Goal: Information Seeking & Learning: Learn about a topic

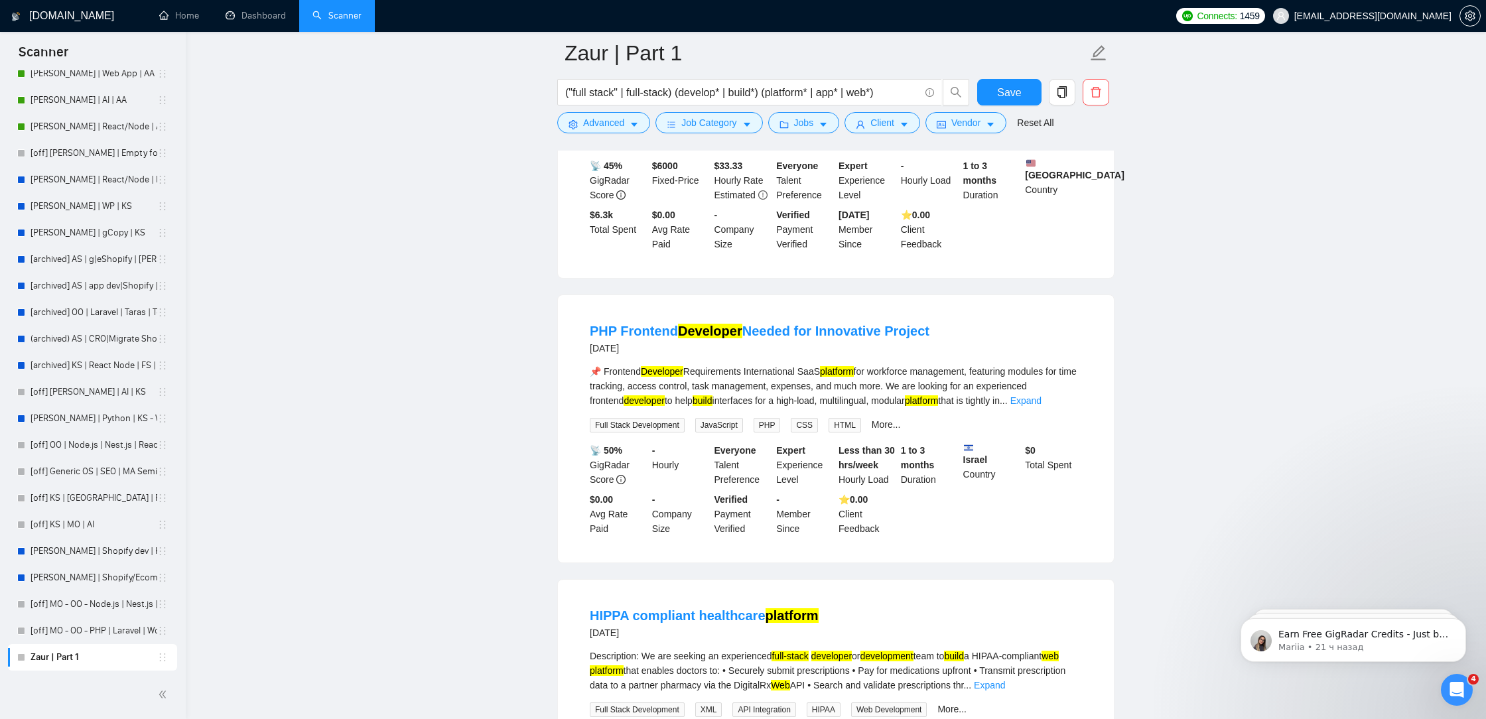
scroll to position [5406, 0]
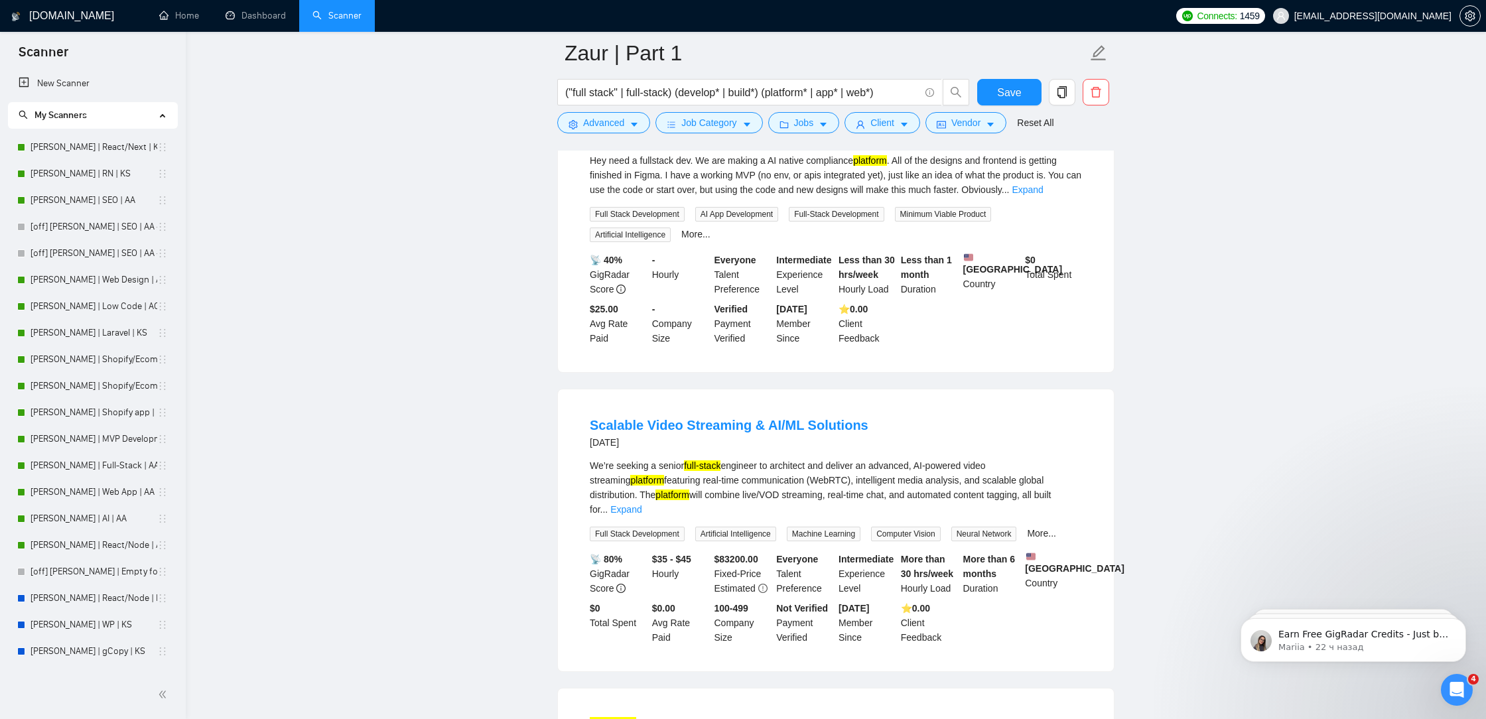
scroll to position [2563, 0]
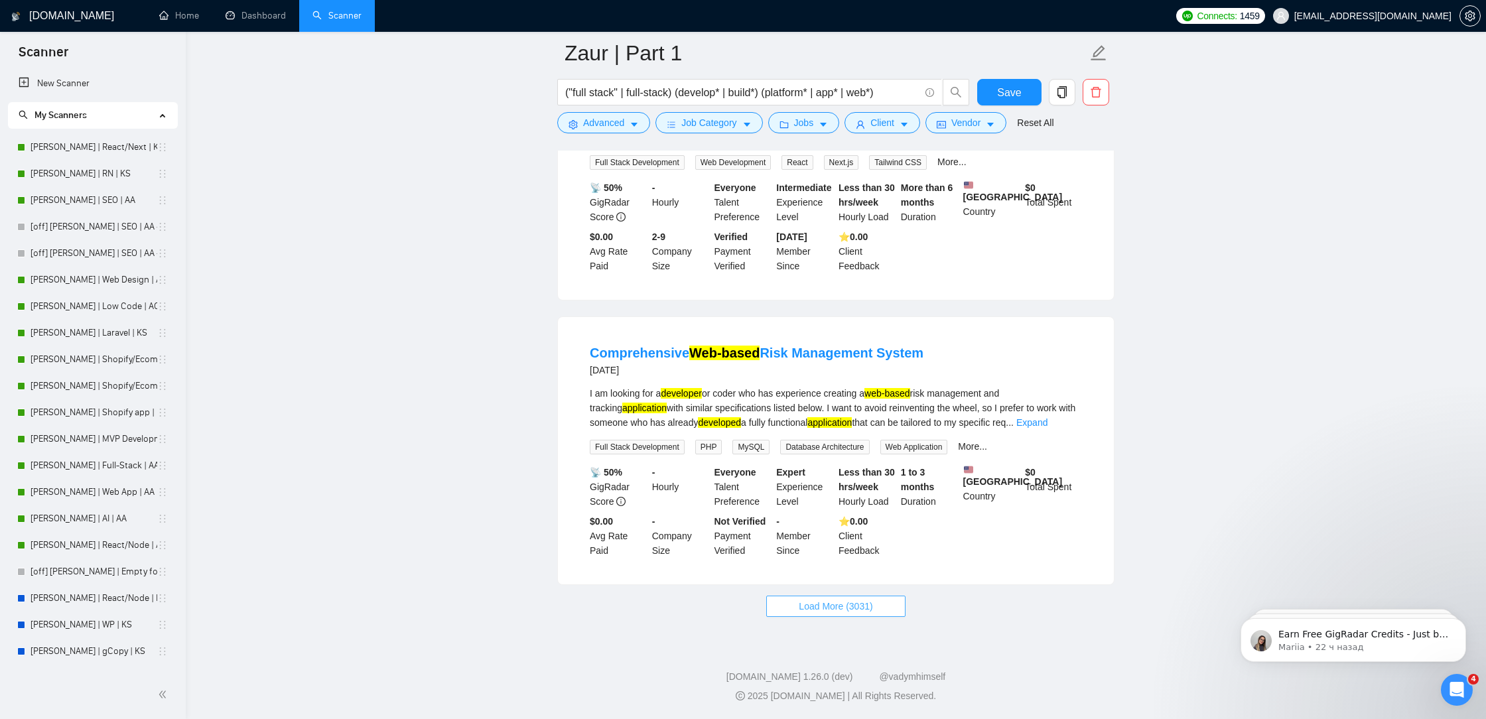
click at [869, 599] on span "Load More (3031)" at bounding box center [836, 606] width 74 height 15
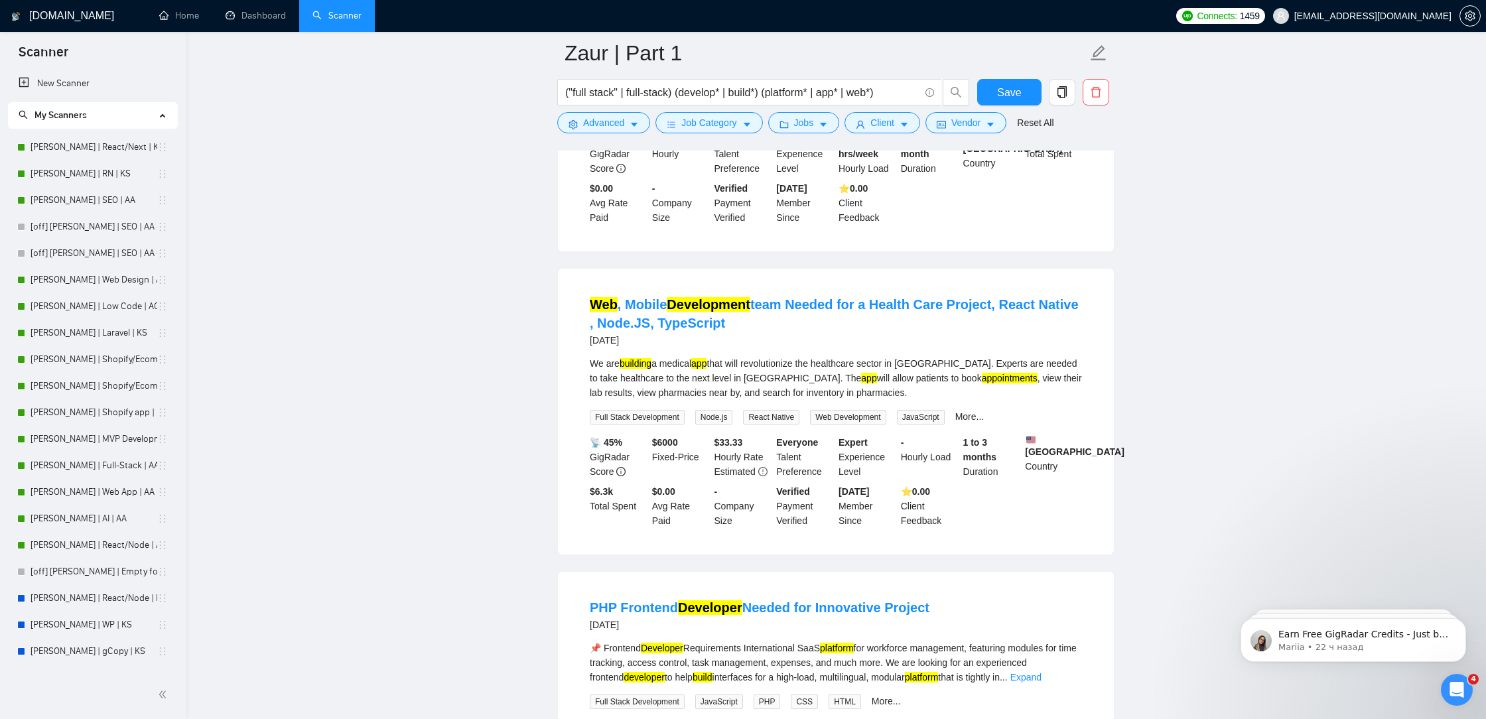
scroll to position [5406, 0]
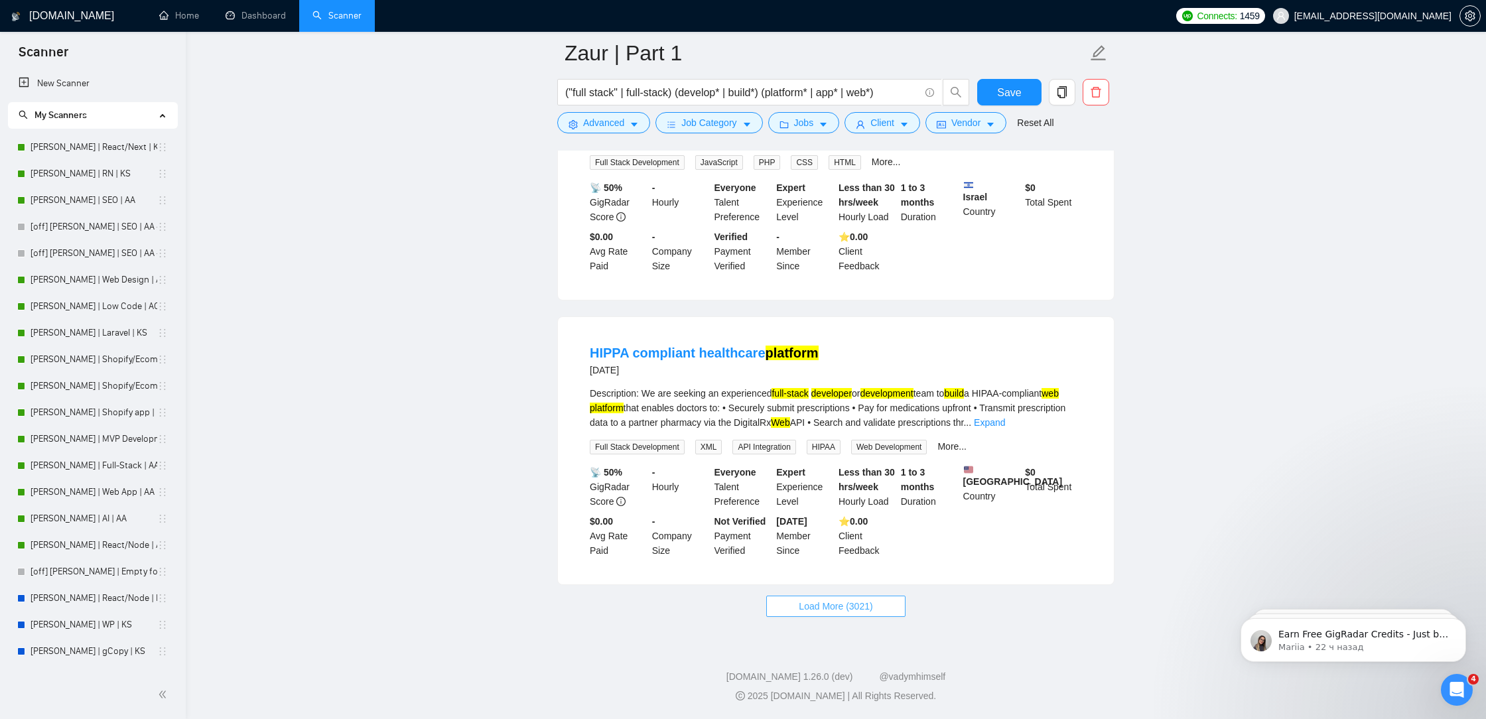
click at [845, 602] on span "Load More (3021)" at bounding box center [836, 606] width 74 height 15
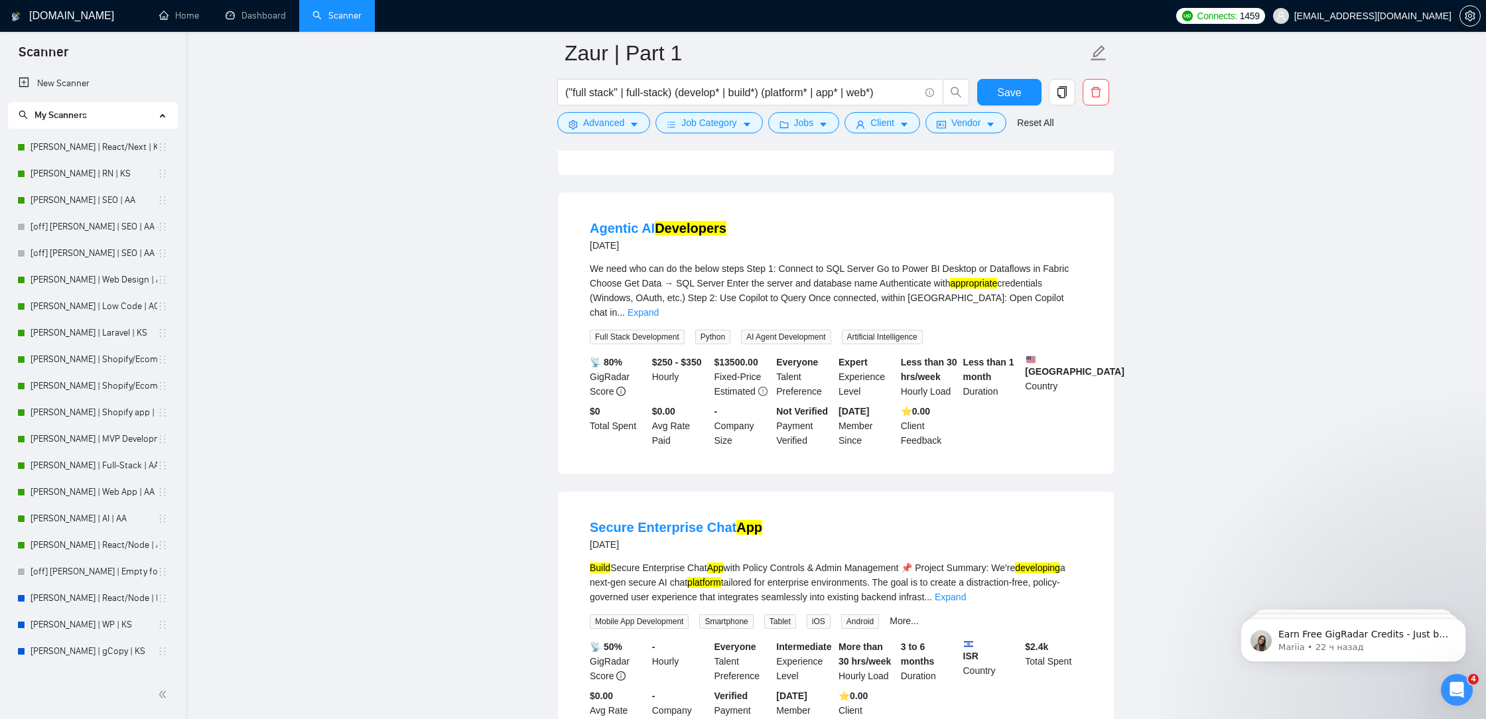
scroll to position [8311, 0]
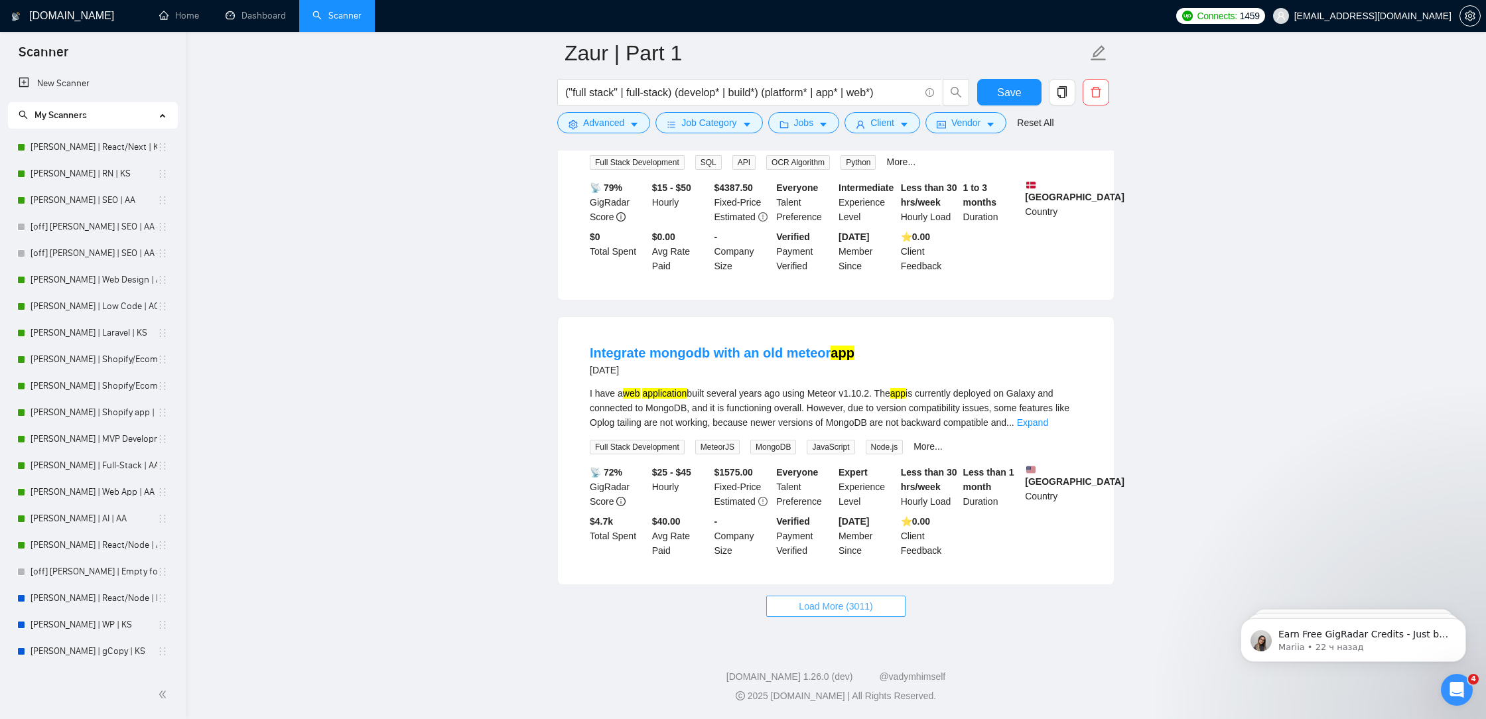
click at [809, 610] on span "Load More (3011)" at bounding box center [836, 606] width 74 height 15
click at [1048, 419] on link "Expand" at bounding box center [1032, 422] width 31 height 11
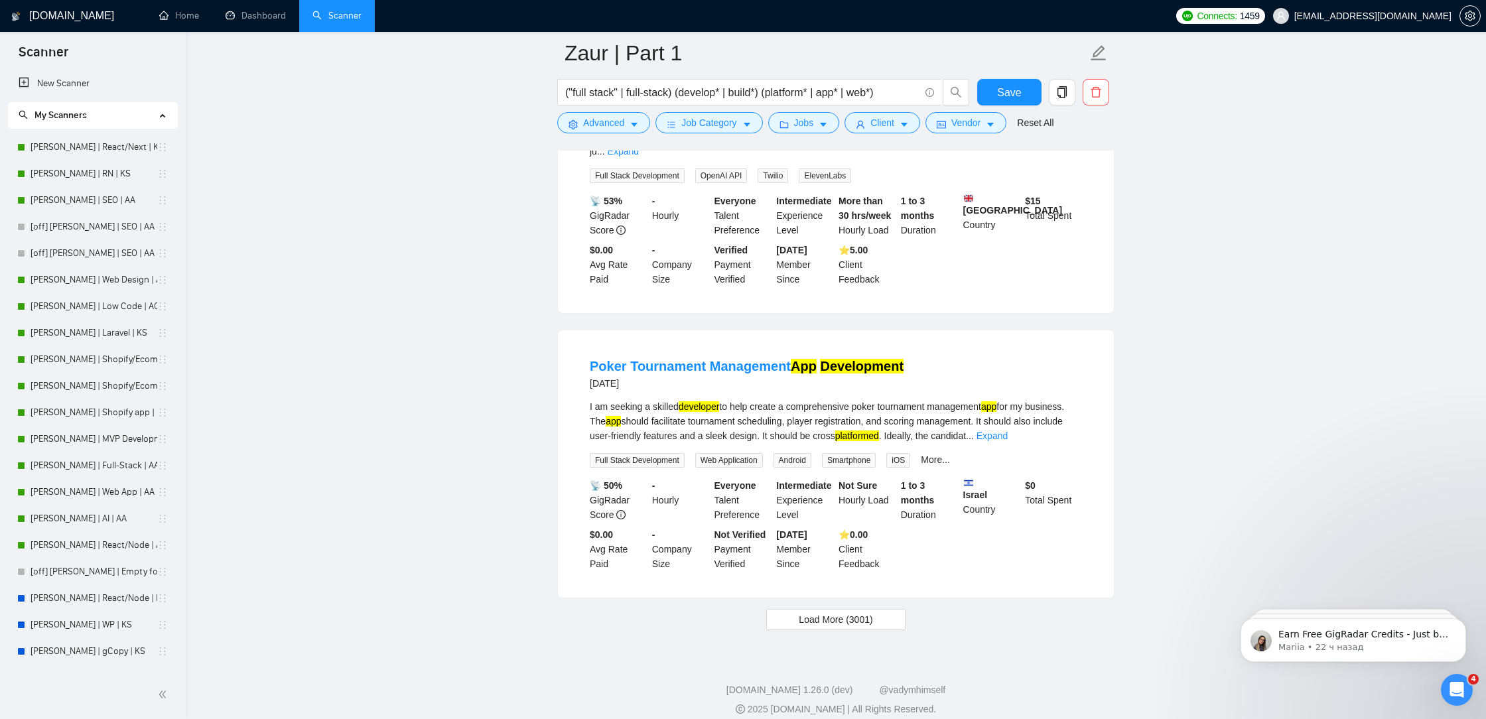
scroll to position [11349, 0]
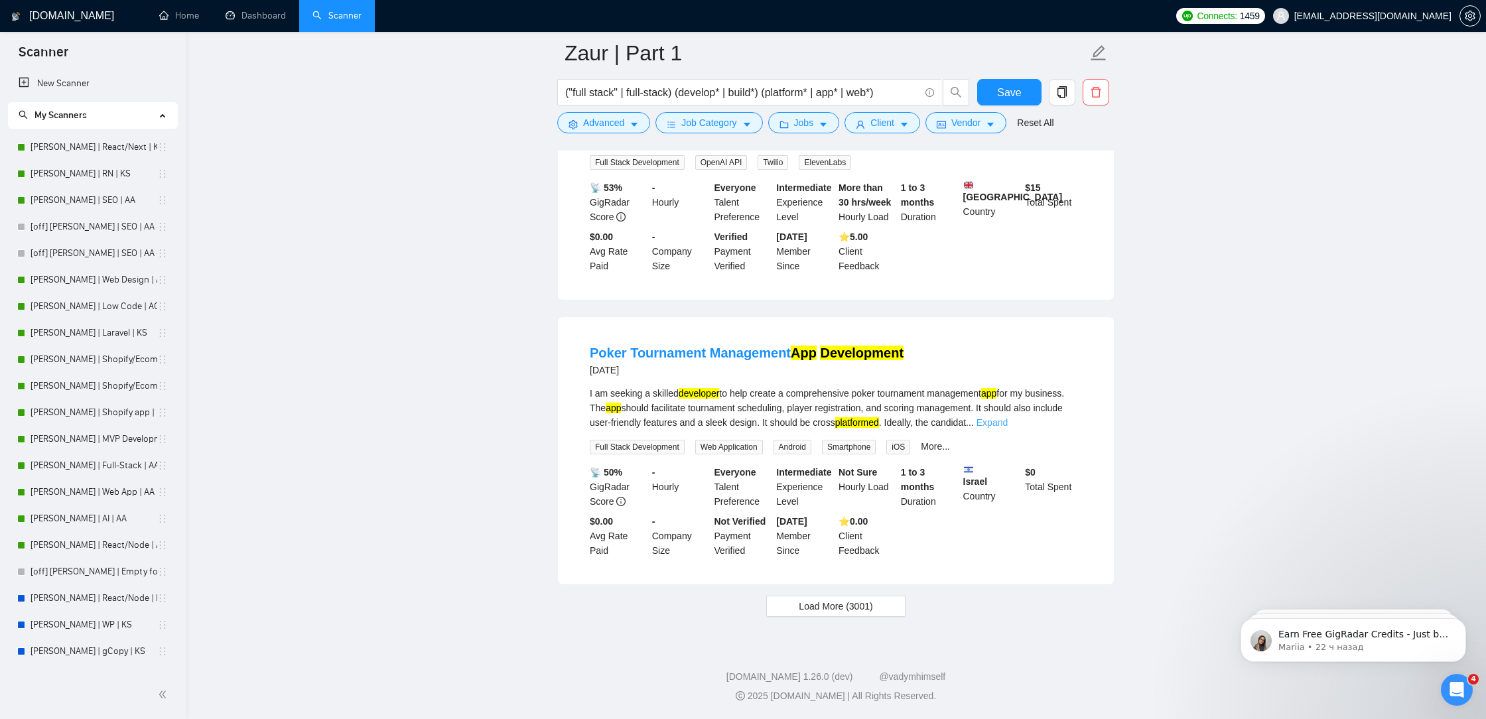
click at [1008, 423] on link "Expand" at bounding box center [992, 422] width 31 height 11
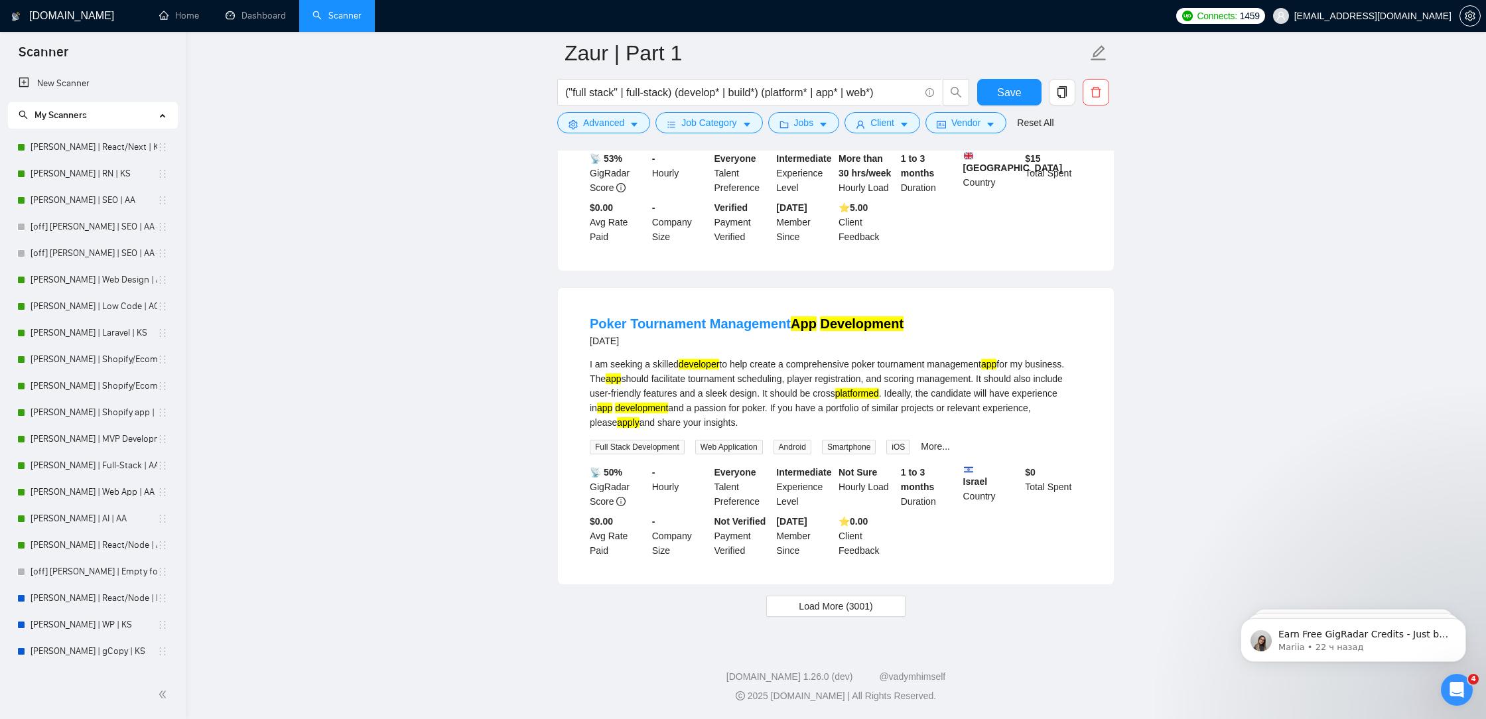
scroll to position [11378, 0]
click at [864, 607] on span "Load More (3001)" at bounding box center [836, 606] width 74 height 15
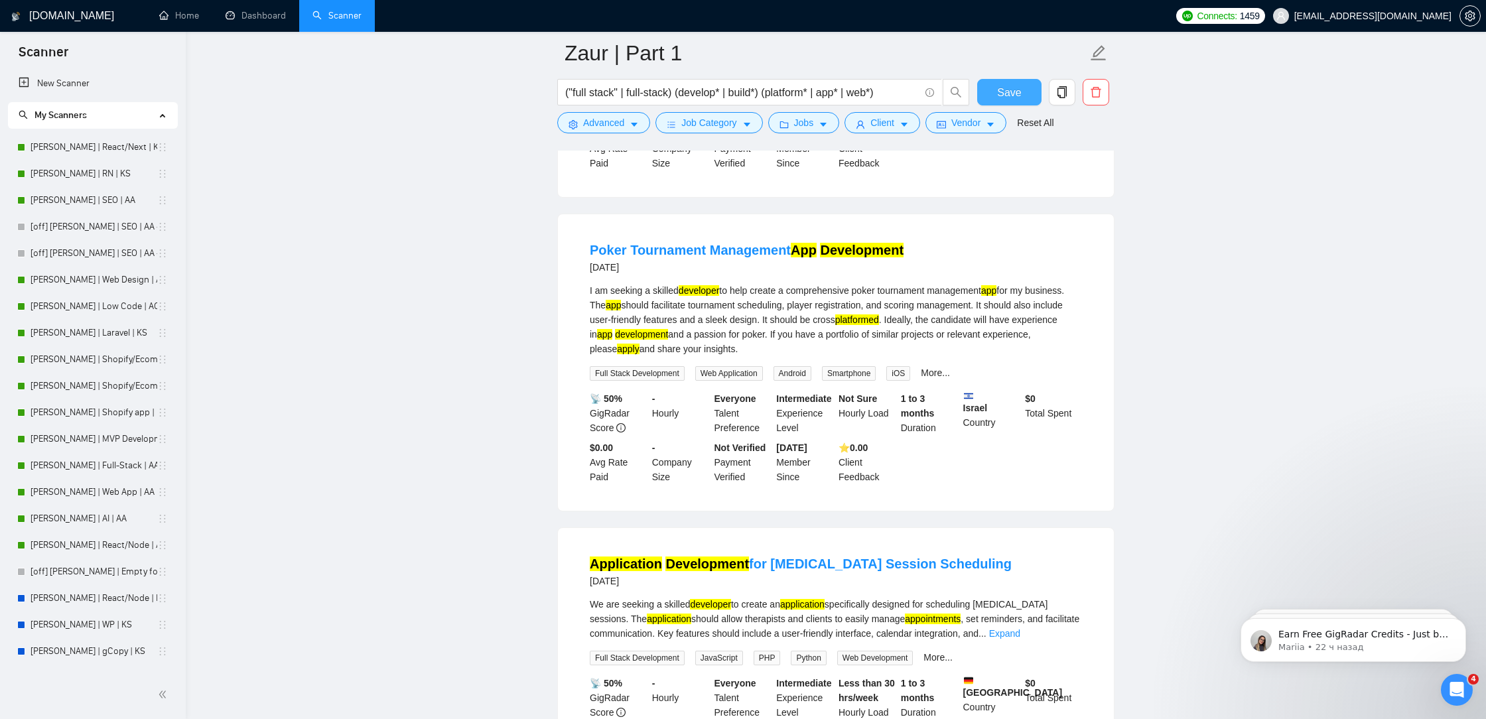
click at [993, 92] on button "Save" at bounding box center [1009, 92] width 64 height 27
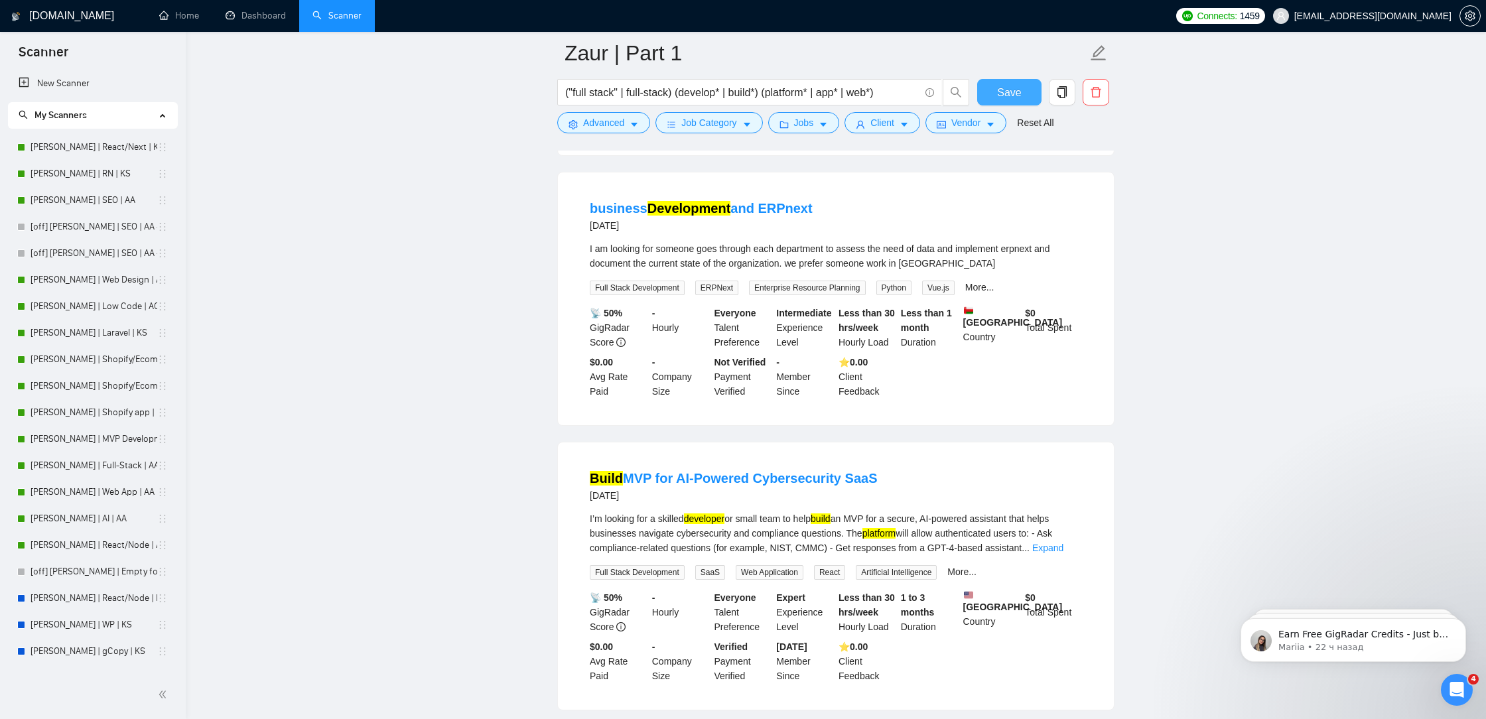
scroll to position [12268, 0]
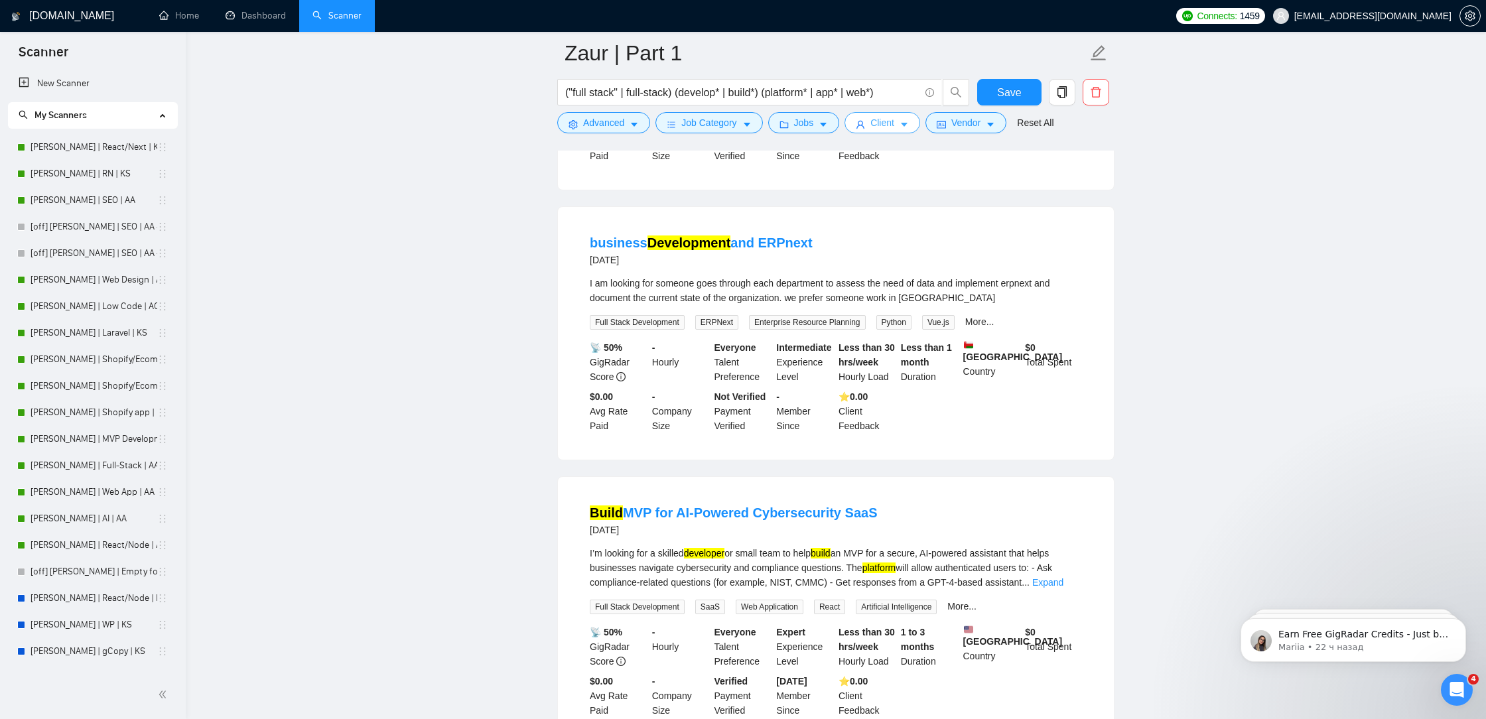
click at [893, 127] on span "Client" at bounding box center [883, 122] width 24 height 15
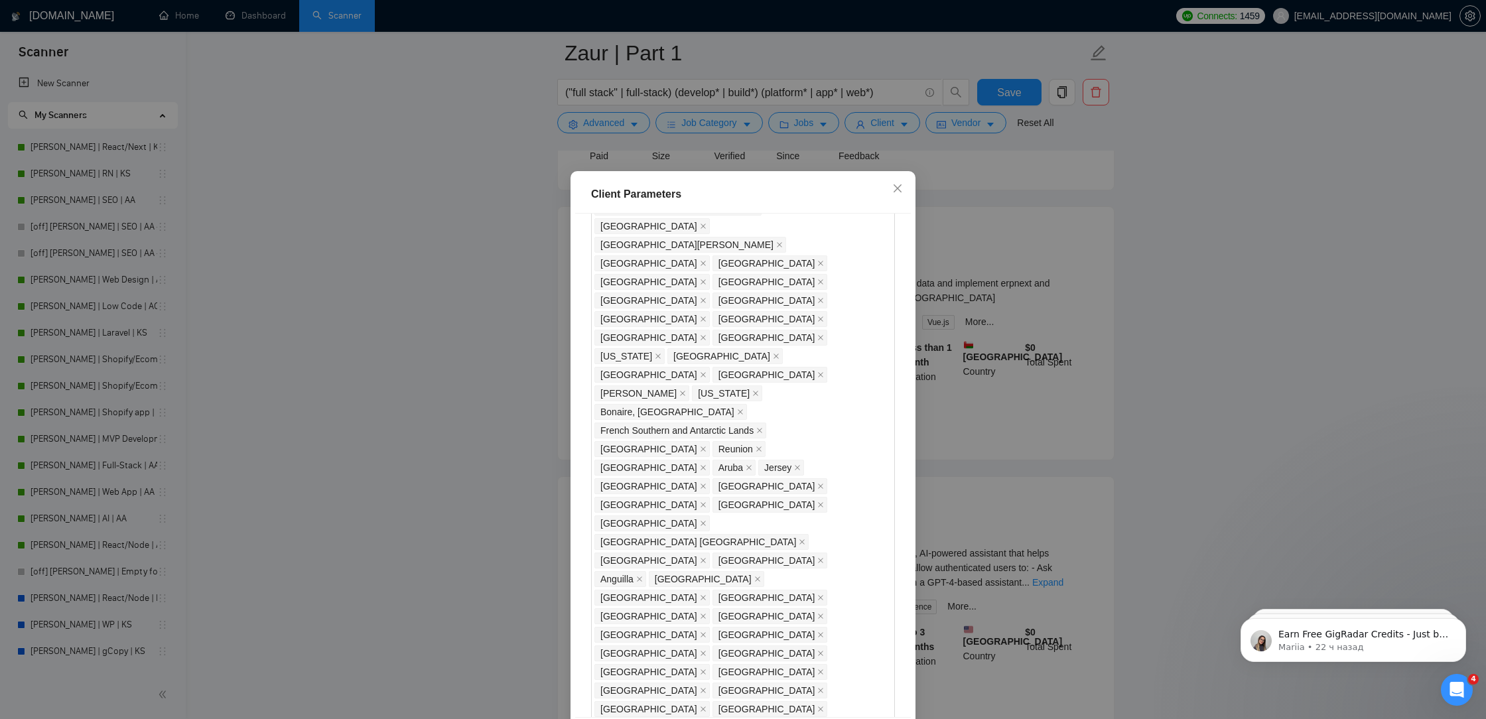
scroll to position [723, 0]
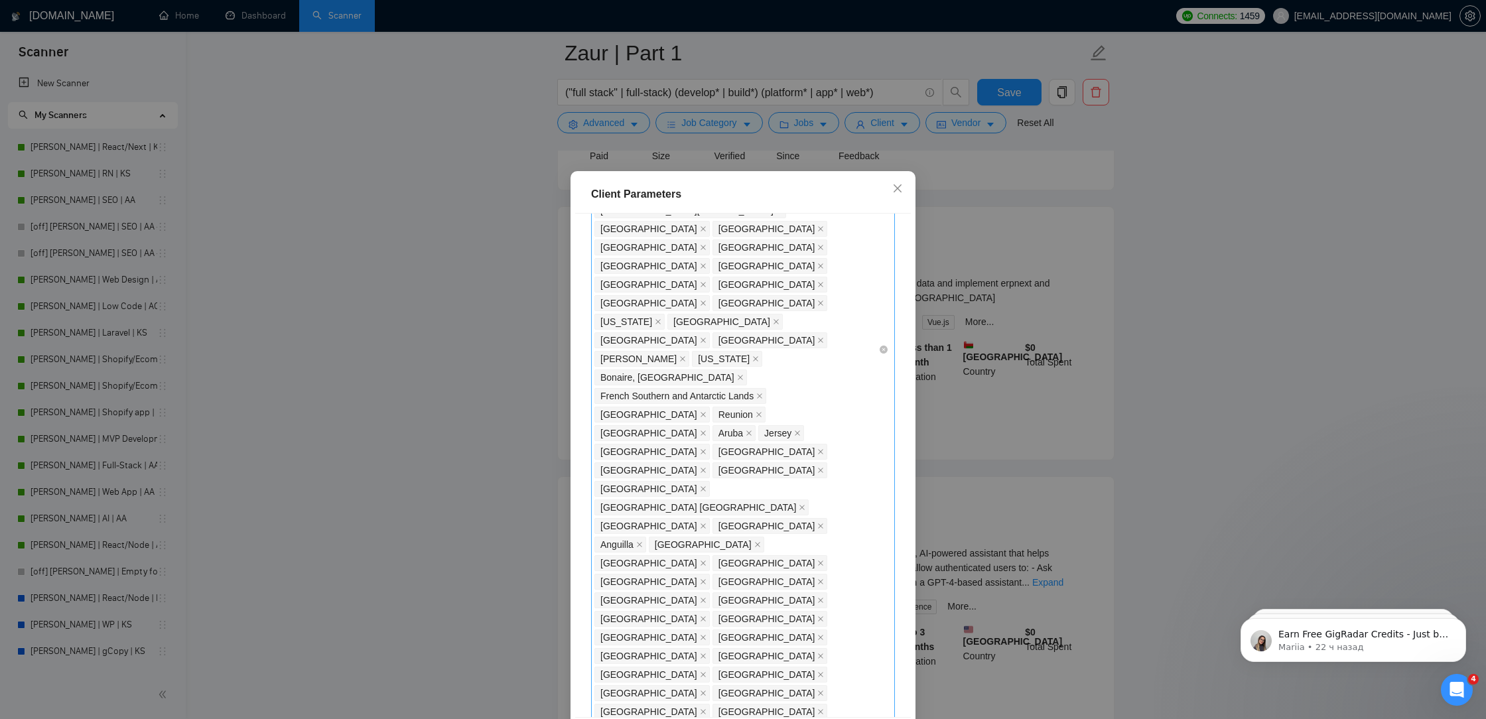
click at [855, 414] on div "[GEOGRAPHIC_DATA] [GEOGRAPHIC_DATA] [GEOGRAPHIC_DATA] [GEOGRAPHIC_DATA] [GEOGRA…" at bounding box center [737, 349] width 284 height 1486
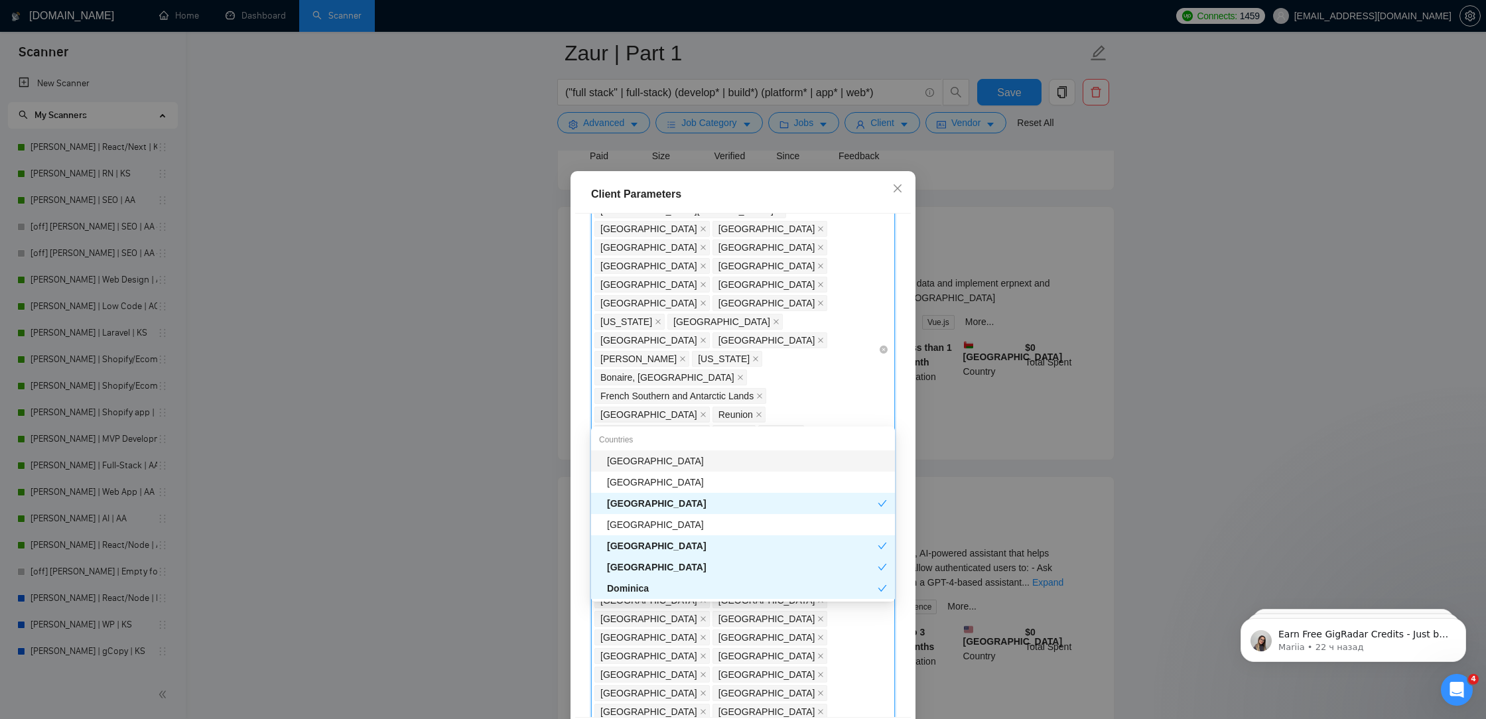
type input "oman"
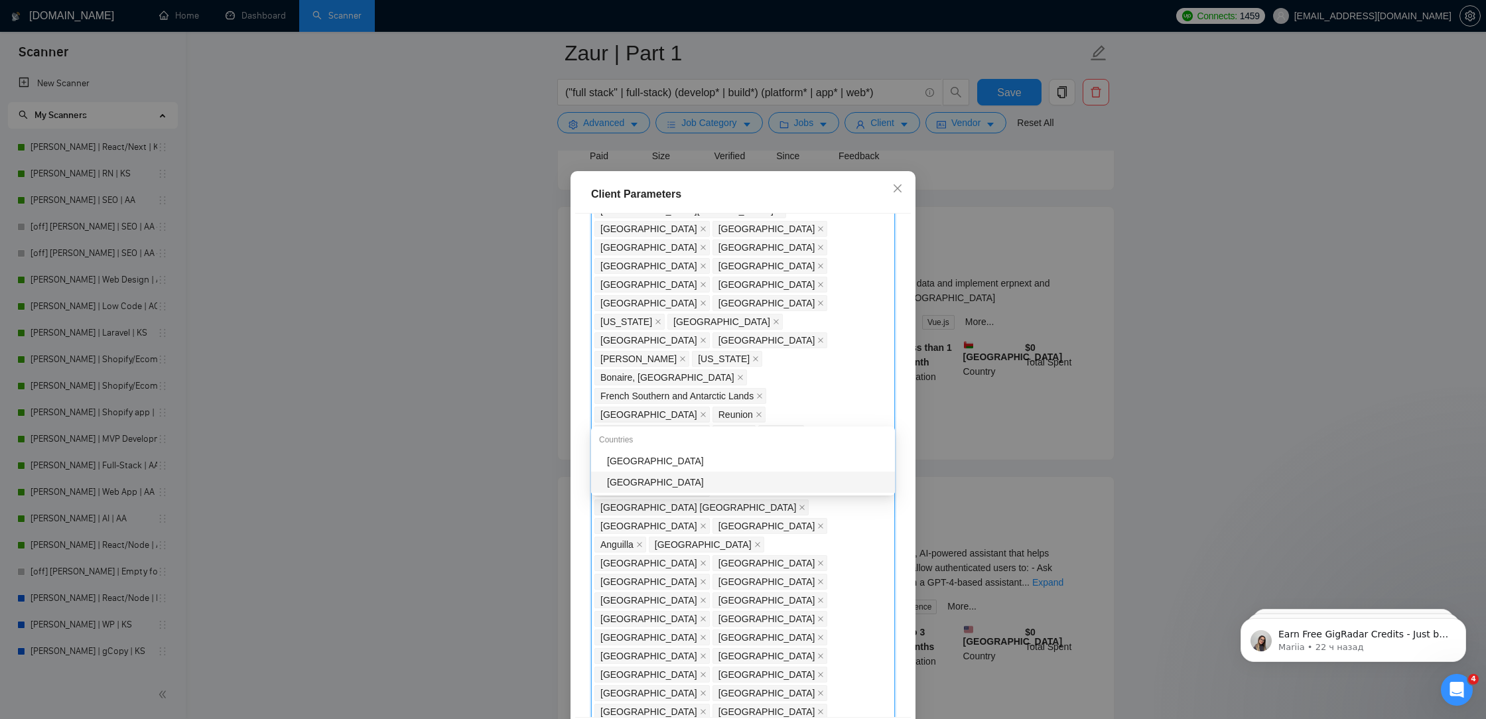
click at [770, 488] on div "[GEOGRAPHIC_DATA]" at bounding box center [747, 482] width 280 height 15
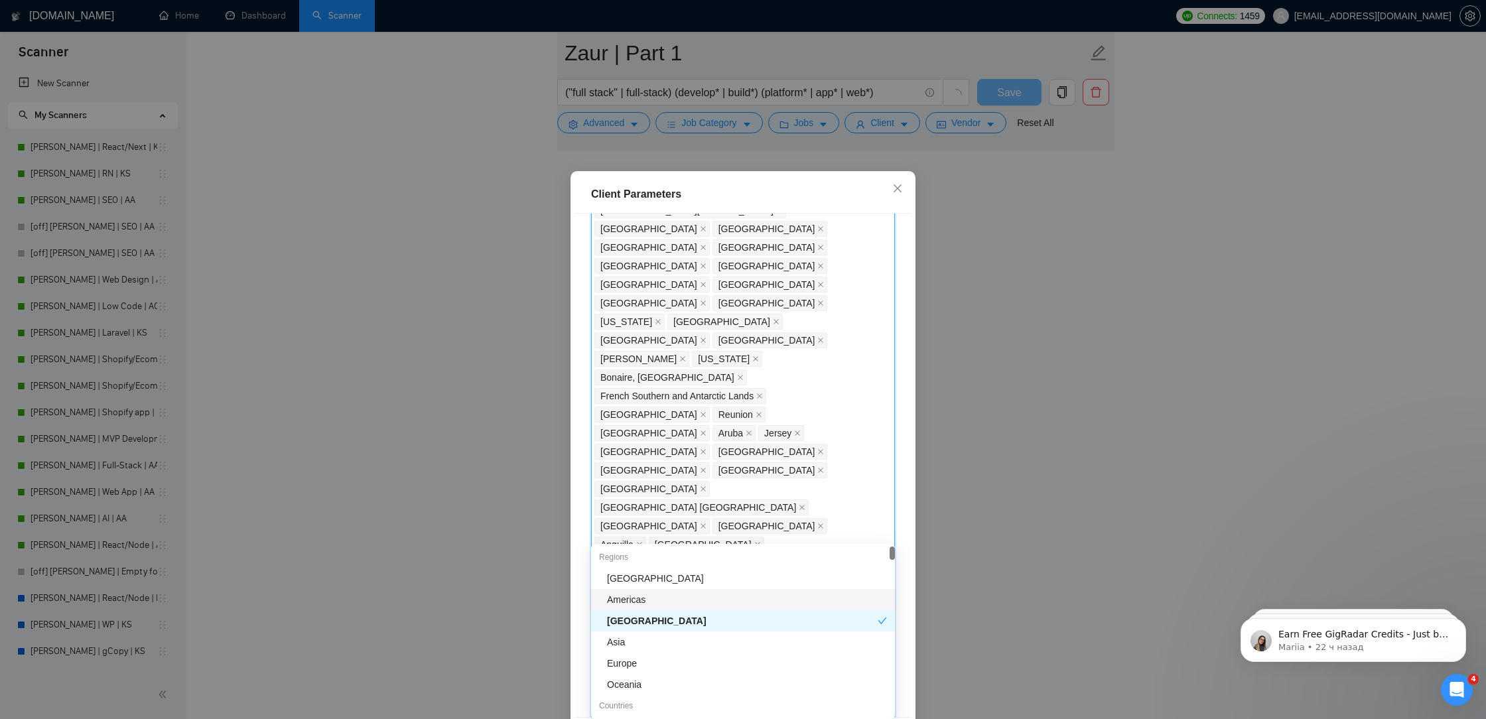
scroll to position [8767, 0]
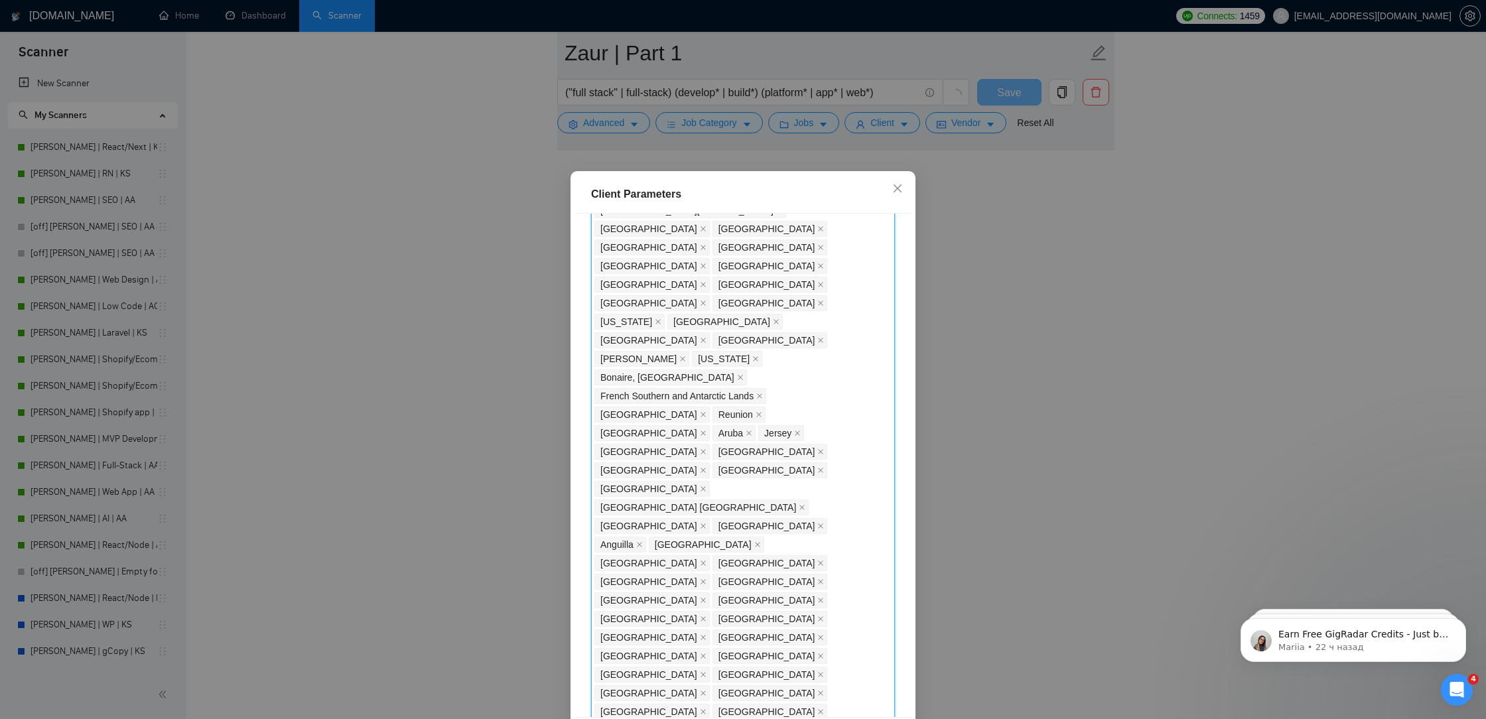
click at [907, 486] on div "Client Location Include Client Countries Select Exclude Client Countries [GEOGR…" at bounding box center [743, 466] width 336 height 504
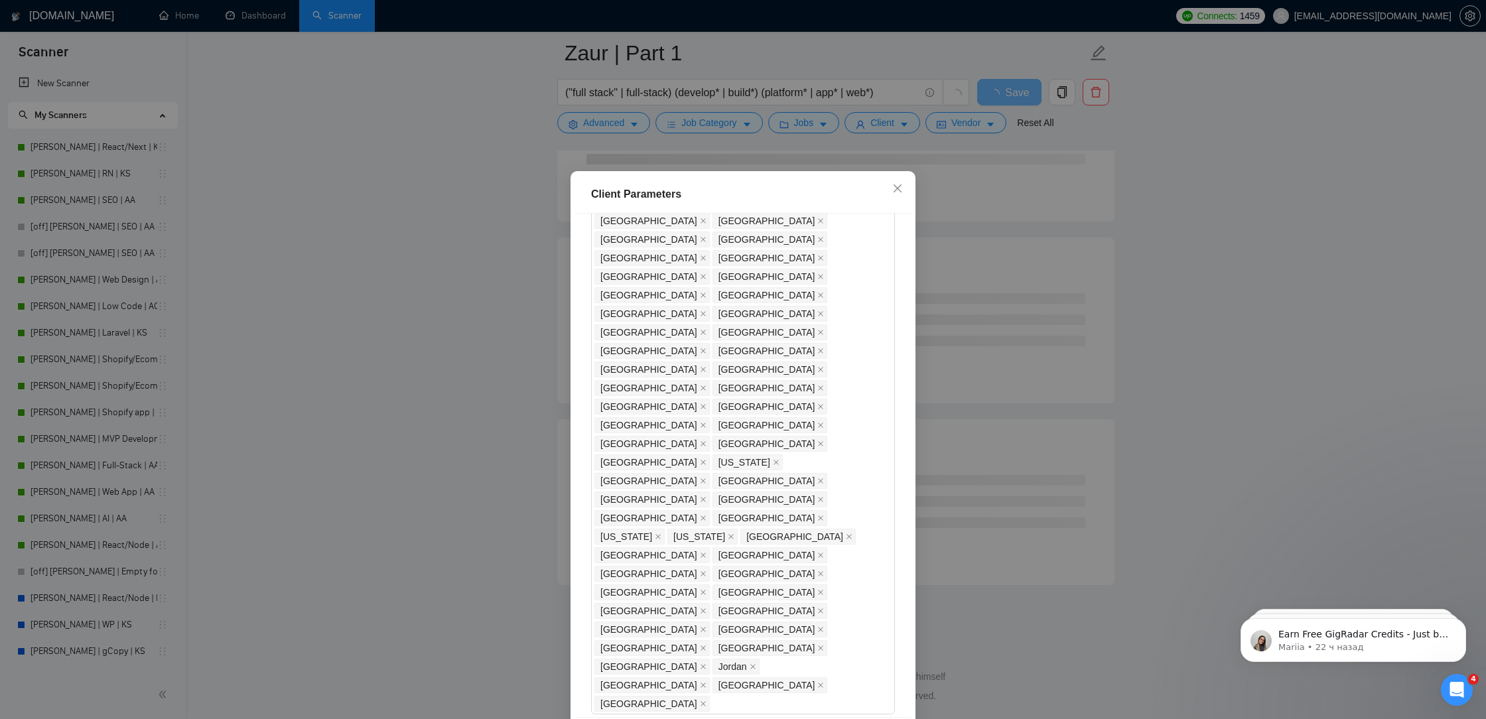
scroll to position [56, 0]
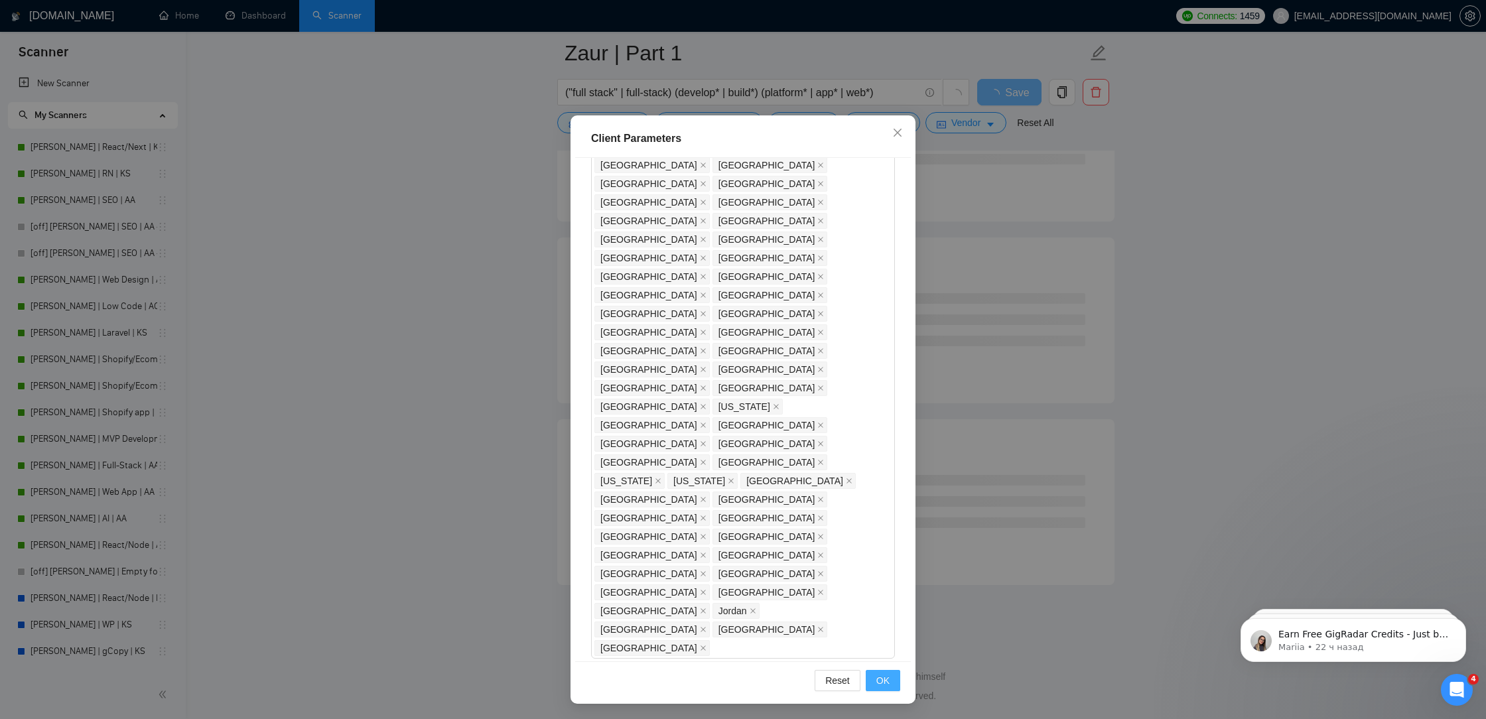
click at [878, 689] on button "OK" at bounding box center [883, 680] width 35 height 21
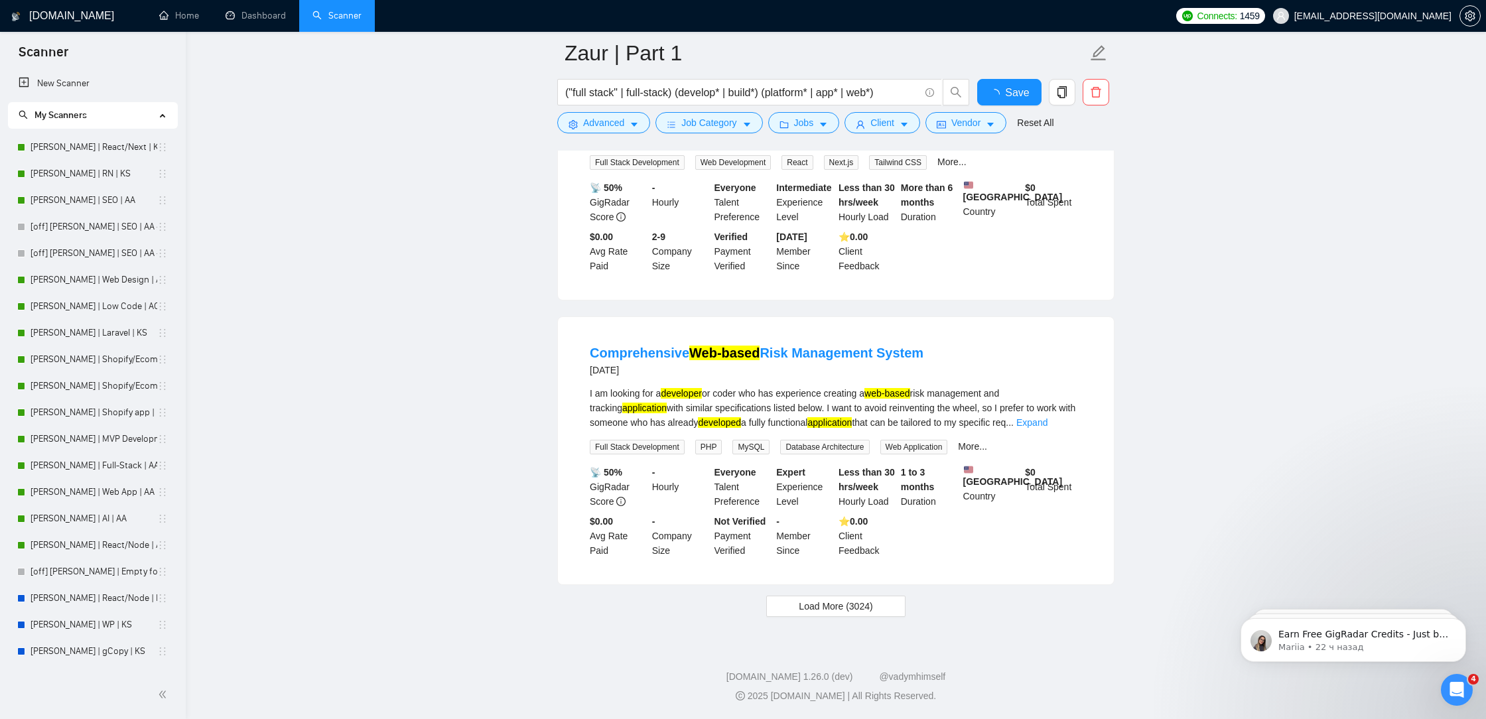
scroll to position [2563, 0]
click at [849, 603] on span "Load More (3024)" at bounding box center [836, 606] width 74 height 15
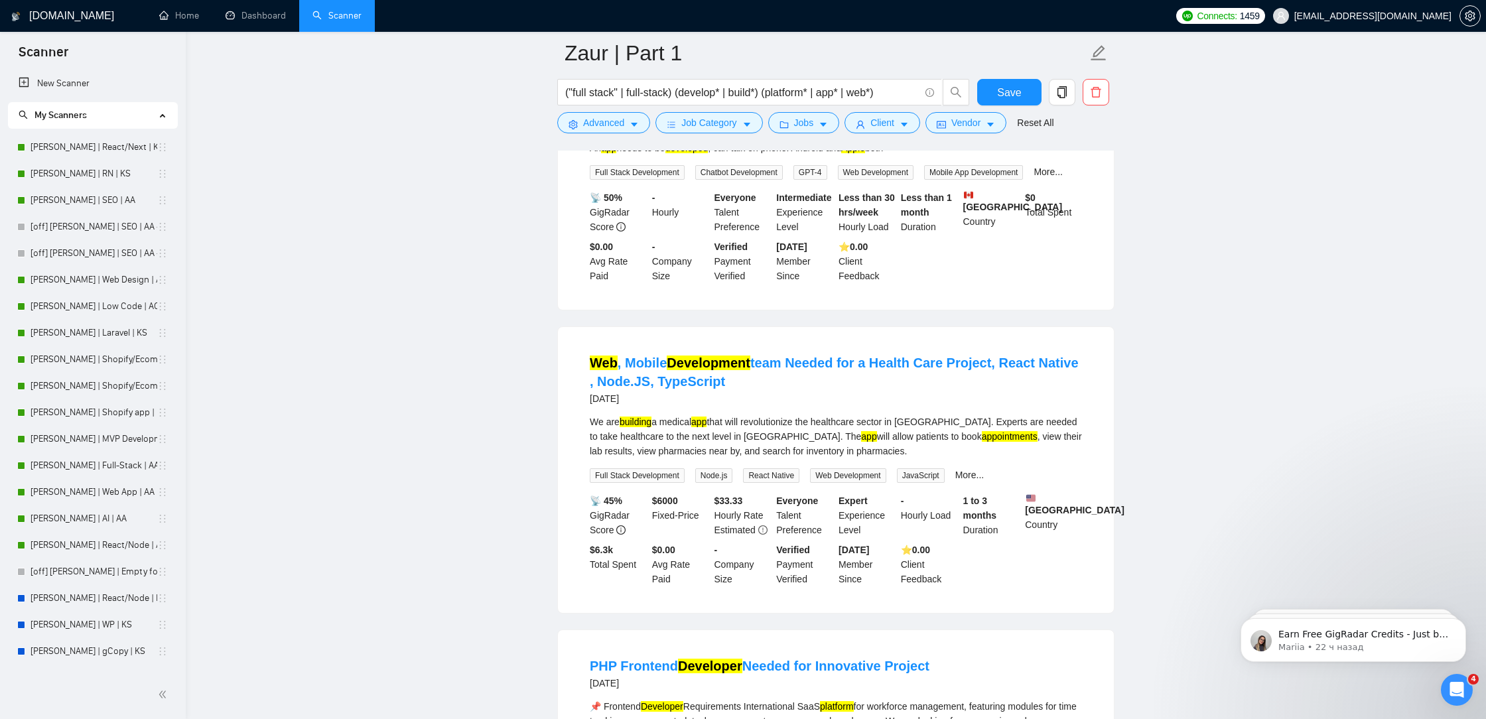
scroll to position [5406, 0]
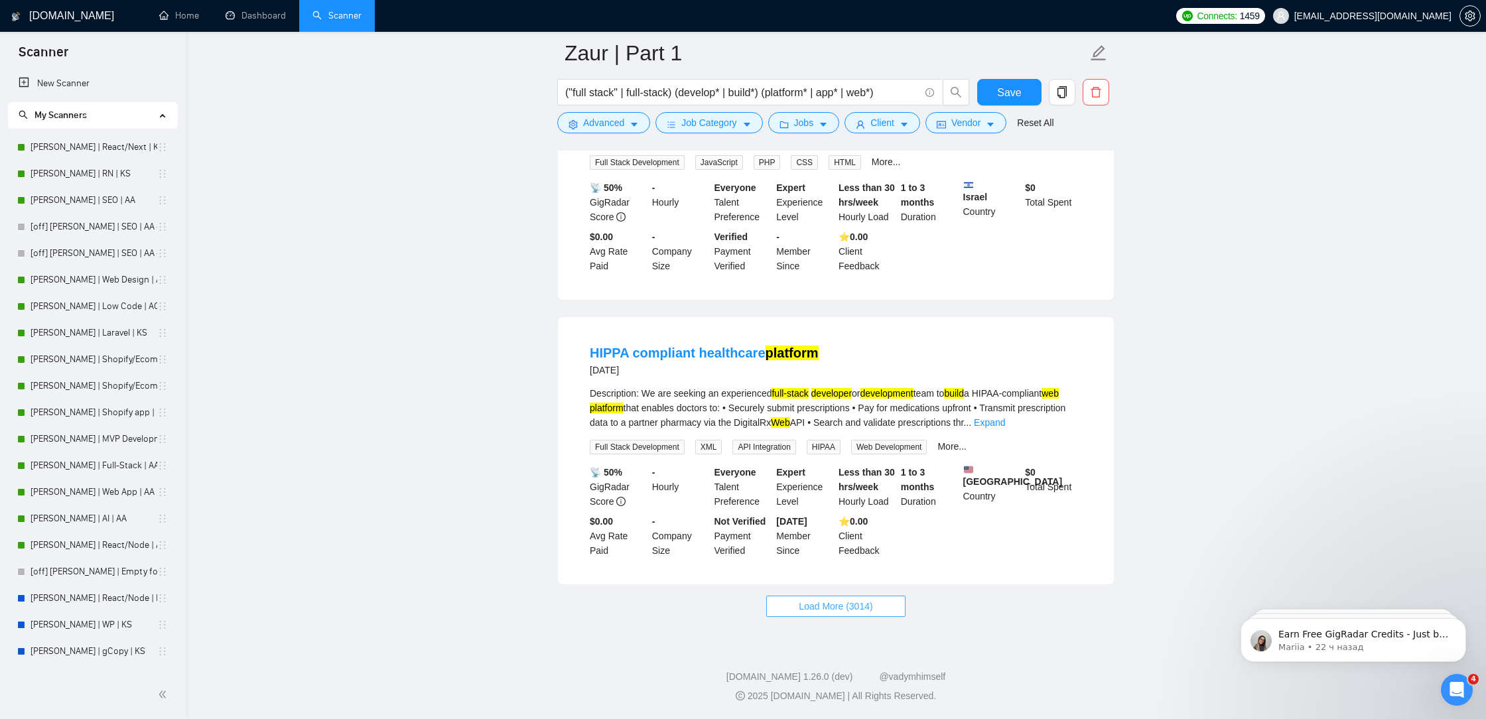
click at [810, 599] on span "Load More (3014)" at bounding box center [836, 606] width 74 height 15
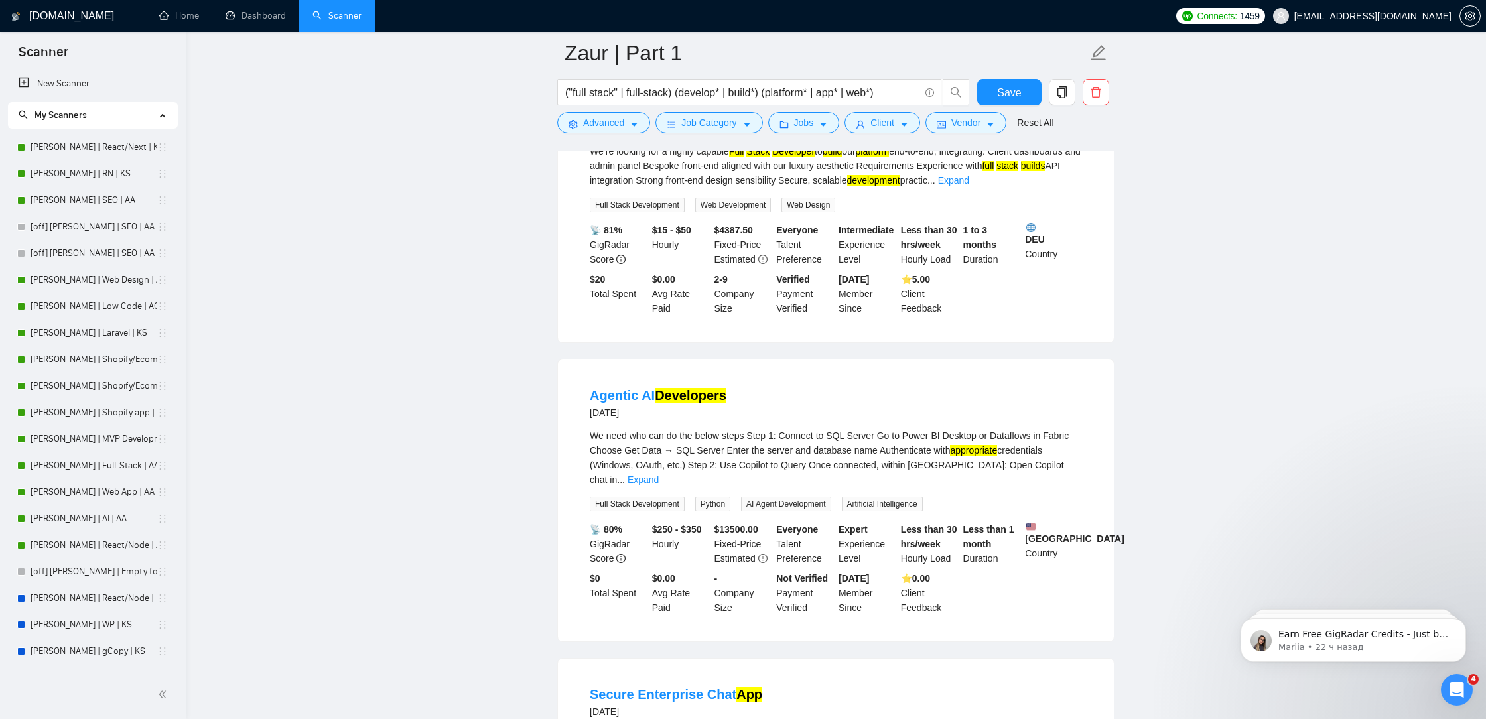
scroll to position [6182, 0]
click at [970, 188] on link "Expand" at bounding box center [953, 183] width 31 height 11
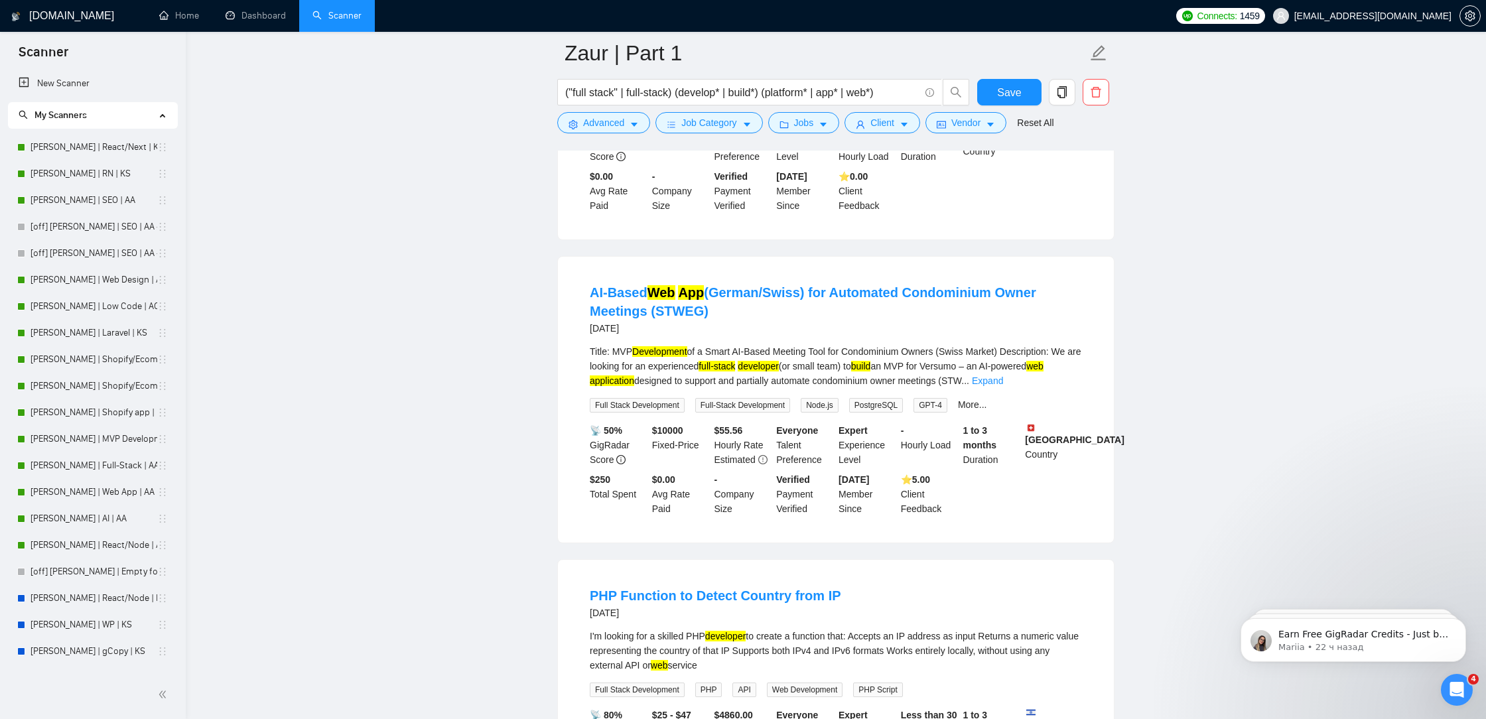
scroll to position [8325, 0]
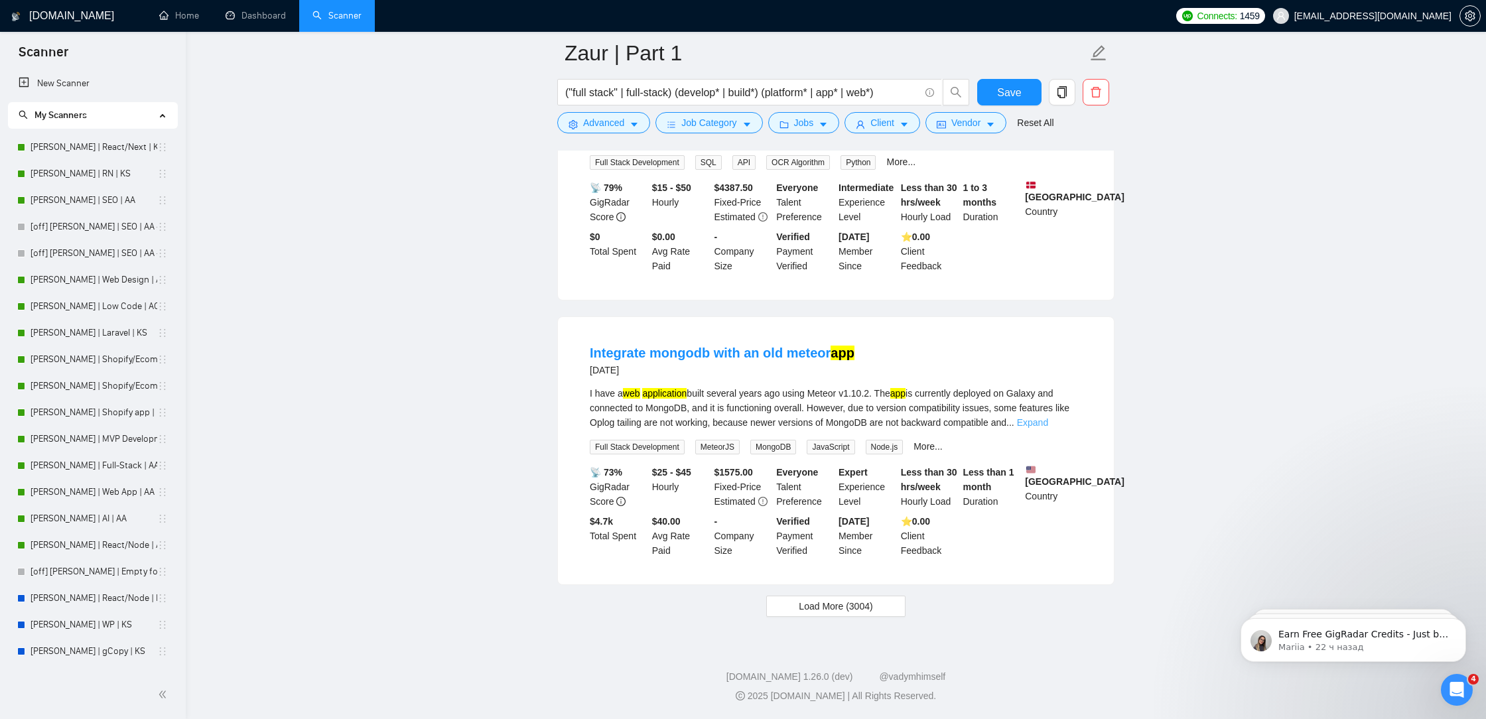
click at [1048, 427] on link "Expand" at bounding box center [1032, 422] width 31 height 11
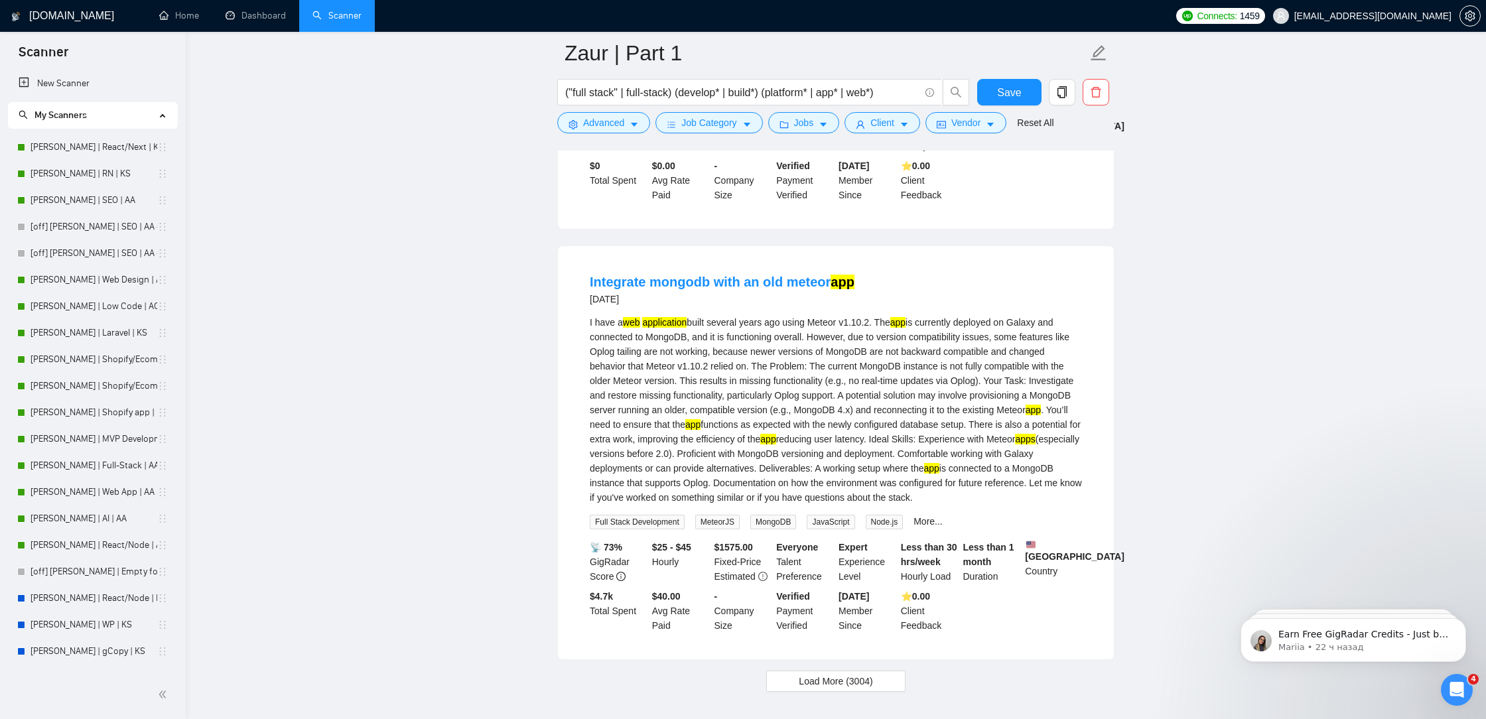
scroll to position [8356, 0]
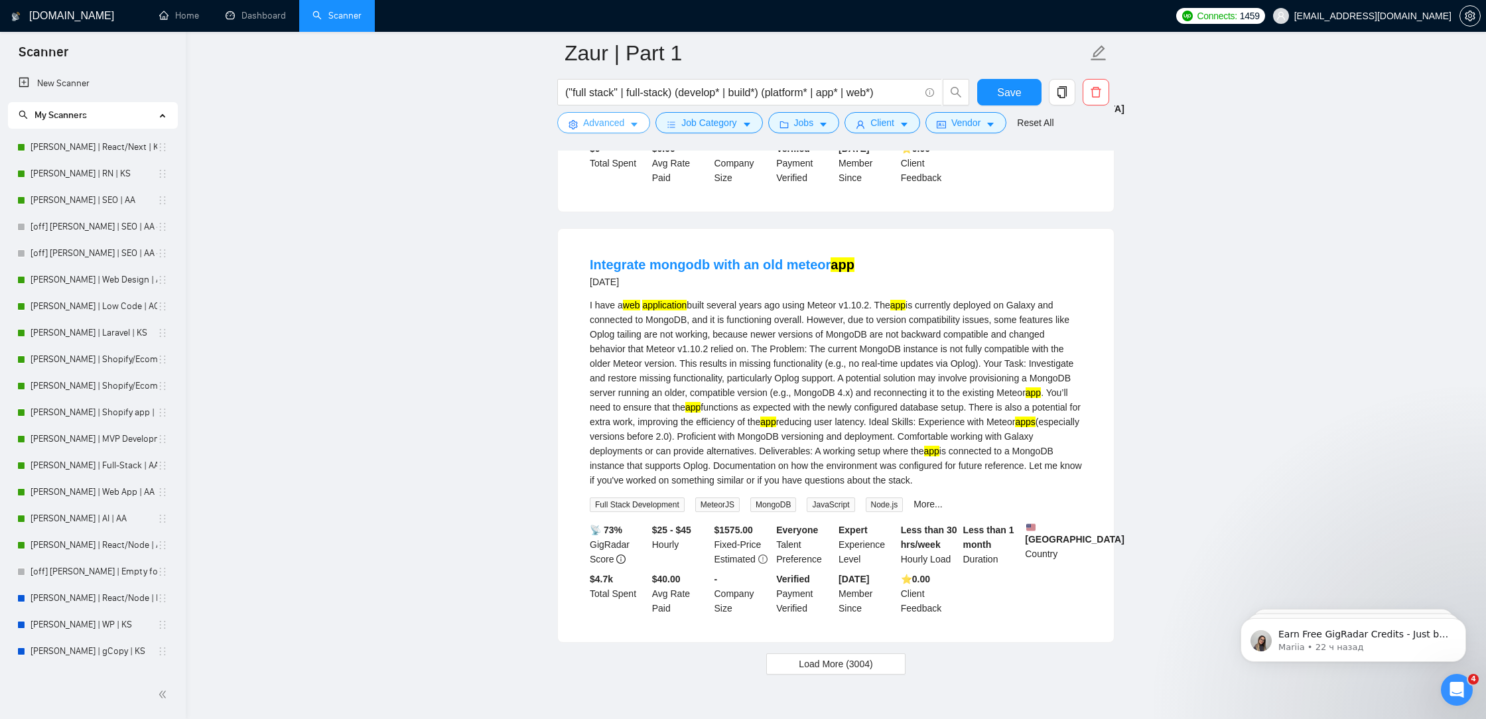
click at [605, 122] on span "Advanced" at bounding box center [603, 122] width 41 height 15
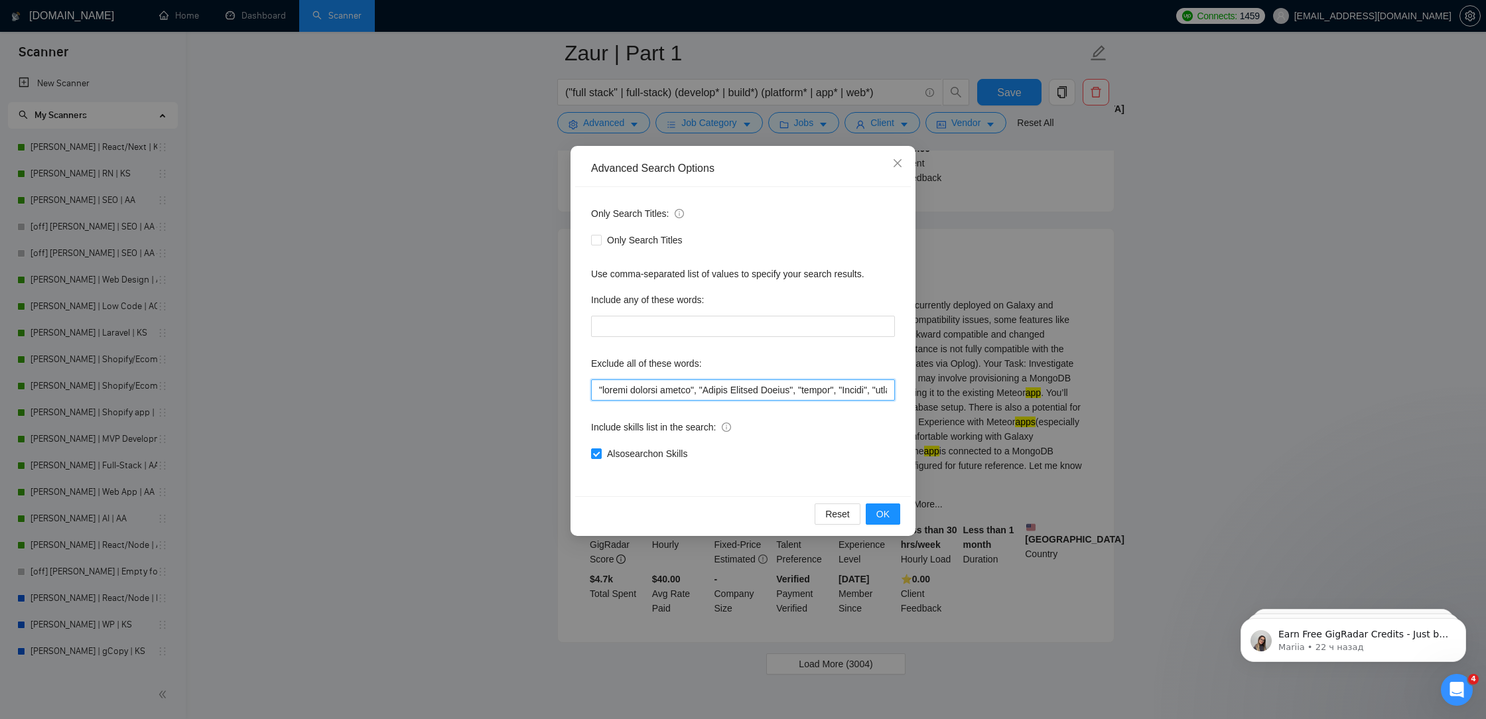
drag, startPoint x: 604, startPoint y: 385, endPoint x: 585, endPoint y: 384, distance: 19.3
click at [585, 384] on div "Only Search Titles: Only Search Titles Use comma-separated list of values to sp…" at bounding box center [743, 341] width 336 height 309
click at [592, 389] on input "text" at bounding box center [743, 390] width 304 height 21
paste input """
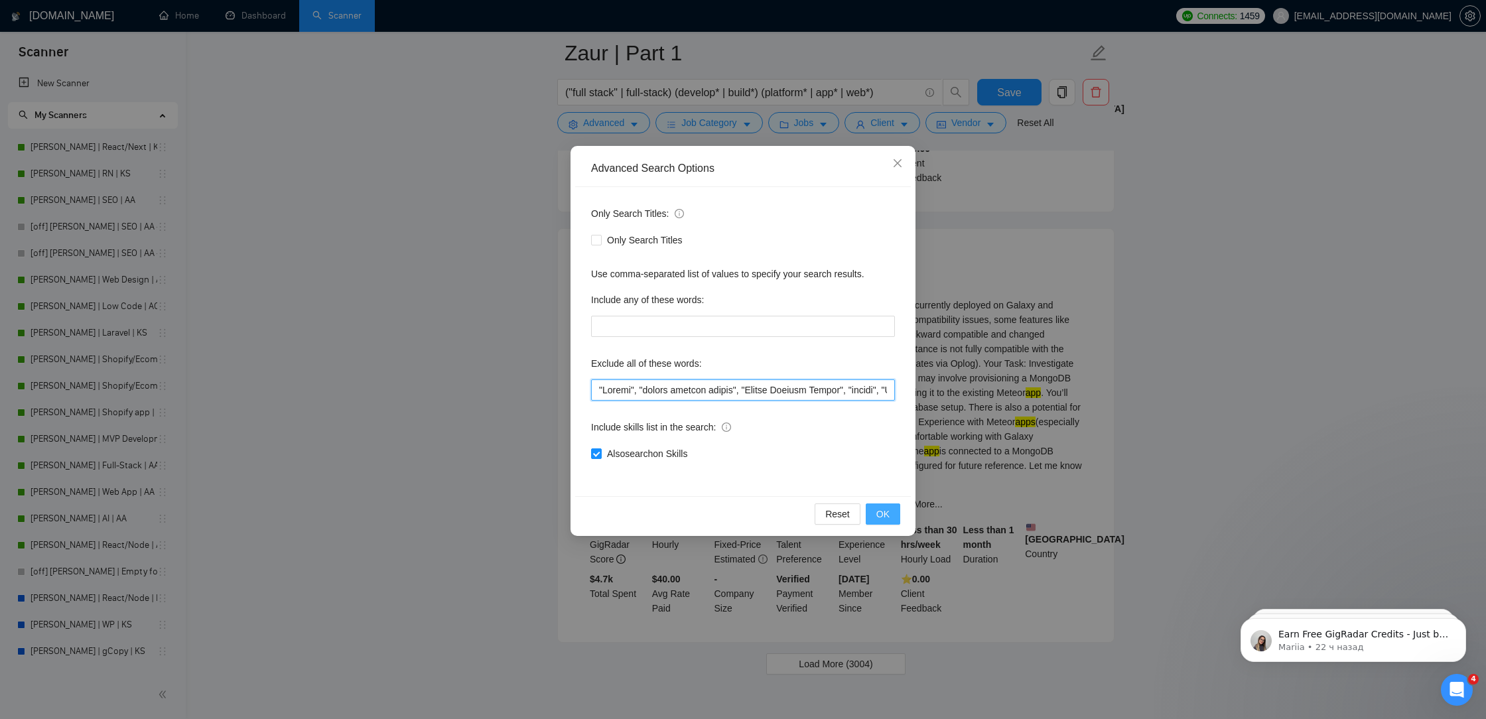
type input ""Loremi", "dolors ametcon adipis", "Elitse Doeiusm Tempor", "incidi", "Utlabo",…"
click at [873, 511] on button "OK" at bounding box center [883, 514] width 35 height 21
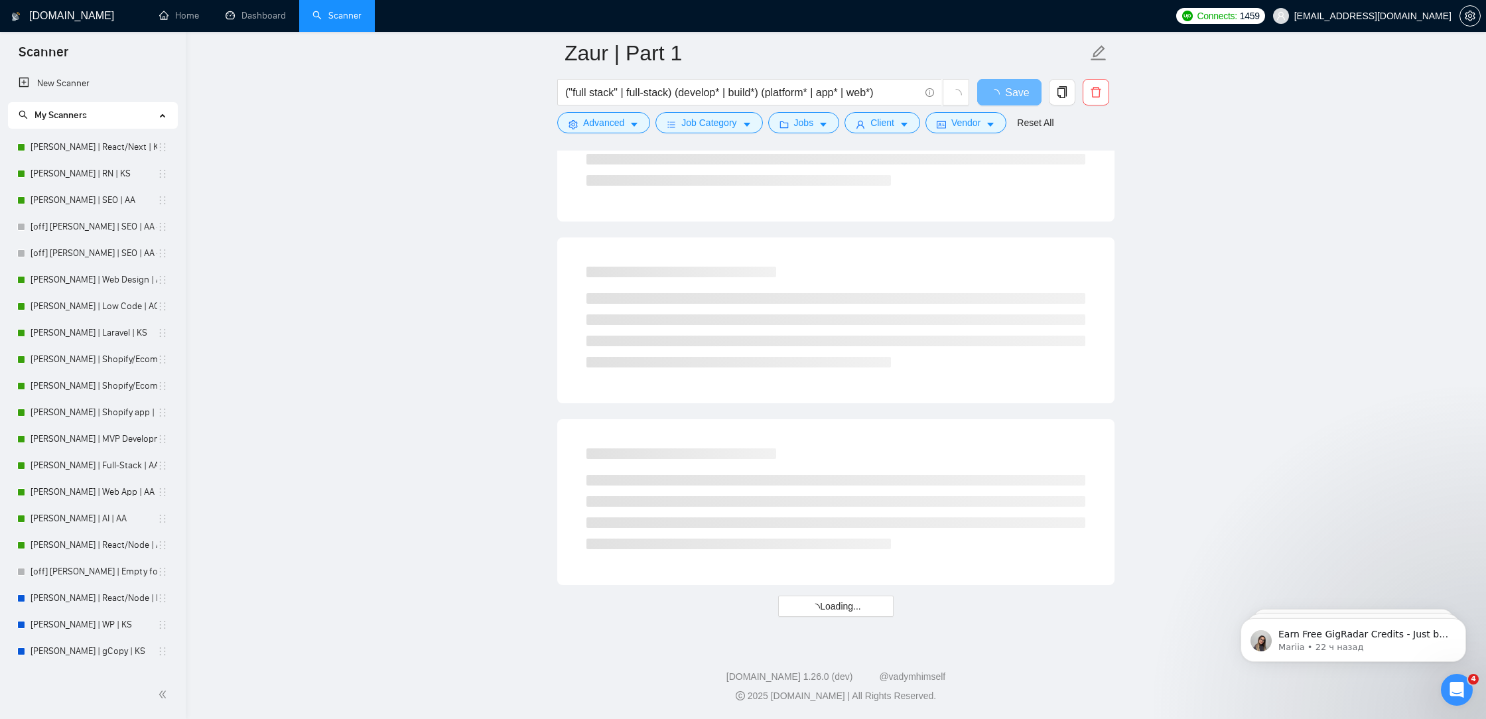
scroll to position [2563, 0]
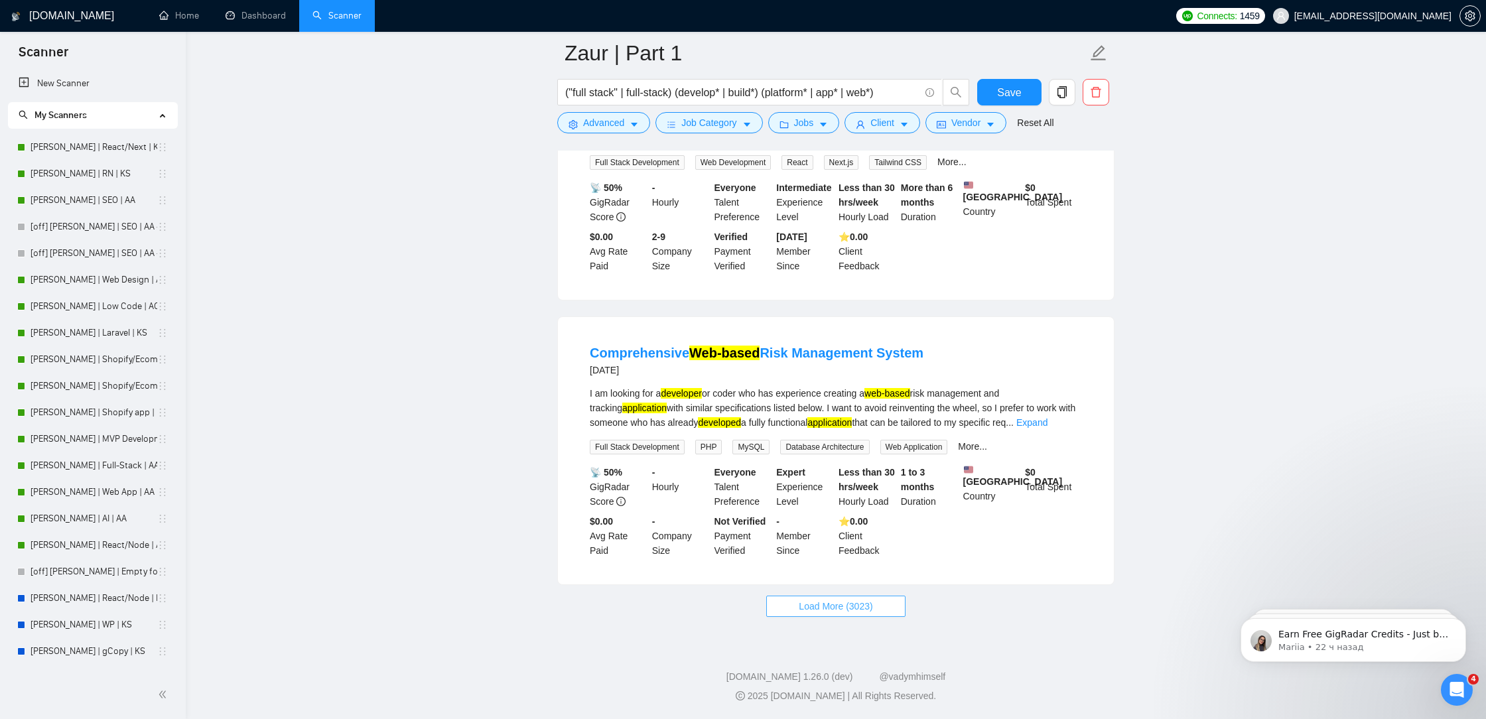
click at [826, 605] on span "Load More (3023)" at bounding box center [836, 606] width 74 height 15
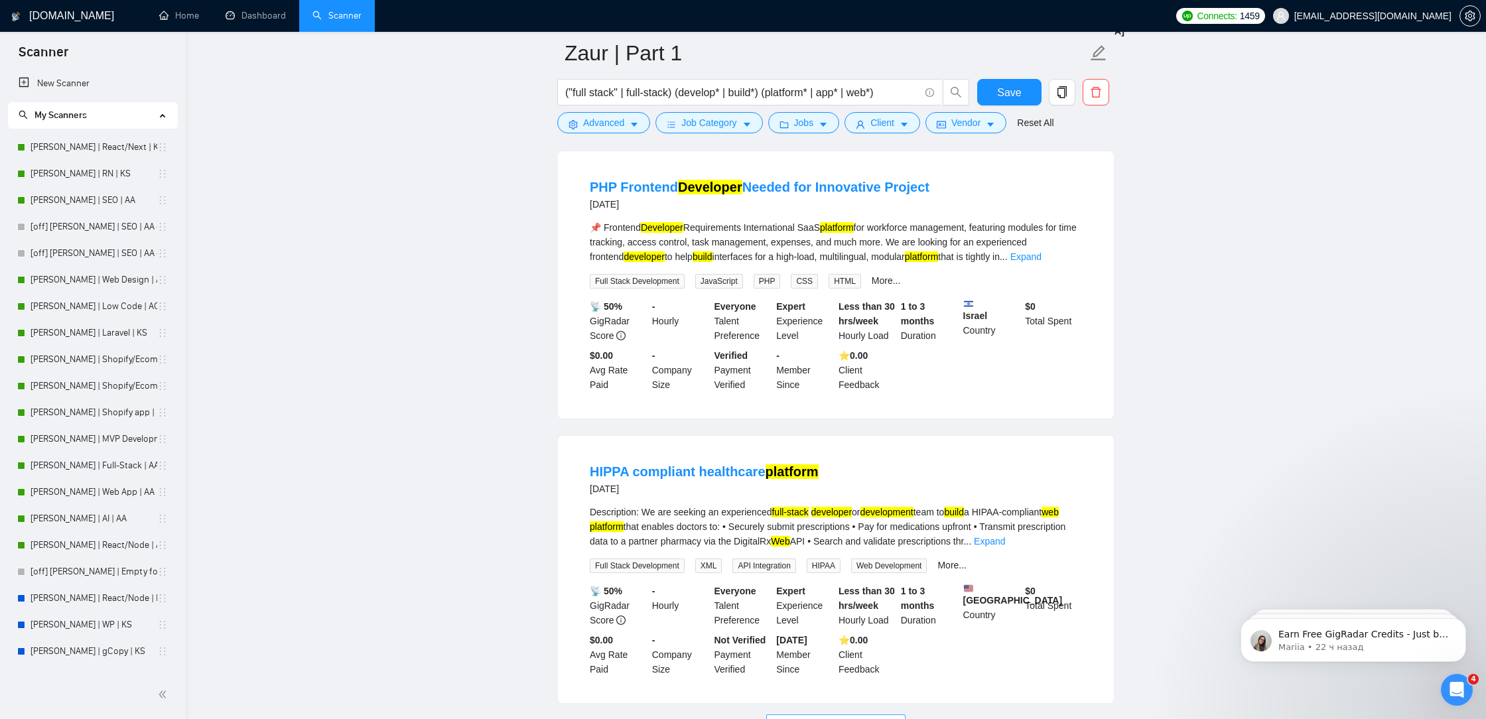
scroll to position [5406, 0]
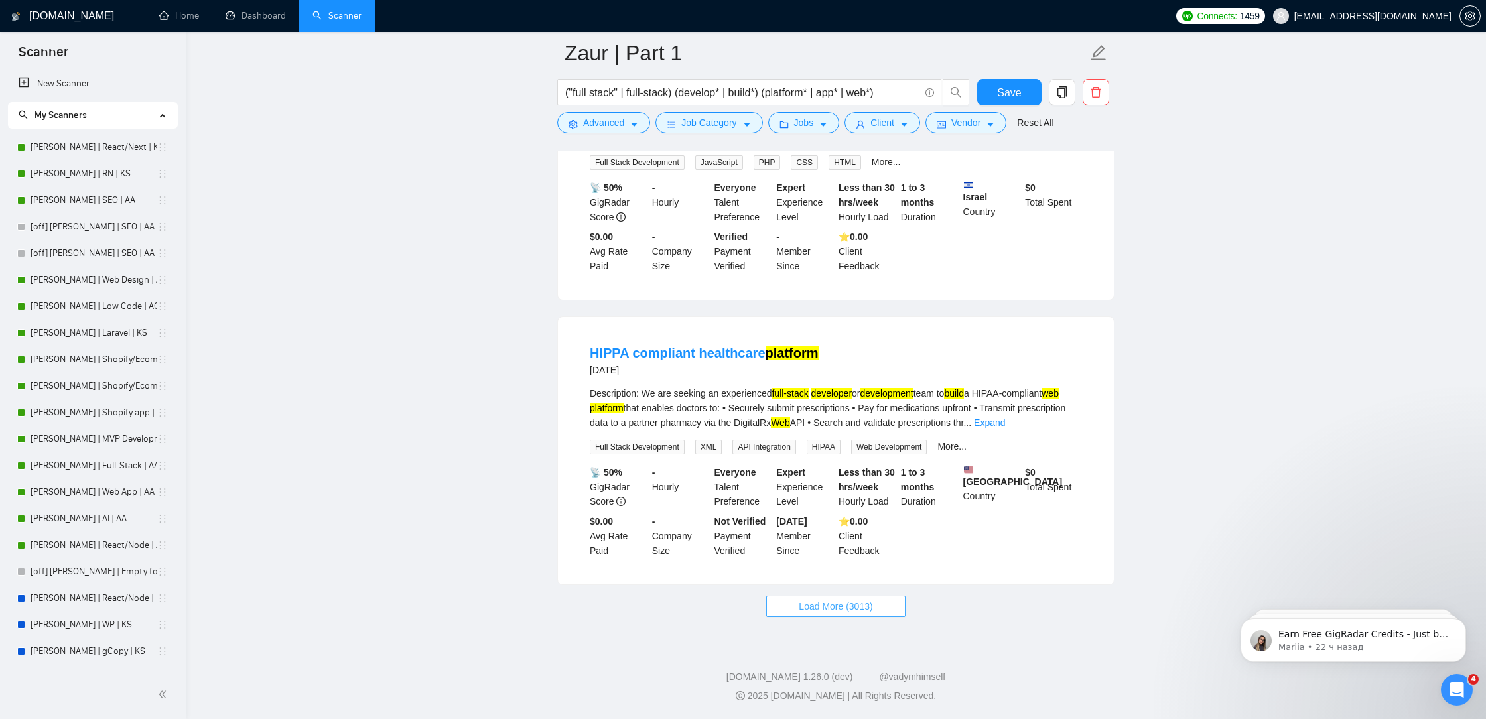
click at [828, 605] on span "Load More (3013)" at bounding box center [836, 606] width 74 height 15
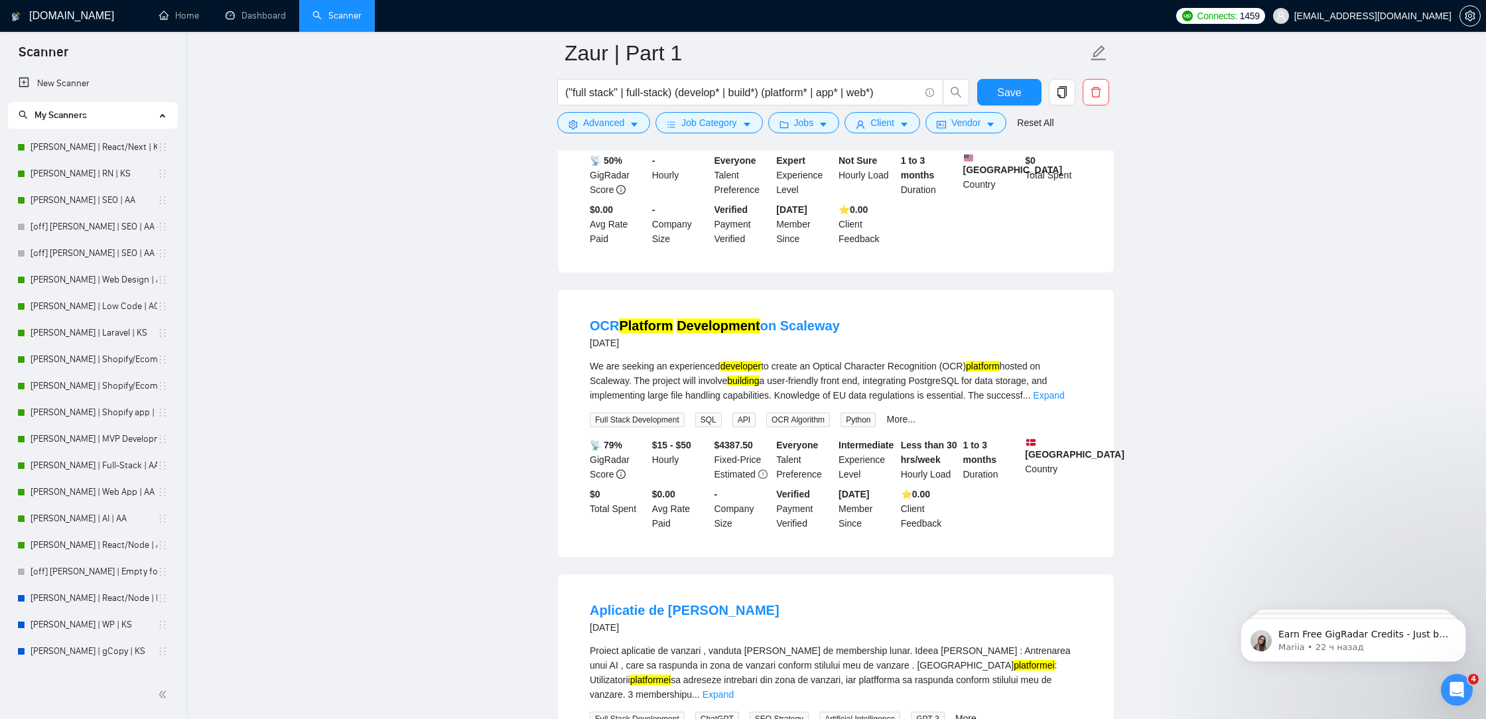
scroll to position [8311, 0]
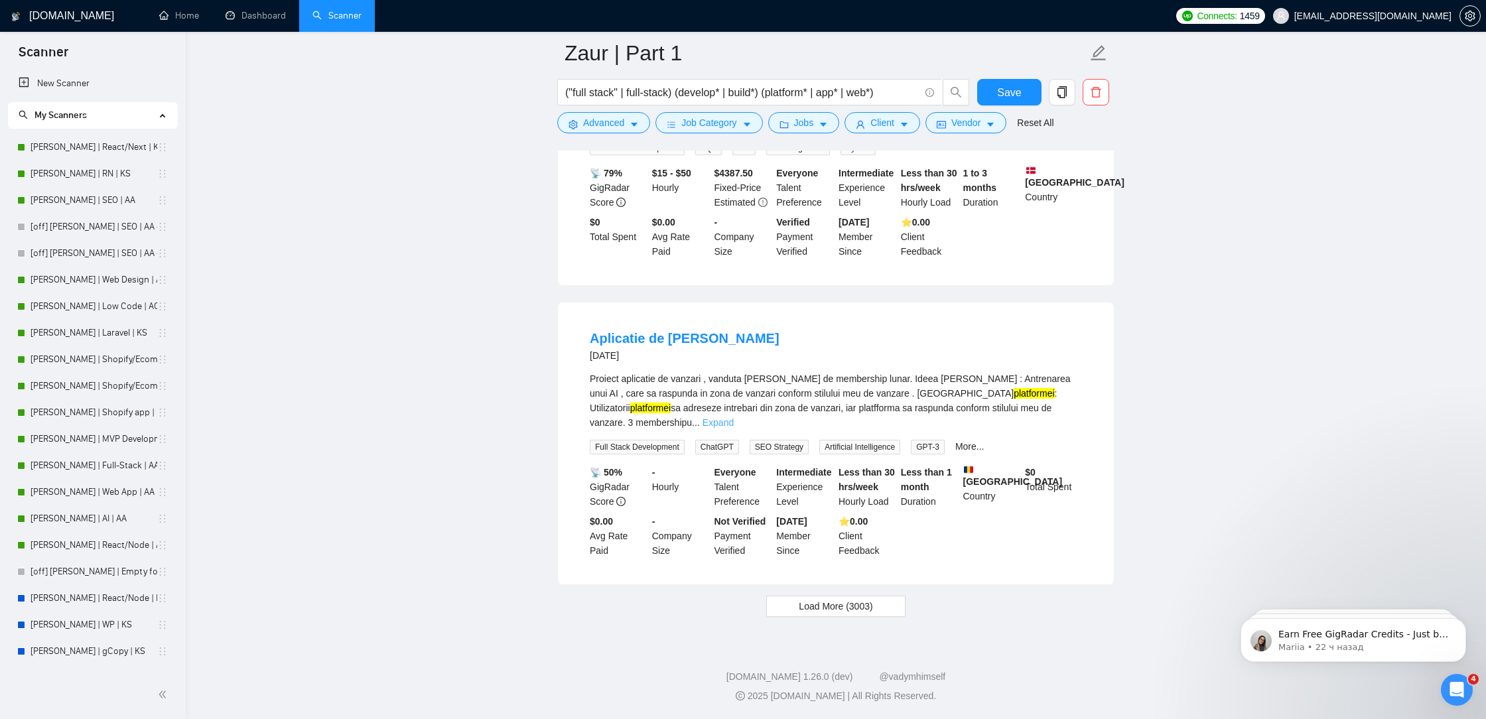
click at [734, 424] on link "Expand" at bounding box center [718, 422] width 31 height 11
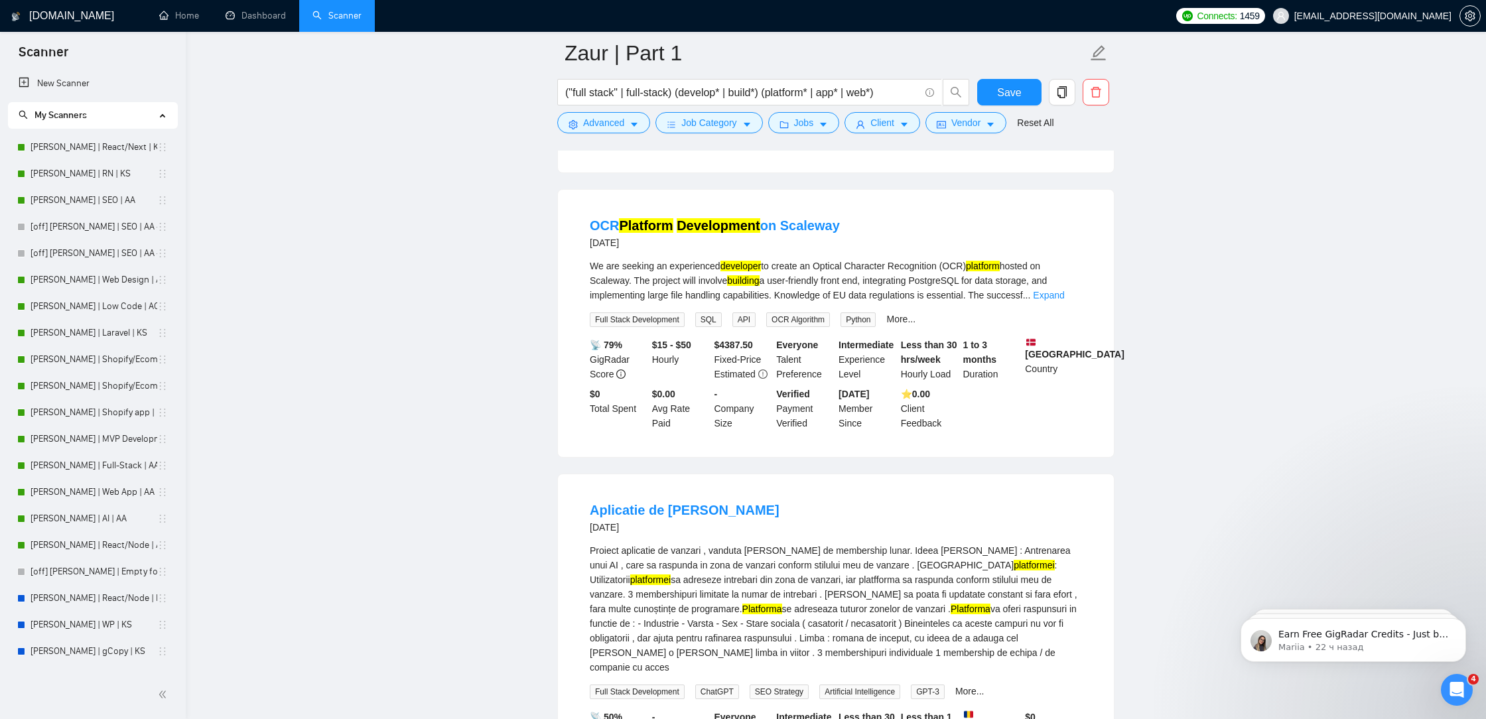
scroll to position [8065, 0]
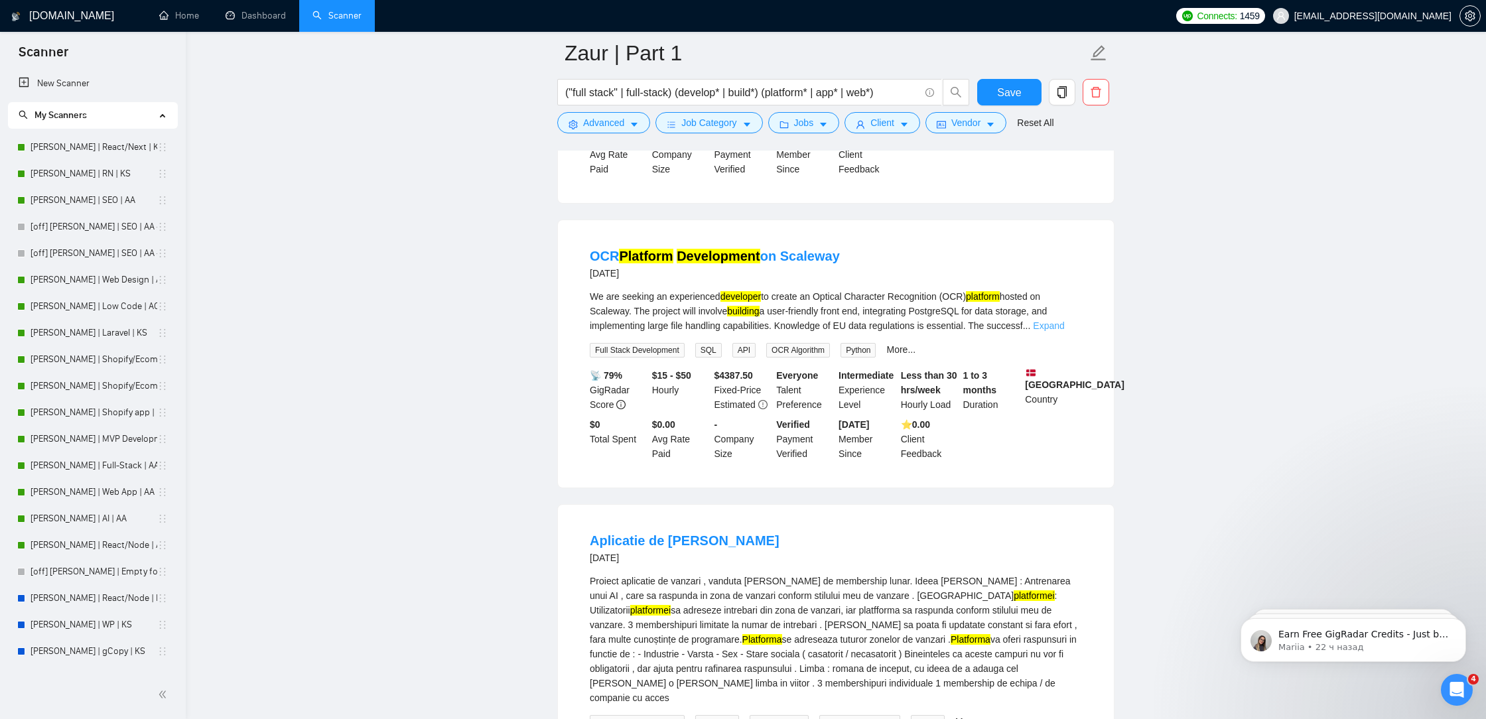
click at [1058, 331] on link "Expand" at bounding box center [1048, 326] width 31 height 11
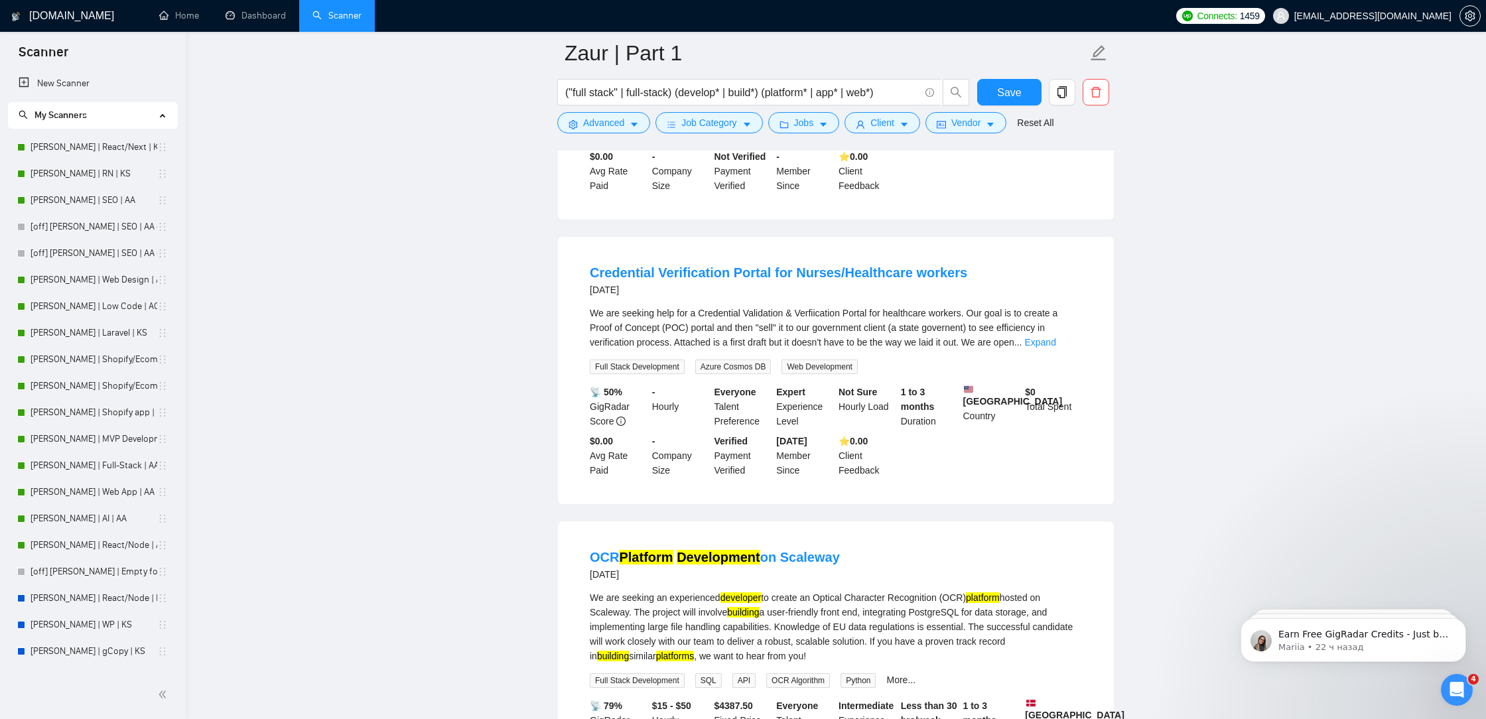
scroll to position [7763, 0]
click at [1054, 348] on link "Expand" at bounding box center [1040, 343] width 31 height 11
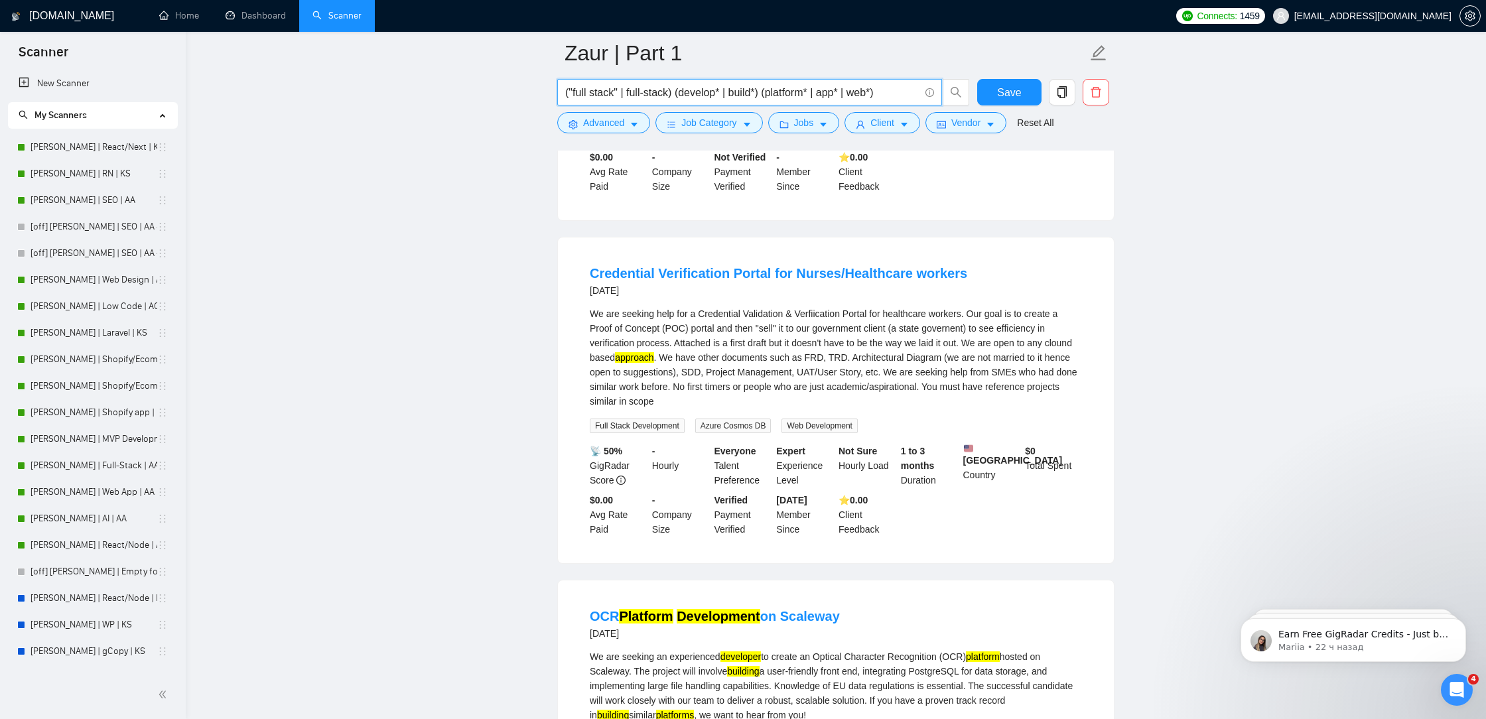
click at [853, 89] on input "("full stack" | full-stack) (develop* | build*) (platform* | app* | web*)" at bounding box center [742, 92] width 354 height 17
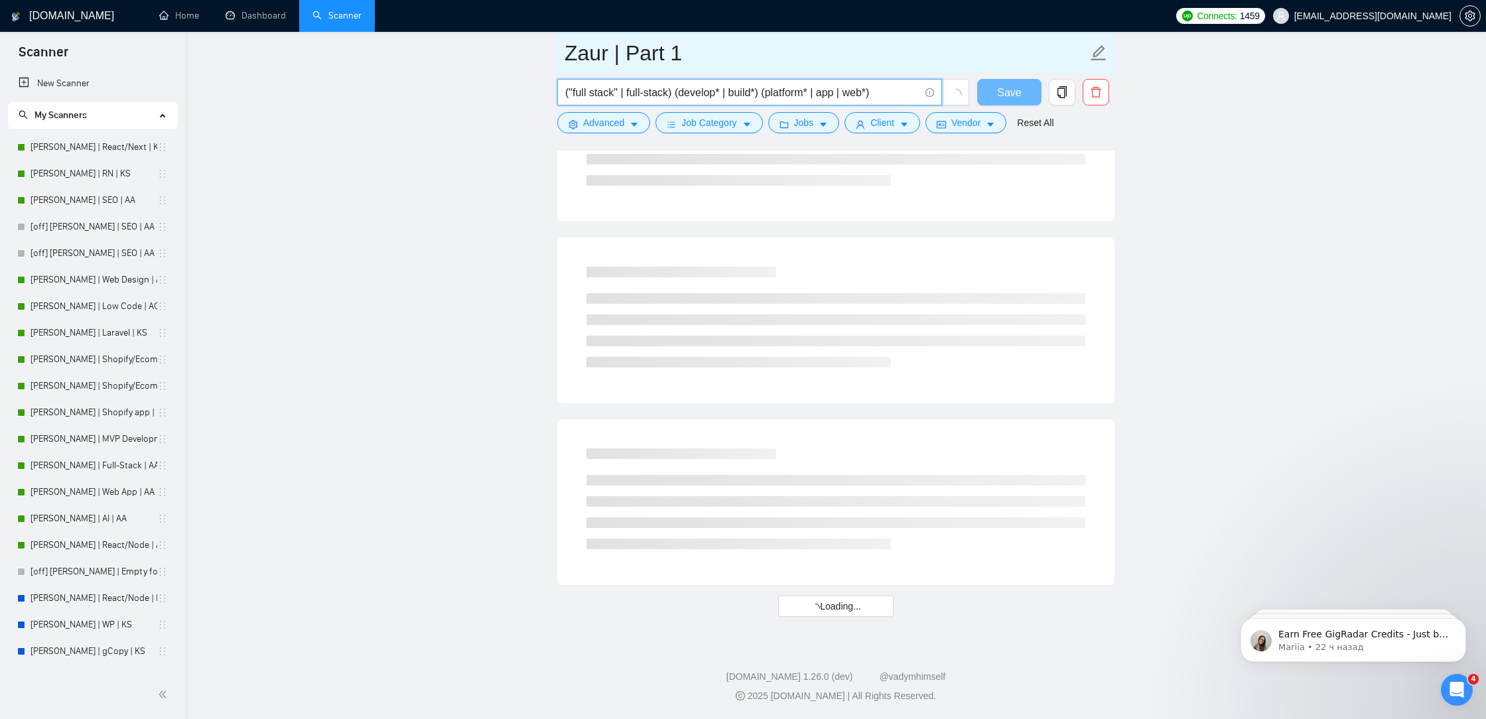
scroll to position [5131, 0]
drag, startPoint x: 875, startPoint y: 97, endPoint x: 860, endPoint y: 96, distance: 15.3
click at [860, 96] on input "("full stack" | full-stack) (develop* | build*) (platform* | app | web*)" at bounding box center [742, 92] width 354 height 17
drag, startPoint x: 847, startPoint y: 94, endPoint x: 828, endPoint y: 94, distance: 19.3
click at [828, 94] on input "("full stack" | full-stack) (develop* | build*) (platform* | app | web*)" at bounding box center [742, 92] width 354 height 17
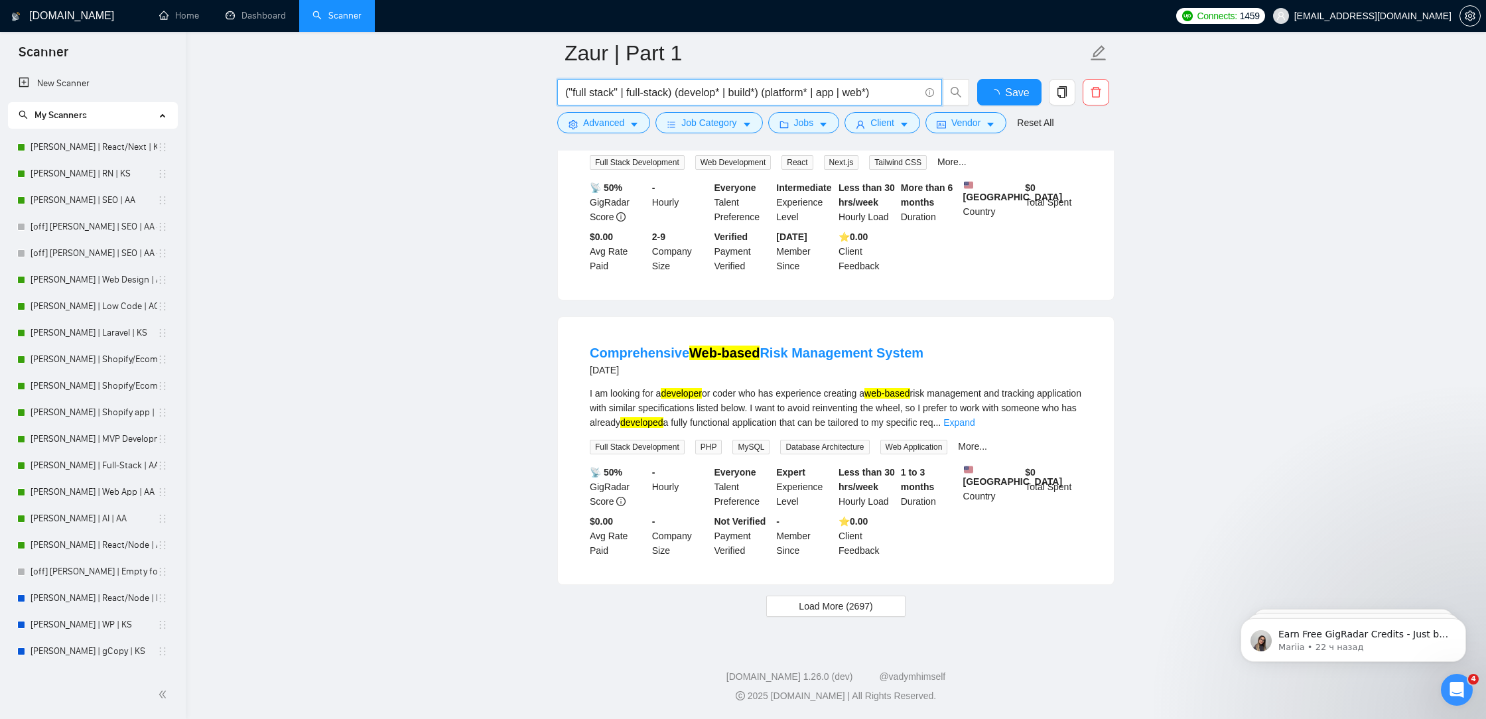
scroll to position [2563, 0]
click at [859, 97] on input "("full stack" | full-stack) (develop* | build*) (platform* | app | web*)" at bounding box center [742, 92] width 354 height 17
paste input "app"
drag, startPoint x: 887, startPoint y: 87, endPoint x: 1108, endPoint y: 121, distance: 223.7
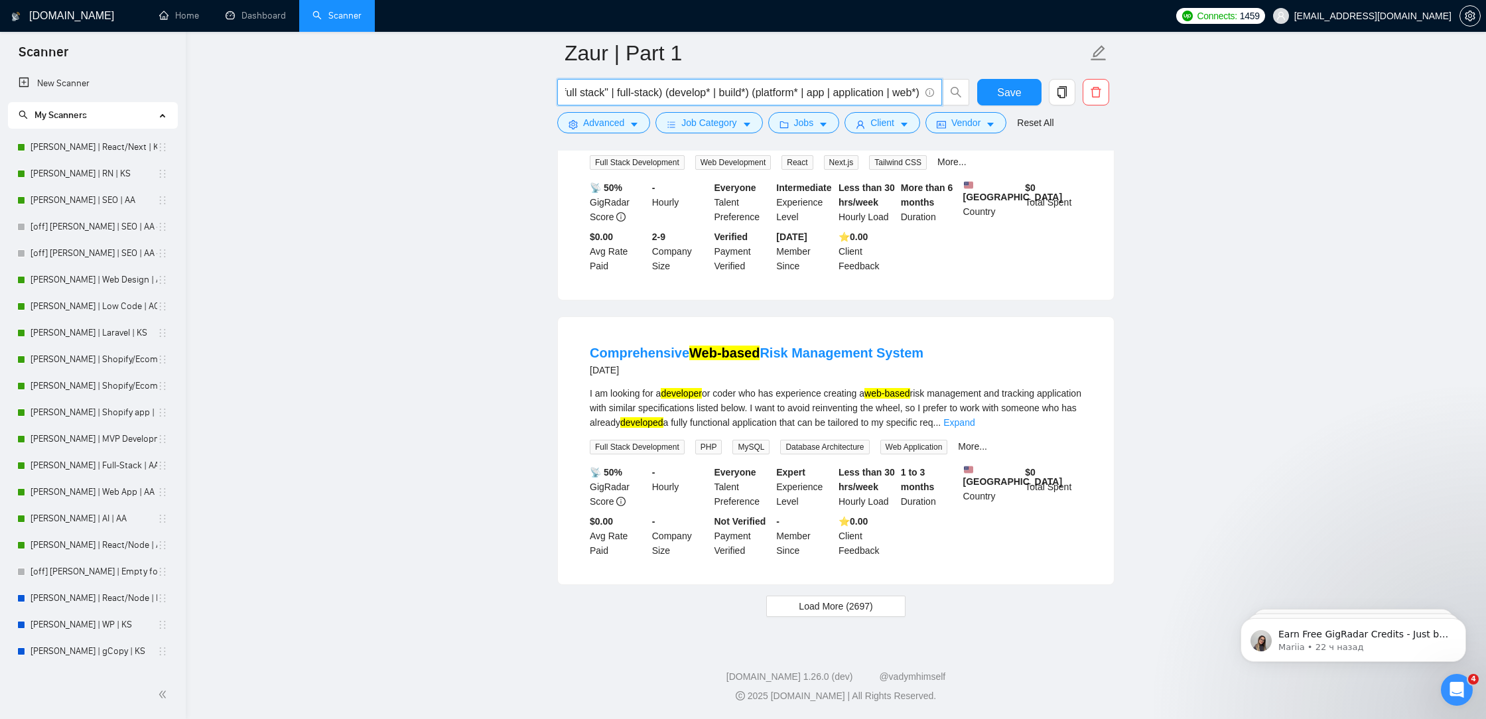
click at [1108, 121] on form "Zaur | Part 1 ("full stack" | full-stack) (develop* | build*) (platform* | app …" at bounding box center [835, 86] width 557 height 108
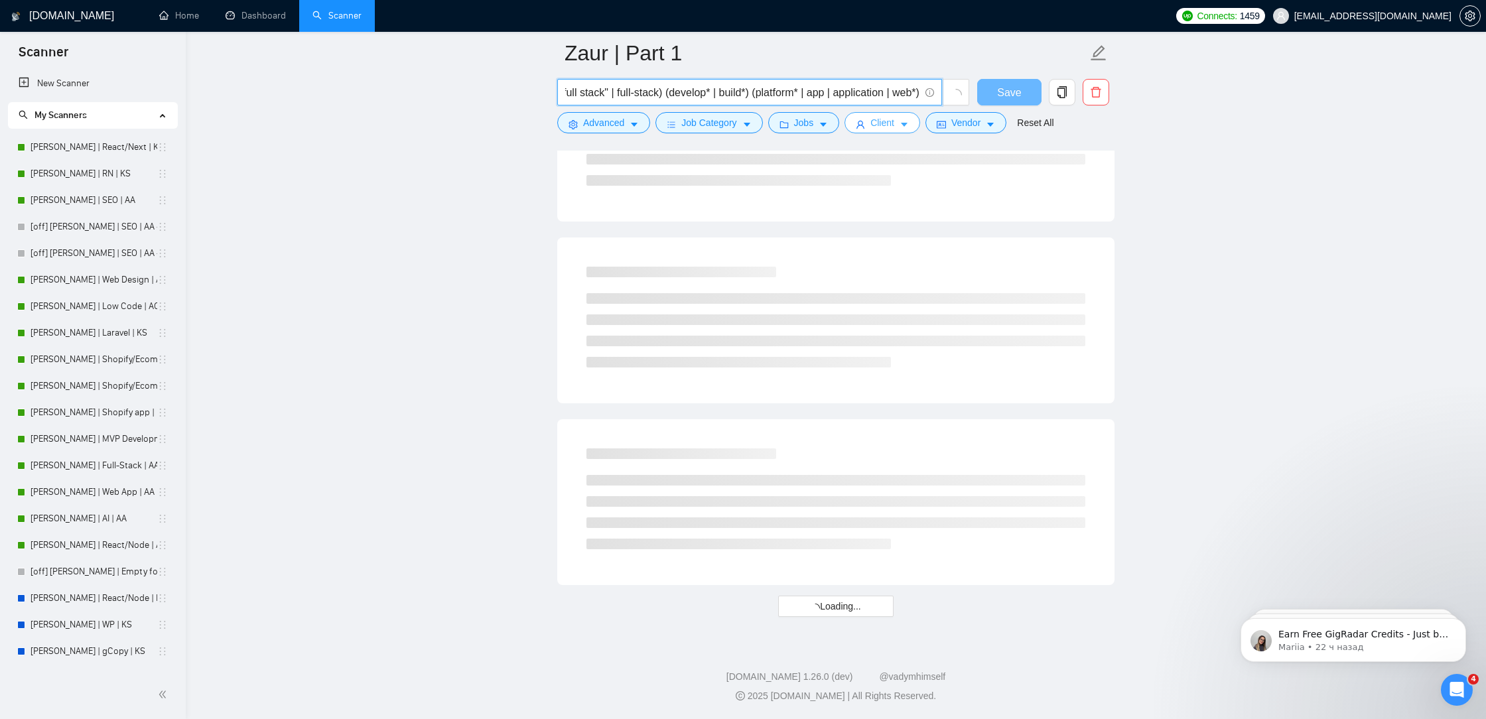
scroll to position [1494, 0]
click at [907, 95] on input "("full stack" | full-stack) (develop* | build*) (platform* | app | application …" at bounding box center [742, 92] width 354 height 17
type input "("full stack" | full-stack) (develop* | build*) (platform* | app | application …"
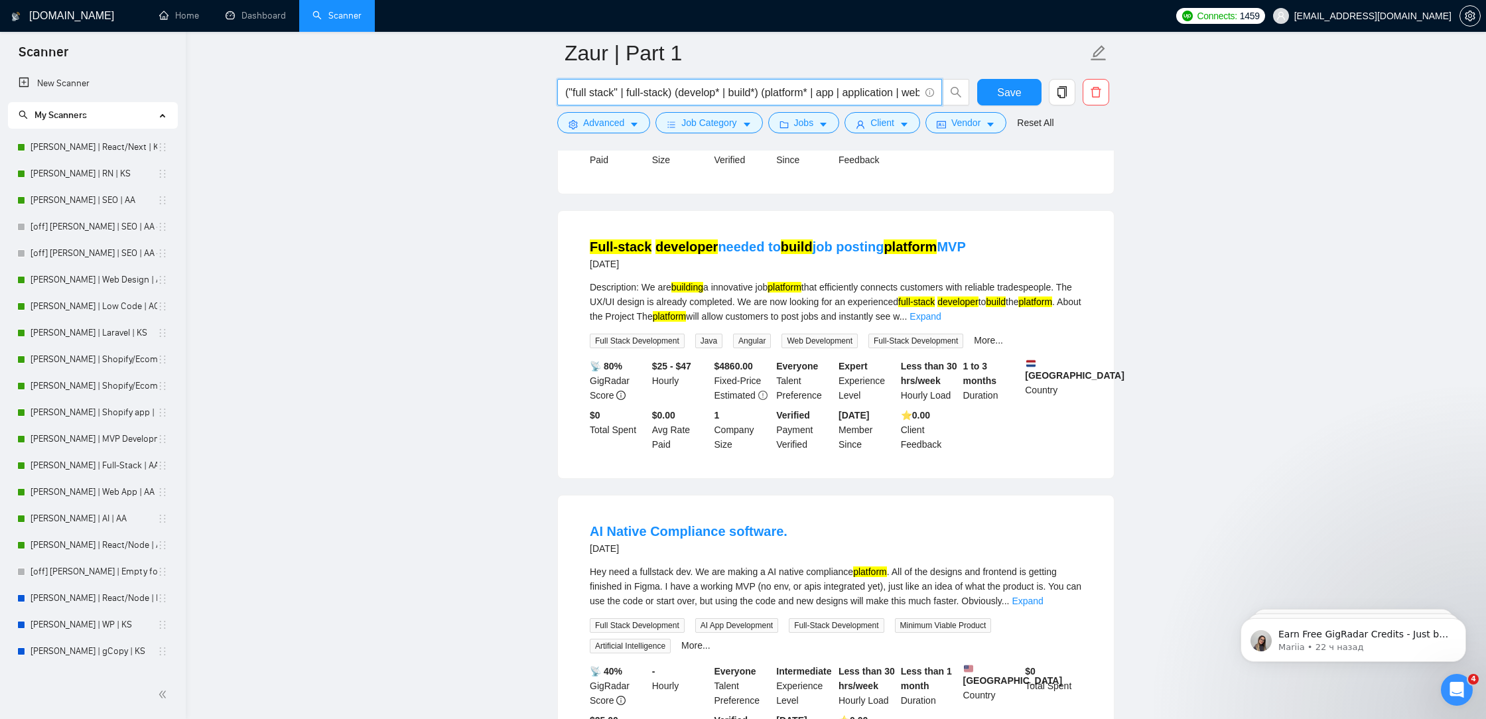
scroll to position [2563, 0]
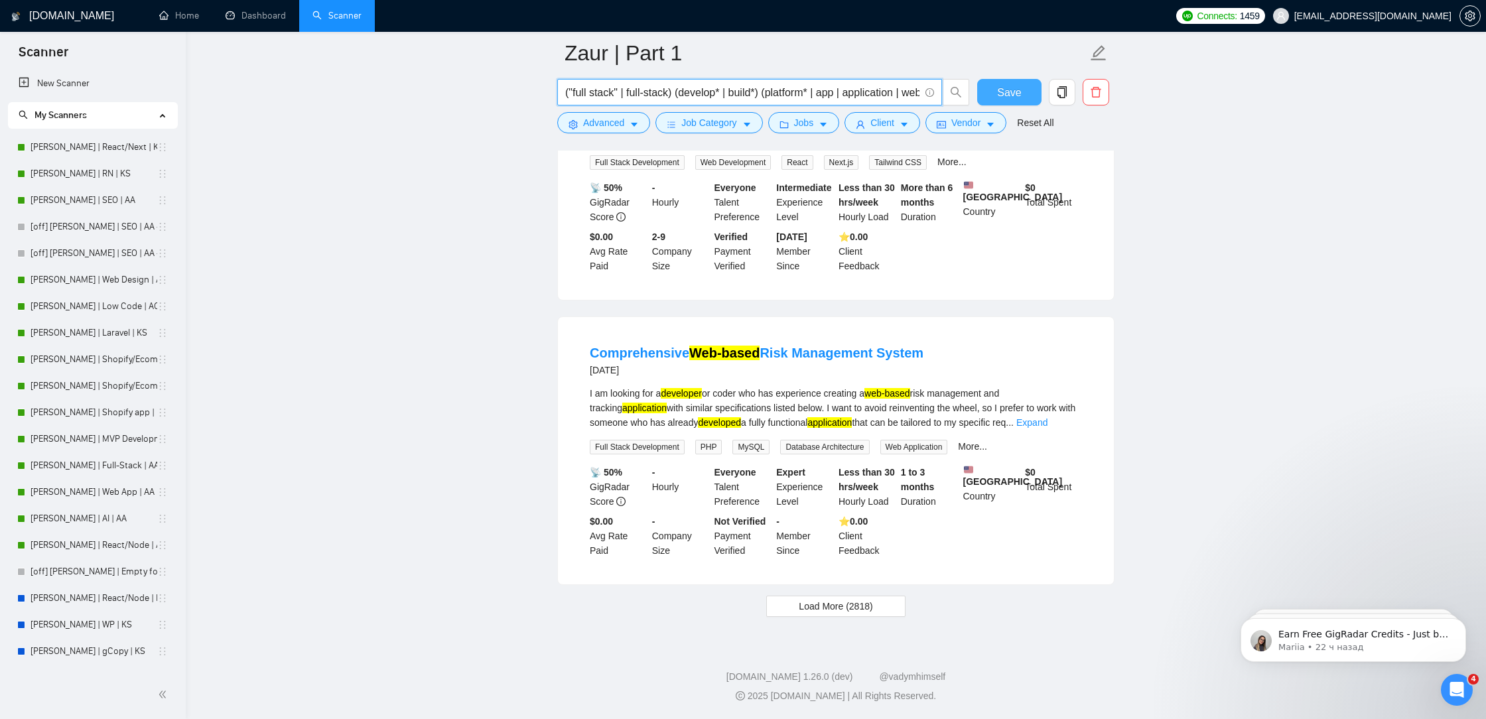
click at [1012, 91] on span "Save" at bounding box center [1009, 92] width 24 height 17
click at [839, 602] on span "Load More (2818)" at bounding box center [836, 606] width 74 height 15
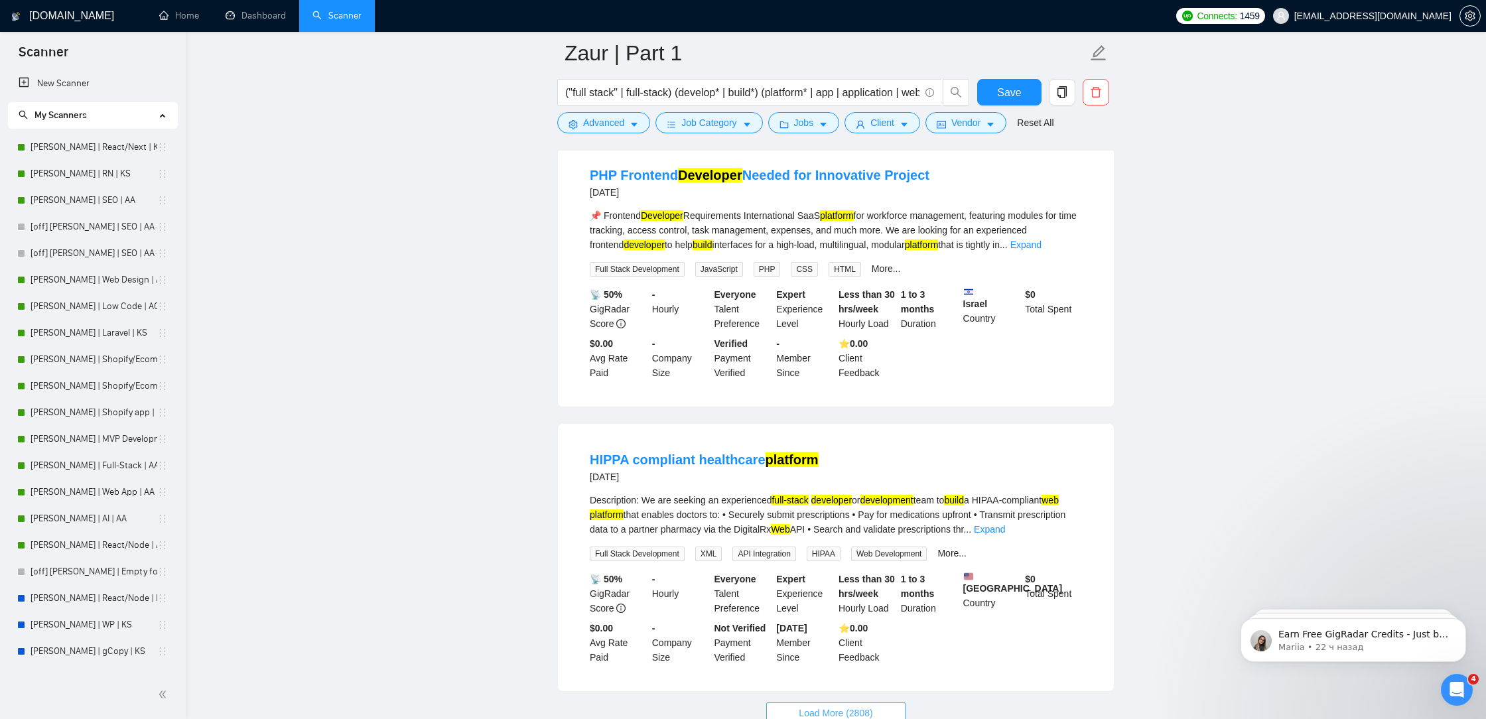
scroll to position [5406, 0]
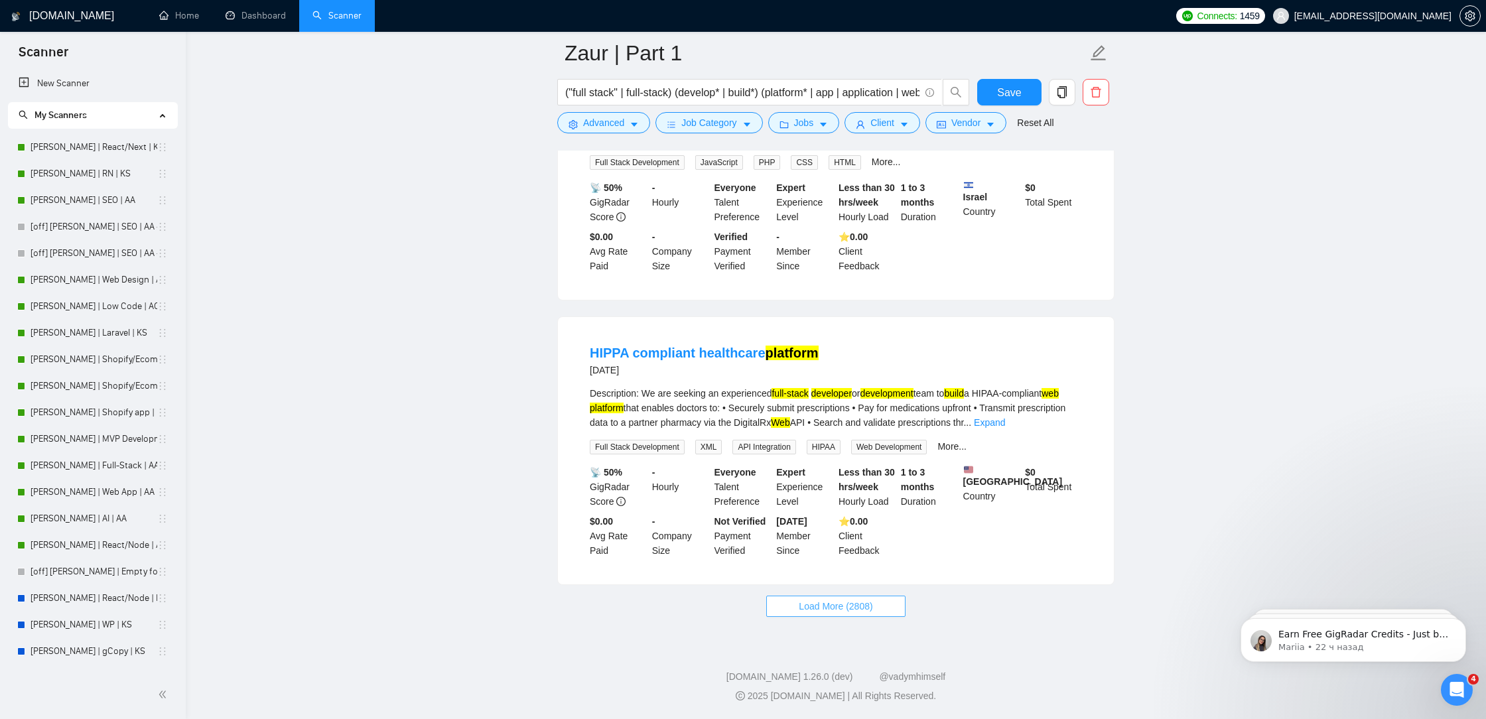
drag, startPoint x: 812, startPoint y: 614, endPoint x: 967, endPoint y: 320, distance: 332.5
click at [812, 614] on button "Load More (2808)" at bounding box center [835, 606] width 139 height 21
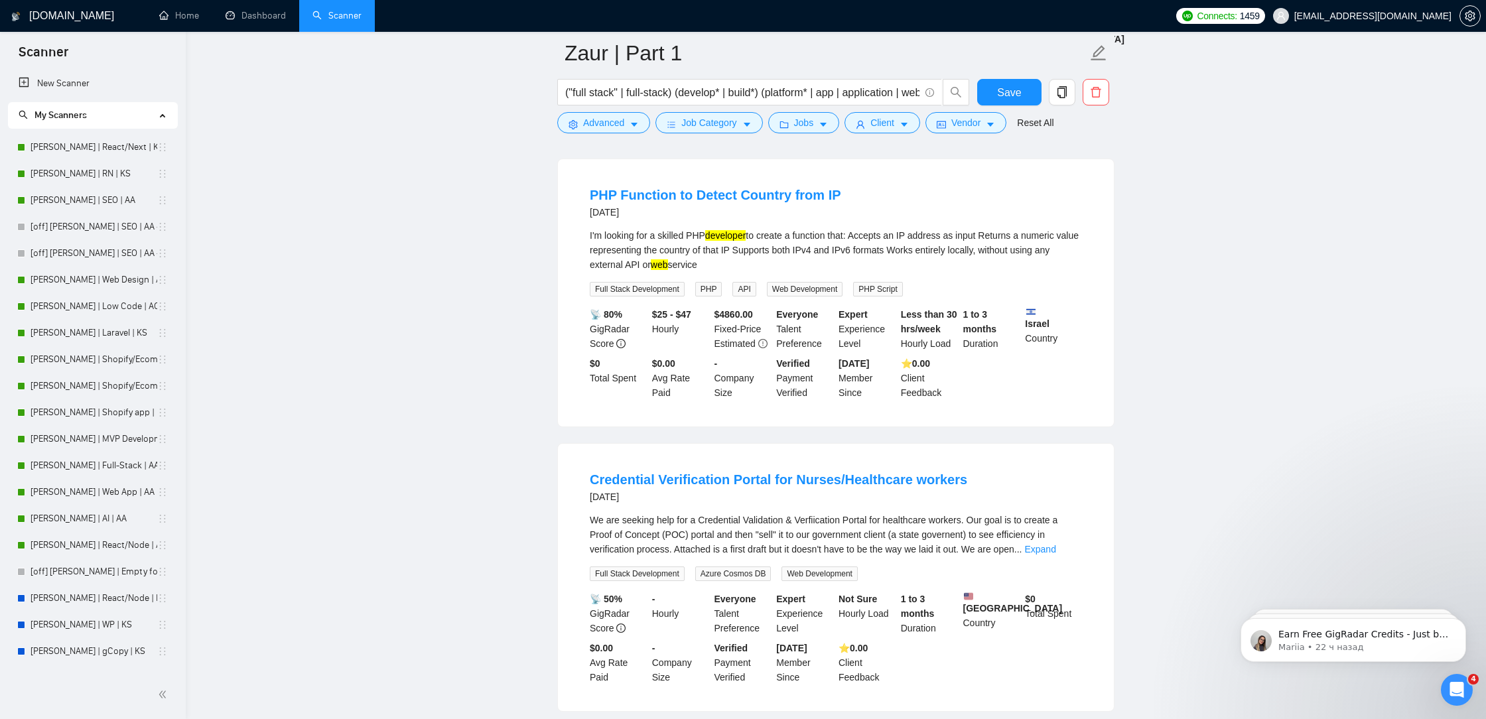
scroll to position [7101, 0]
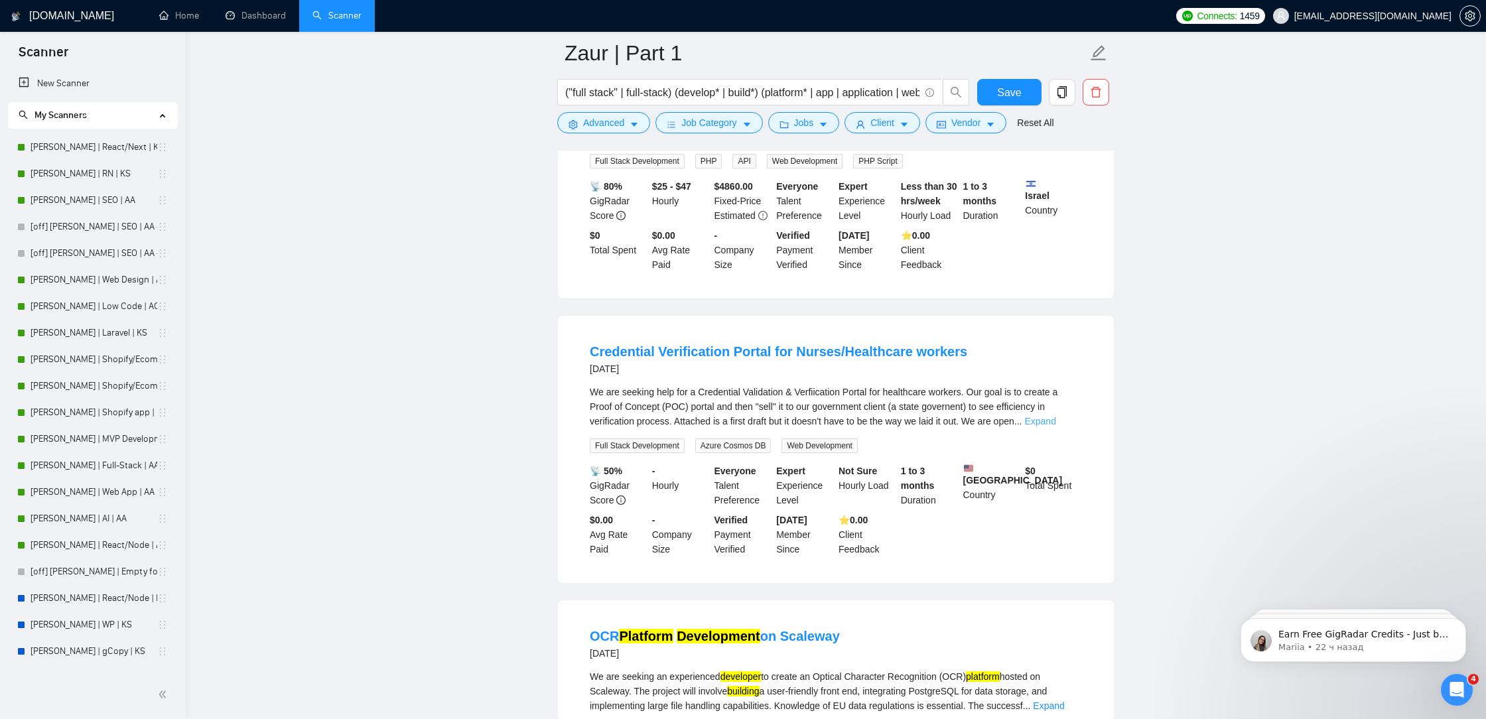
click at [1056, 427] on link "Expand" at bounding box center [1040, 421] width 31 height 11
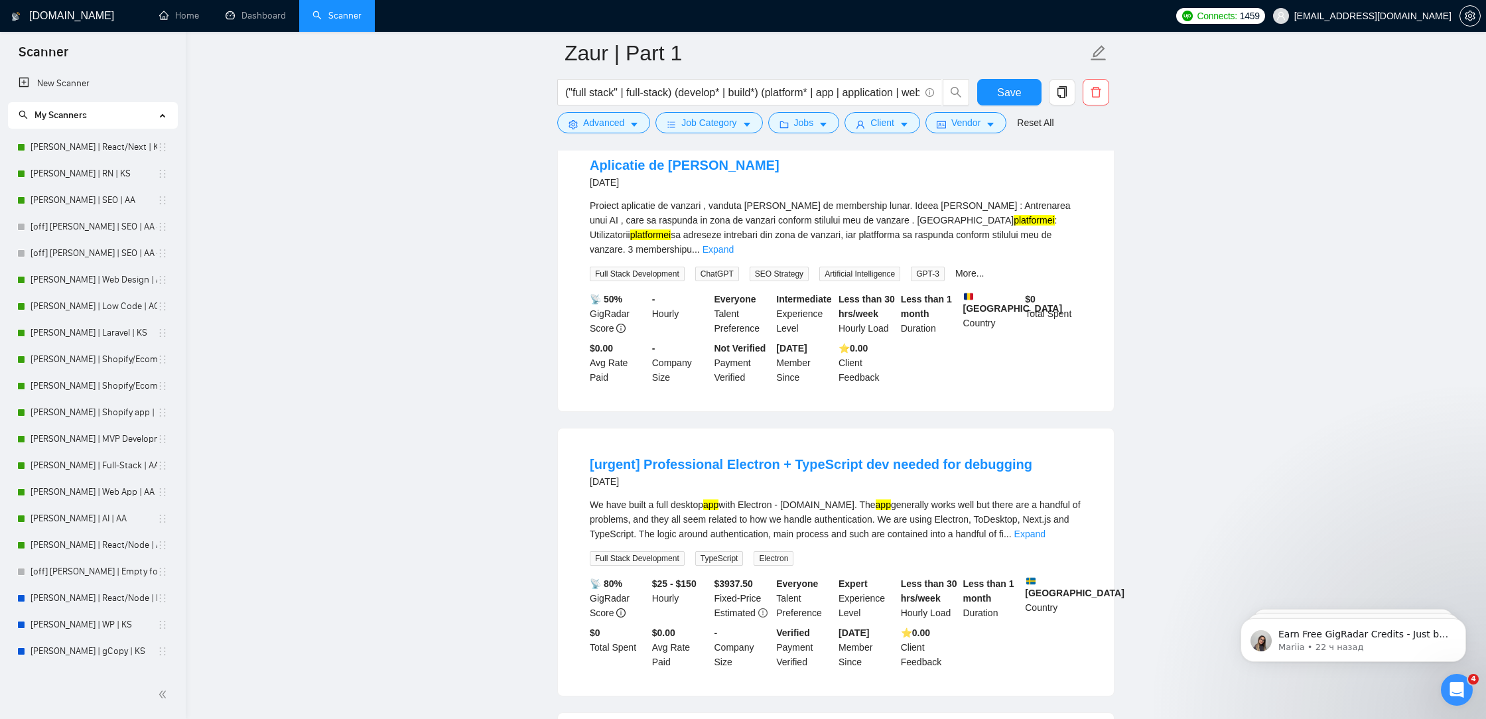
scroll to position [7913, 0]
click at [734, 257] on link "Expand" at bounding box center [718, 252] width 31 height 11
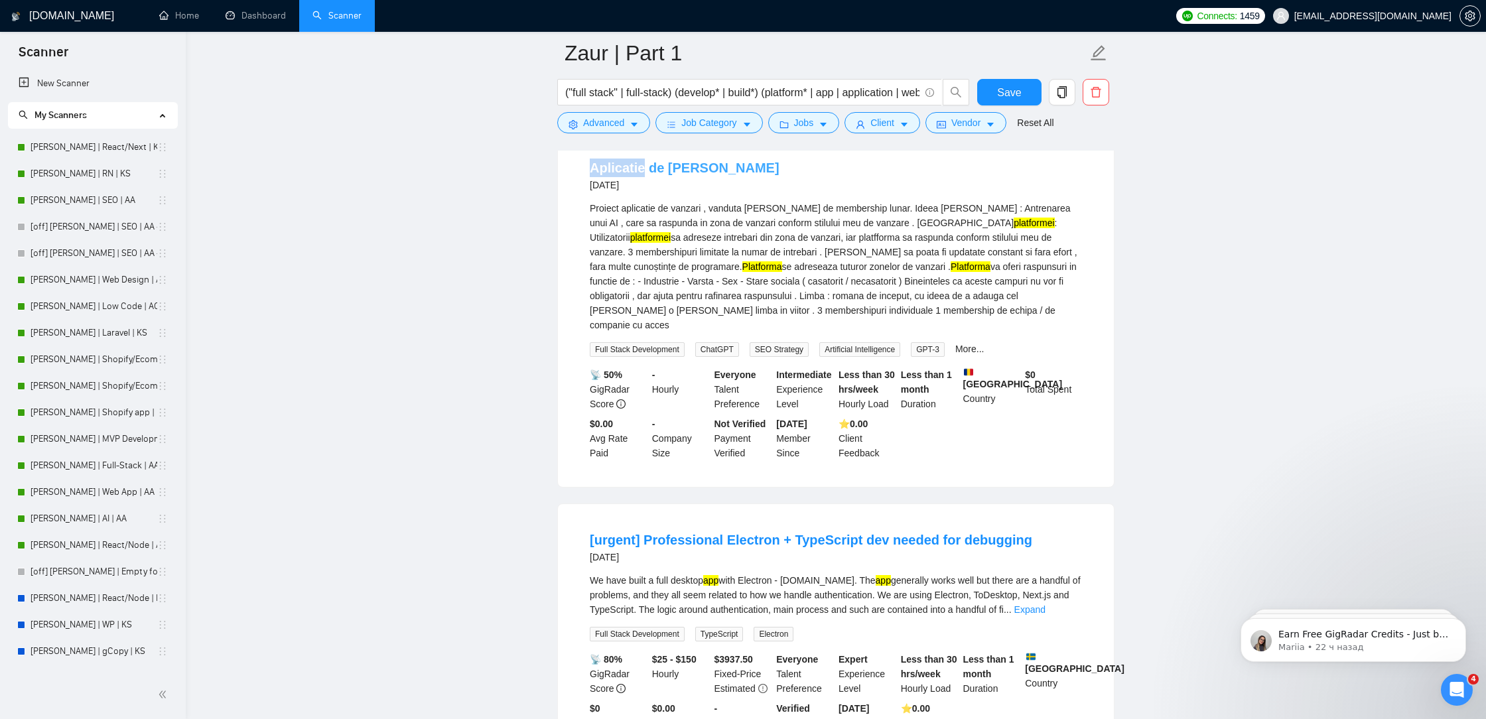
drag, startPoint x: 589, startPoint y: 234, endPoint x: 642, endPoint y: 235, distance: 53.8
click at [642, 235] on li "Aplicatie de vanzari [DATE] Proiect aplicatie de vanzari , vanduta [PERSON_NAME…" at bounding box center [836, 309] width 524 height 323
copy link "Aplicatie"
drag, startPoint x: 705, startPoint y: 273, endPoint x: 620, endPoint y: 273, distance: 85.6
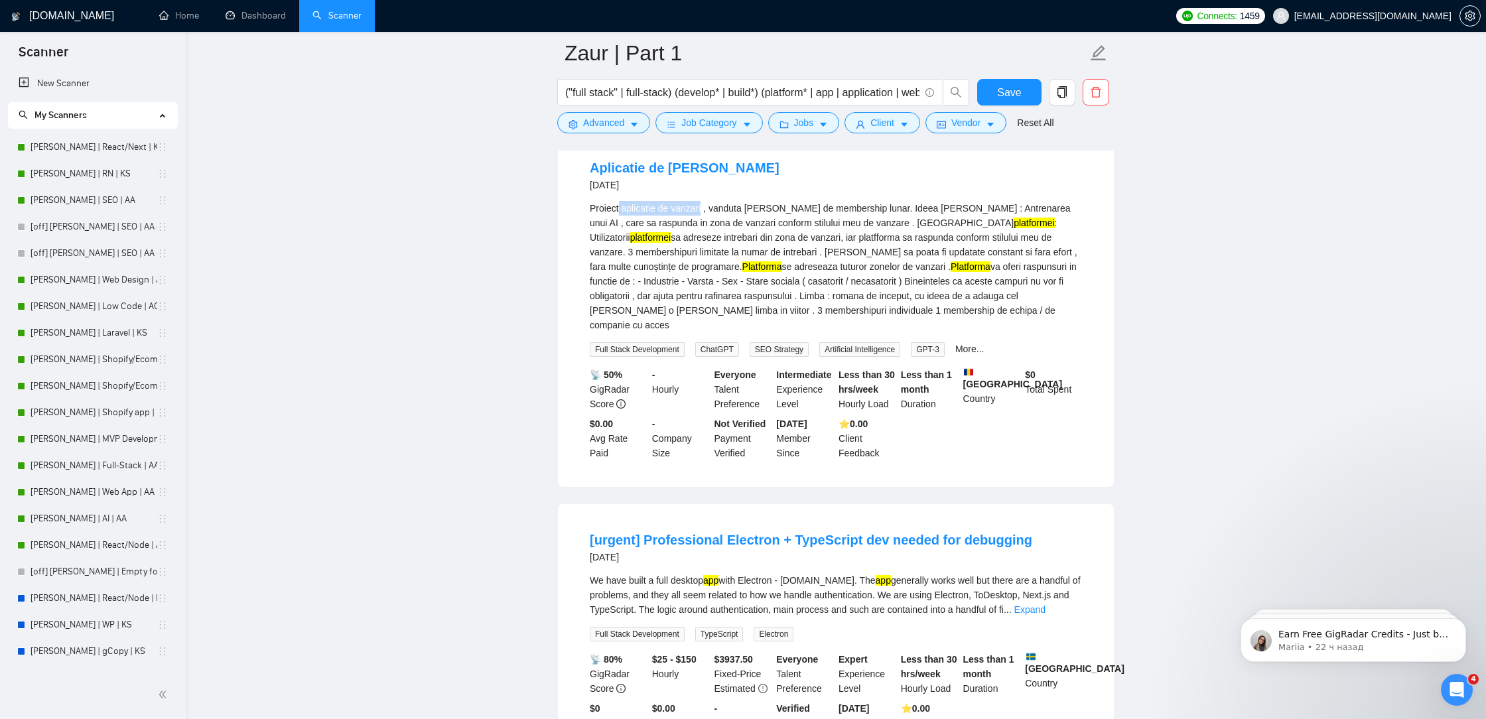
click at [620, 273] on div "Proiect aplicatie de vanzari , vanduta [PERSON_NAME] de membership lunar. Ideea…" at bounding box center [836, 266] width 492 height 131
click at [648, 269] on div "Proiect aplicatie de vanzari , vanduta [PERSON_NAME] de membership lunar. Ideea…" at bounding box center [836, 266] width 492 height 131
drag, startPoint x: 624, startPoint y: 273, endPoint x: 706, endPoint y: 273, distance: 82.3
click at [706, 273] on div "Proiect aplicatie de vanzari , vanduta [PERSON_NAME] de membership lunar. Ideea…" at bounding box center [836, 266] width 492 height 131
copy div "aplicatie de [PERSON_NAME]"
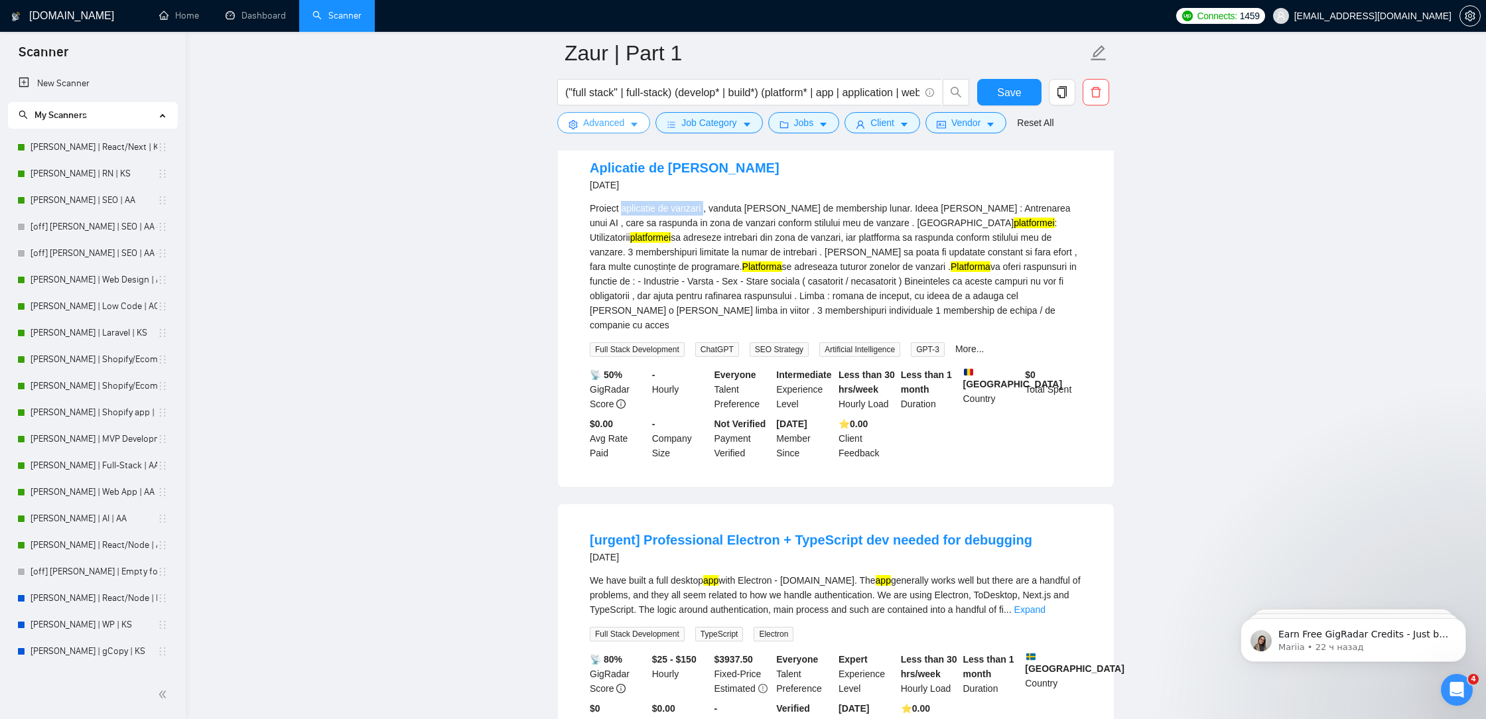
click at [624, 130] on button "Advanced" at bounding box center [603, 122] width 93 height 21
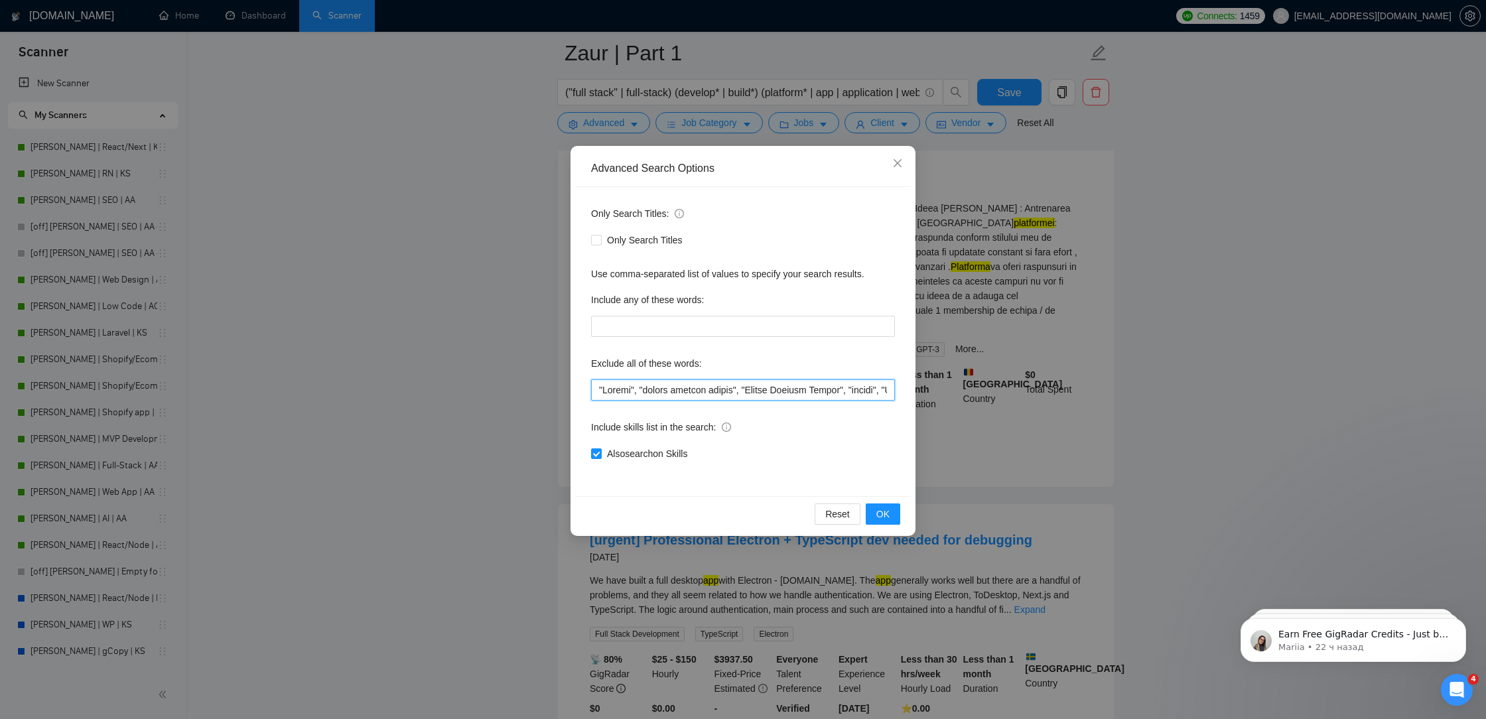
click at [597, 393] on input "text" at bounding box center [743, 390] width 304 height 21
paste input "aplicatie de [PERSON_NAME]"
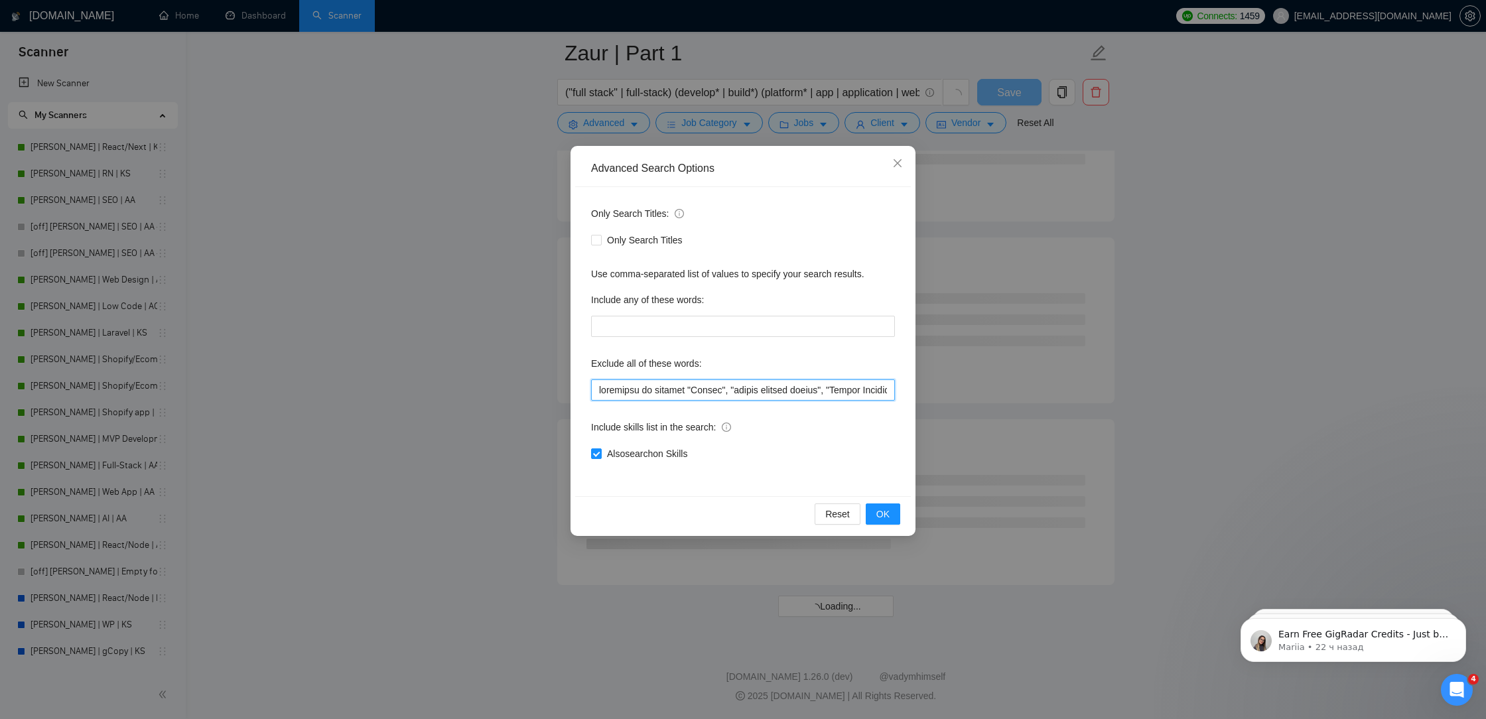
scroll to position [5131, 0]
drag, startPoint x: 691, startPoint y: 387, endPoint x: 684, endPoint y: 385, distance: 7.6
click at [684, 385] on input "text" at bounding box center [743, 390] width 304 height 21
click at [595, 388] on input "text" at bounding box center [743, 390] width 304 height 21
paste input """
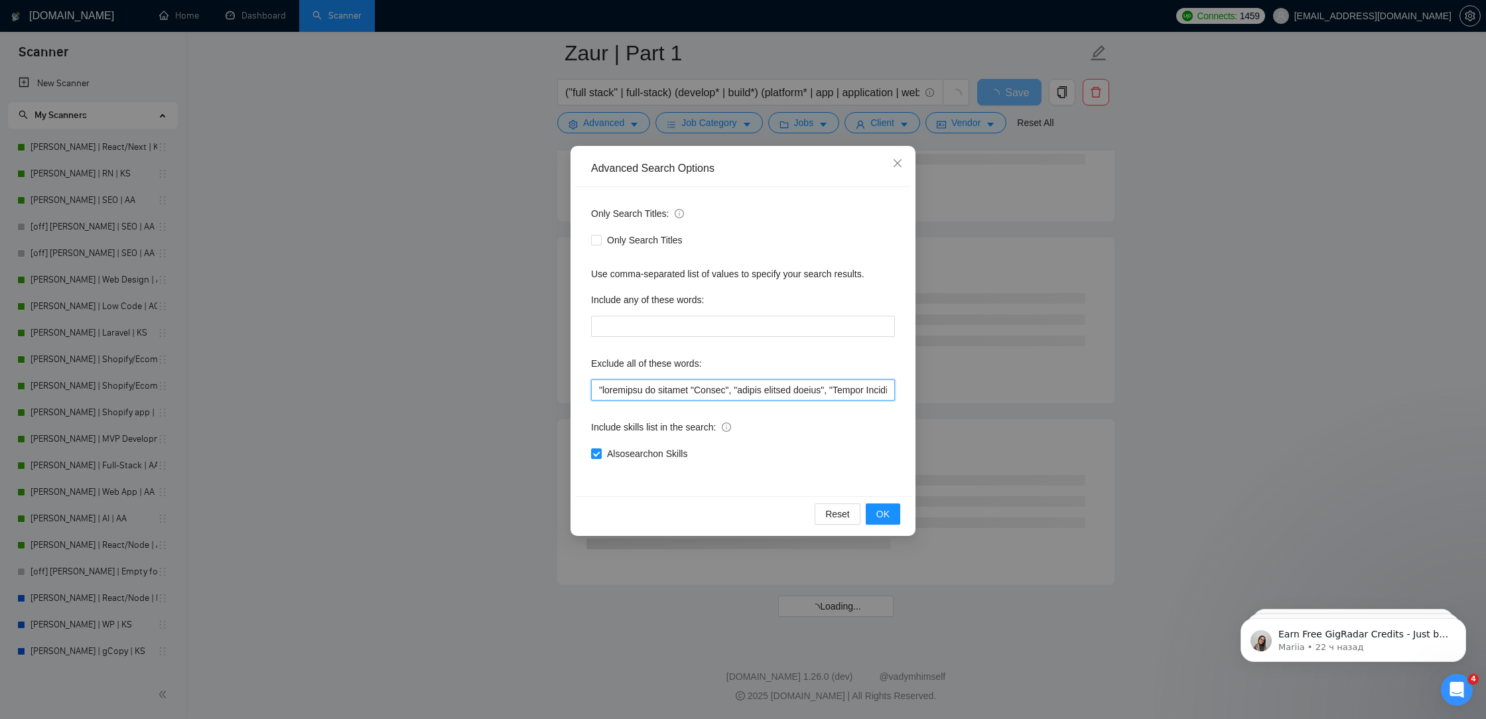
click at [685, 386] on input "text" at bounding box center [743, 390] width 304 height 21
paste input """
type input ""loremipsu do sitamet", "Consec", "adipis elitsed doeius", "Tempor Incidid Utla…"
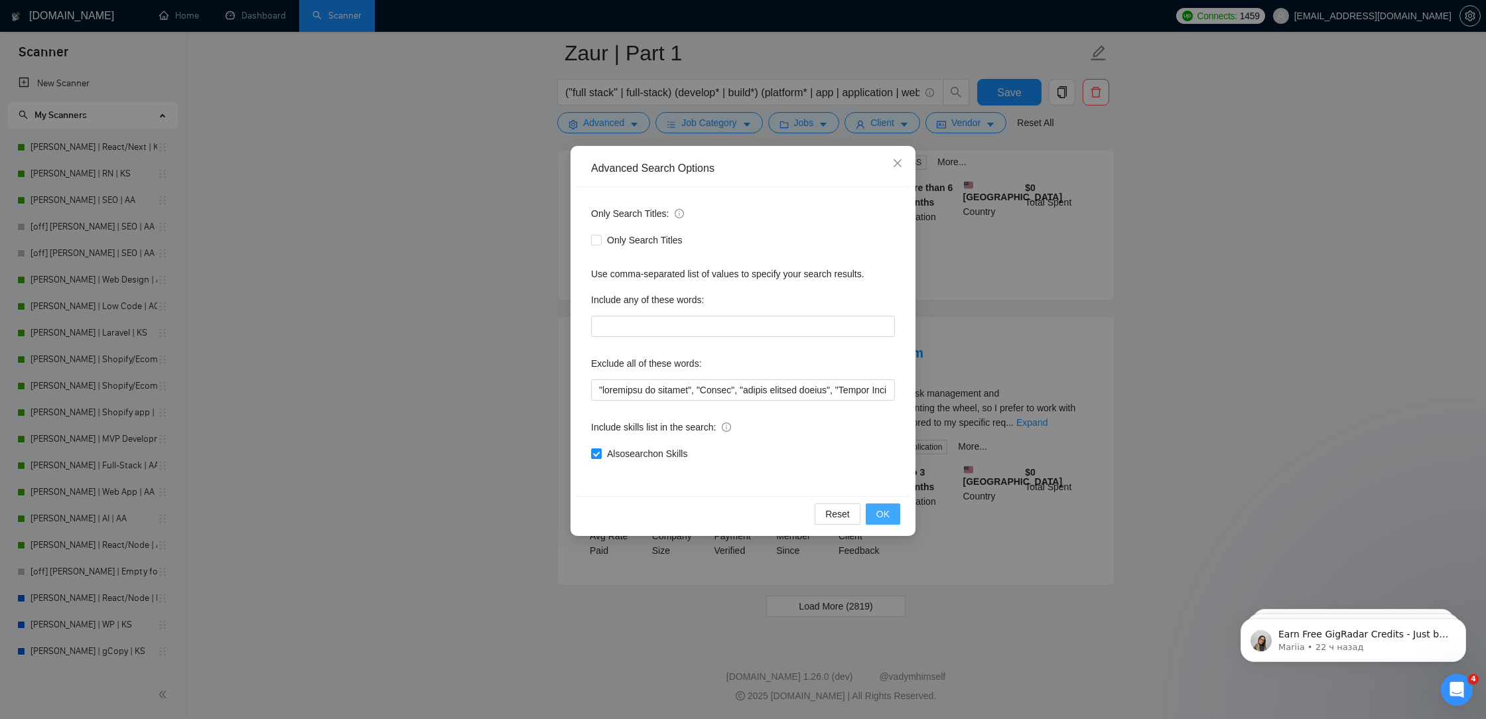
click at [881, 512] on span "OK" at bounding box center [883, 514] width 13 height 15
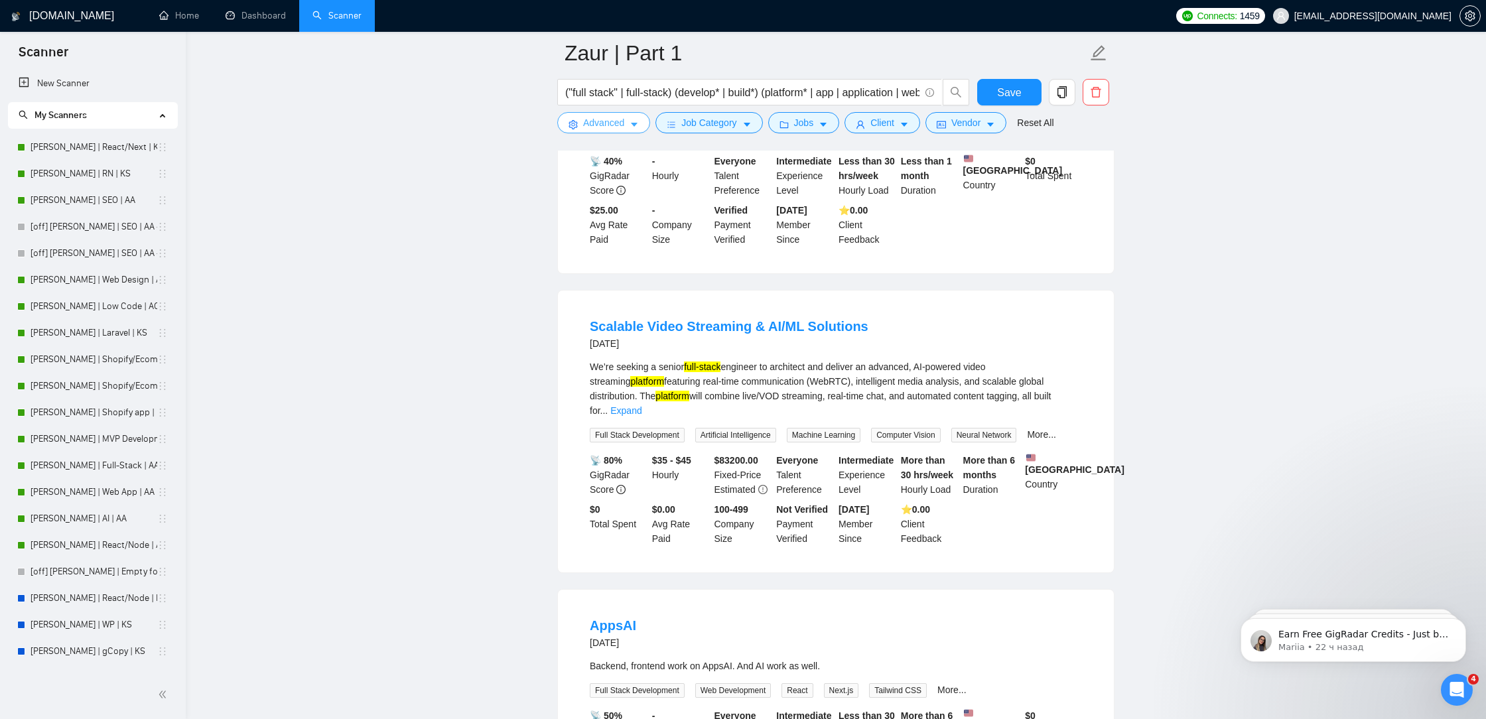
scroll to position [2167, 0]
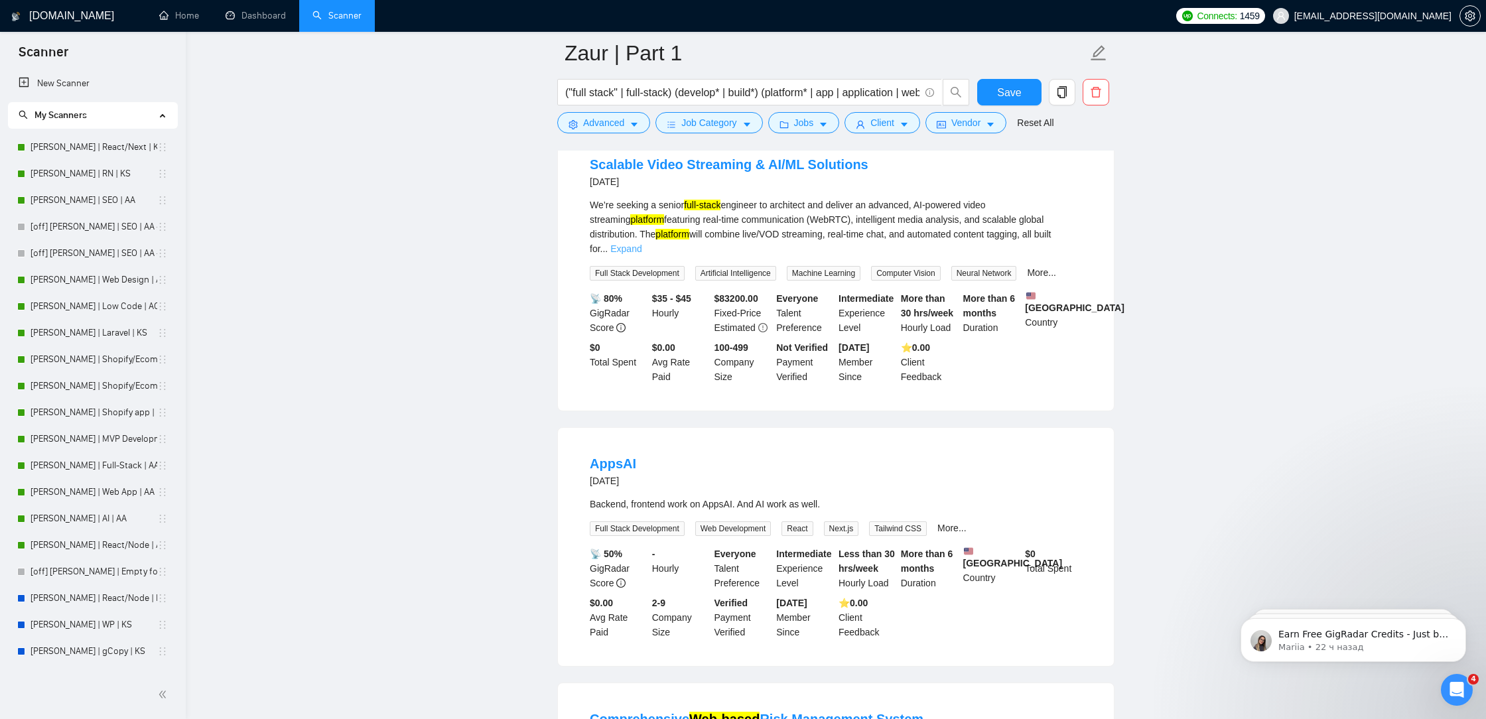
click at [642, 249] on link "Expand" at bounding box center [626, 249] width 31 height 11
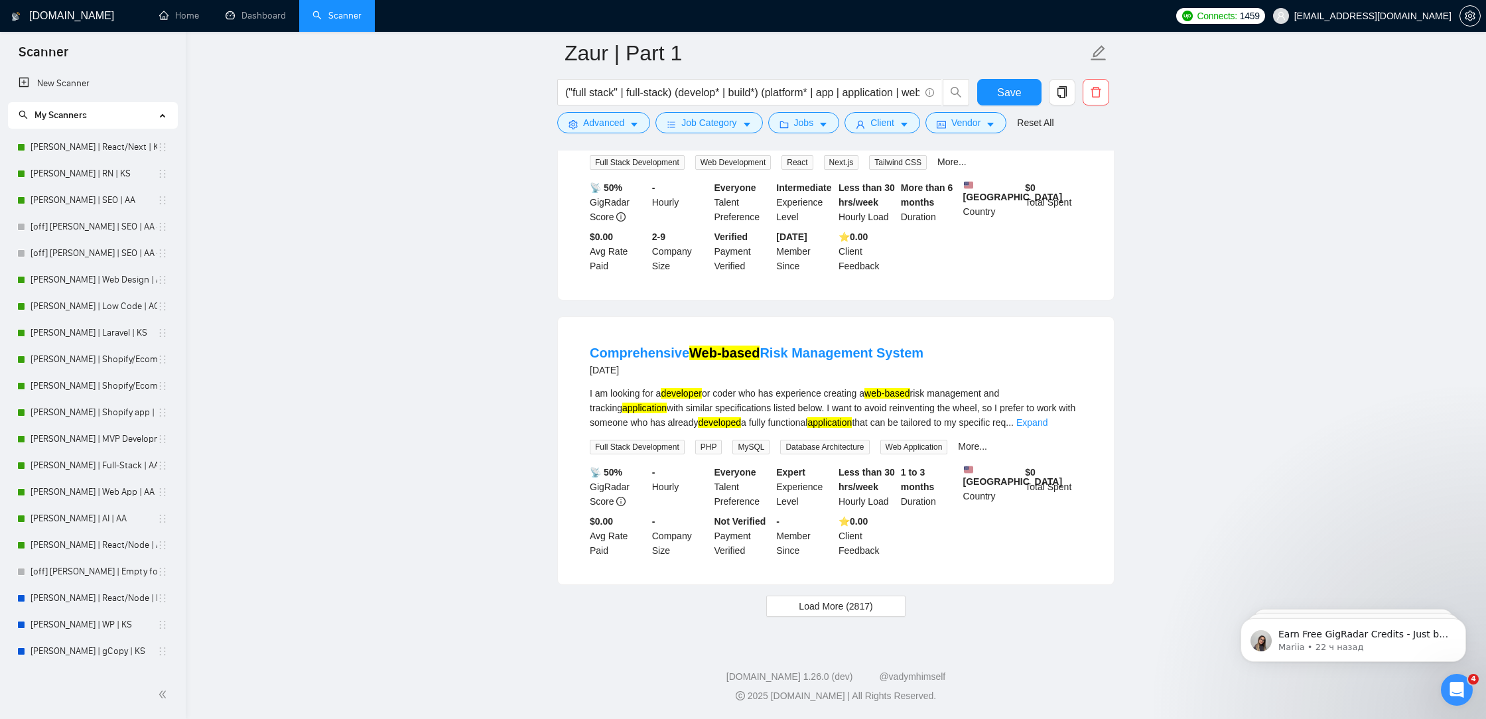
scroll to position [2826, 0]
click at [835, 605] on span "Load More (2817)" at bounding box center [836, 606] width 74 height 15
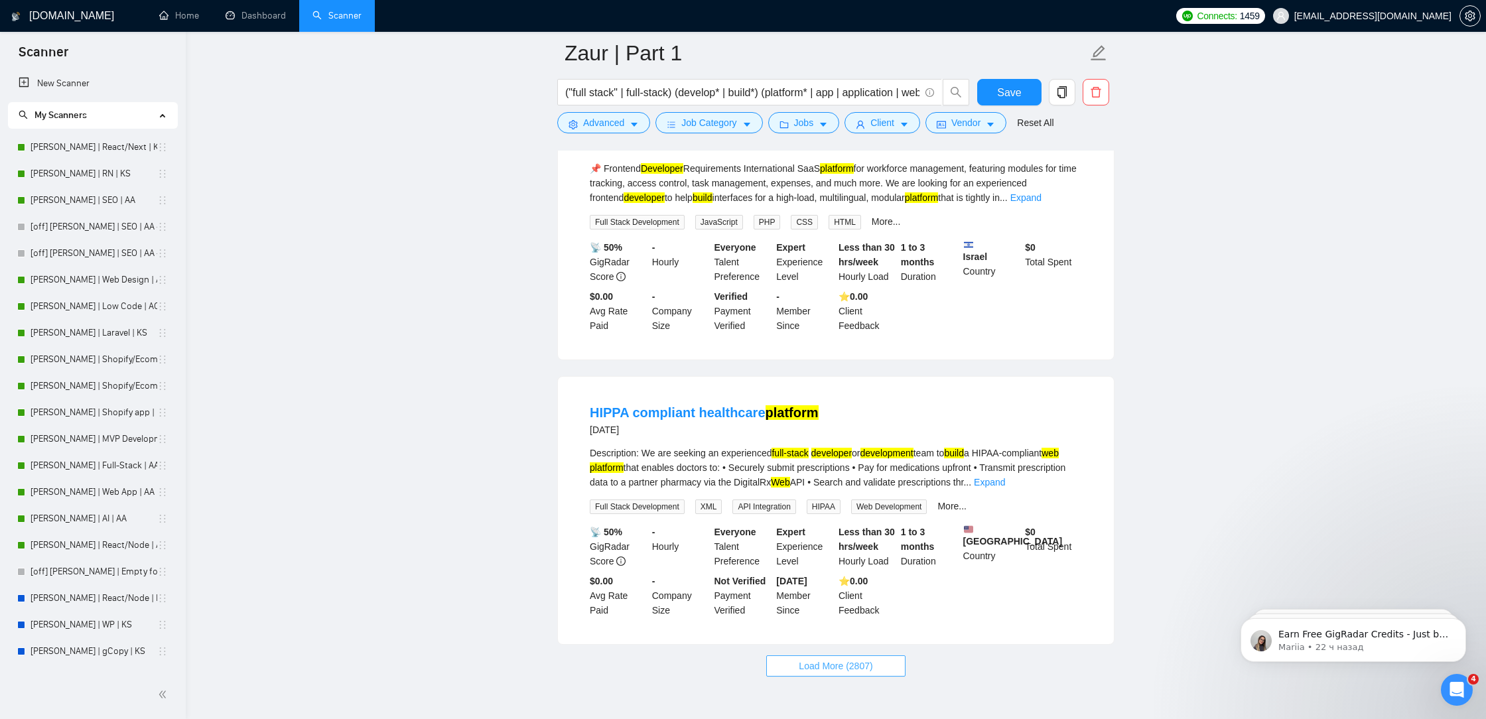
scroll to position [5668, 0]
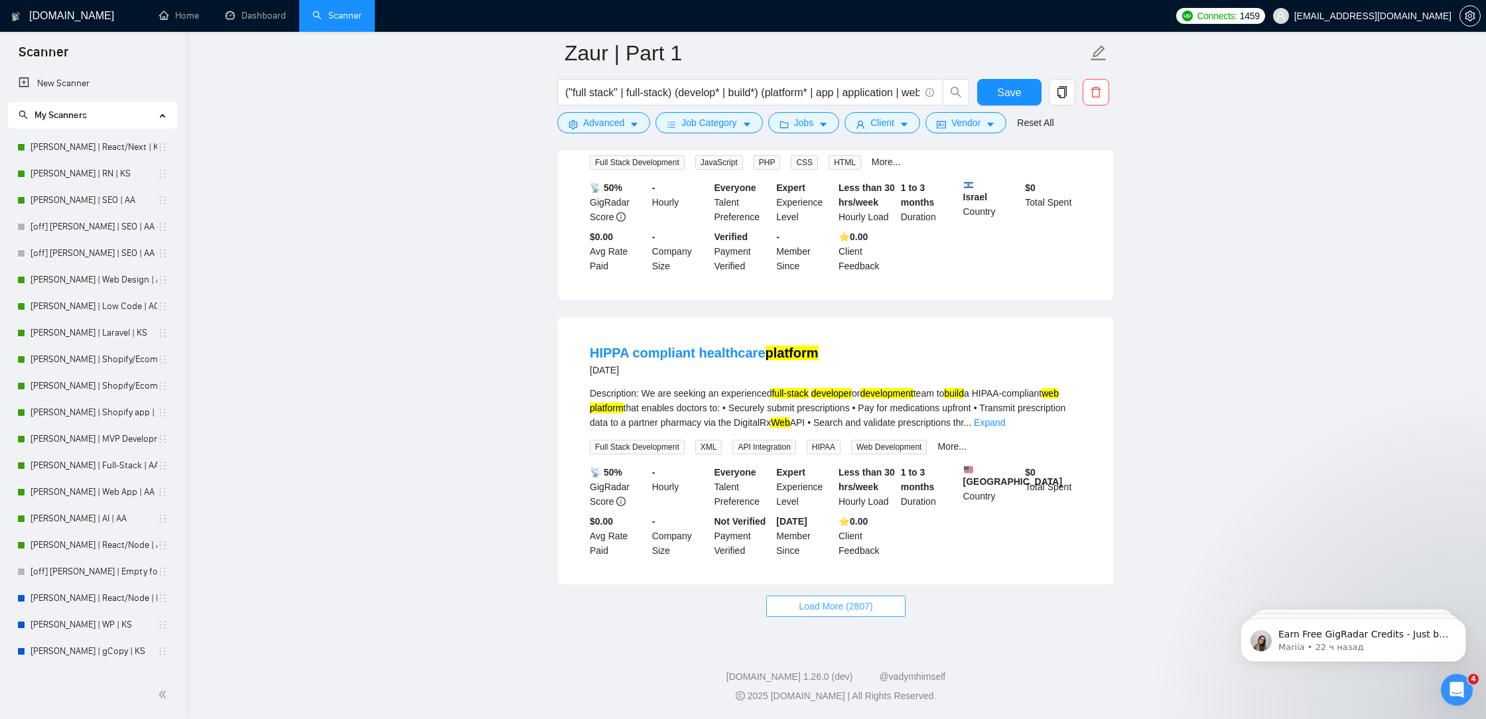
click at [821, 612] on span "Load More (2807)" at bounding box center [836, 606] width 74 height 15
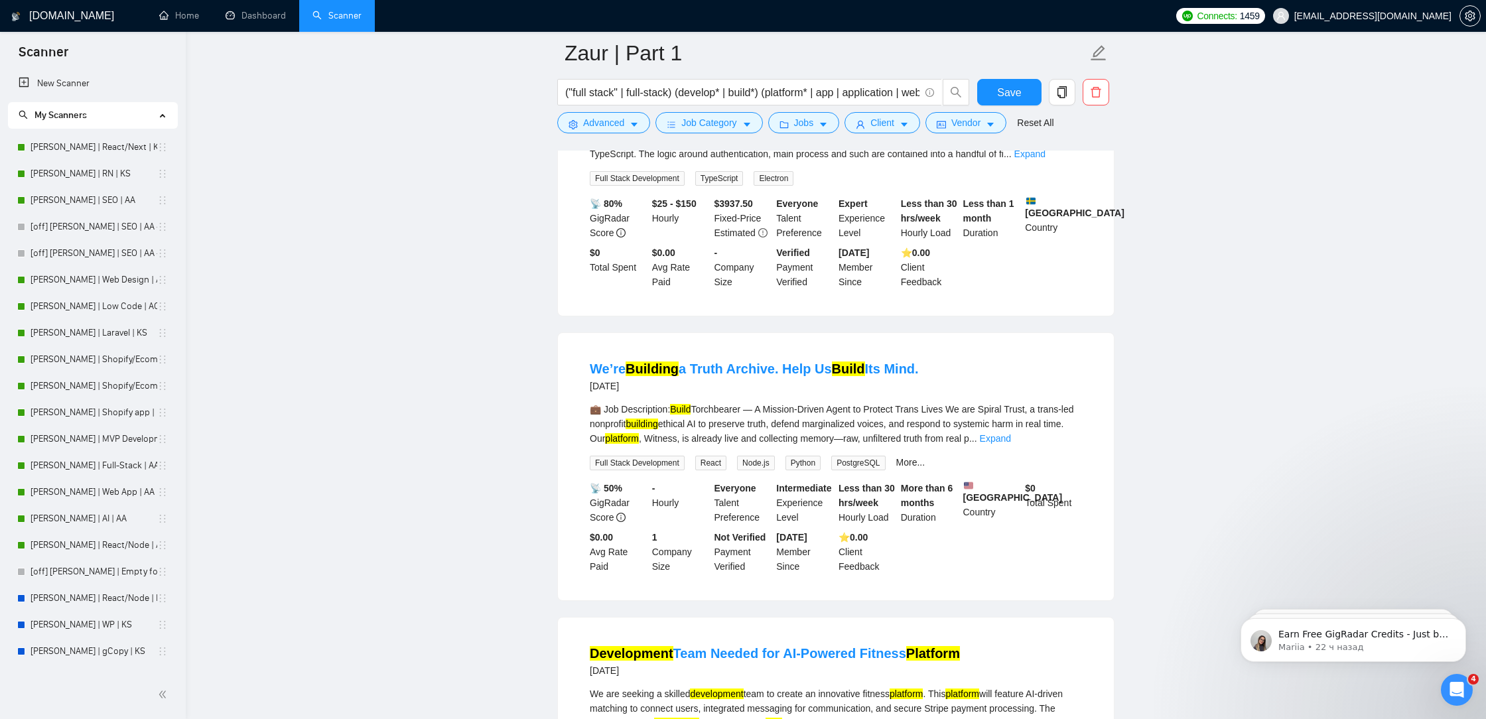
scroll to position [8114, 0]
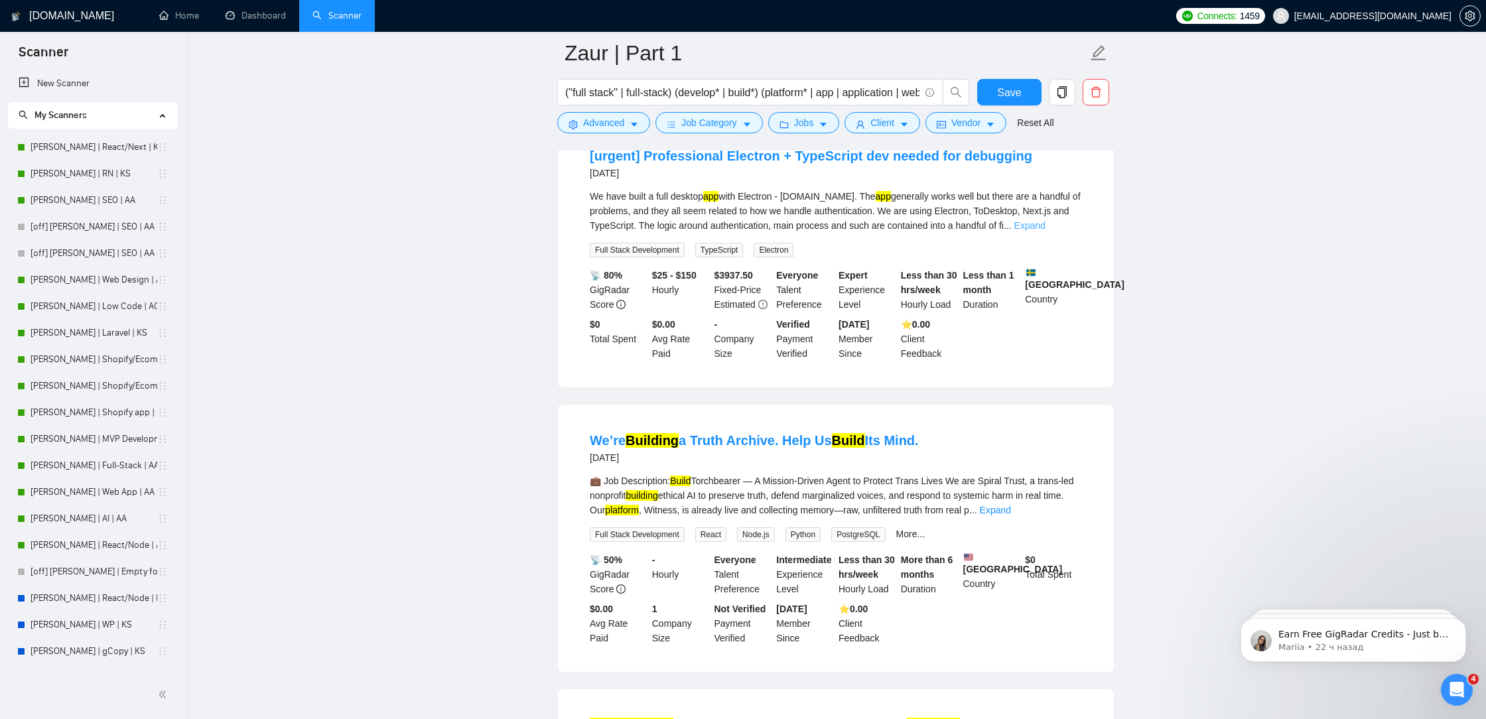
click at [1046, 231] on link "Expand" at bounding box center [1030, 225] width 31 height 11
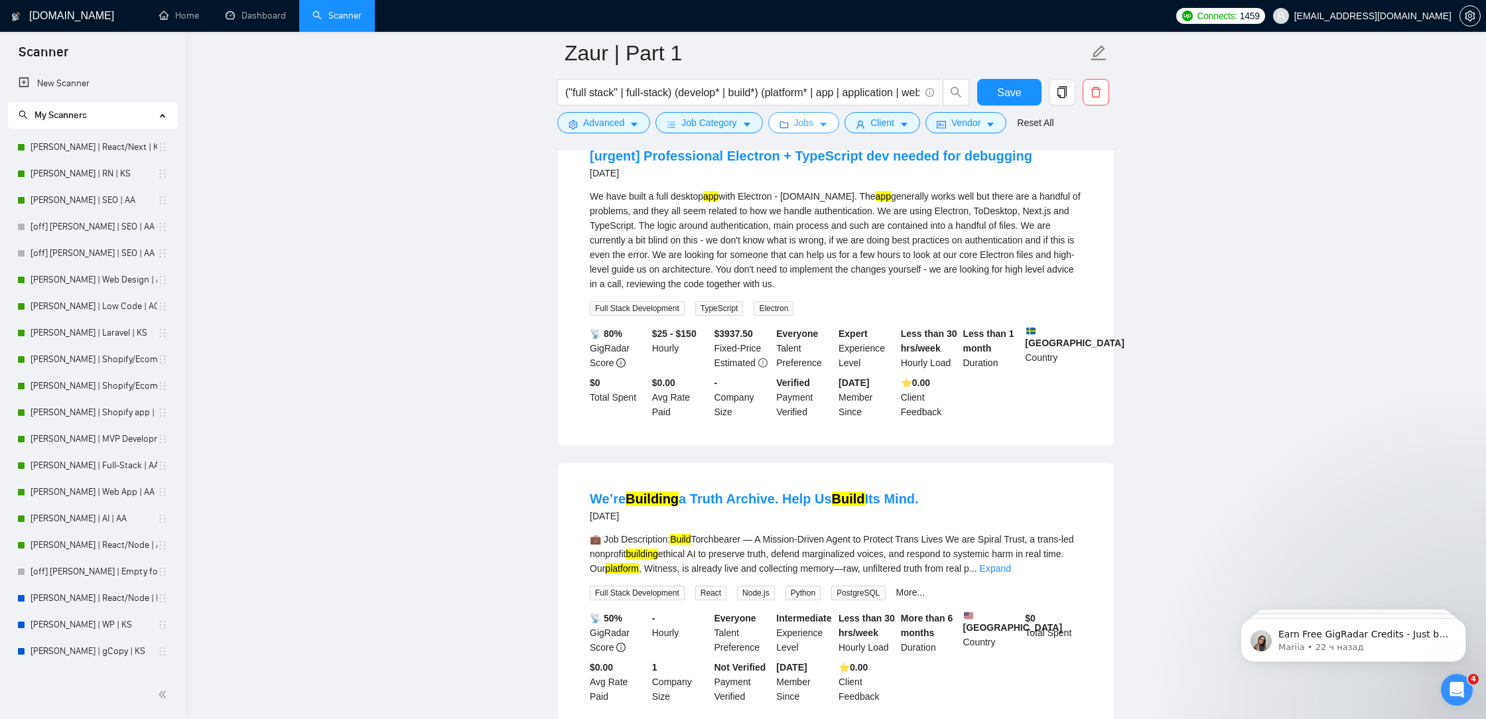
click at [822, 121] on icon "caret-down" at bounding box center [823, 124] width 9 height 9
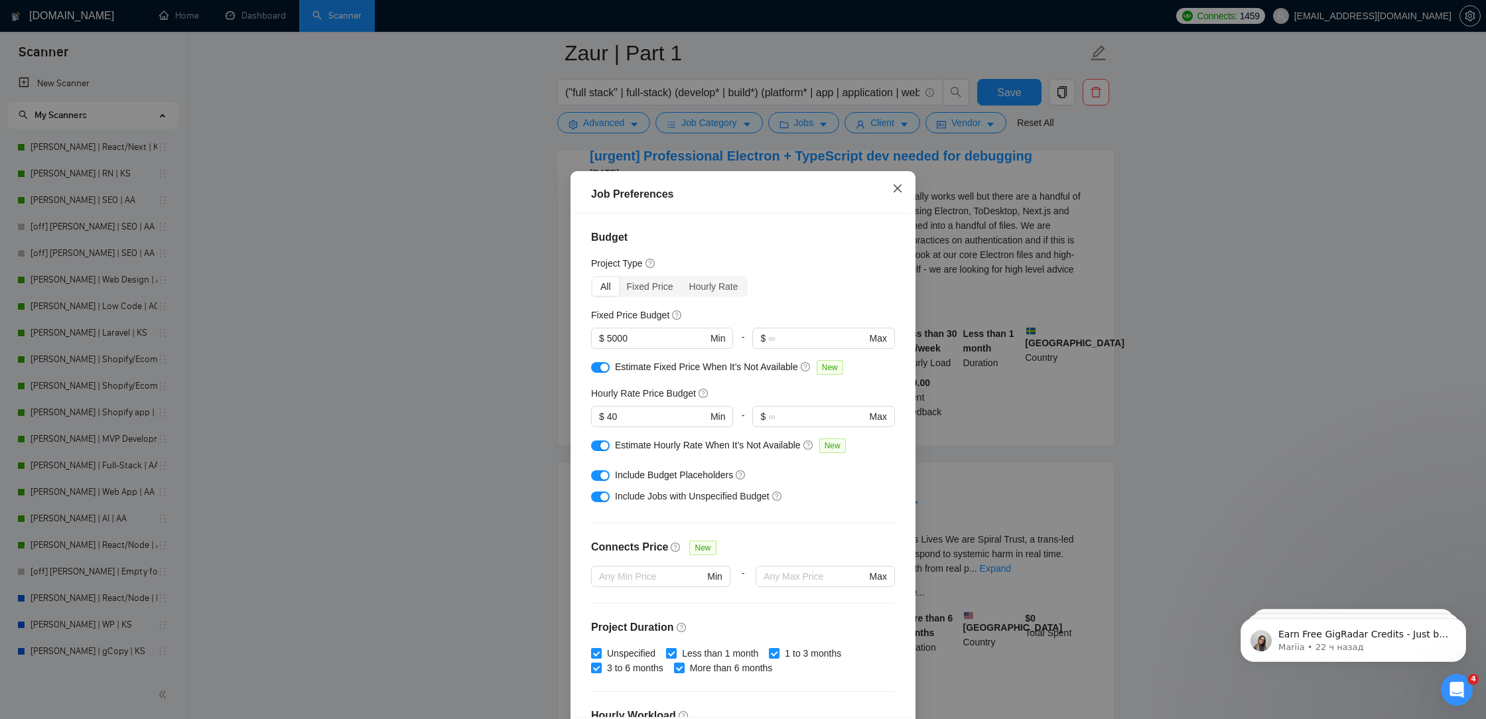
click at [906, 182] on span "Close" at bounding box center [898, 189] width 36 height 36
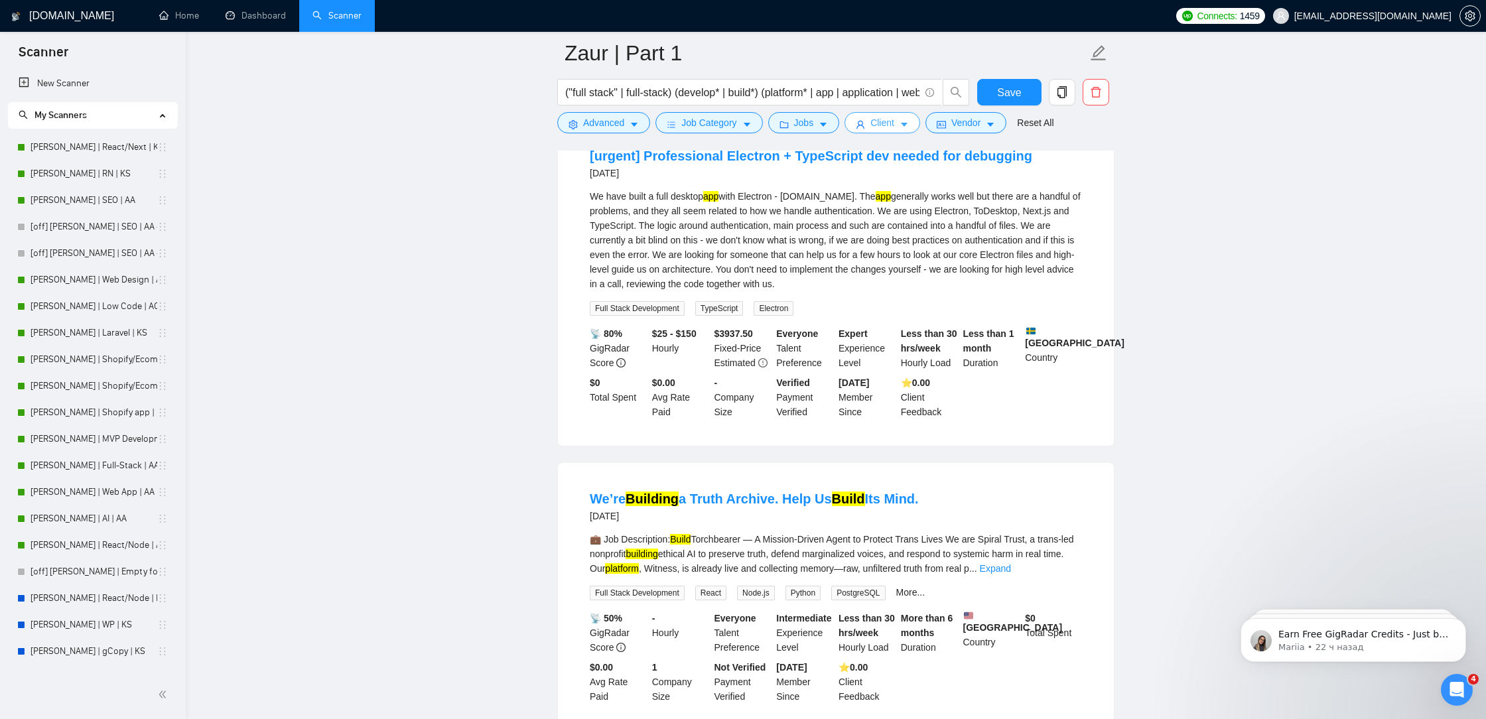
click at [905, 121] on icon "caret-down" at bounding box center [904, 124] width 9 height 9
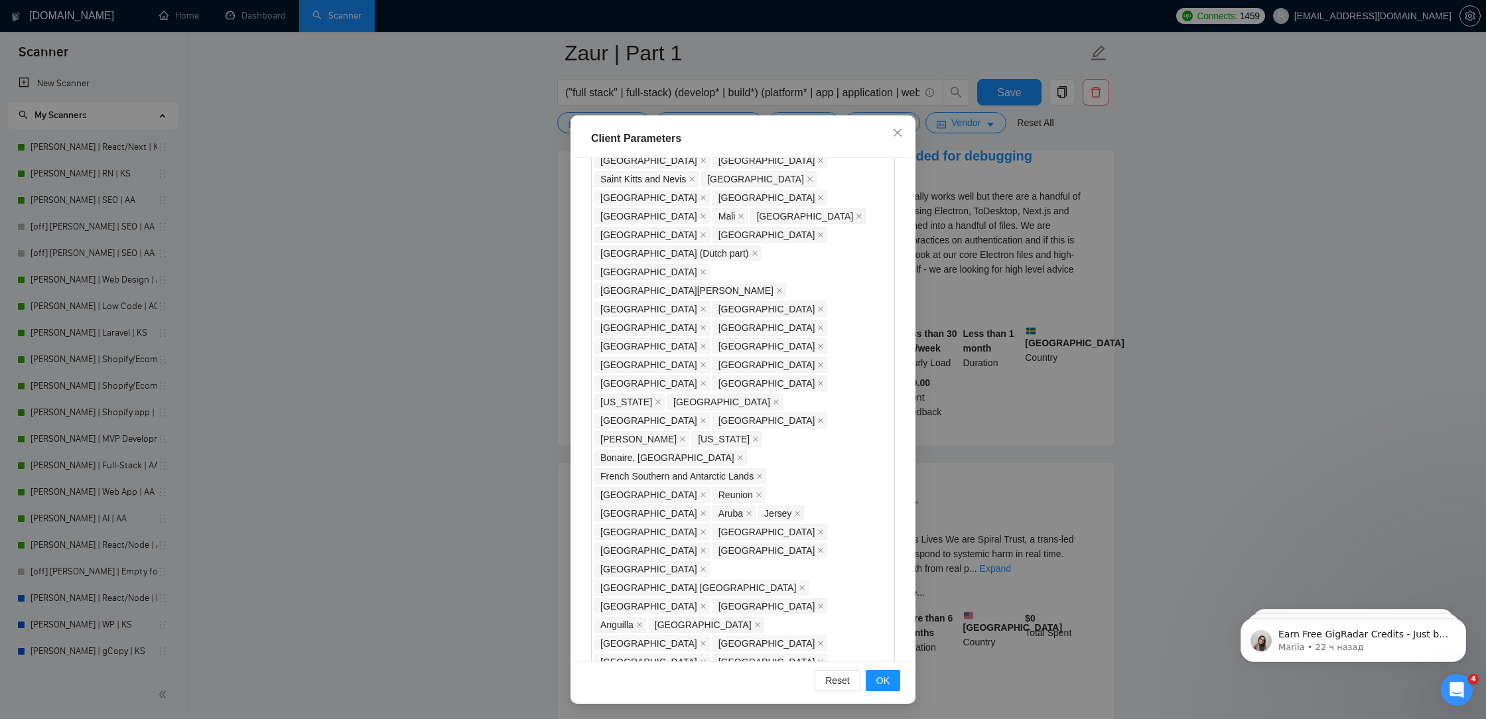
scroll to position [595, 0]
click at [878, 481] on div "[GEOGRAPHIC_DATA] [GEOGRAPHIC_DATA] [GEOGRAPHIC_DATA] [GEOGRAPHIC_DATA] [GEOGRA…" at bounding box center [737, 430] width 284 height 1505
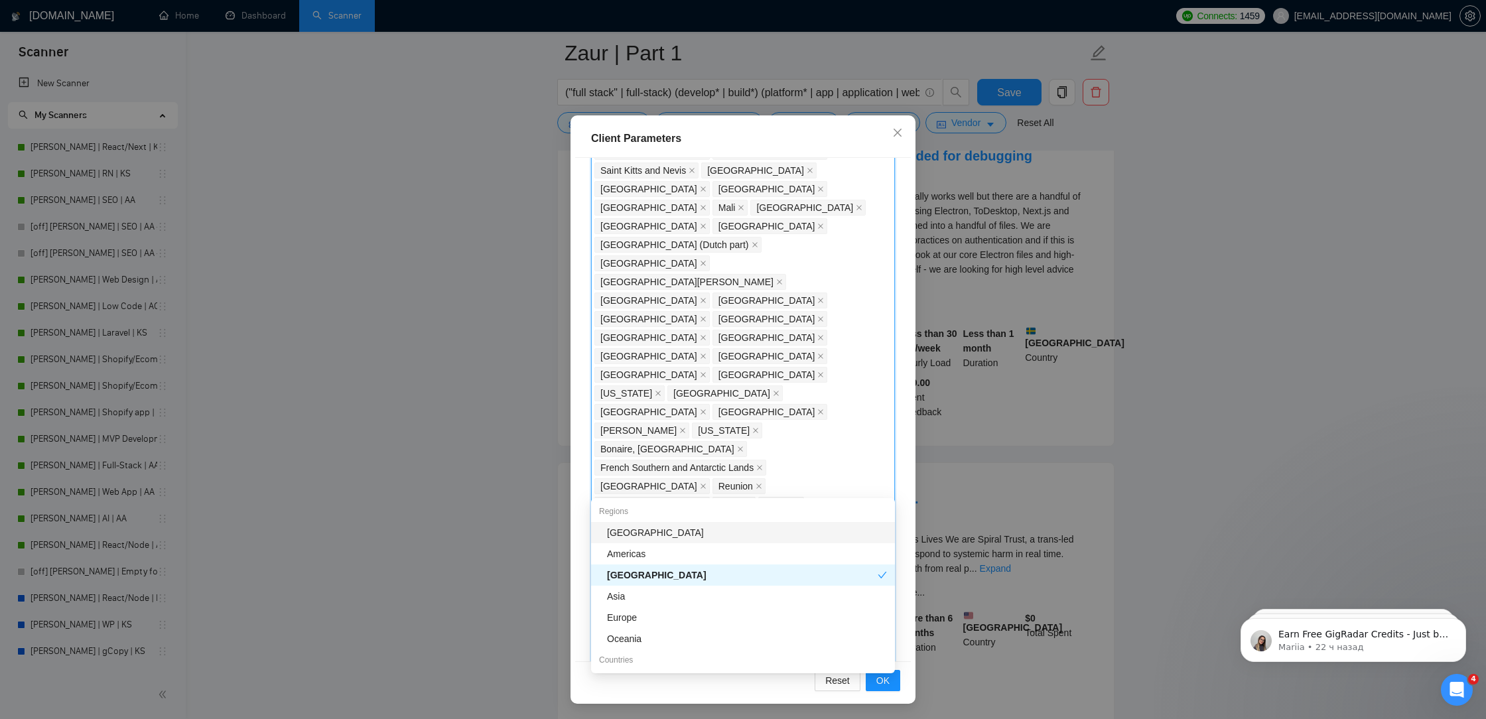
type input "swe"
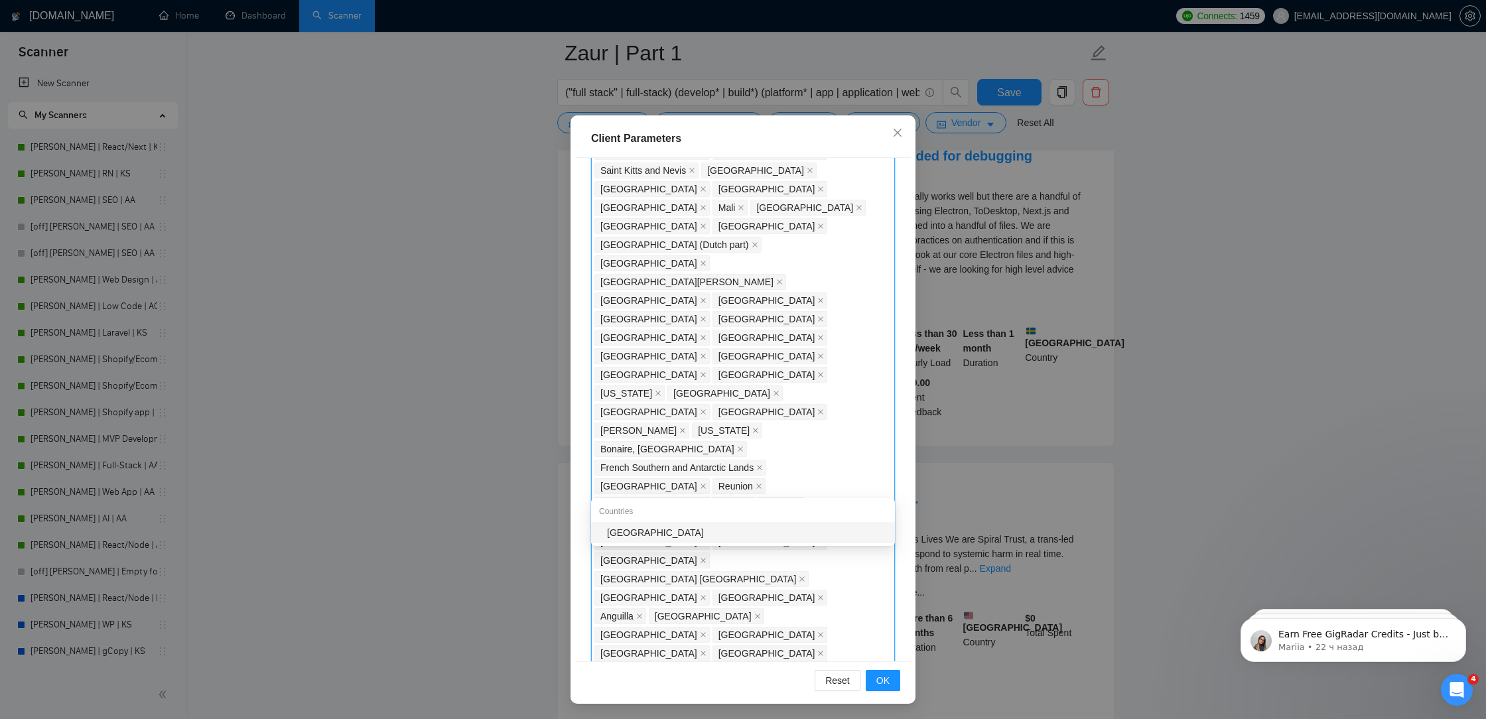
click at [796, 534] on div "[GEOGRAPHIC_DATA]" at bounding box center [747, 533] width 280 height 15
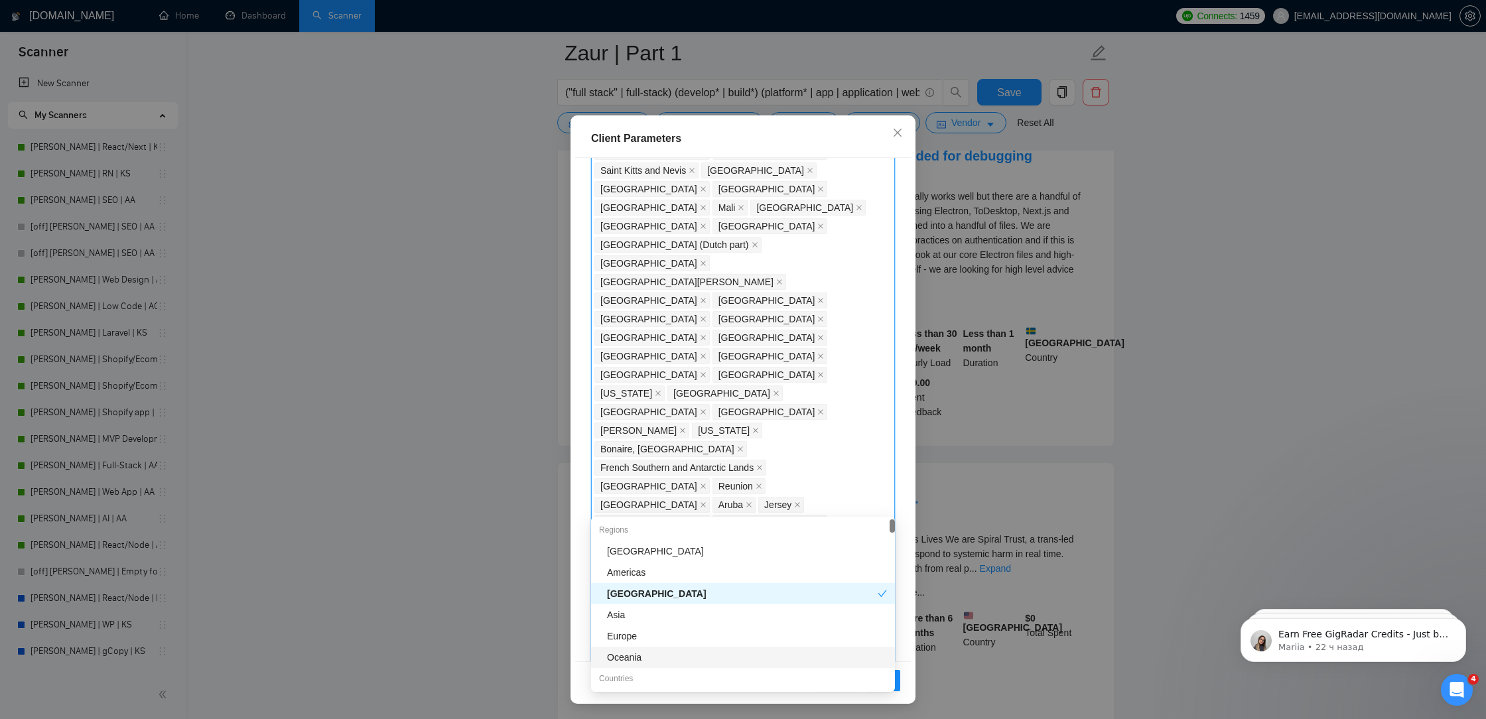
click at [908, 652] on div "Client Location Include Client Countries Select Exclude Client Countries [GEOGR…" at bounding box center [743, 410] width 336 height 504
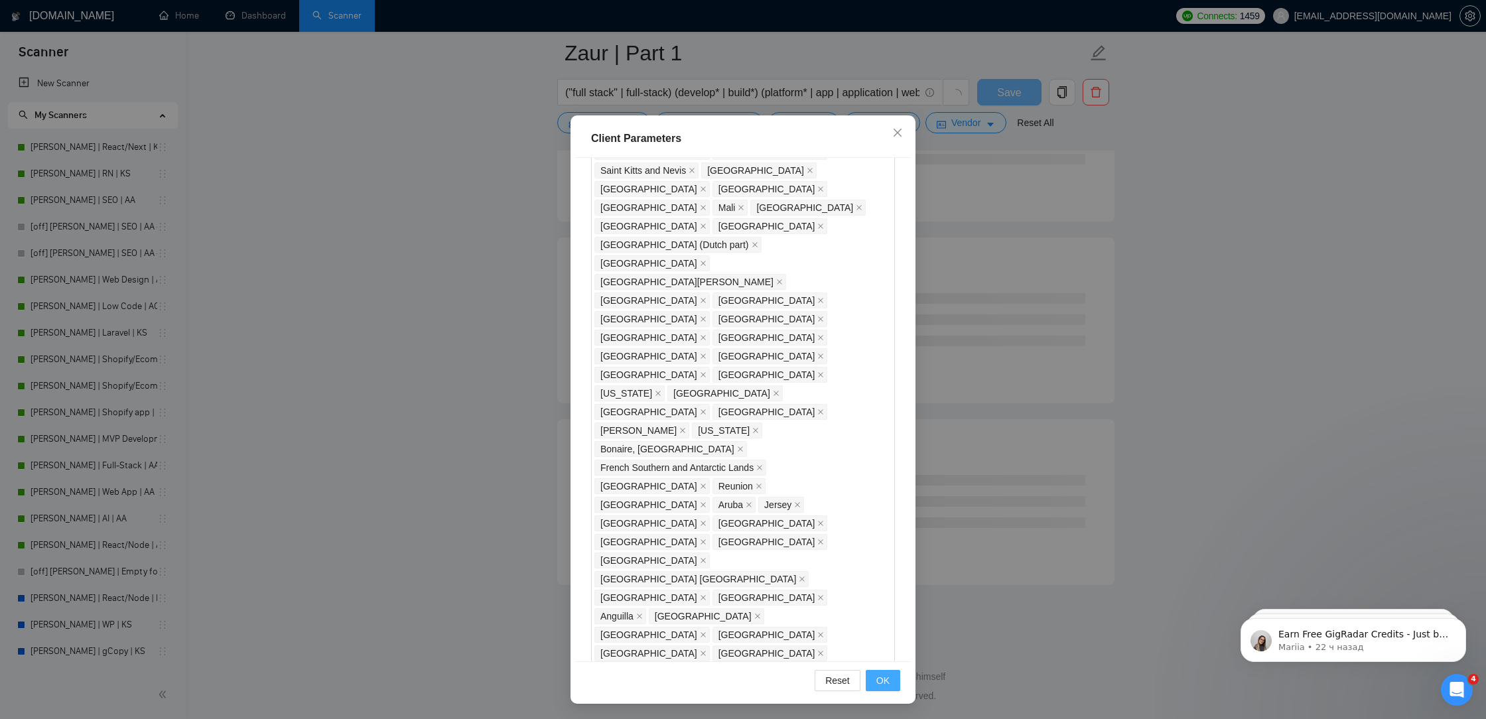
scroll to position [5131, 0]
click at [893, 680] on button "OK" at bounding box center [883, 680] width 35 height 21
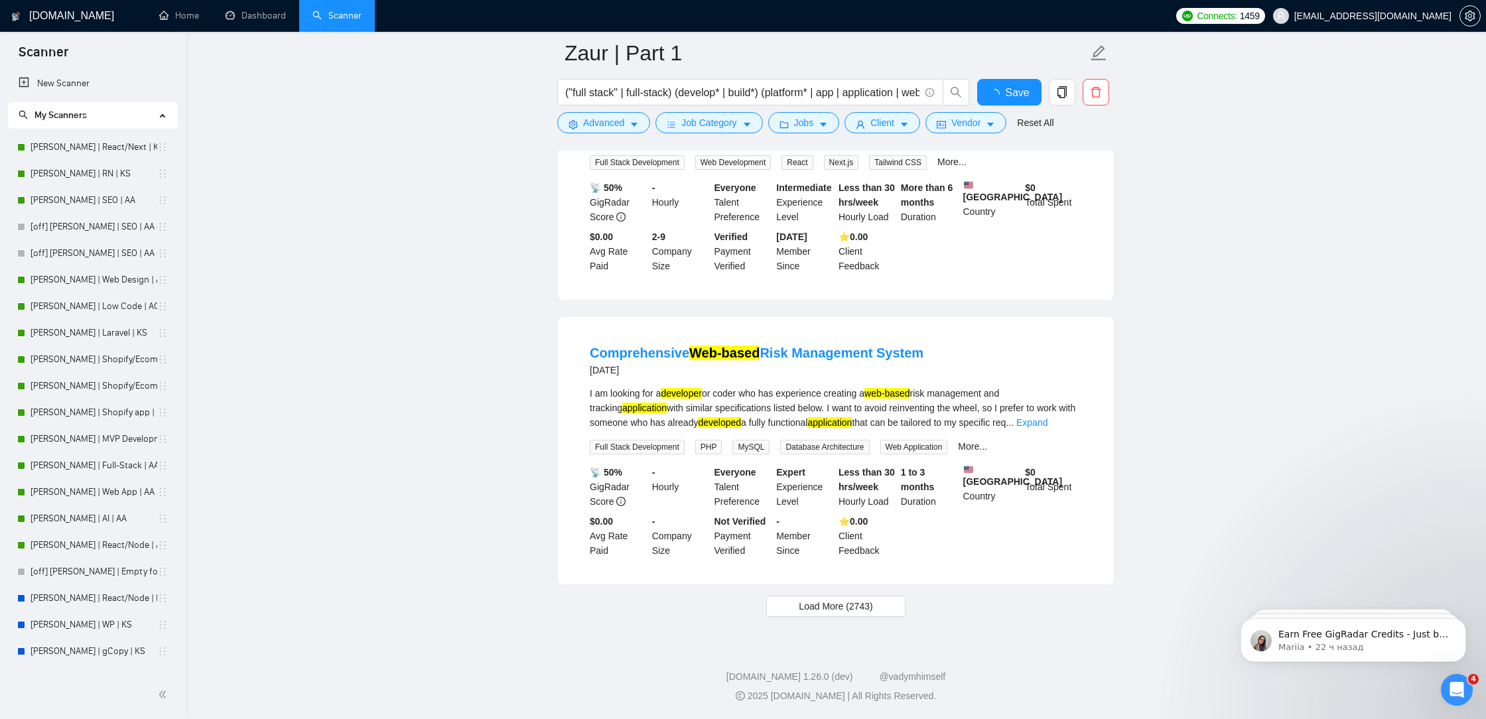
scroll to position [2563, 0]
click at [1007, 94] on span "Save" at bounding box center [1009, 92] width 24 height 17
click at [820, 605] on span "Load More (2743)" at bounding box center [836, 606] width 74 height 15
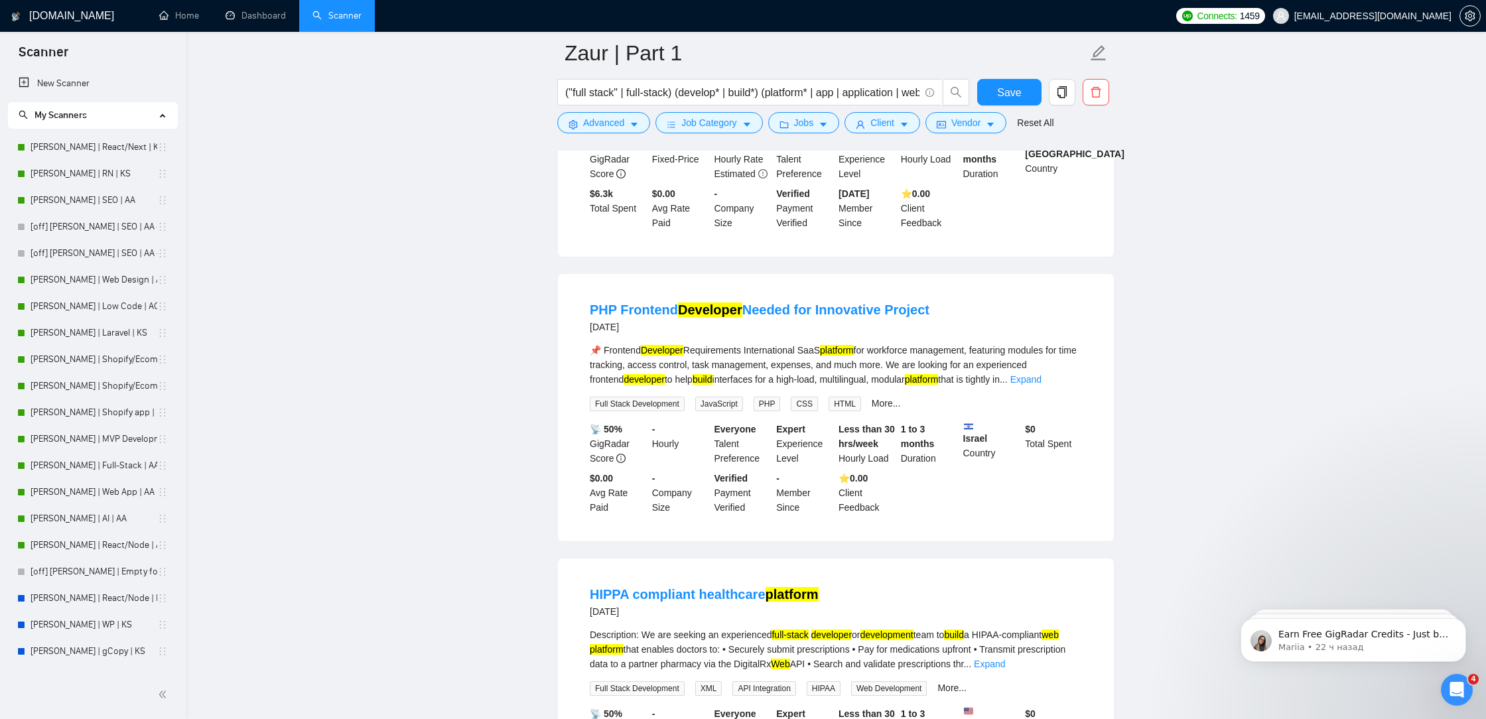
scroll to position [5406, 0]
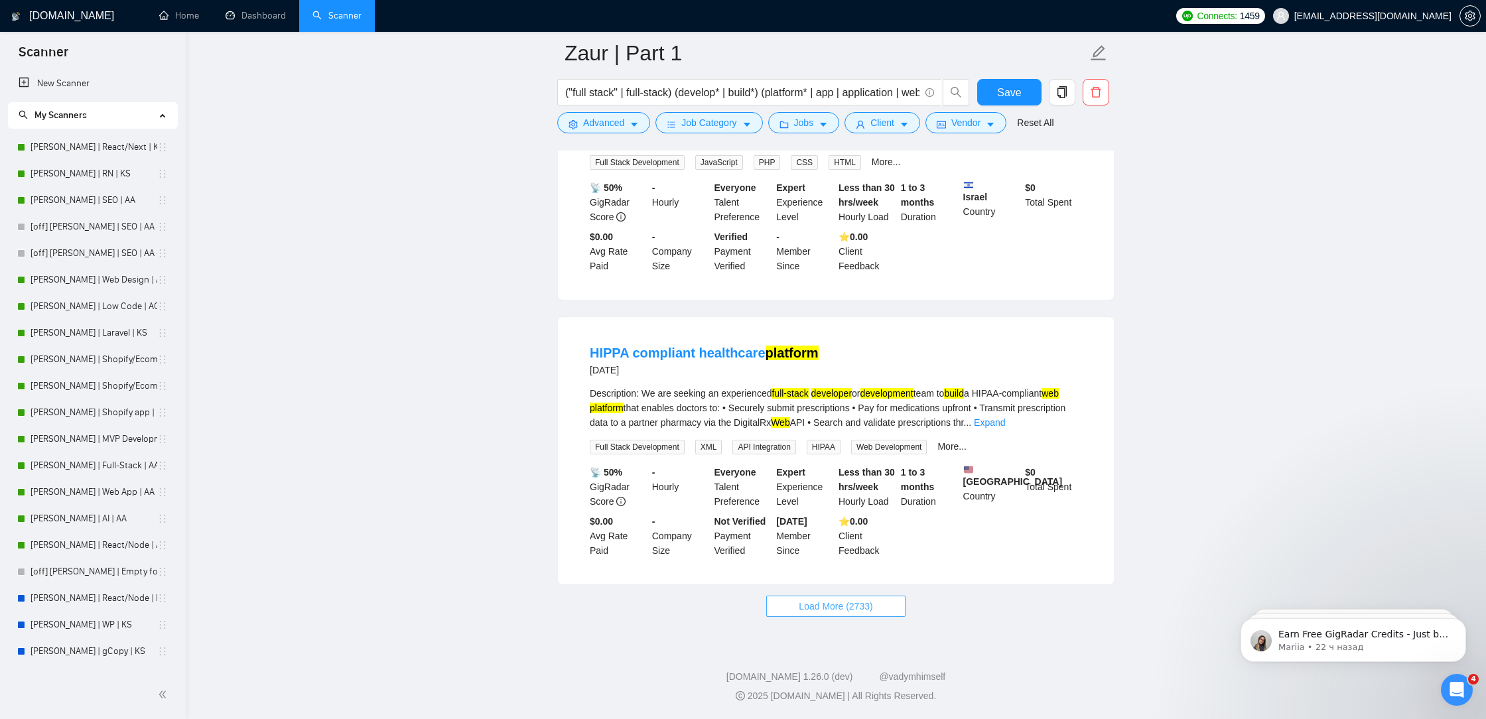
click at [809, 603] on span "Load More (2733)" at bounding box center [836, 606] width 74 height 15
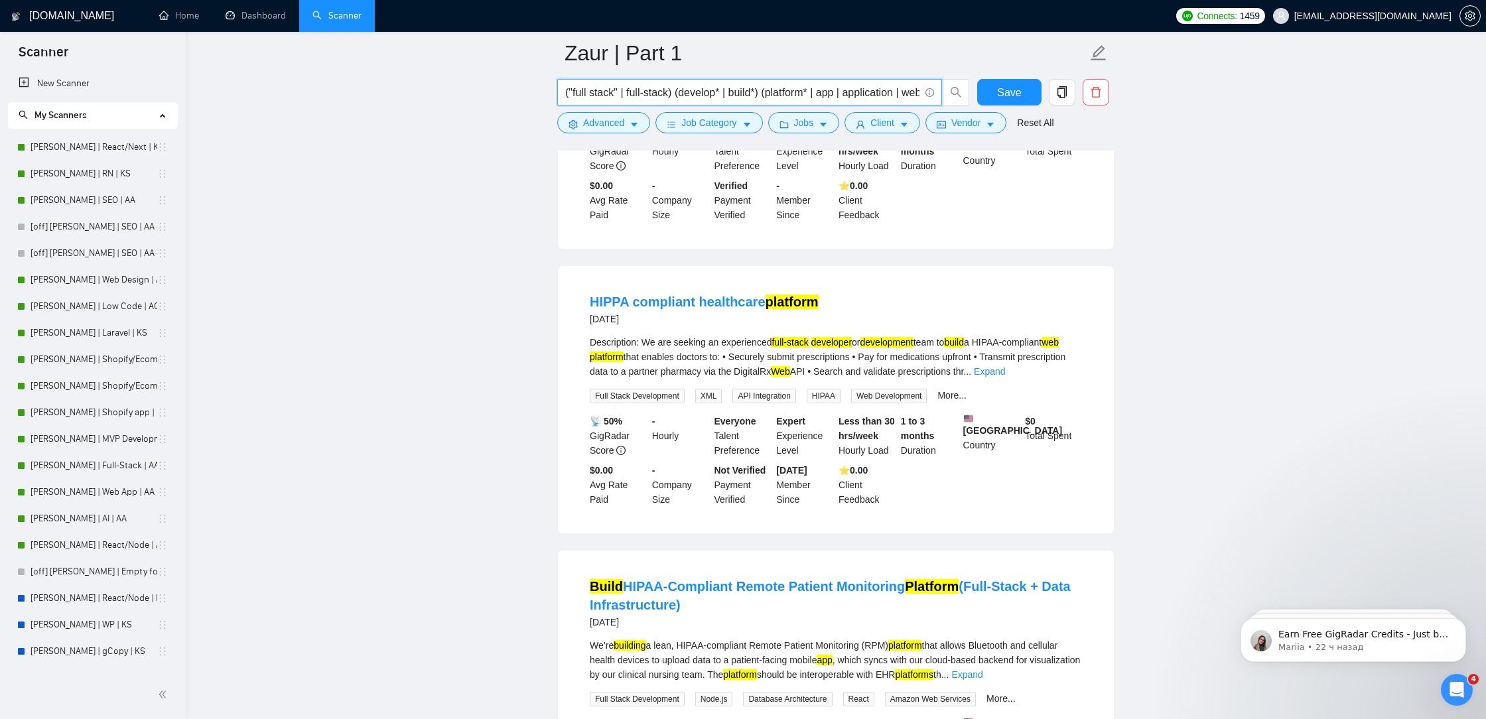
click at [860, 90] on input "("full stack" | full-stack) (develop* | build*) (platform* | app | application …" at bounding box center [742, 92] width 354 height 17
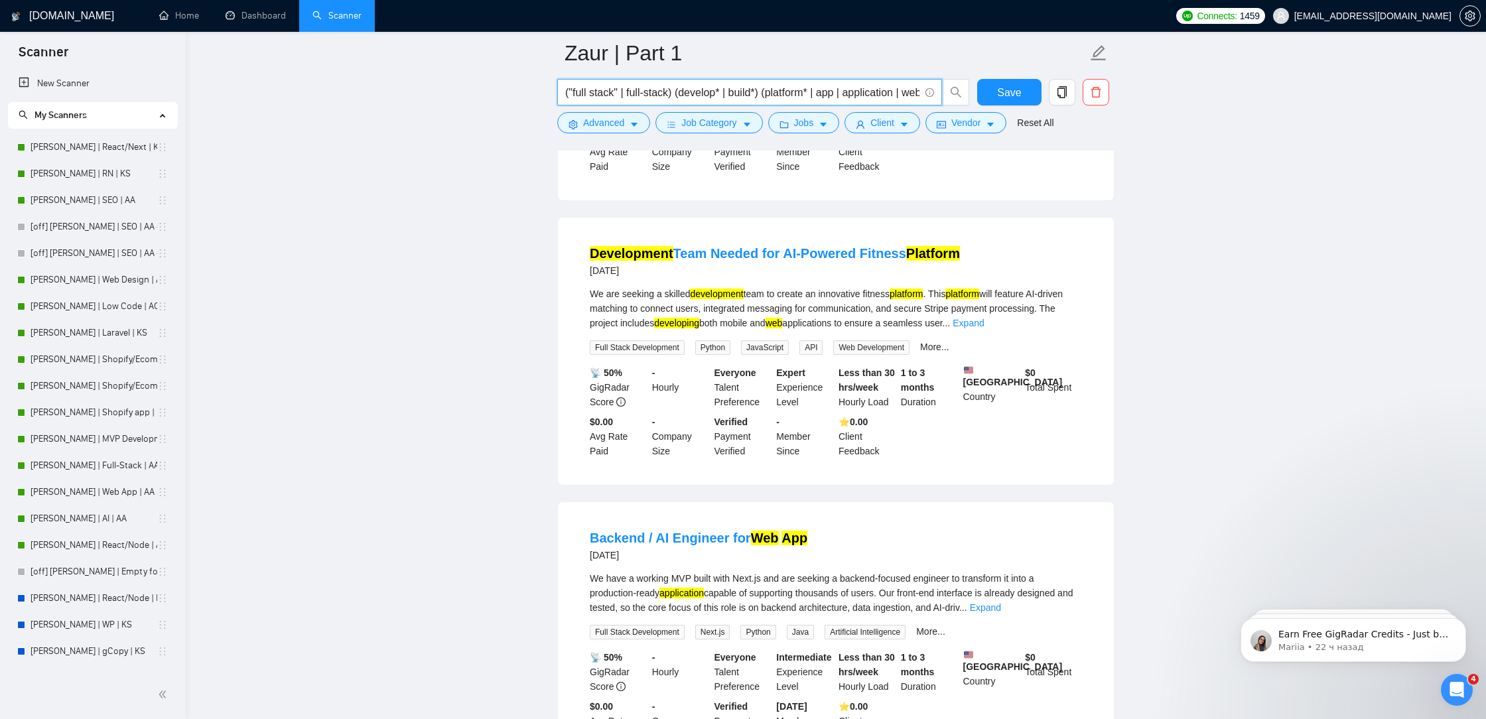
scroll to position [8320, 0]
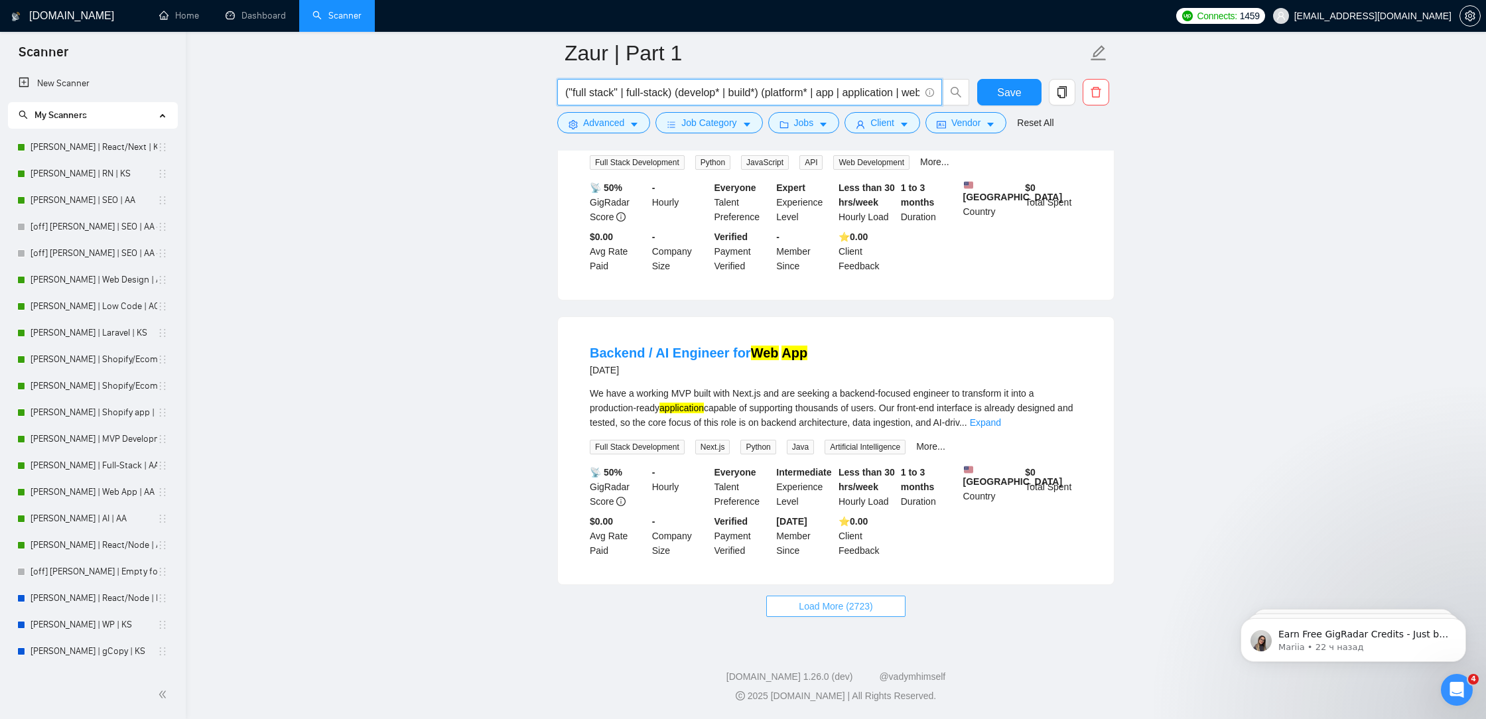
click at [809, 604] on span "Load More (2723)" at bounding box center [836, 606] width 74 height 15
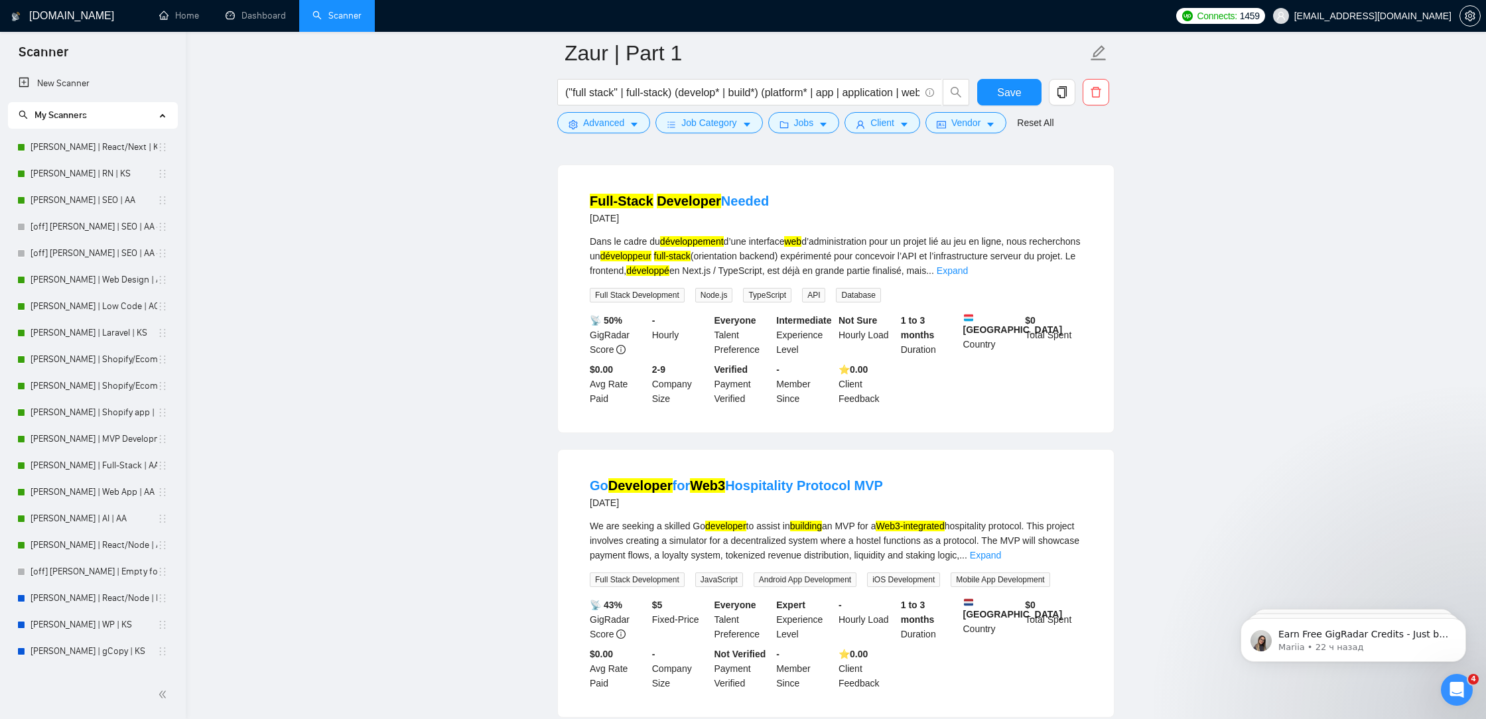
scroll to position [8968, 0]
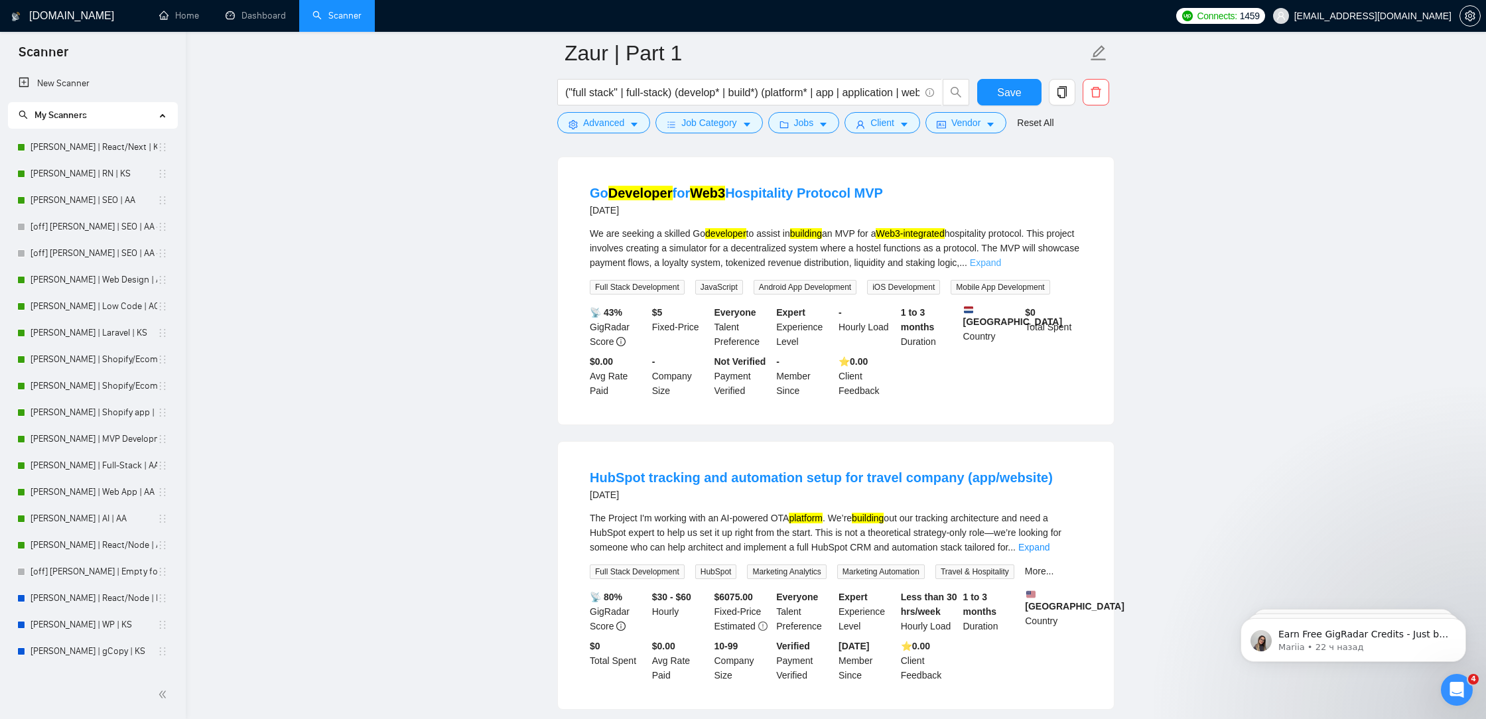
click at [1001, 268] on link "Expand" at bounding box center [985, 262] width 31 height 11
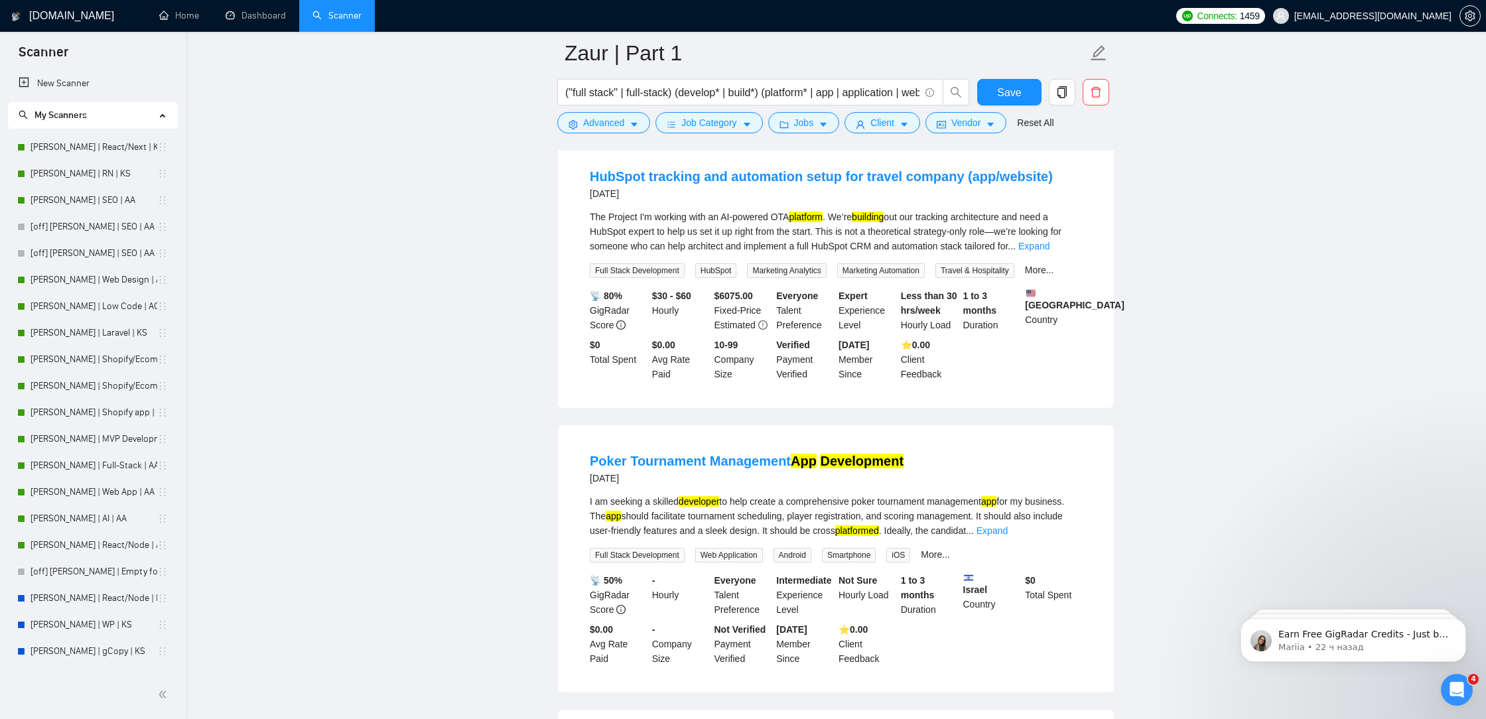
scroll to position [9306, 0]
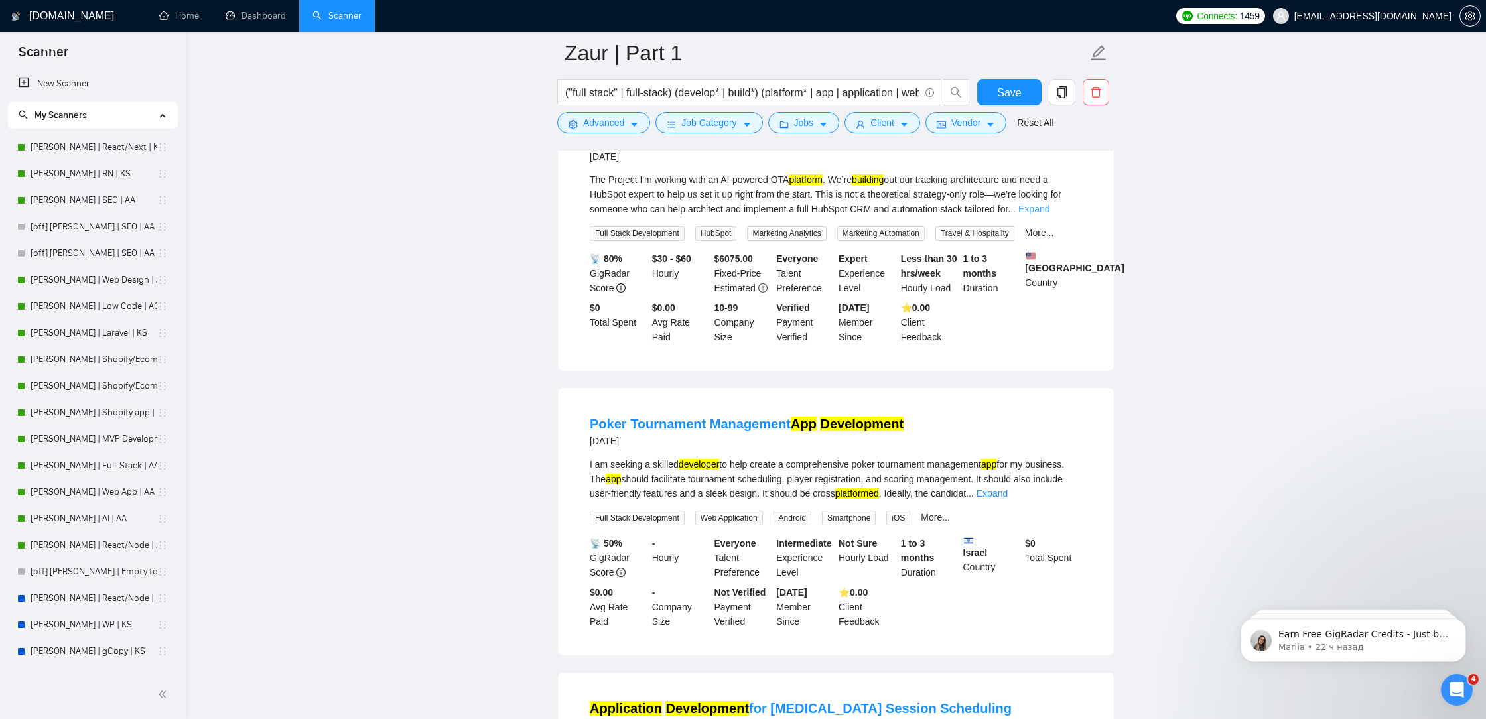
click at [1050, 214] on link "Expand" at bounding box center [1034, 209] width 31 height 11
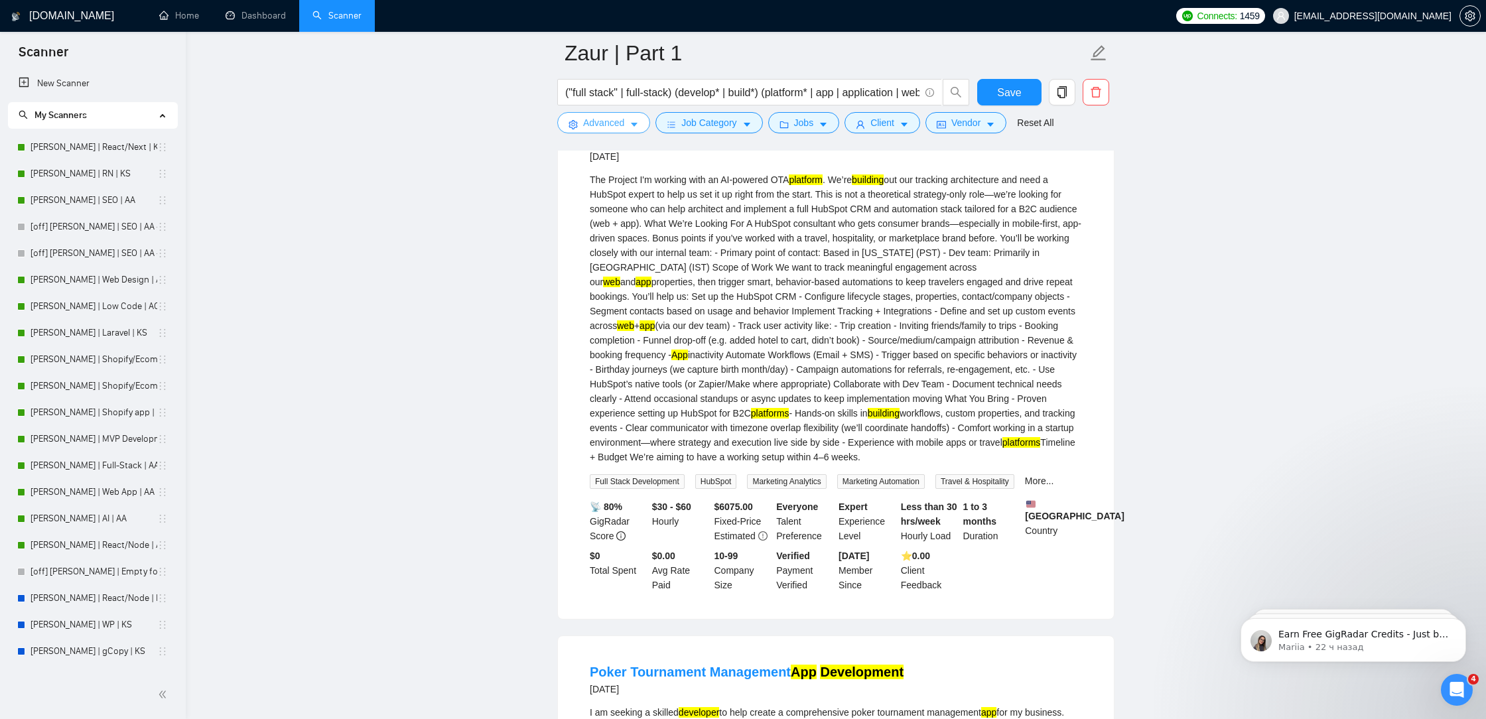
click at [598, 124] on span "Advanced" at bounding box center [603, 122] width 41 height 15
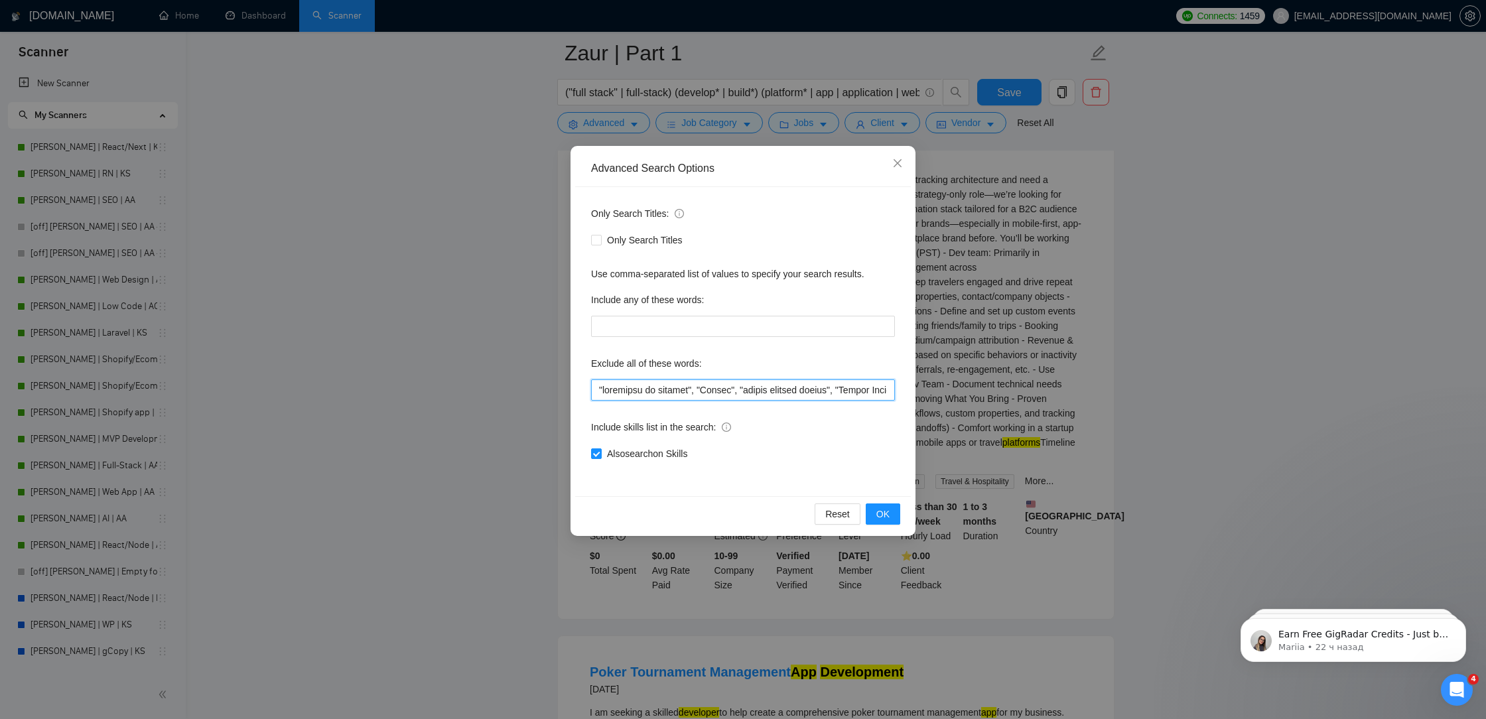
drag, startPoint x: 692, startPoint y: 390, endPoint x: 478, endPoint y: 386, distance: 213.7
click at [480, 386] on div "Advanced Search Options Only Search Titles: Only Search Titles Use comma-separa…" at bounding box center [743, 359] width 1486 height 719
click at [592, 387] on input "text" at bounding box center [743, 390] width 304 height 21
paste input ""aplicatie de [PERSON_NAME]","
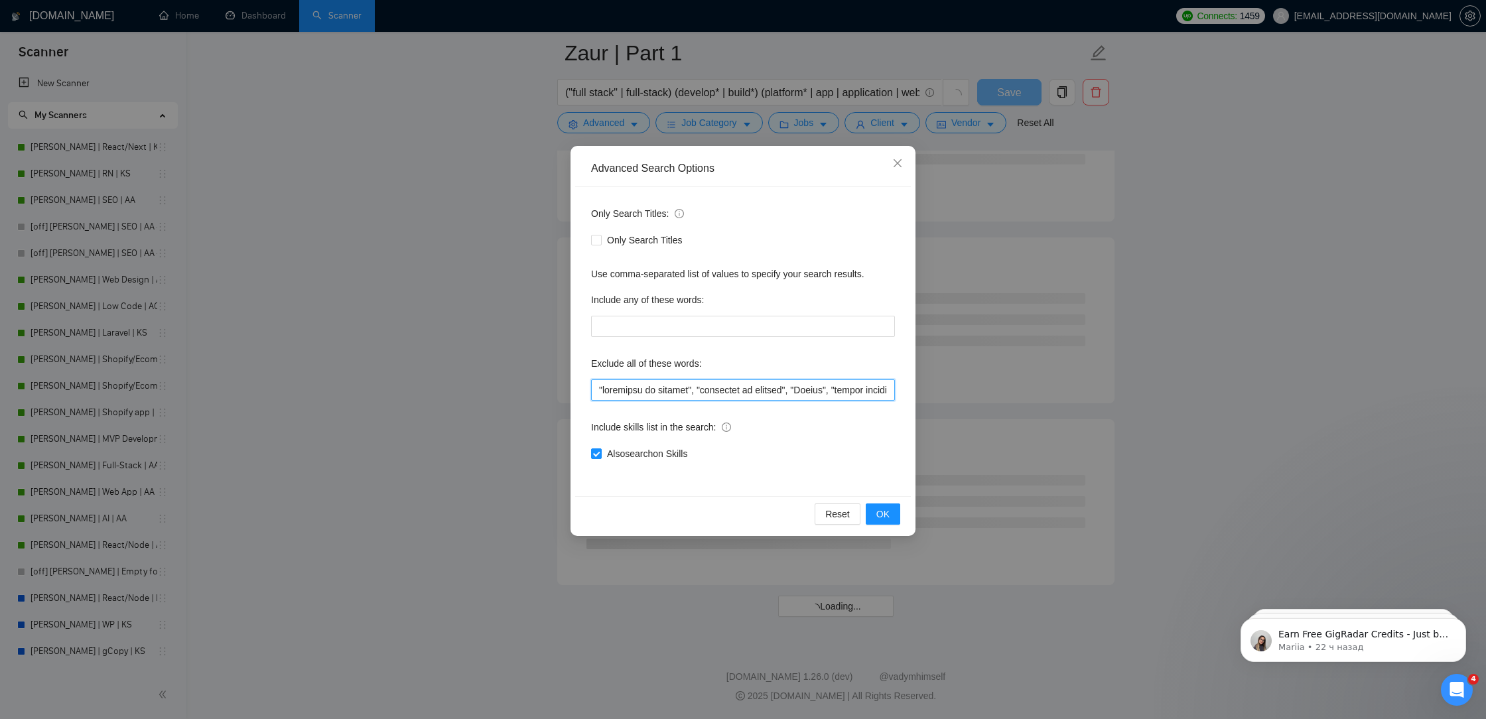
scroll to position [6949, 0]
drag, startPoint x: 685, startPoint y: 392, endPoint x: 599, endPoint y: 392, distance: 86.9
click at [599, 392] on input "text" at bounding box center [743, 390] width 304 height 21
click at [636, 385] on input "text" at bounding box center [743, 390] width 304 height 21
click at [609, 388] on input "text" at bounding box center [743, 390] width 304 height 21
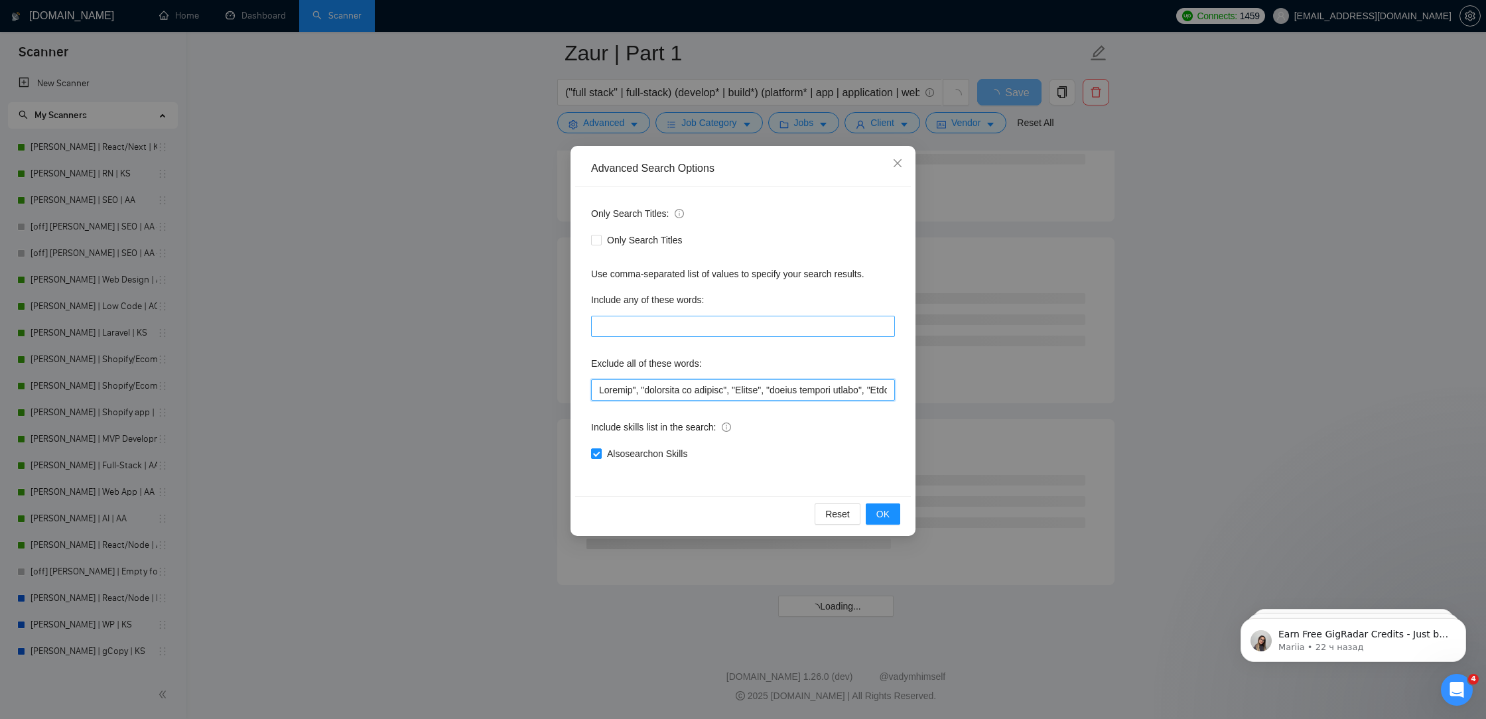
paste input """
click at [893, 515] on button "OK" at bounding box center [883, 514] width 35 height 21
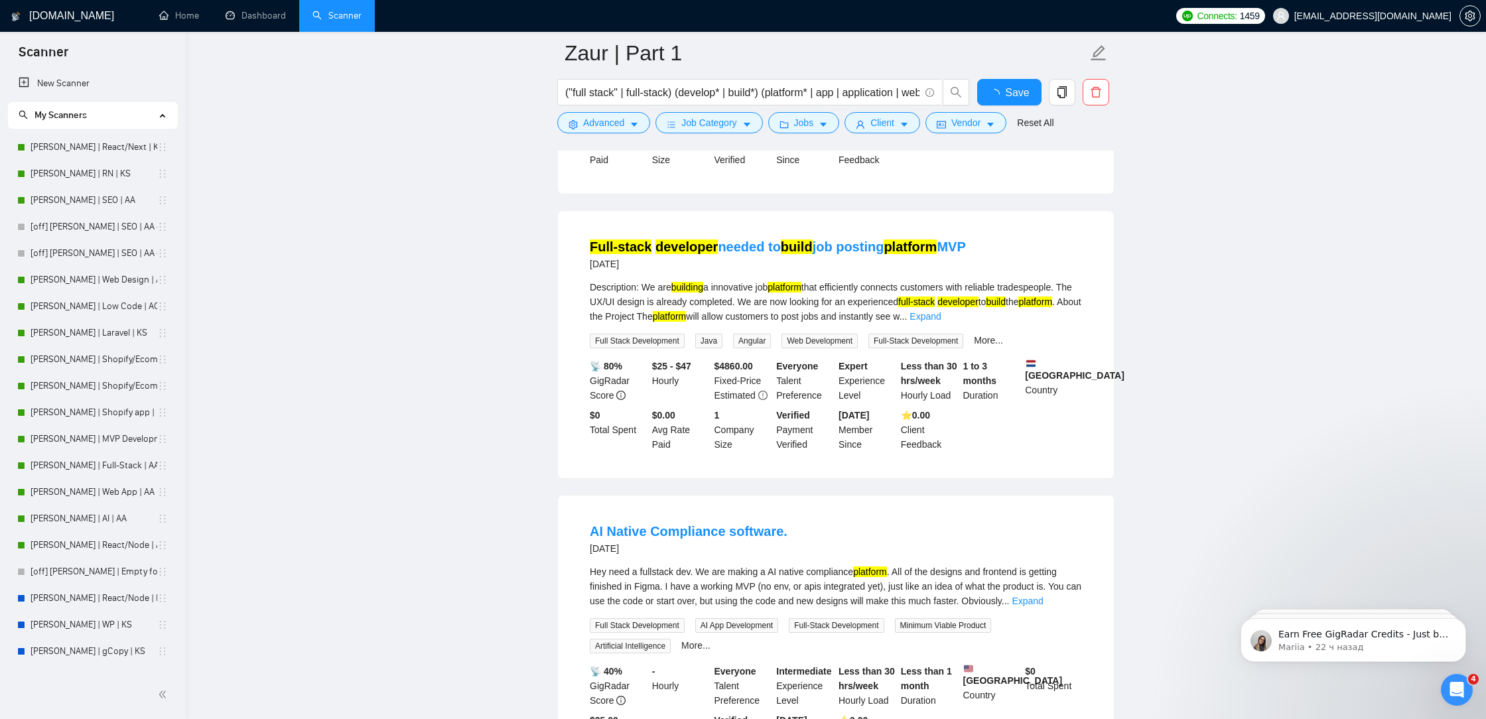
scroll to position [2563, 0]
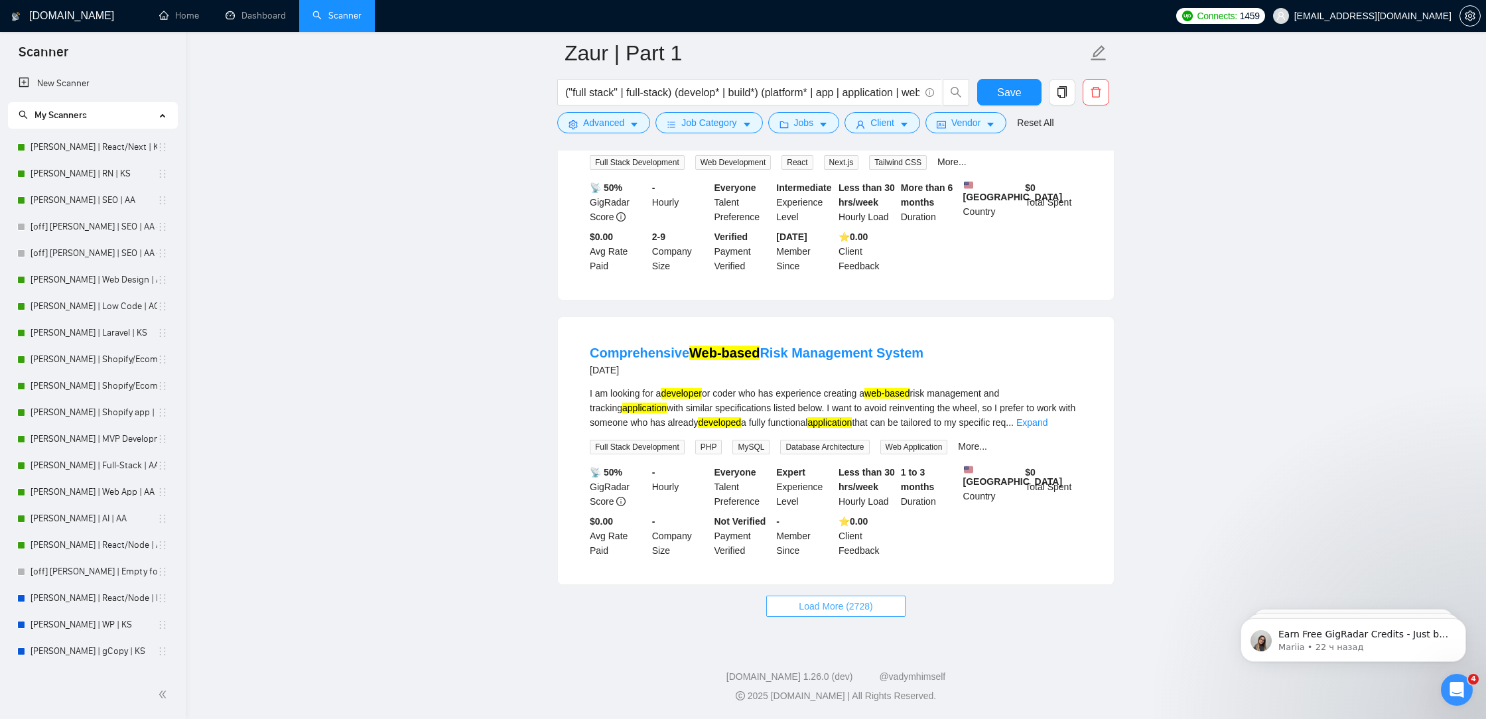
click at [824, 611] on span "Load More (2728)" at bounding box center [836, 606] width 74 height 15
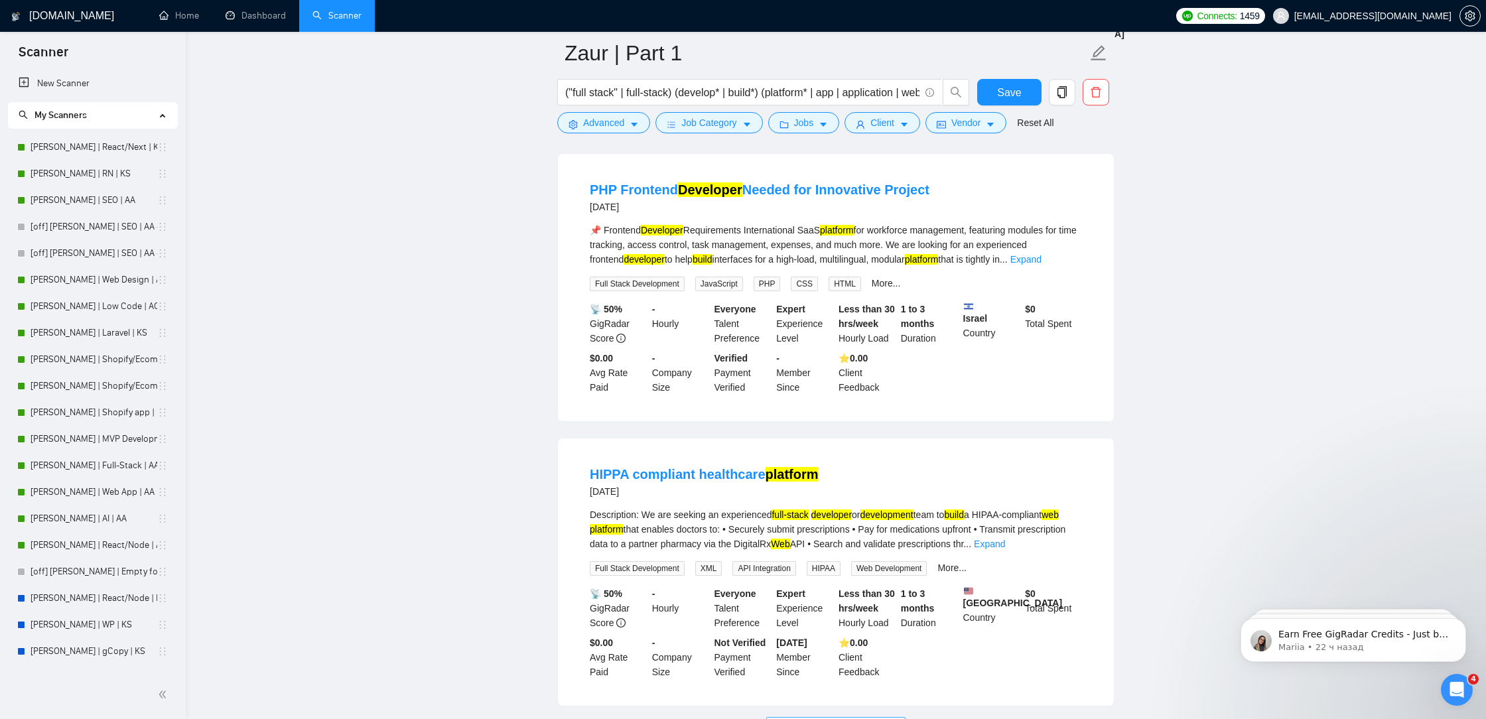
scroll to position [5406, 0]
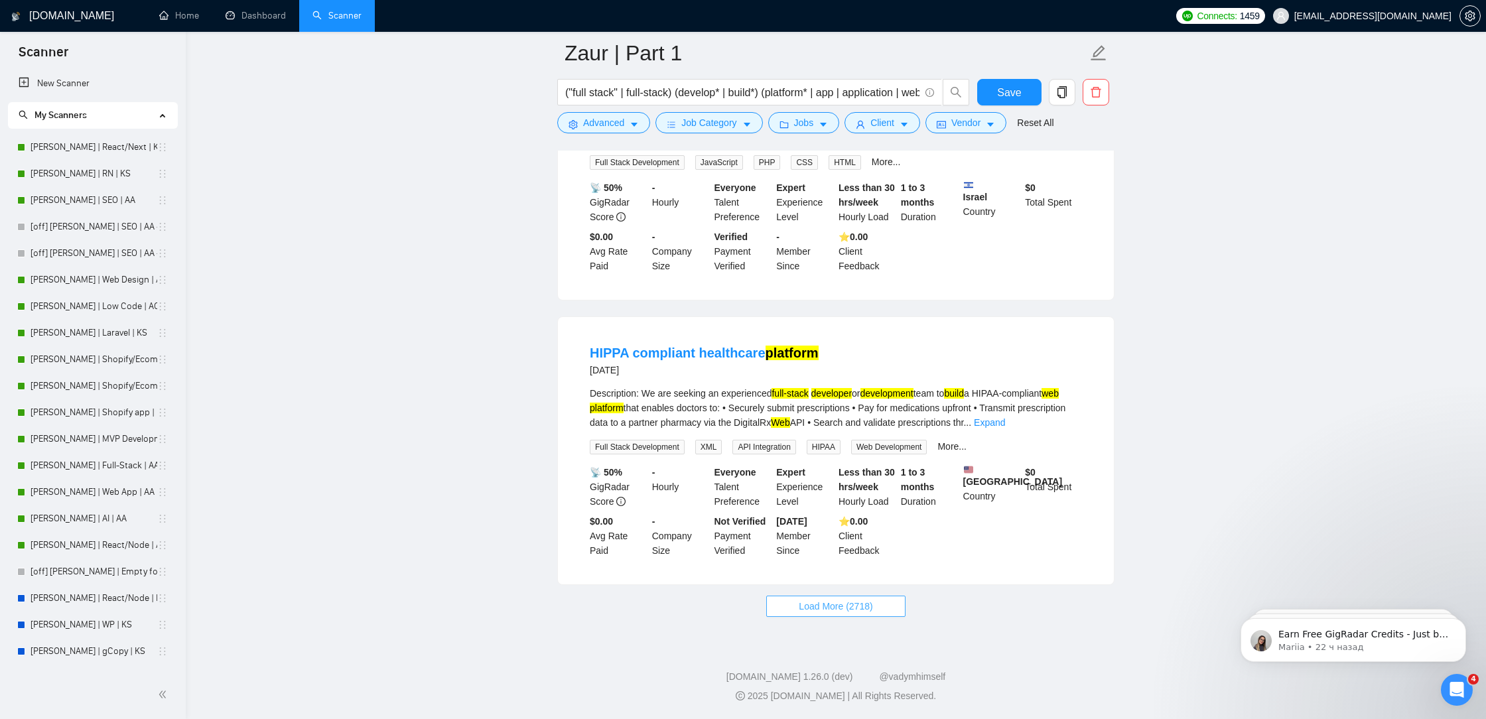
click at [829, 613] on button "Load More (2718)" at bounding box center [835, 606] width 139 height 21
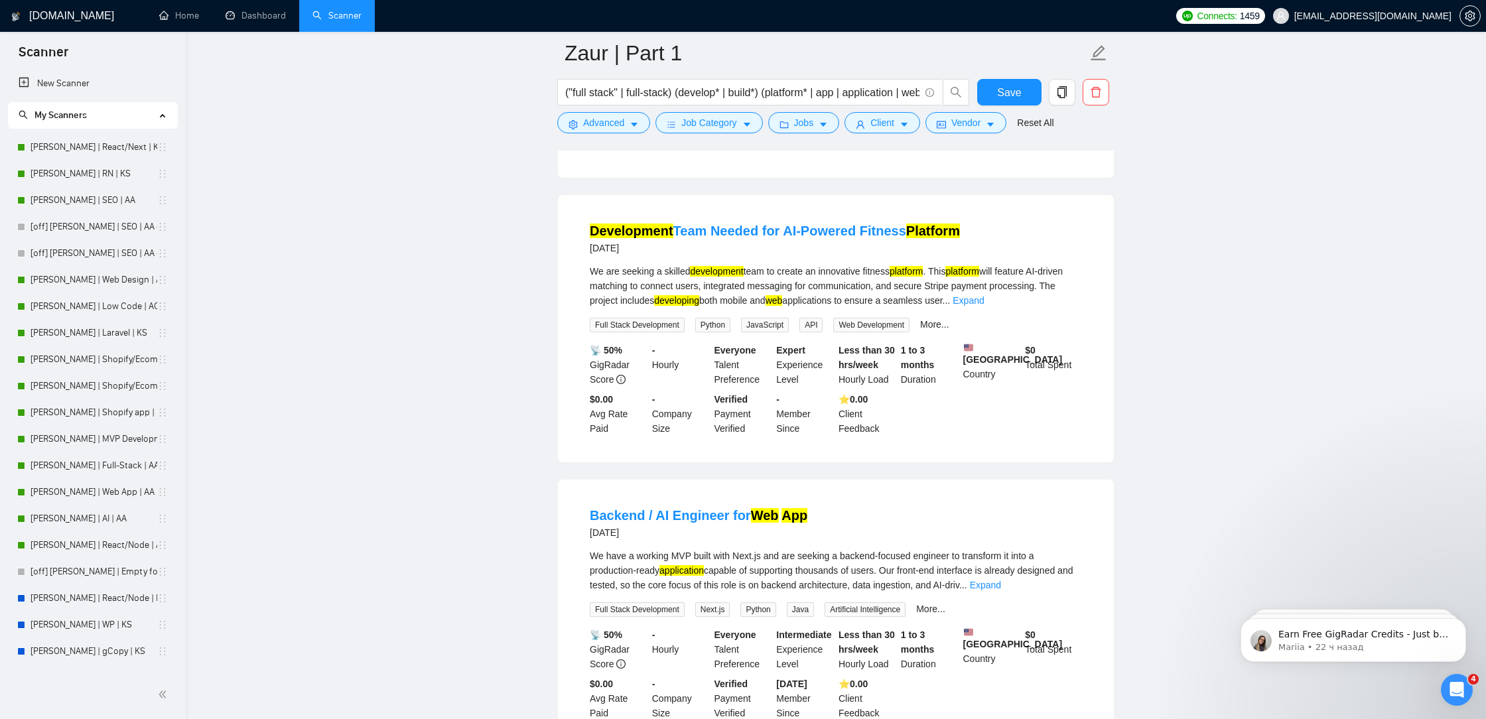
scroll to position [8320, 0]
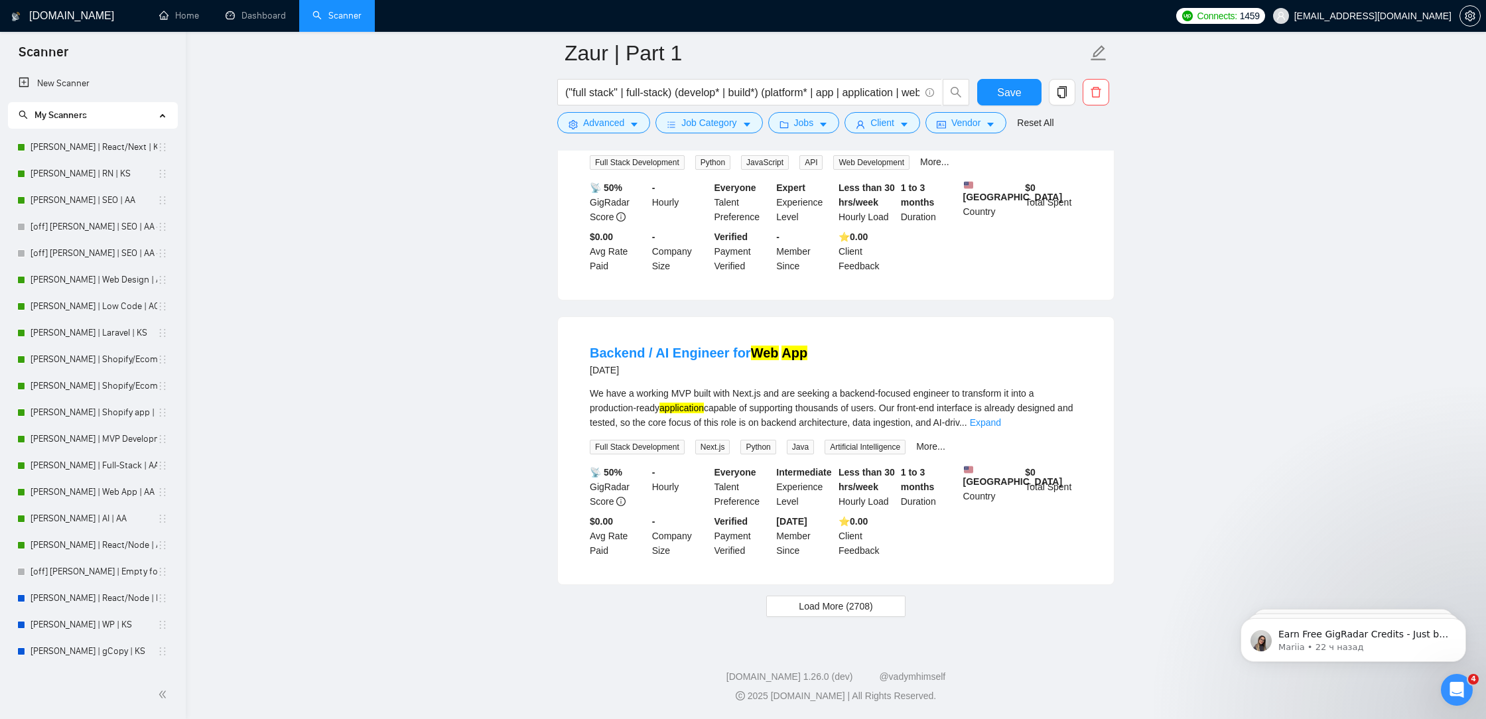
click at [849, 607] on span "Load More (2708)" at bounding box center [836, 606] width 74 height 15
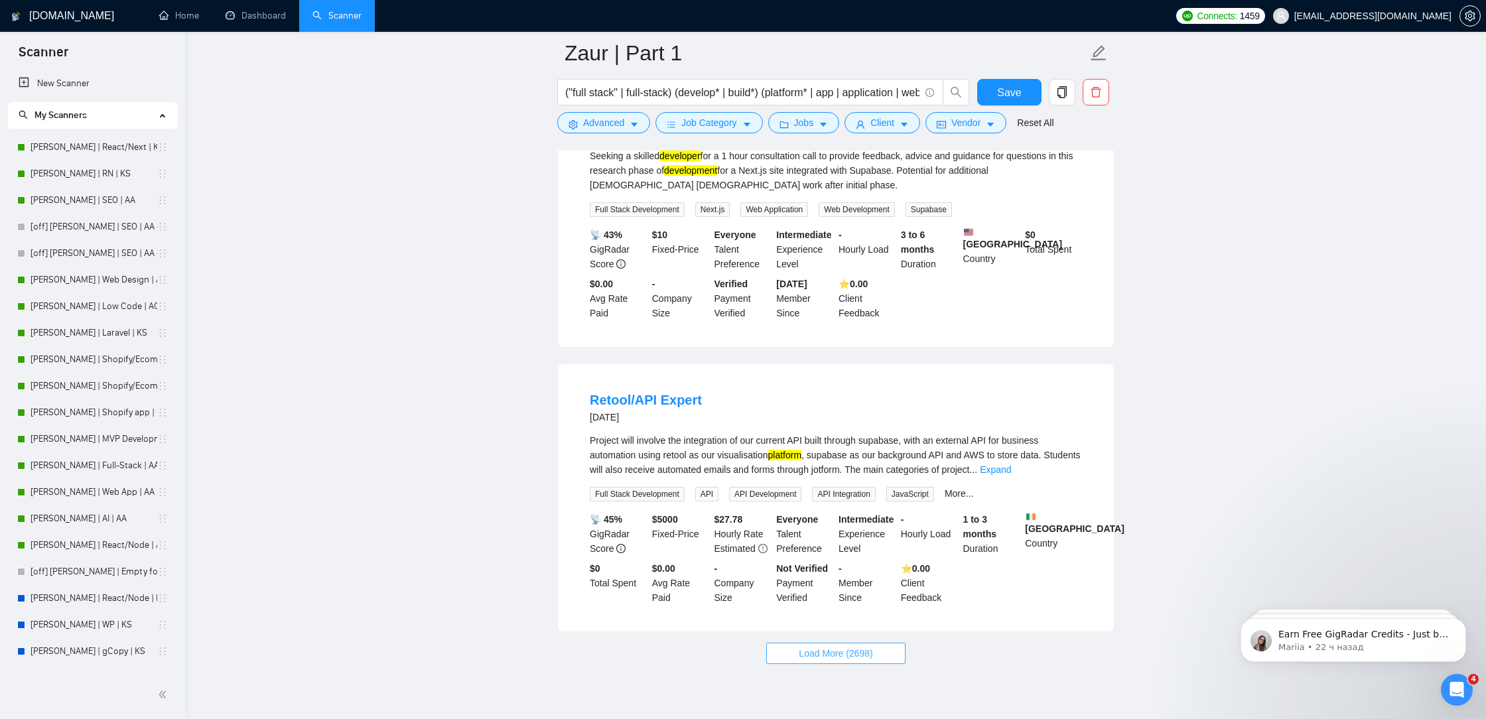
scroll to position [11188, 0]
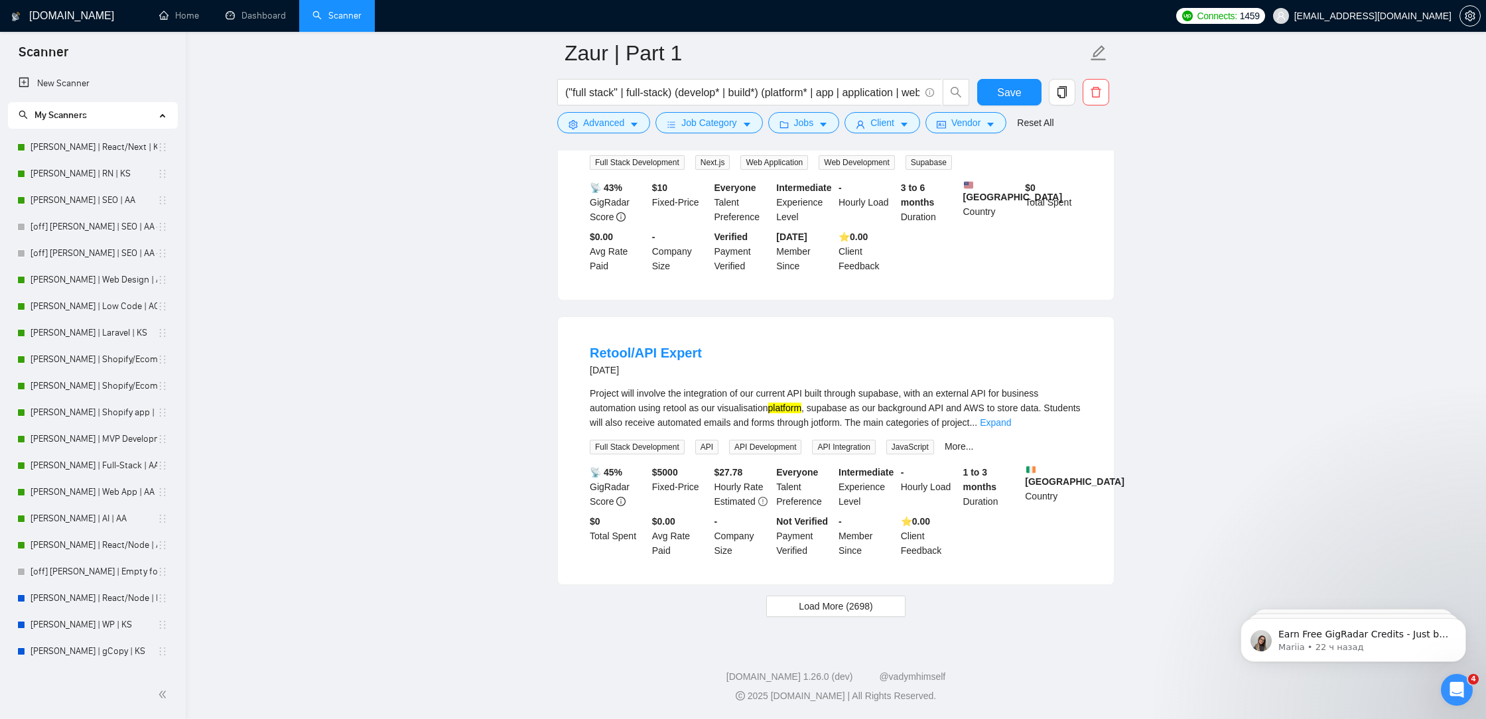
click at [1054, 429] on div "Project will involve the integration of our current API built through supabase,…" at bounding box center [836, 408] width 492 height 44
click at [1011, 422] on link "Expand" at bounding box center [995, 422] width 31 height 11
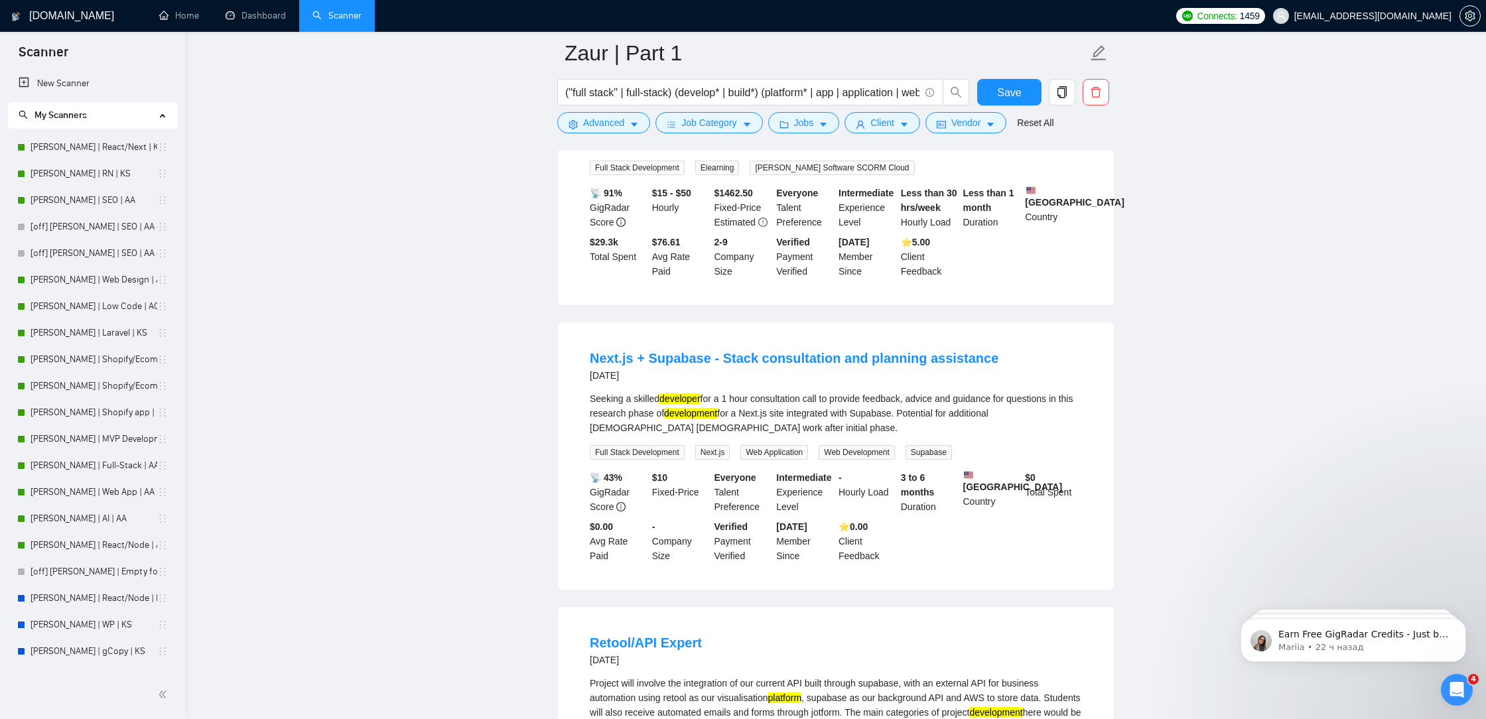
scroll to position [10835, 0]
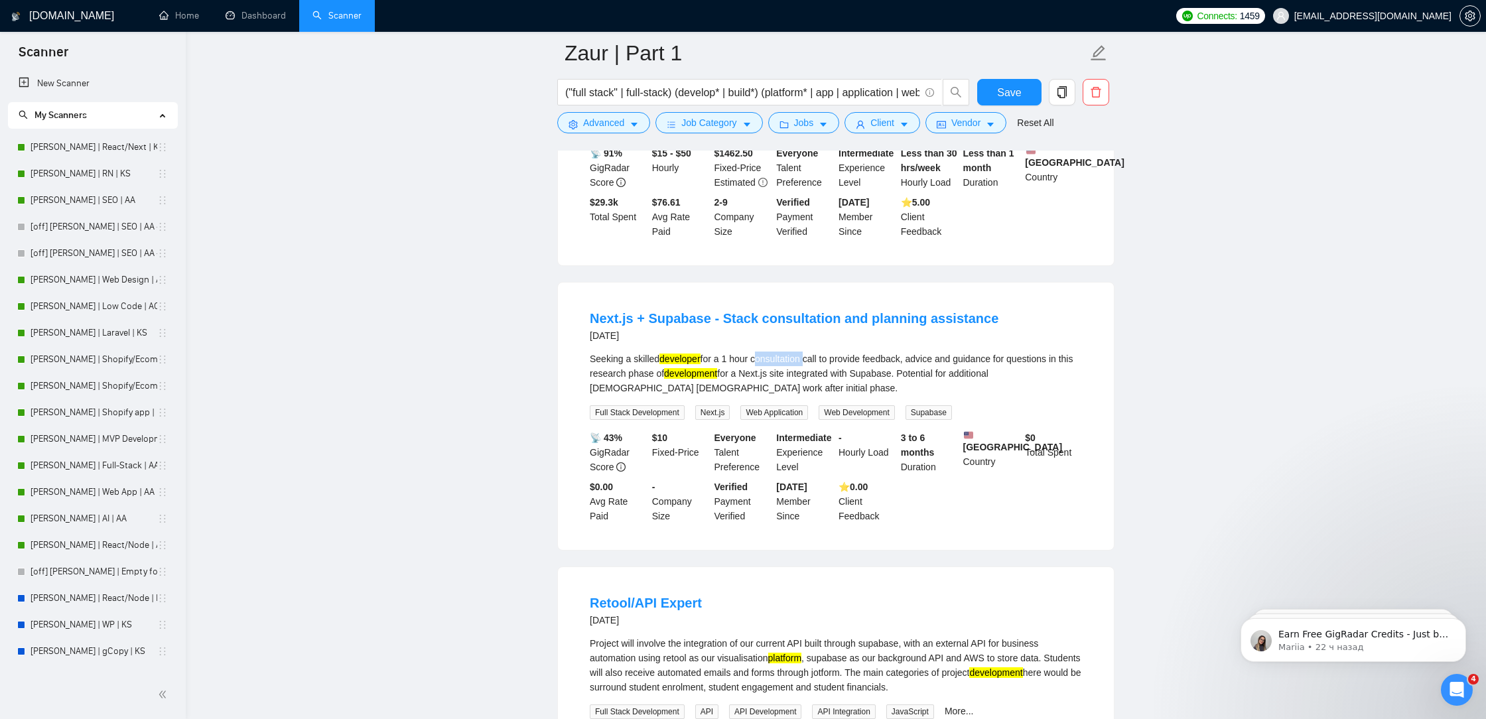
drag, startPoint x: 813, startPoint y: 463, endPoint x: 760, endPoint y: 463, distance: 53.1
click at [760, 395] on div "Seeking a skilled developer for a 1 hour consultation call to provide feedback,…" at bounding box center [836, 374] width 492 height 44
copy div "consultation"
click at [612, 115] on button "Advanced" at bounding box center [603, 122] width 93 height 21
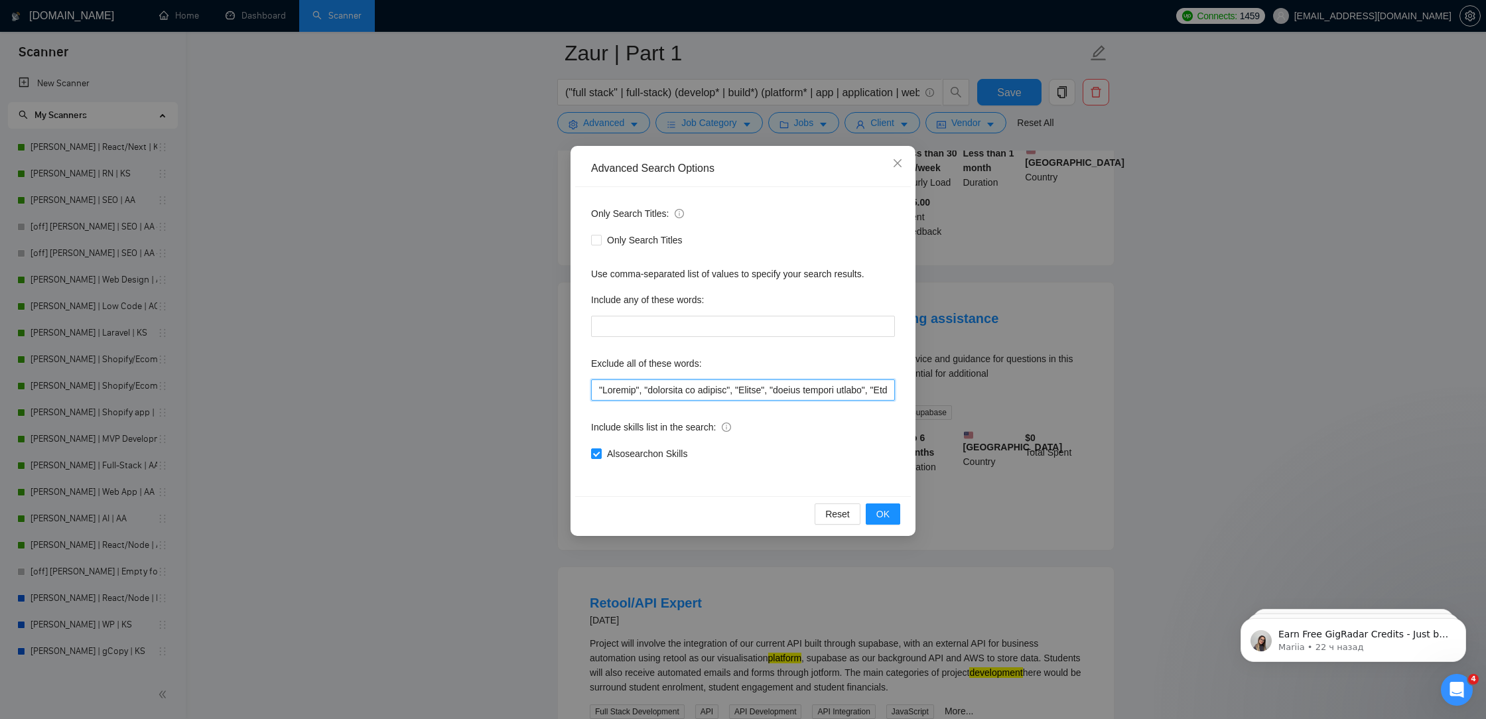
click at [595, 394] on input "text" at bounding box center [743, 390] width 304 height 21
paste input "consultation"
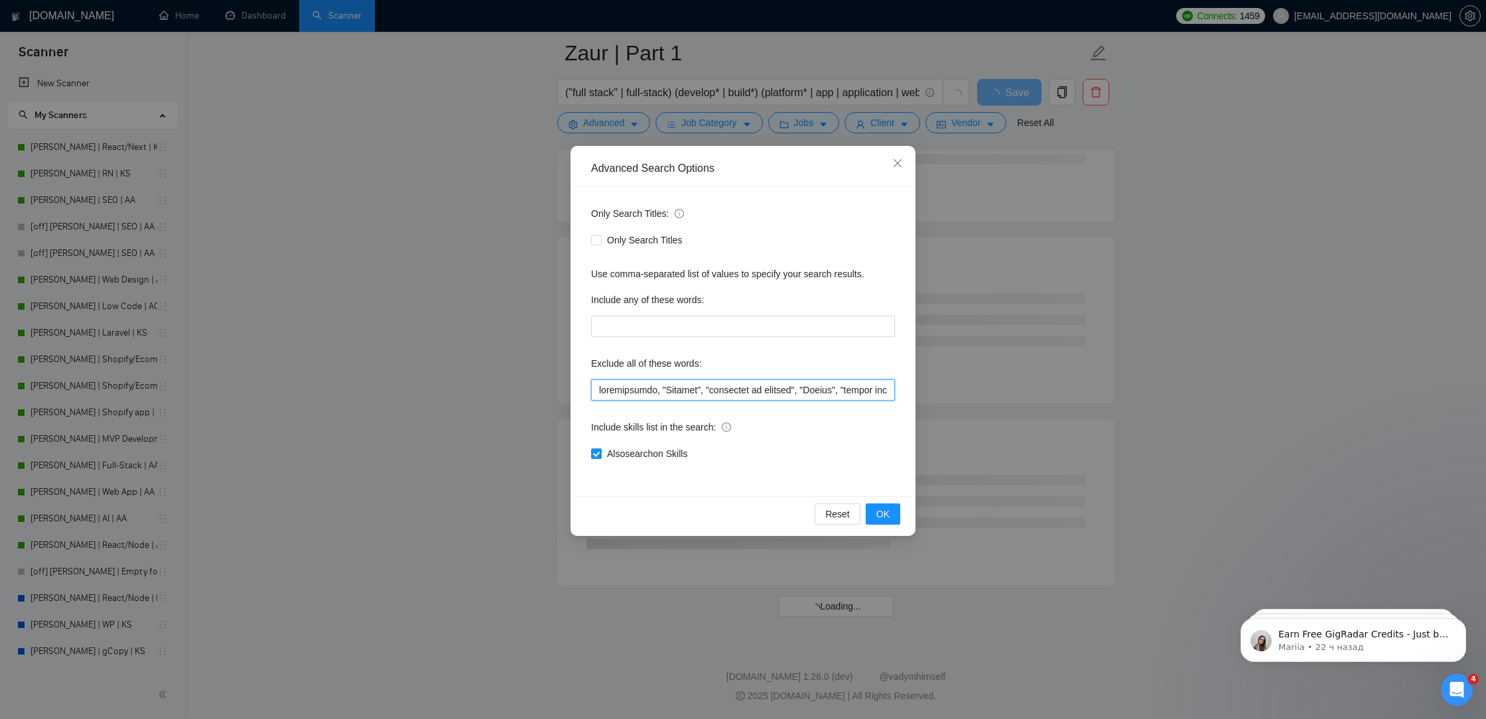
scroll to position [6949, 0]
click at [656, 385] on input "text" at bounding box center [743, 390] width 304 height 21
click at [654, 387] on input "text" at bounding box center [743, 390] width 304 height 21
paste input """
click at [595, 388] on input "text" at bounding box center [743, 390] width 304 height 21
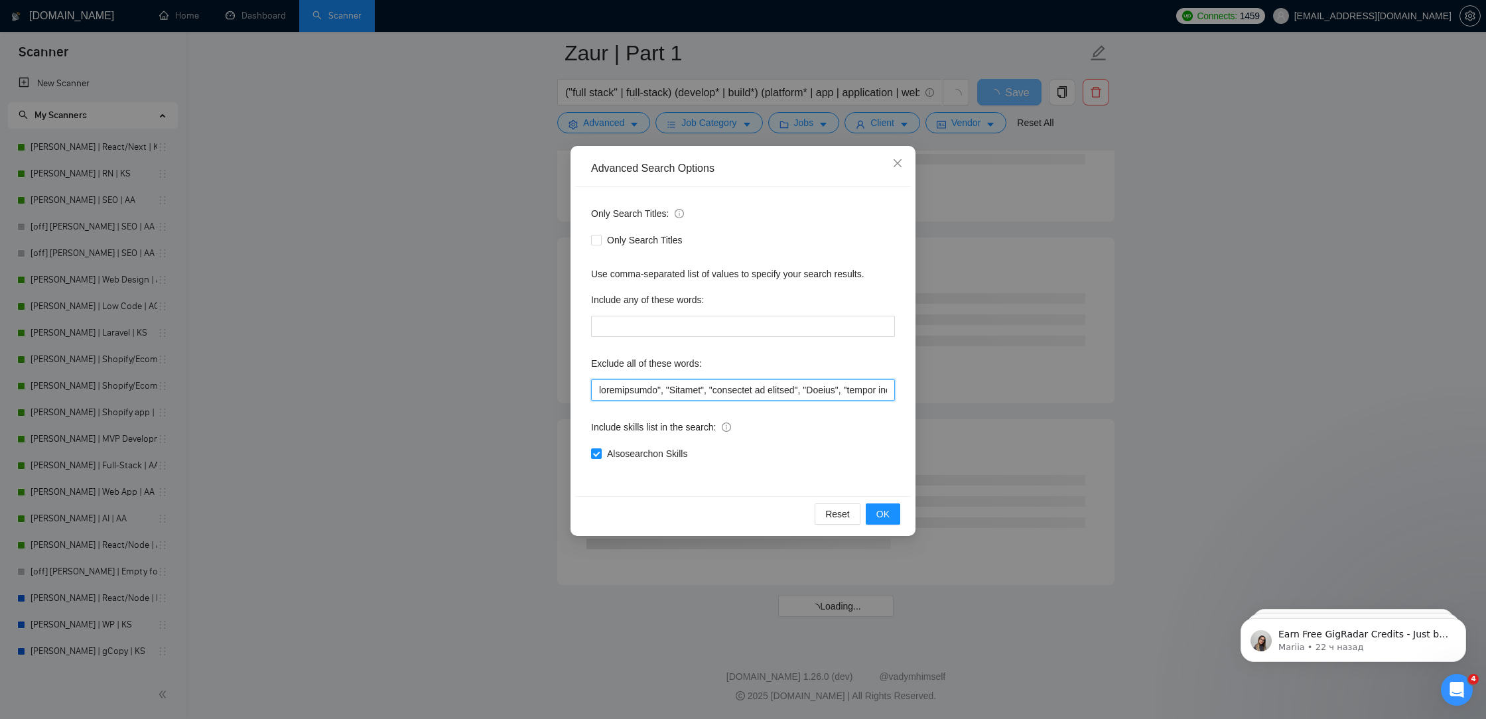
paste input """
click at [880, 522] on button "OK" at bounding box center [883, 514] width 35 height 21
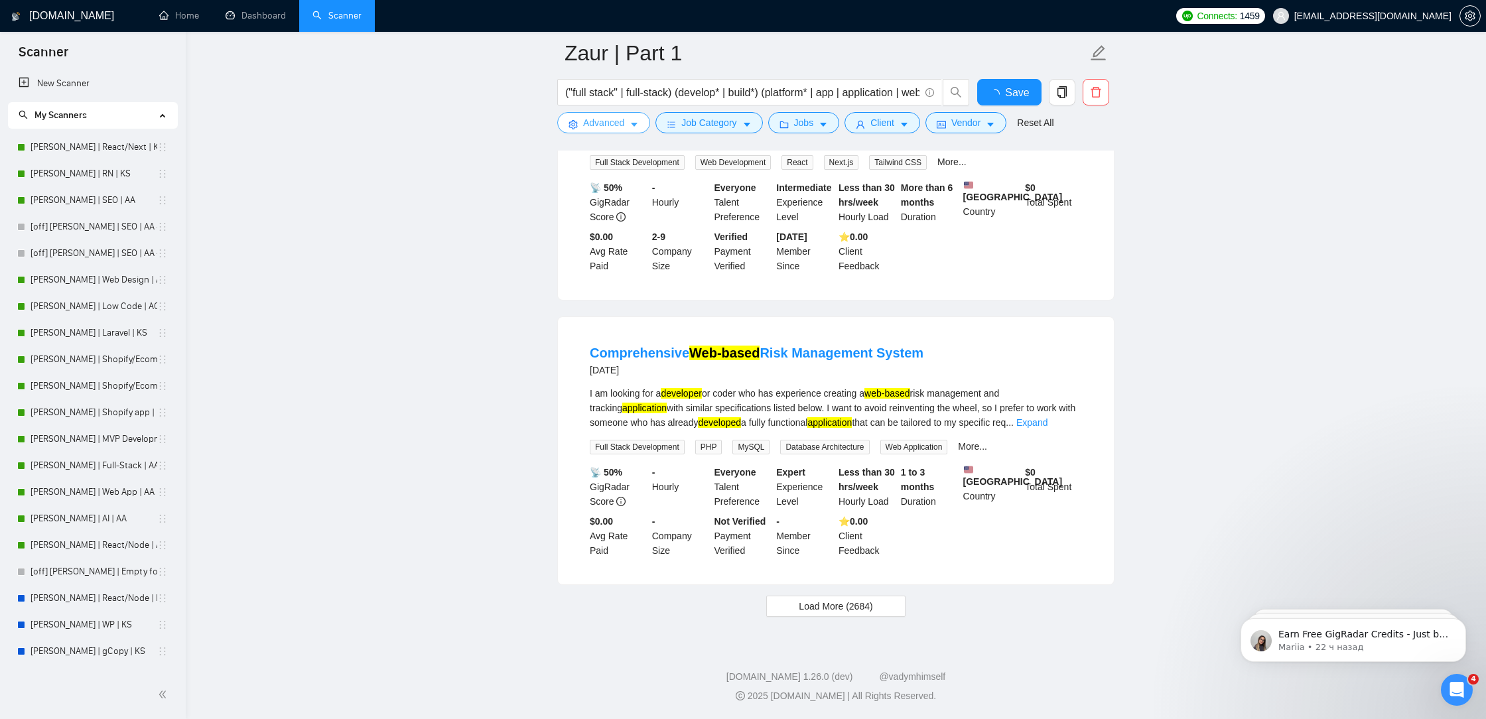
scroll to position [2563, 0]
click at [1012, 89] on span "Save" at bounding box center [1009, 92] width 24 height 17
click at [865, 612] on span "Load More (2684)" at bounding box center [836, 606] width 74 height 15
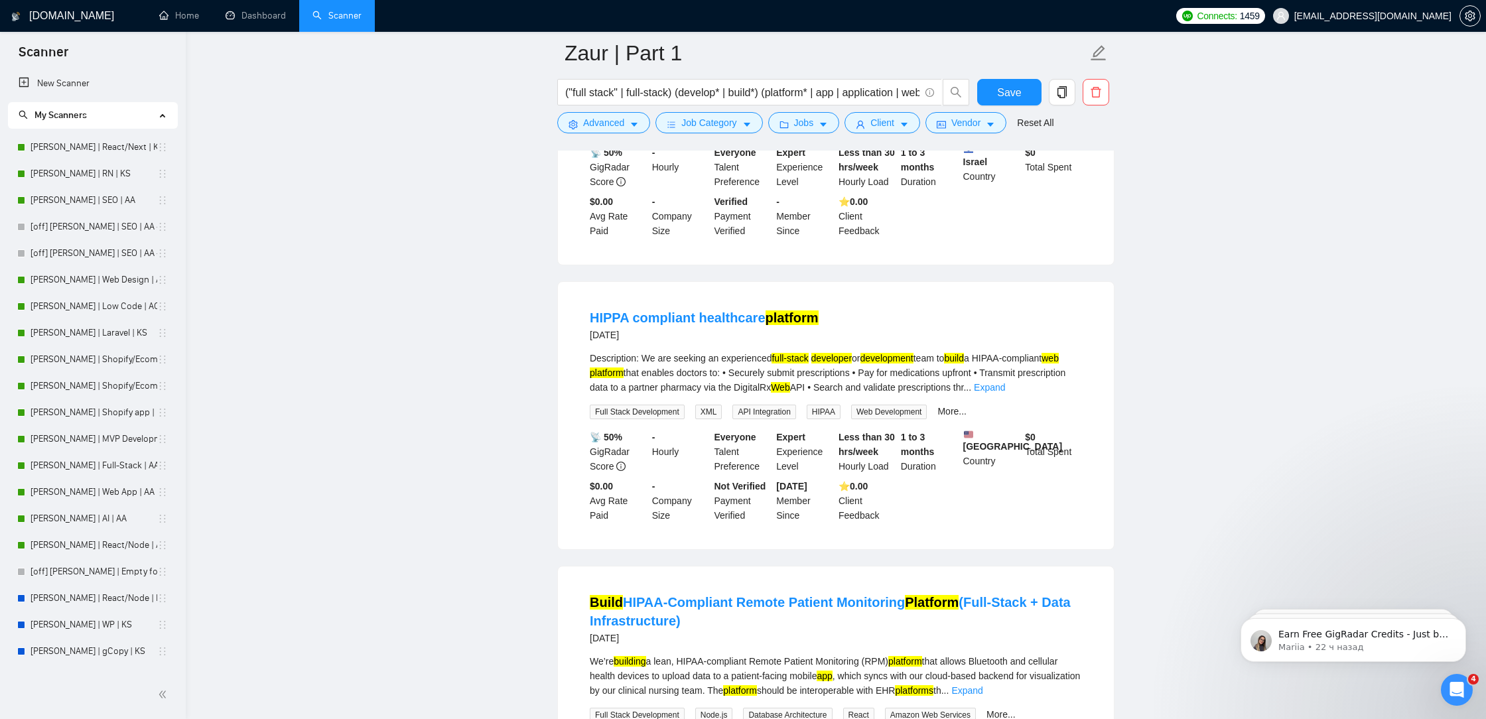
scroll to position [5424, 0]
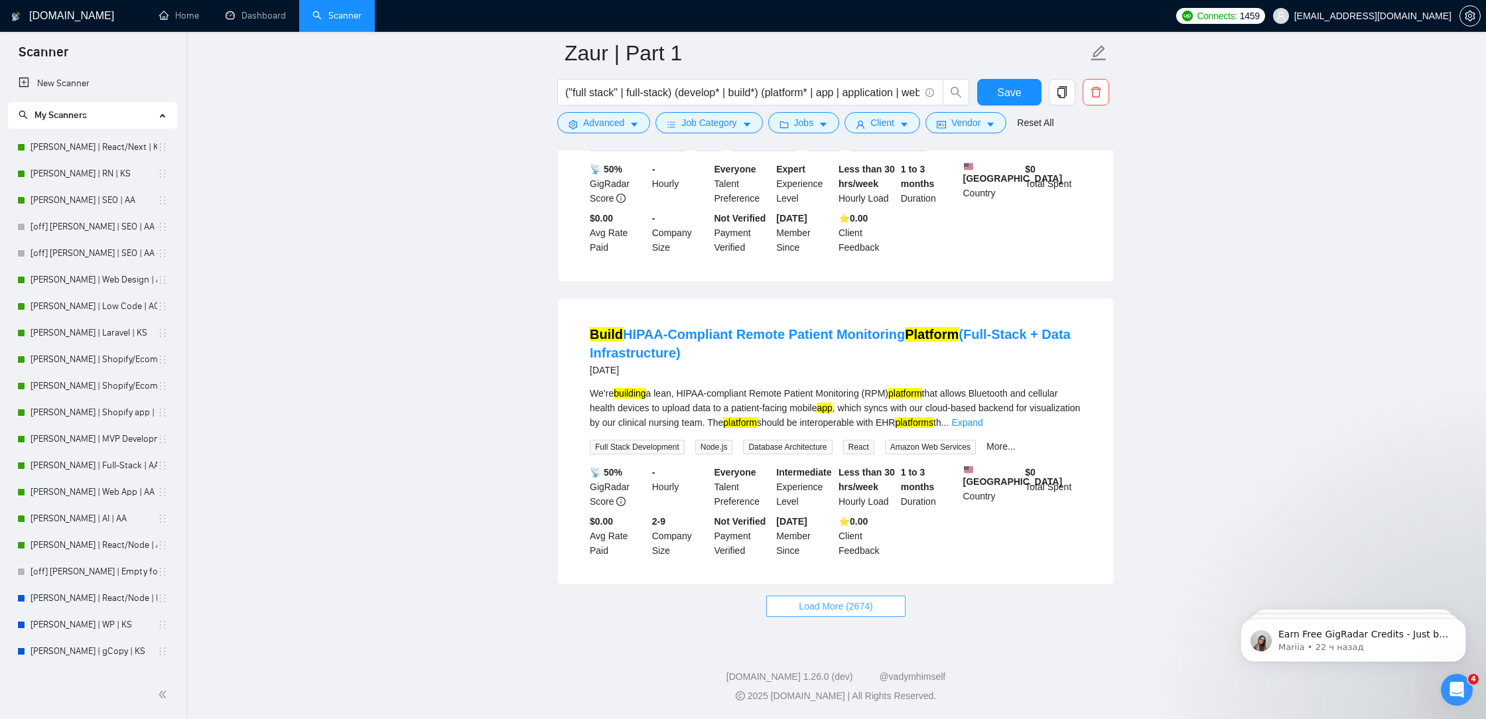
click at [822, 599] on span "Load More (2674)" at bounding box center [836, 606] width 74 height 15
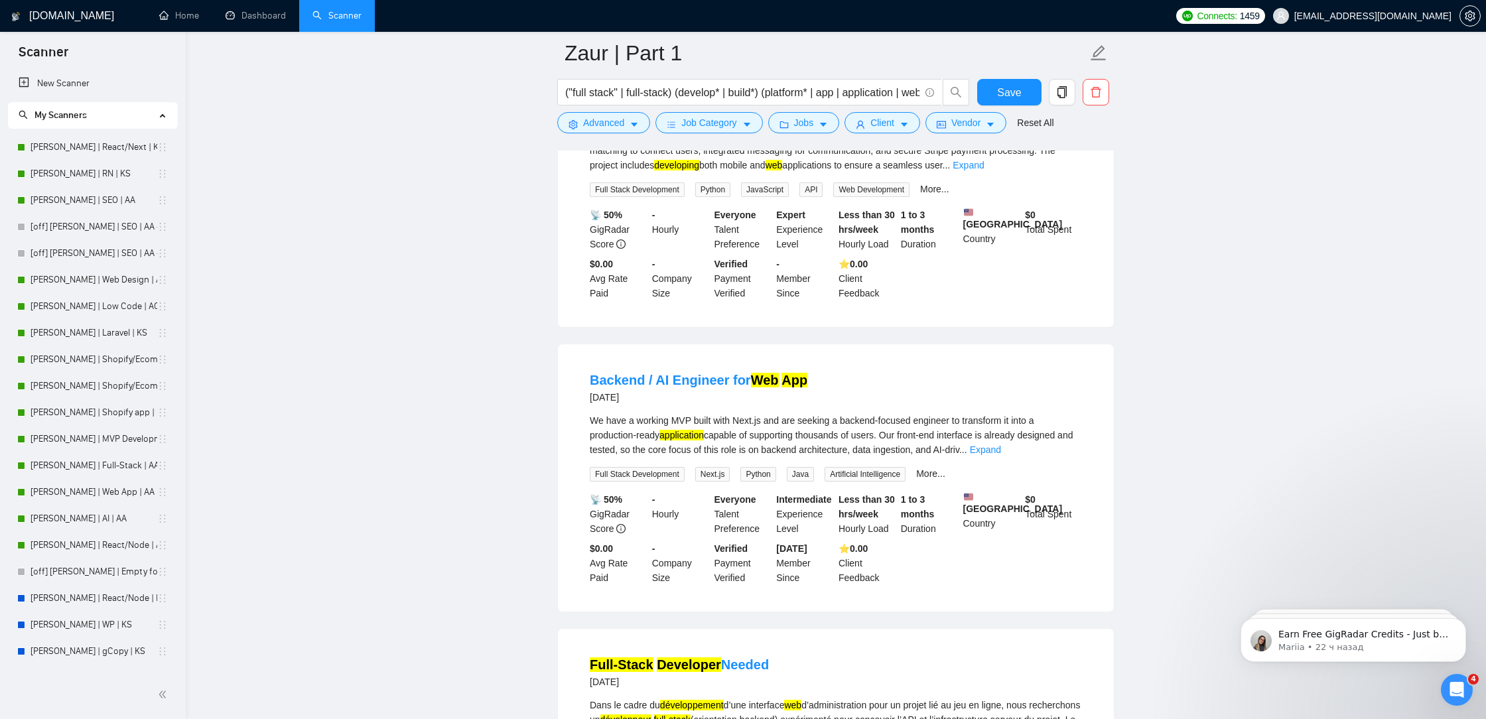
scroll to position [8311, 0]
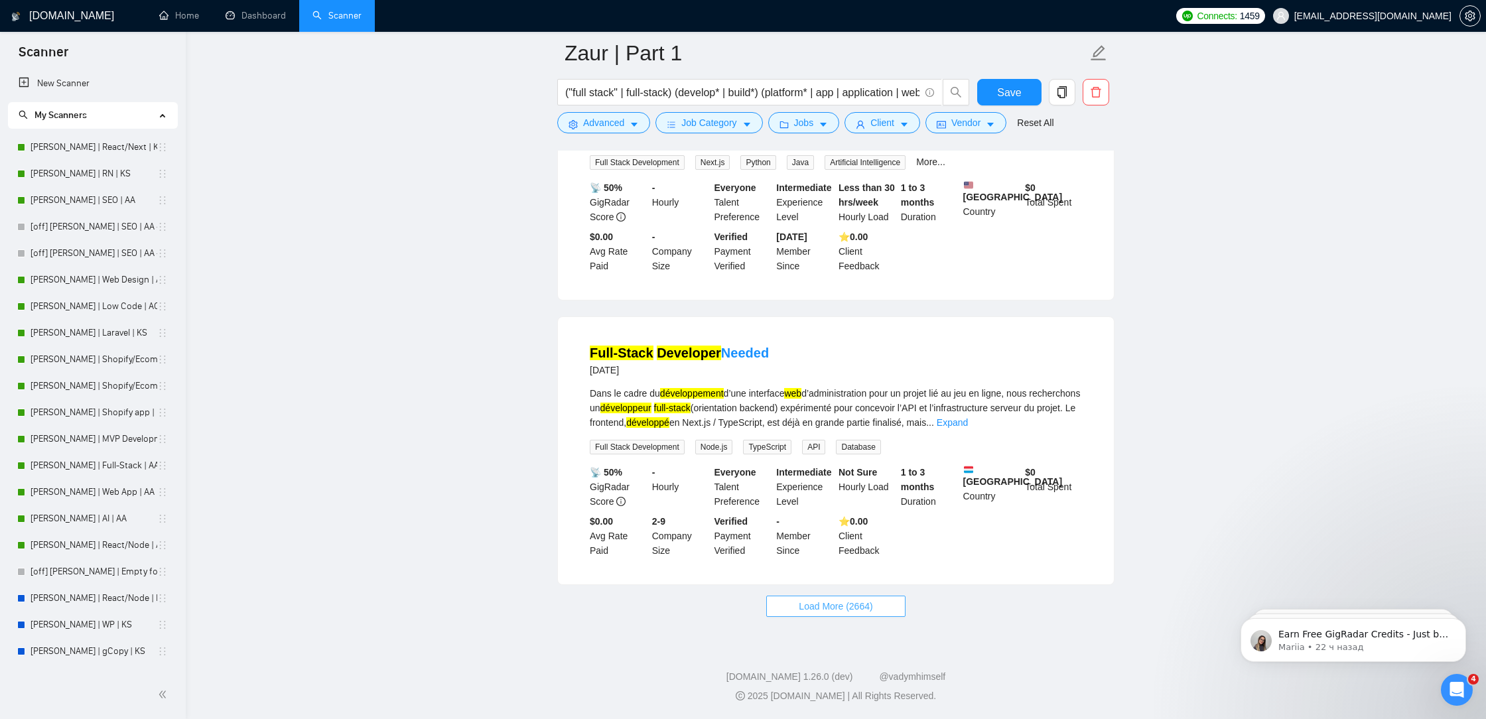
click at [864, 601] on span "Load More (2664)" at bounding box center [836, 606] width 74 height 15
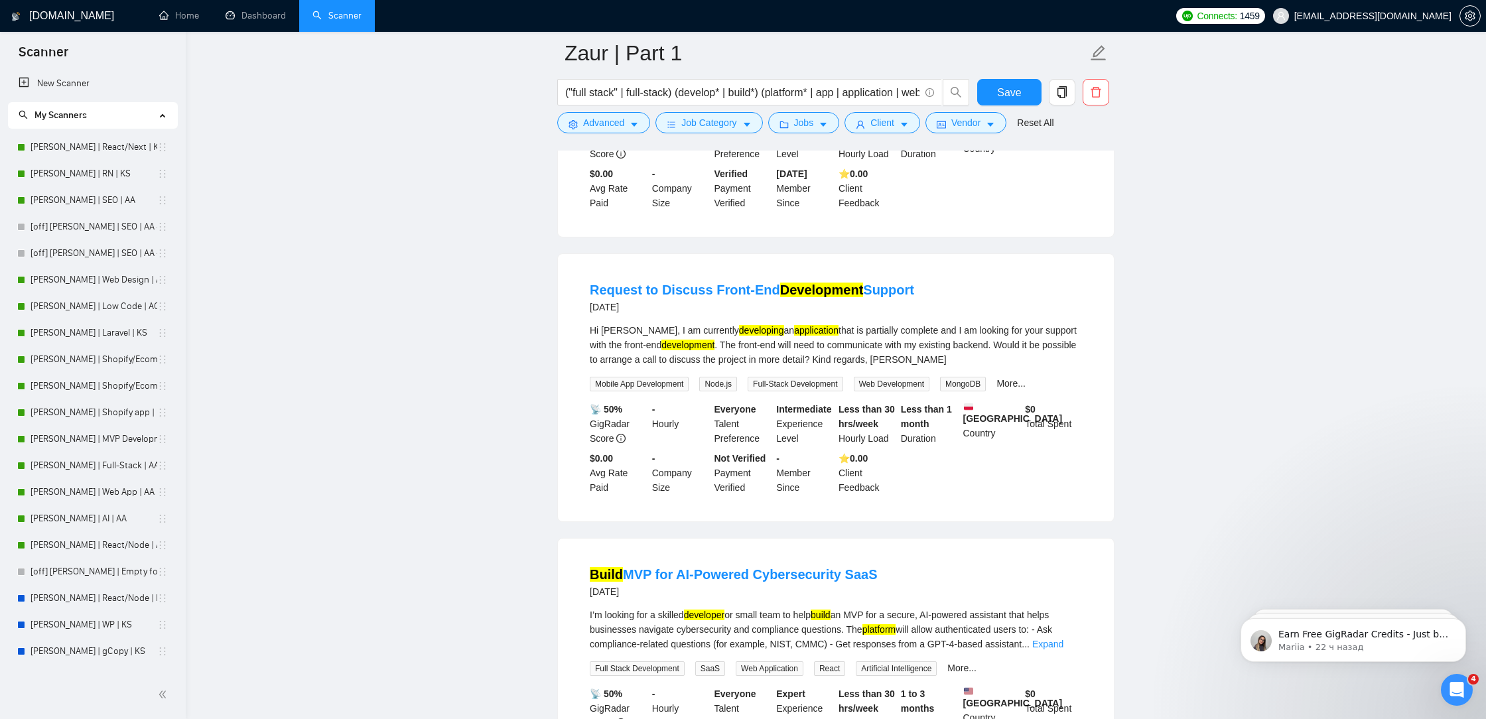
scroll to position [9501, 0]
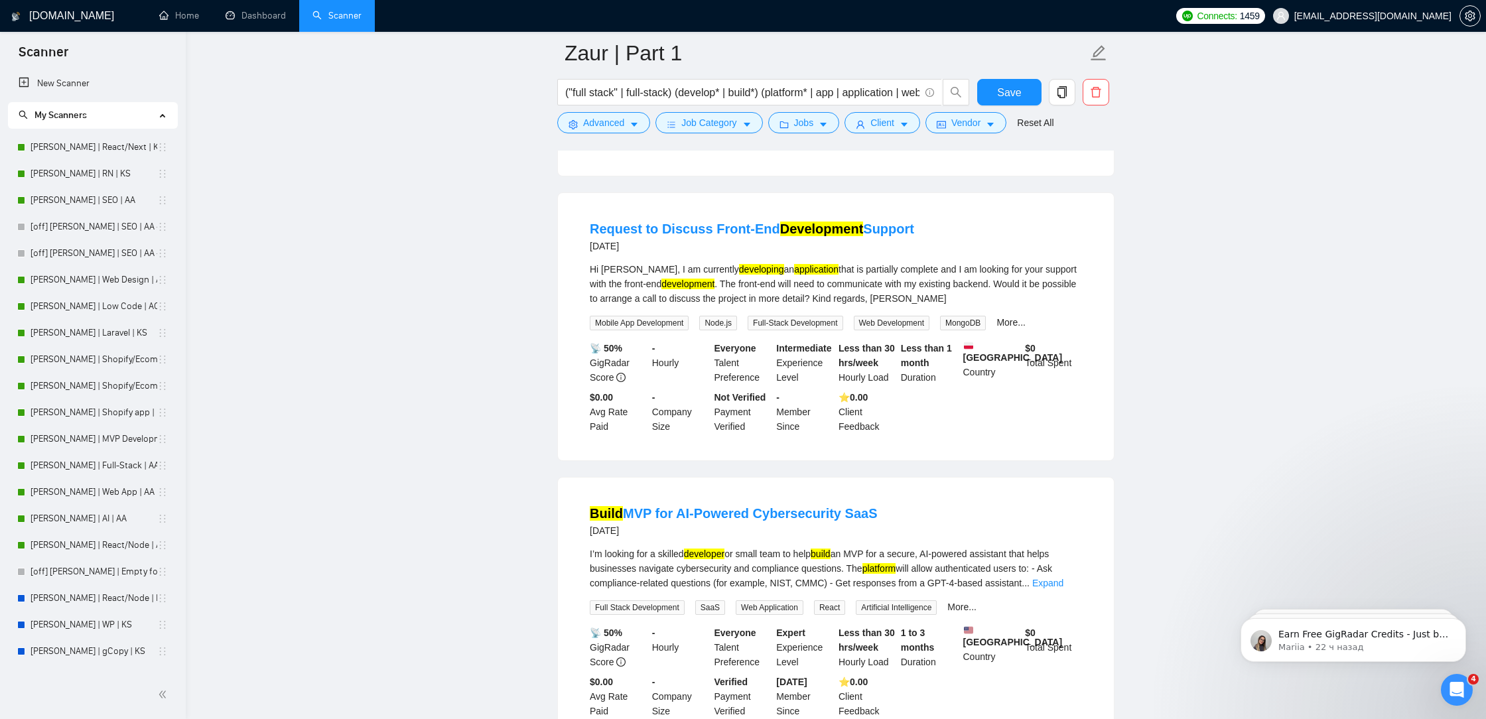
click at [1022, 330] on div "More..." at bounding box center [1011, 322] width 35 height 15
click at [1025, 328] on link "More..." at bounding box center [1011, 322] width 29 height 11
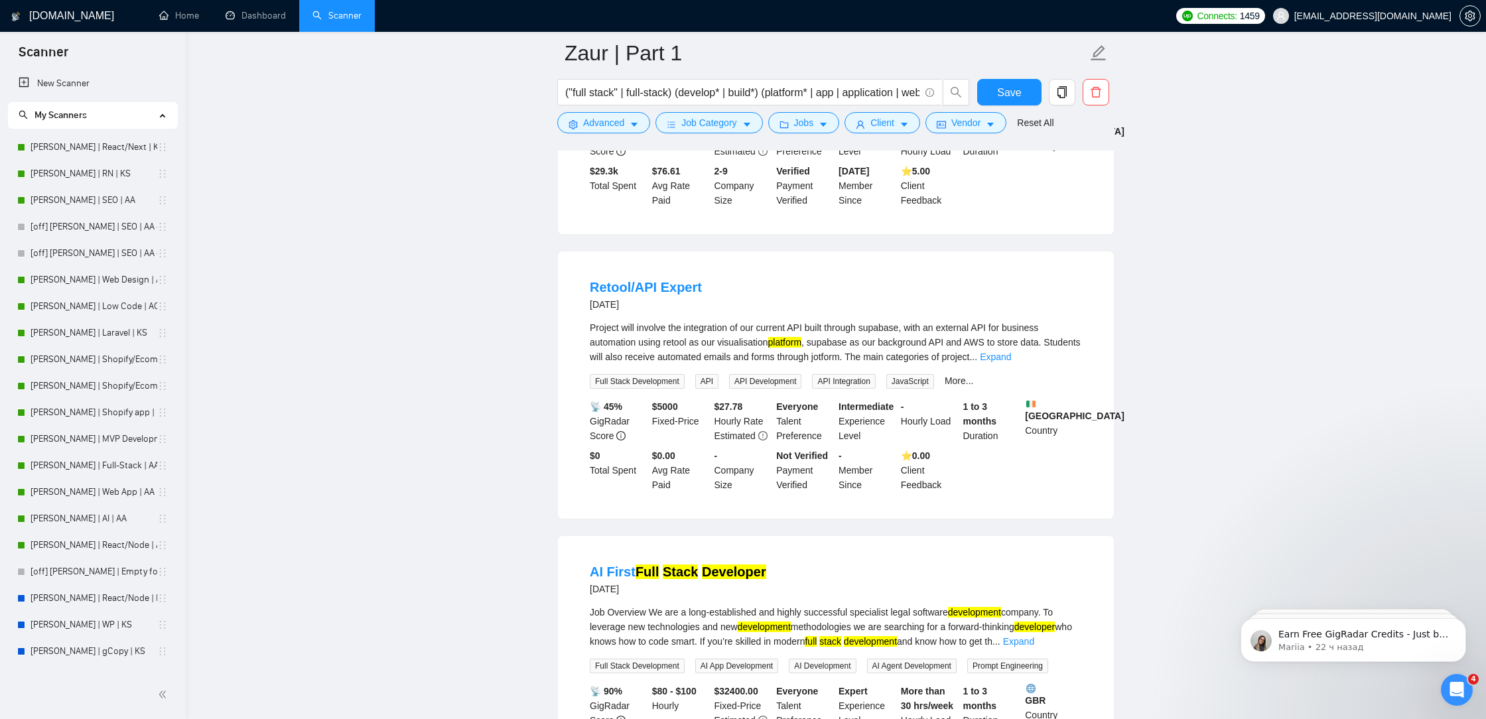
scroll to position [10720, 0]
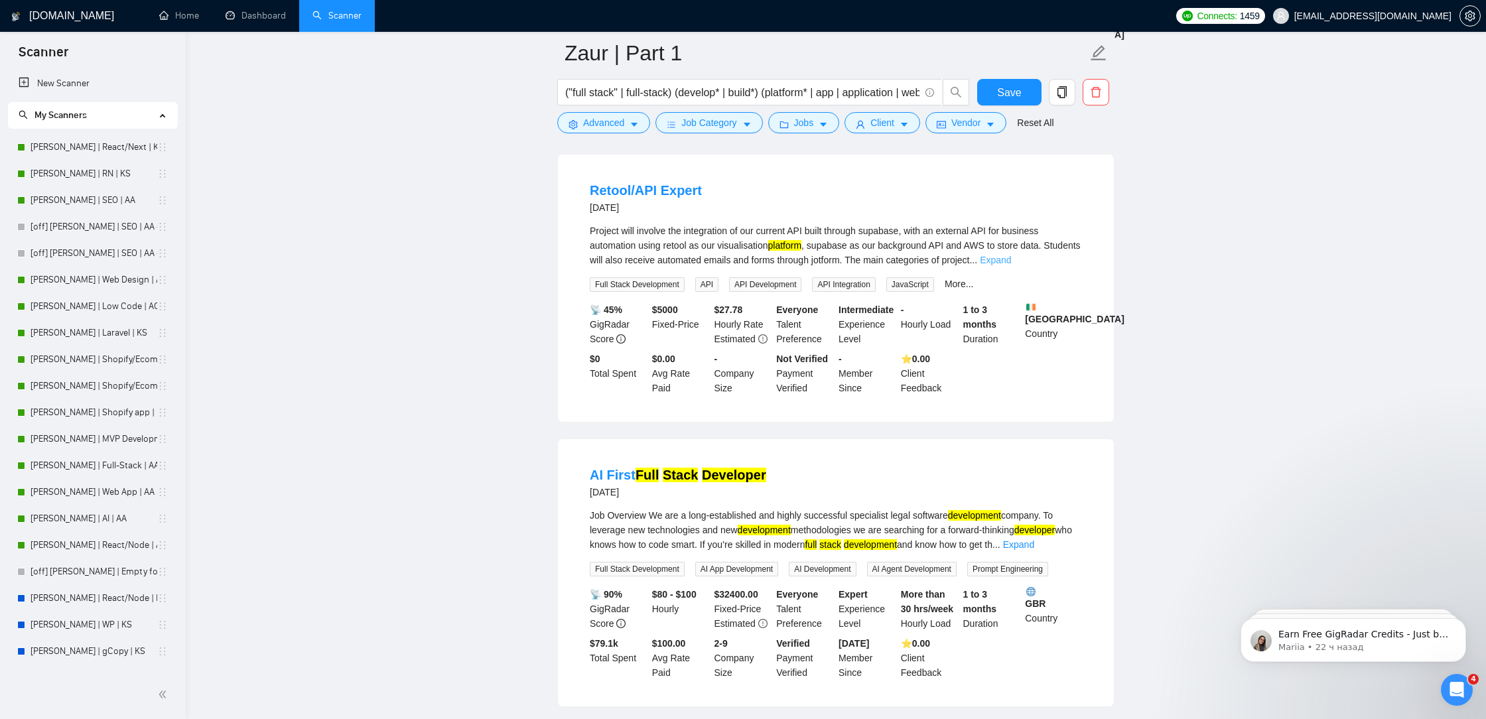
click at [1011, 265] on link "Expand" at bounding box center [995, 260] width 31 height 11
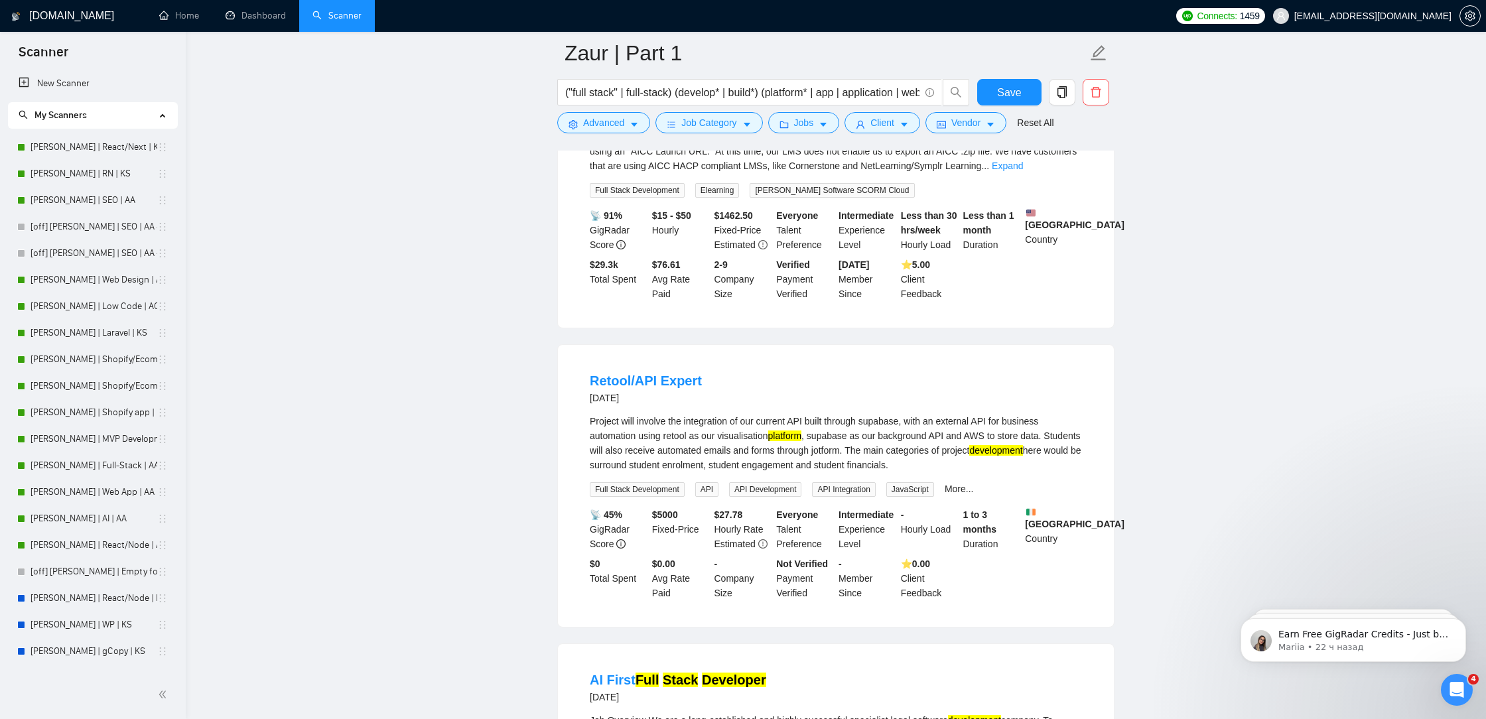
scroll to position [10384, 0]
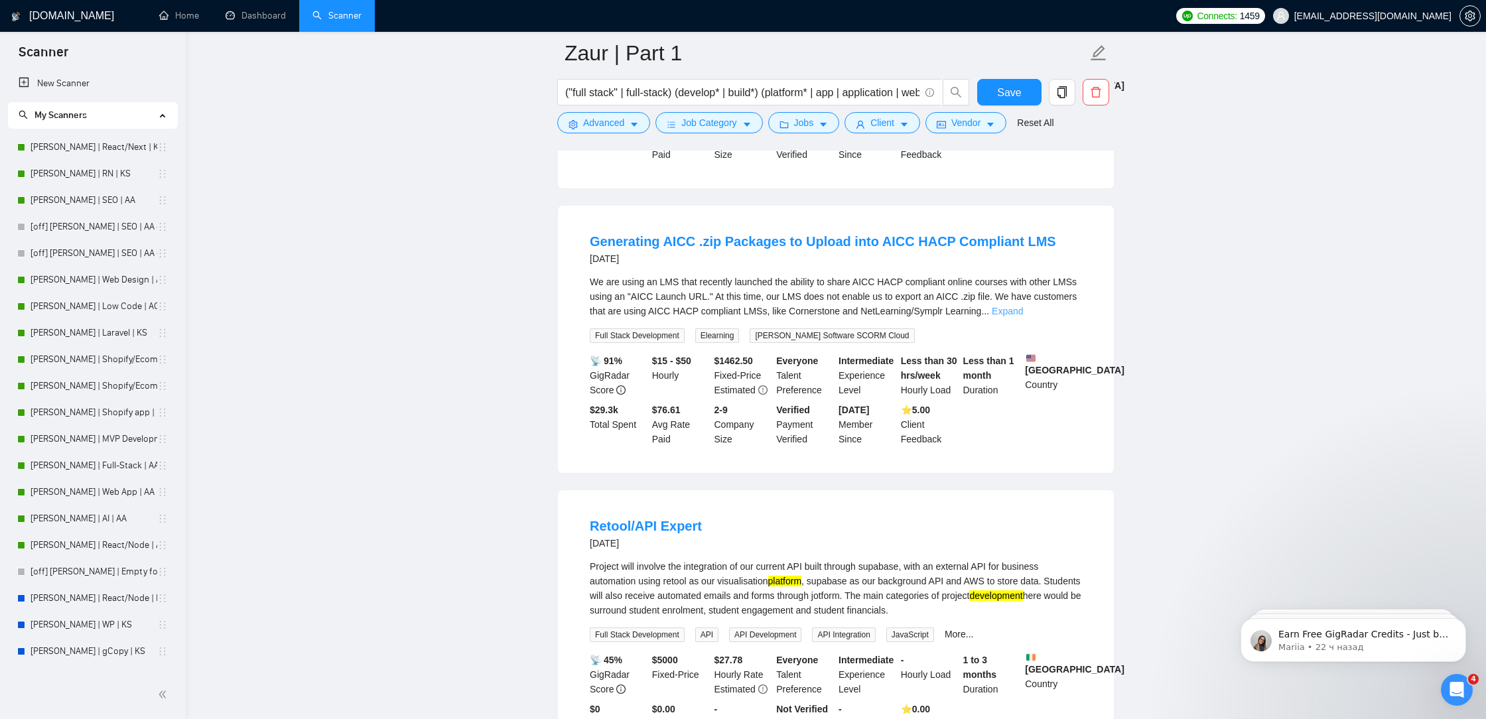
click at [1023, 317] on link "Expand" at bounding box center [1007, 311] width 31 height 11
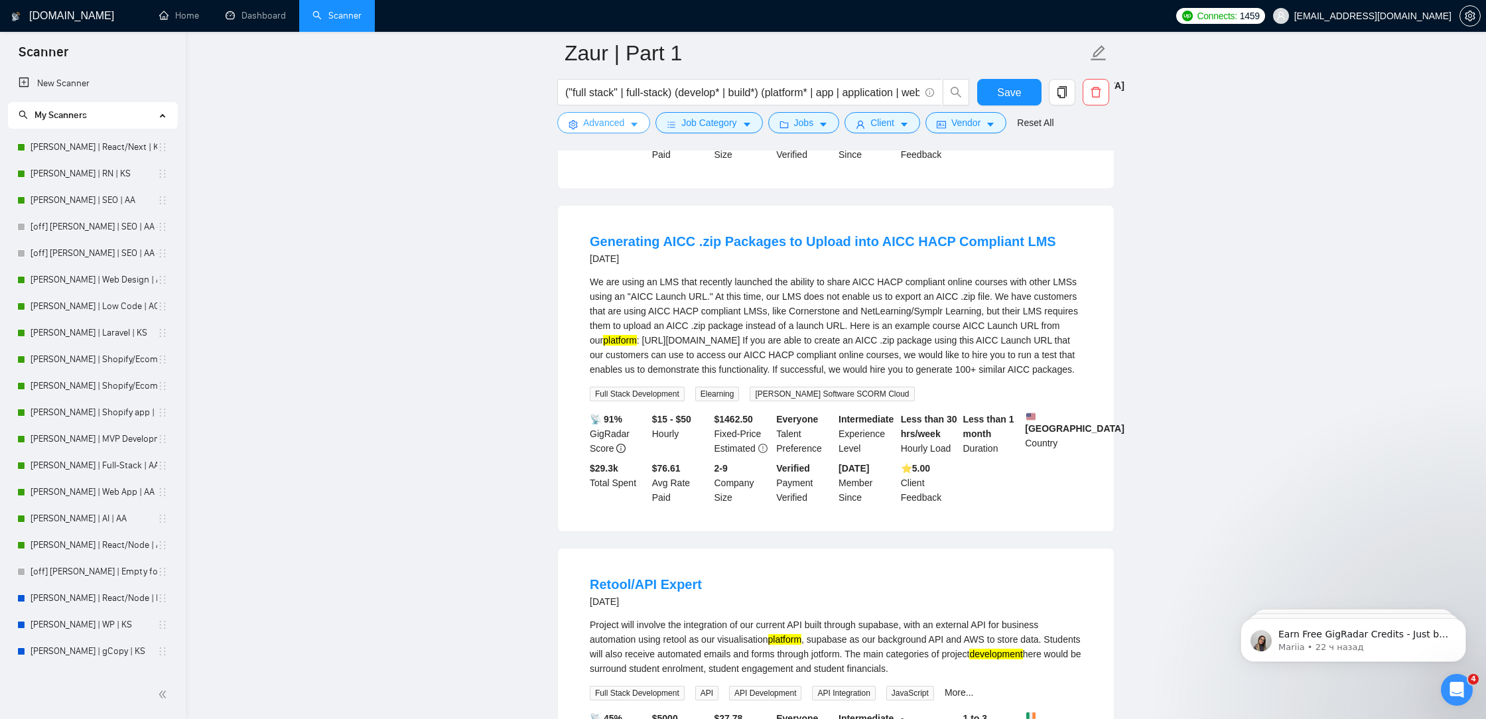
click at [622, 123] on span "Advanced" at bounding box center [603, 122] width 41 height 15
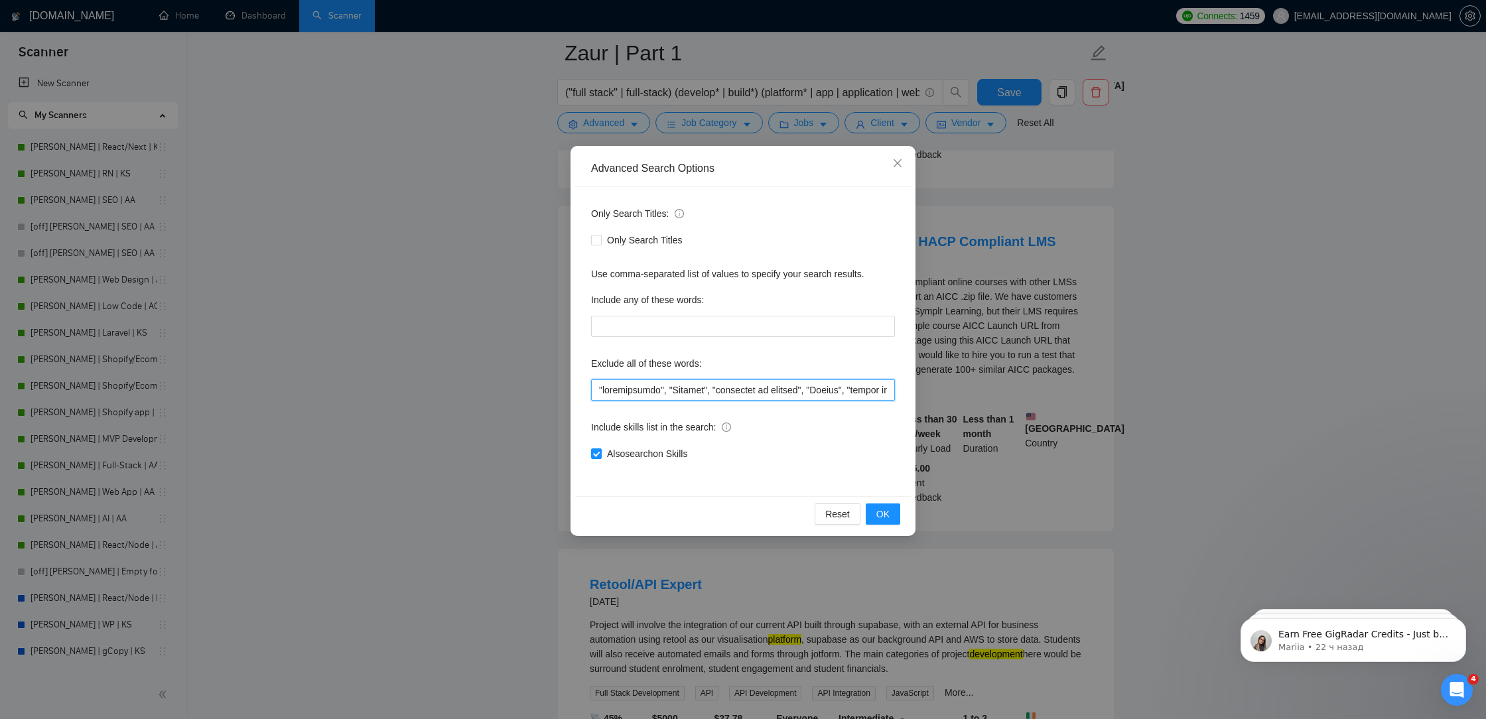
click at [597, 387] on input "text" at bounding box center [743, 390] width 304 height 21
paste input """
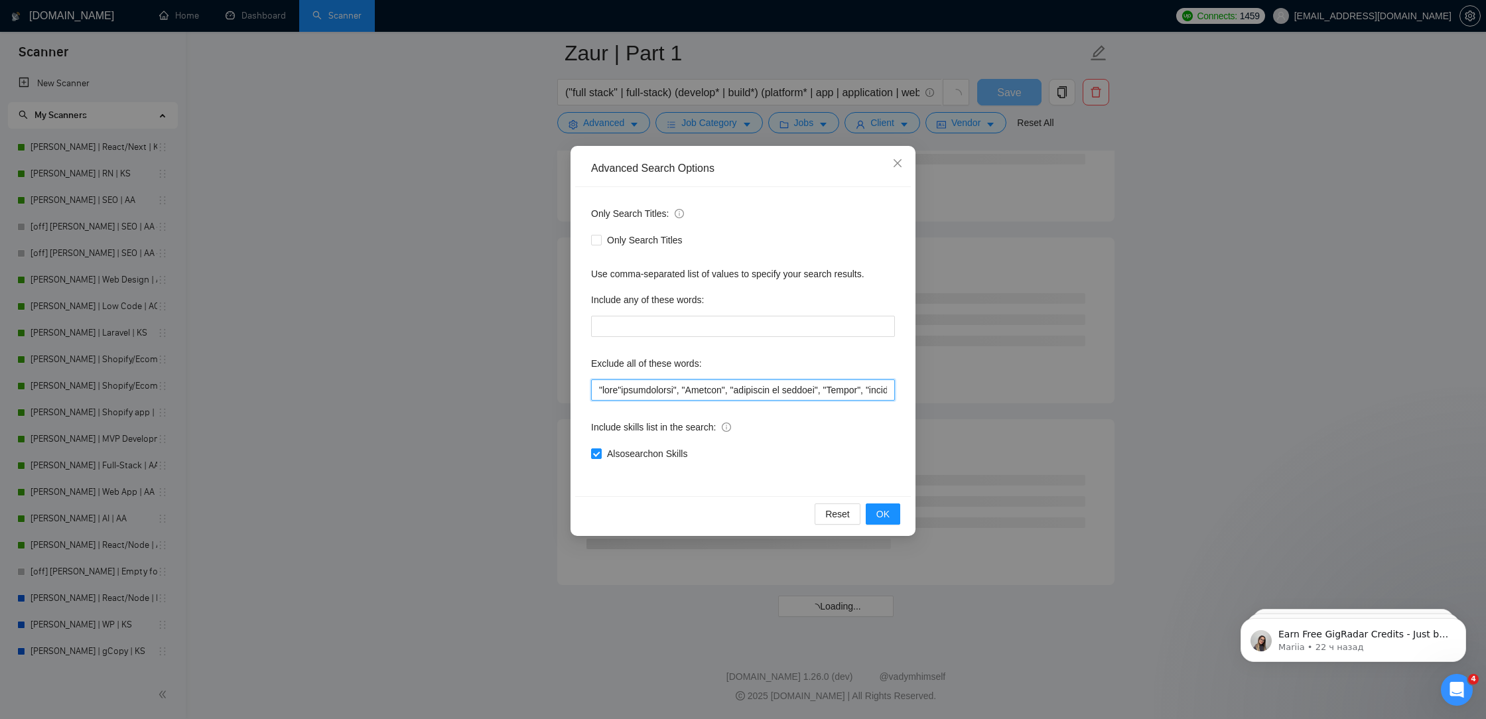
scroll to position [6949, 0]
paste input """
click at [889, 520] on span "OK" at bounding box center [883, 514] width 13 height 15
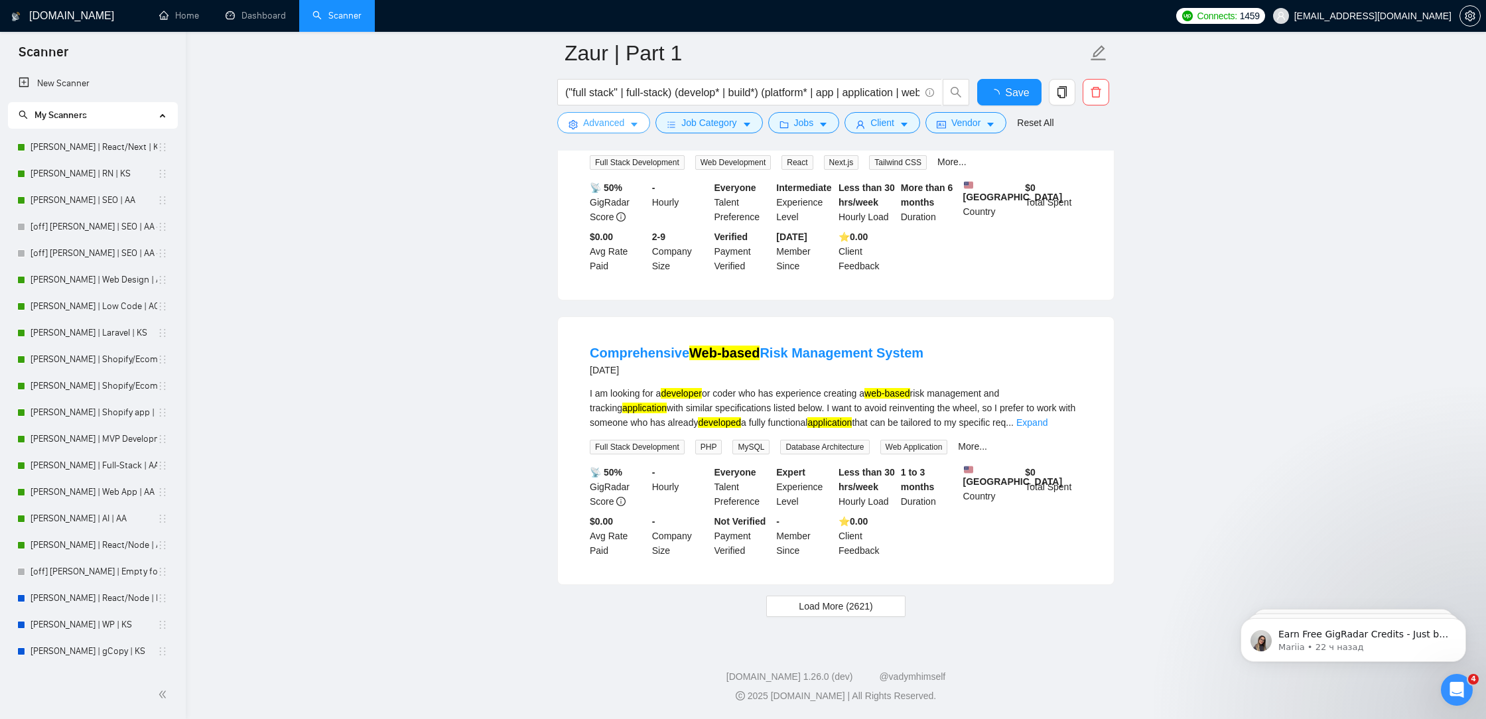
scroll to position [2563, 0]
click at [1014, 91] on span "Save" at bounding box center [1009, 92] width 24 height 17
click at [811, 609] on span "Load More (2621)" at bounding box center [836, 606] width 74 height 15
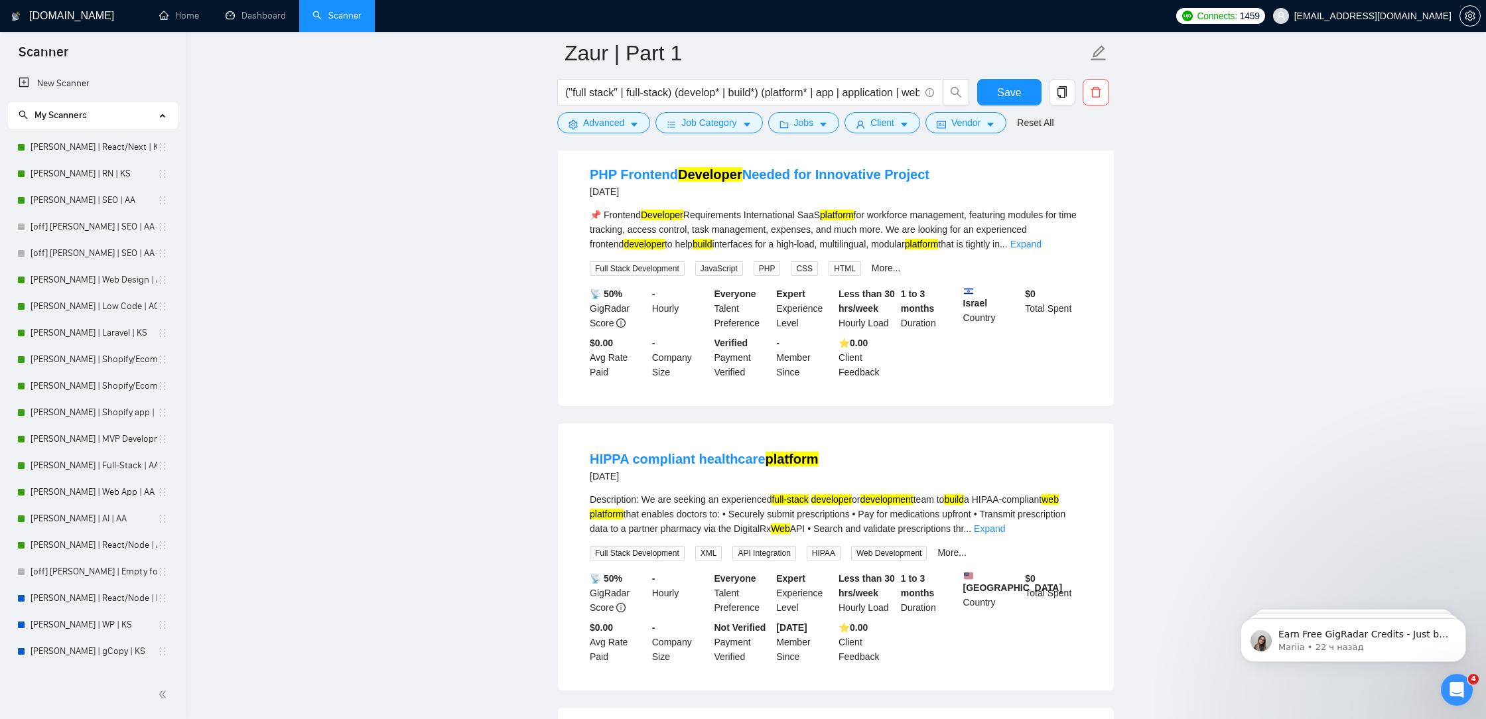
scroll to position [5424, 0]
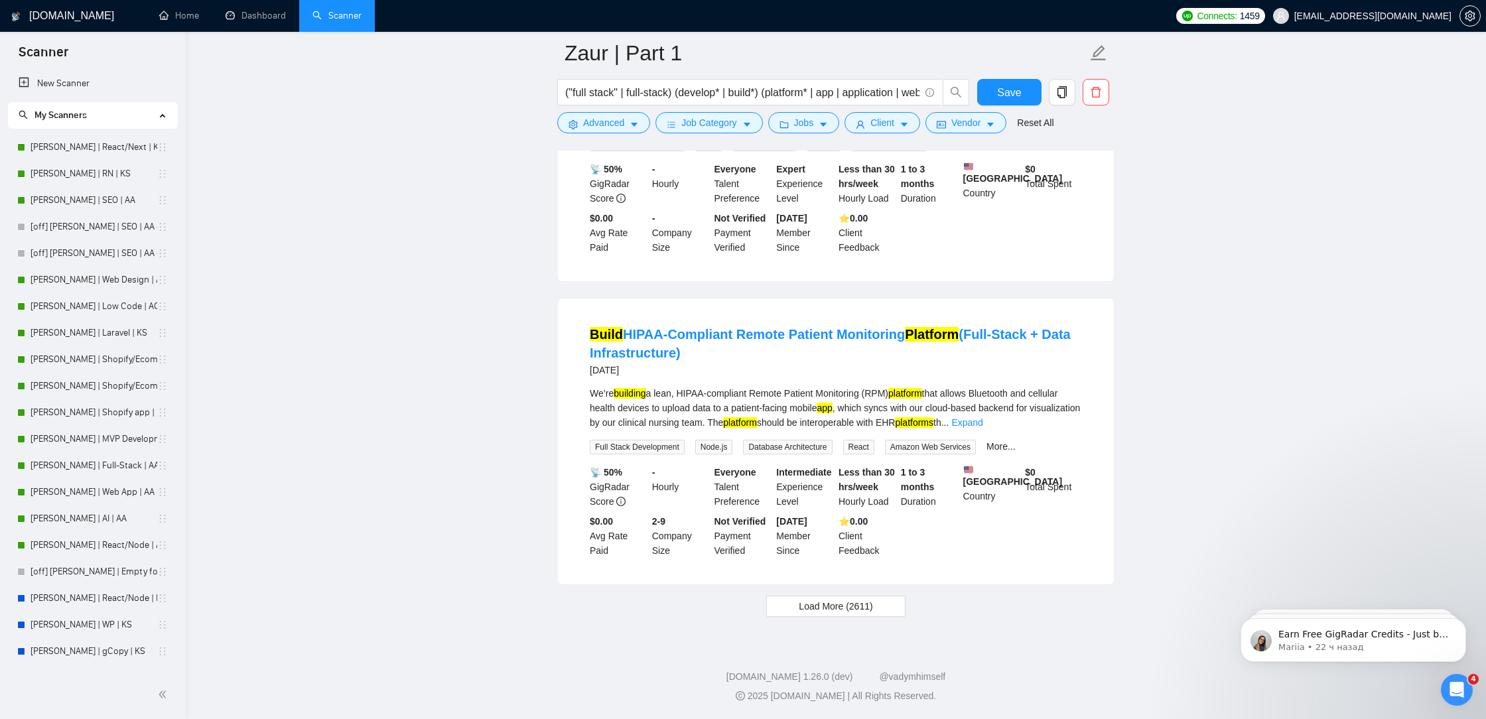
click at [823, 609] on span "Load More (2611)" at bounding box center [836, 606] width 74 height 15
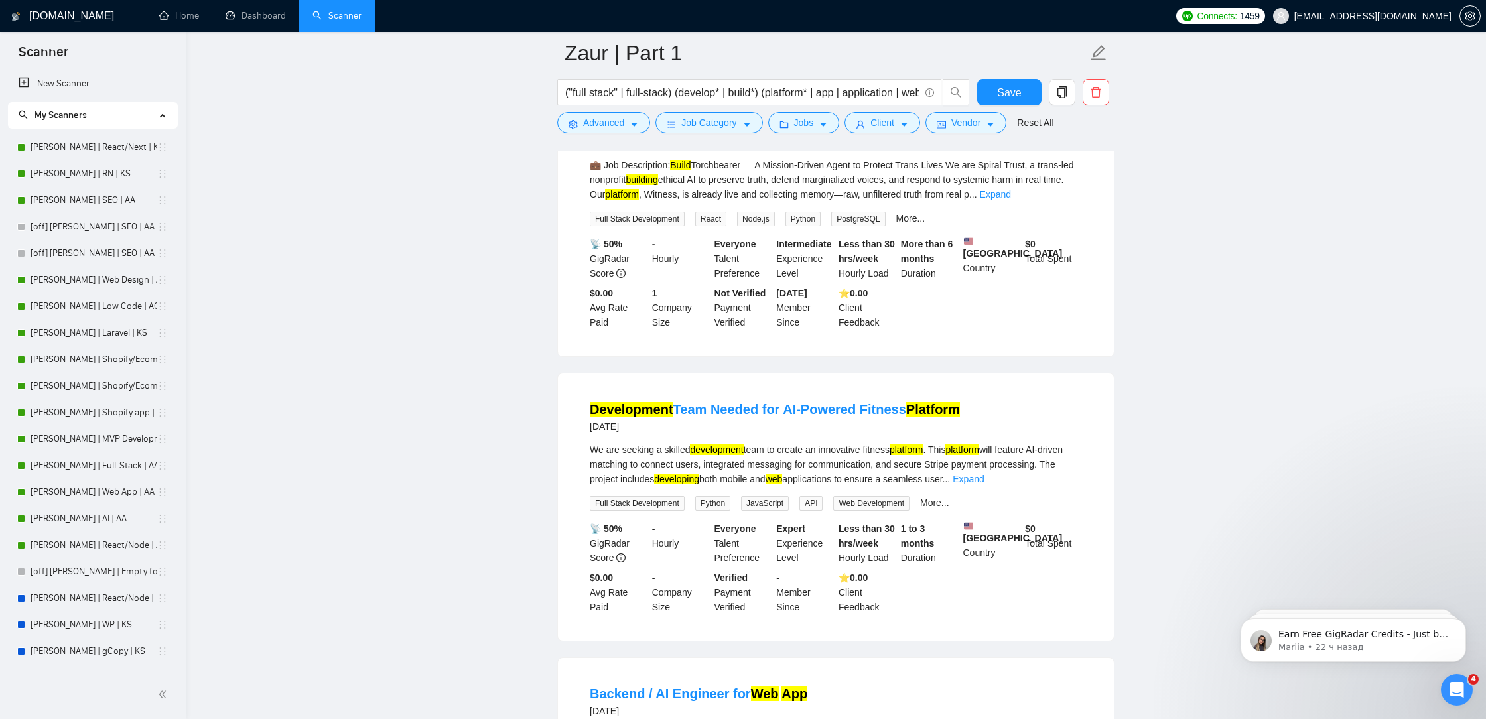
scroll to position [8311, 0]
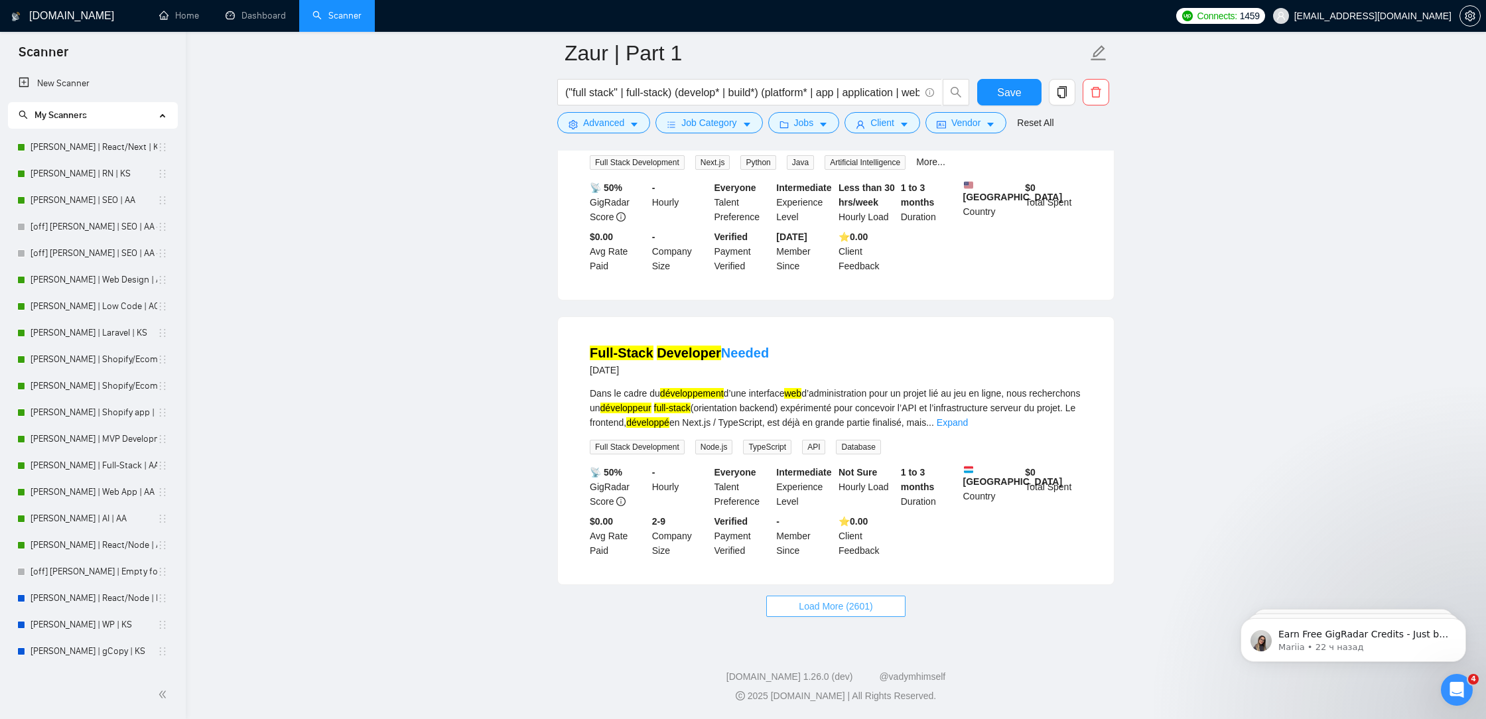
click at [845, 605] on span "Load More (2601)" at bounding box center [836, 606] width 74 height 15
click at [968, 428] on link "Expand" at bounding box center [952, 422] width 31 height 11
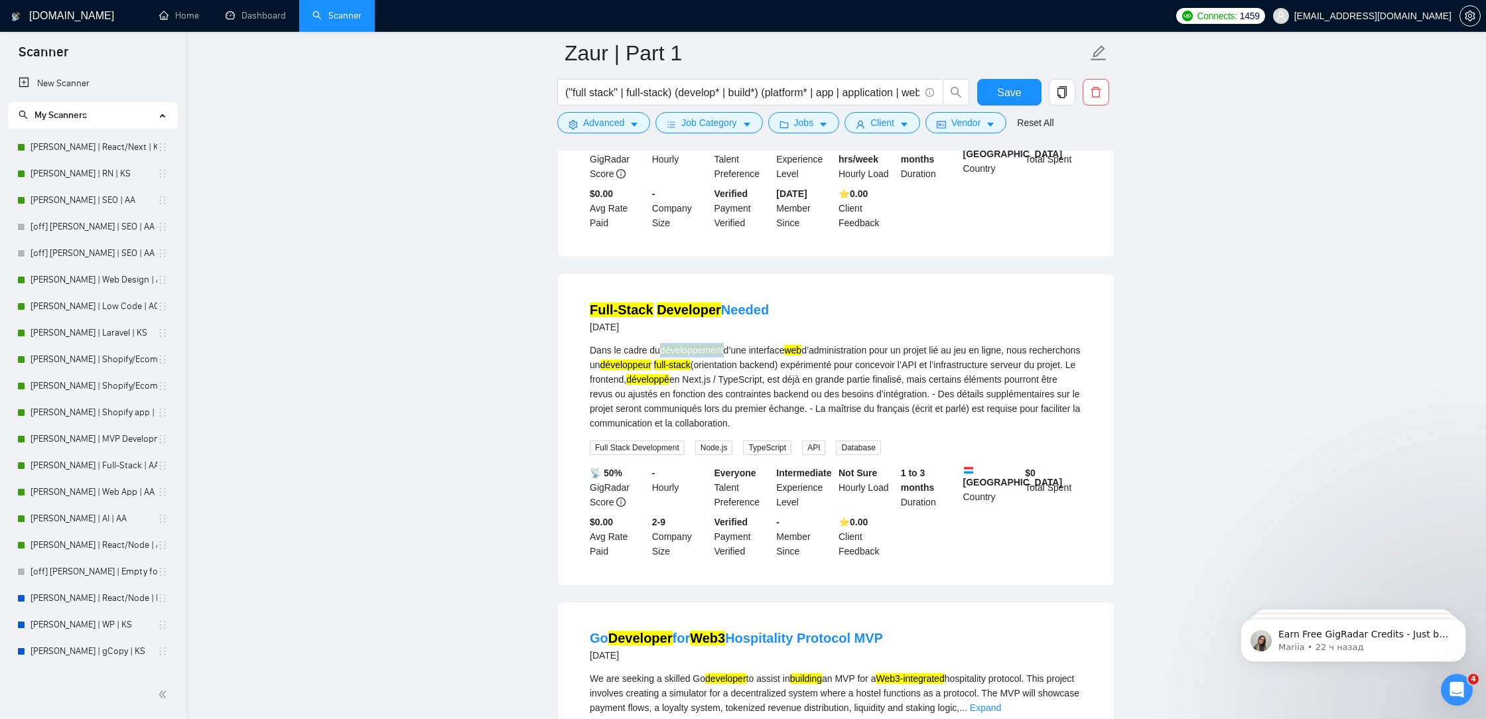
drag, startPoint x: 730, startPoint y: 425, endPoint x: 666, endPoint y: 422, distance: 64.5
click at [666, 356] on mark "développement" at bounding box center [692, 350] width 64 height 11
copy mark "développement"
click at [625, 126] on button "Advanced" at bounding box center [603, 122] width 93 height 21
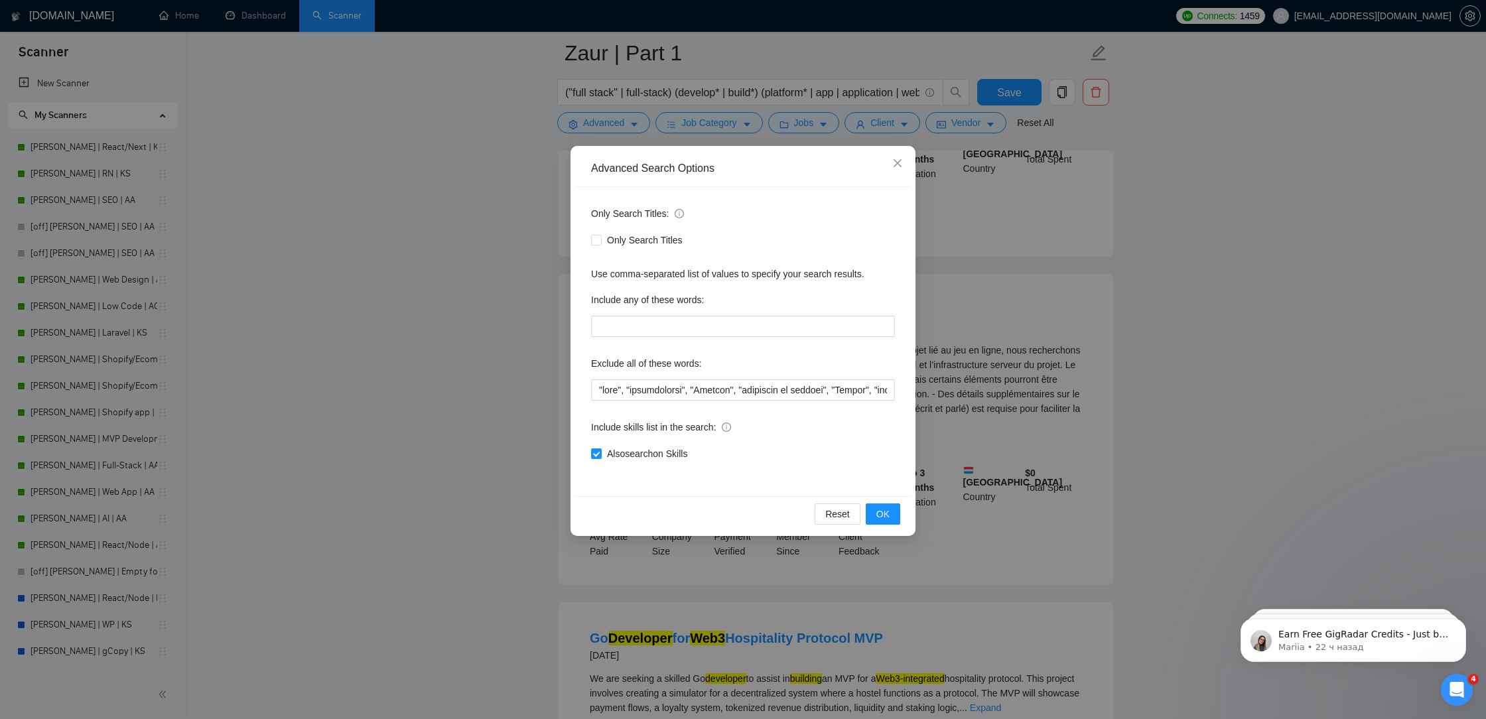
click at [588, 384] on div "Only Search Titles: Only Search Titles Use comma-separated list of values to sp…" at bounding box center [743, 341] width 336 height 309
click at [594, 388] on input "text" at bounding box center [743, 390] width 304 height 21
paste input "développement"
click at [670, 388] on input "text" at bounding box center [743, 390] width 304 height 21
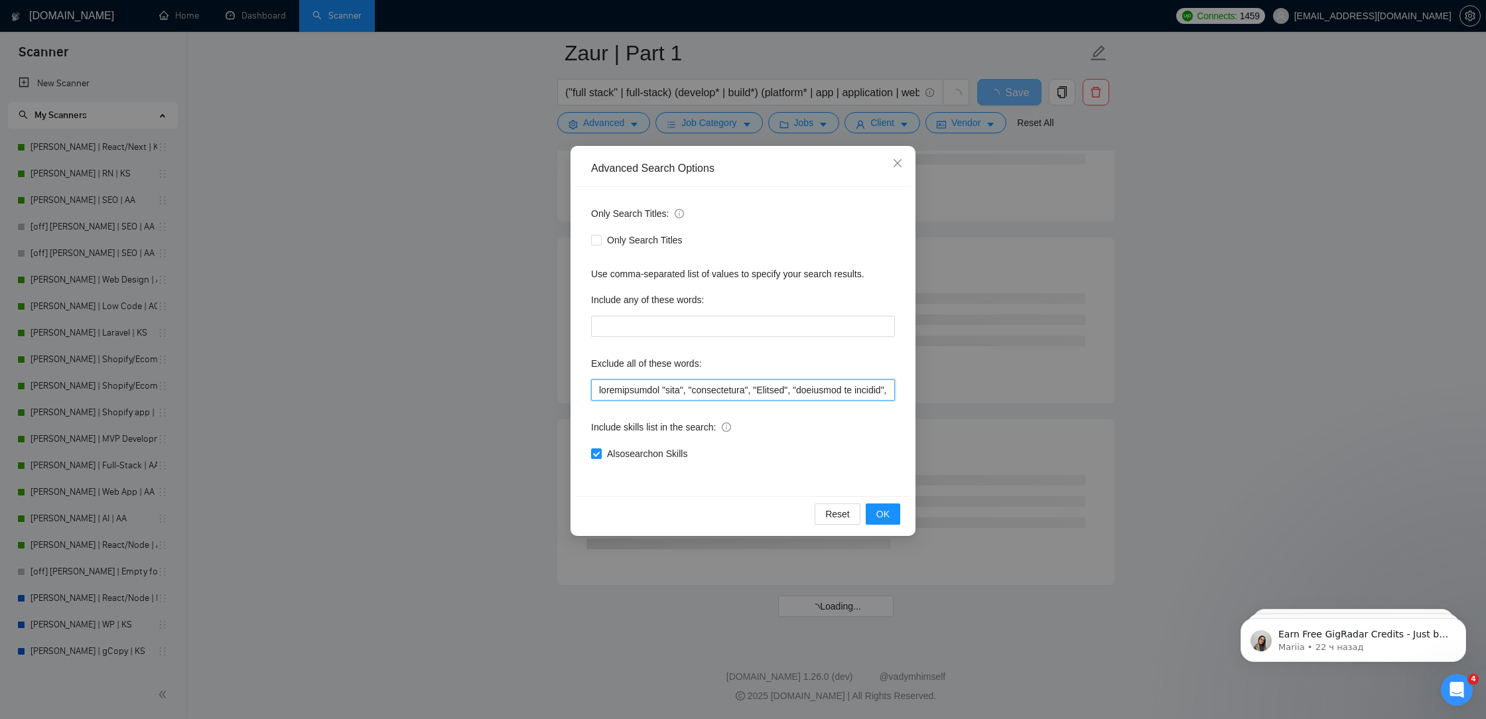
click at [598, 392] on input "text" at bounding box center [743, 390] width 304 height 21
paste input """
click at [670, 390] on input "text" at bounding box center [743, 390] width 304 height 21
paste input """
click at [886, 510] on span "OK" at bounding box center [883, 514] width 13 height 15
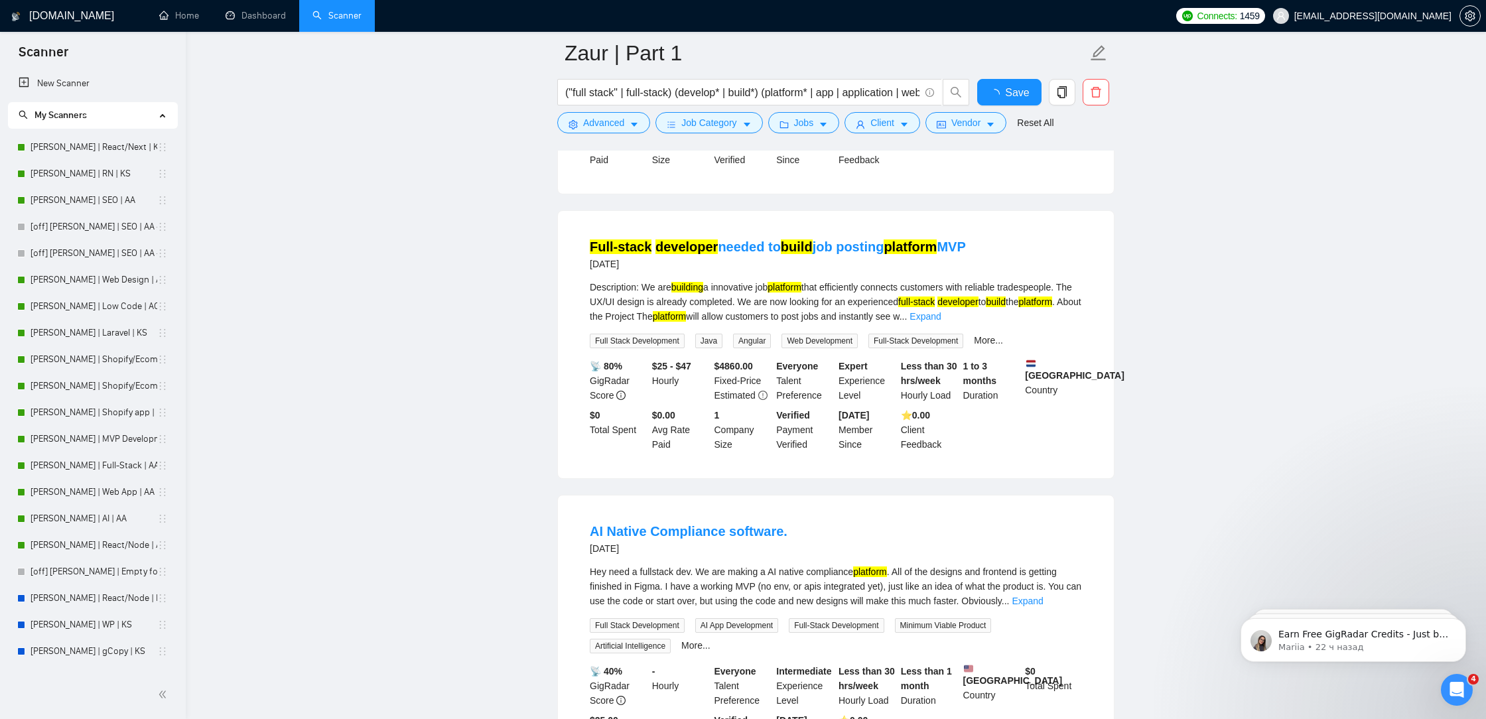
scroll to position [2563, 0]
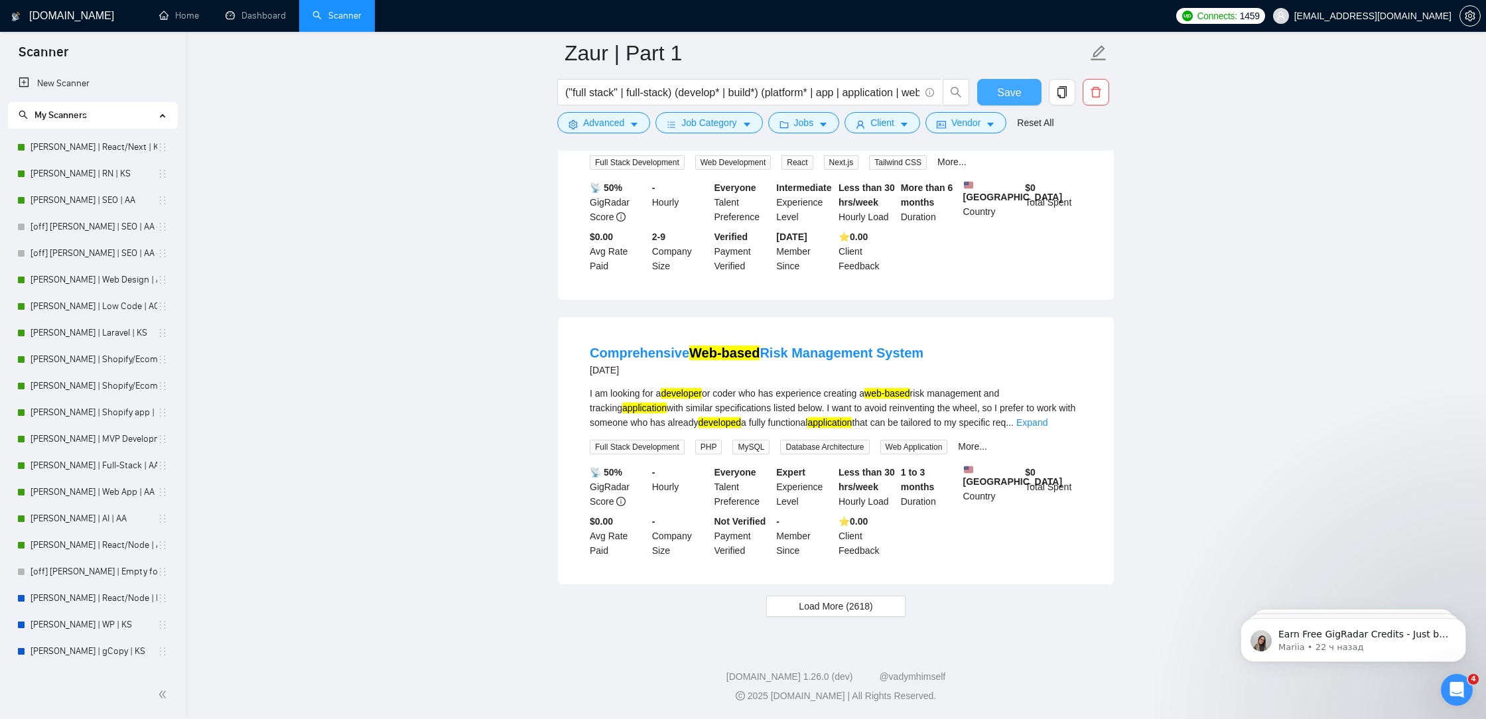
click at [1005, 91] on span "Save" at bounding box center [1009, 92] width 24 height 17
click at [806, 616] on button "Load More (2618)" at bounding box center [835, 606] width 139 height 21
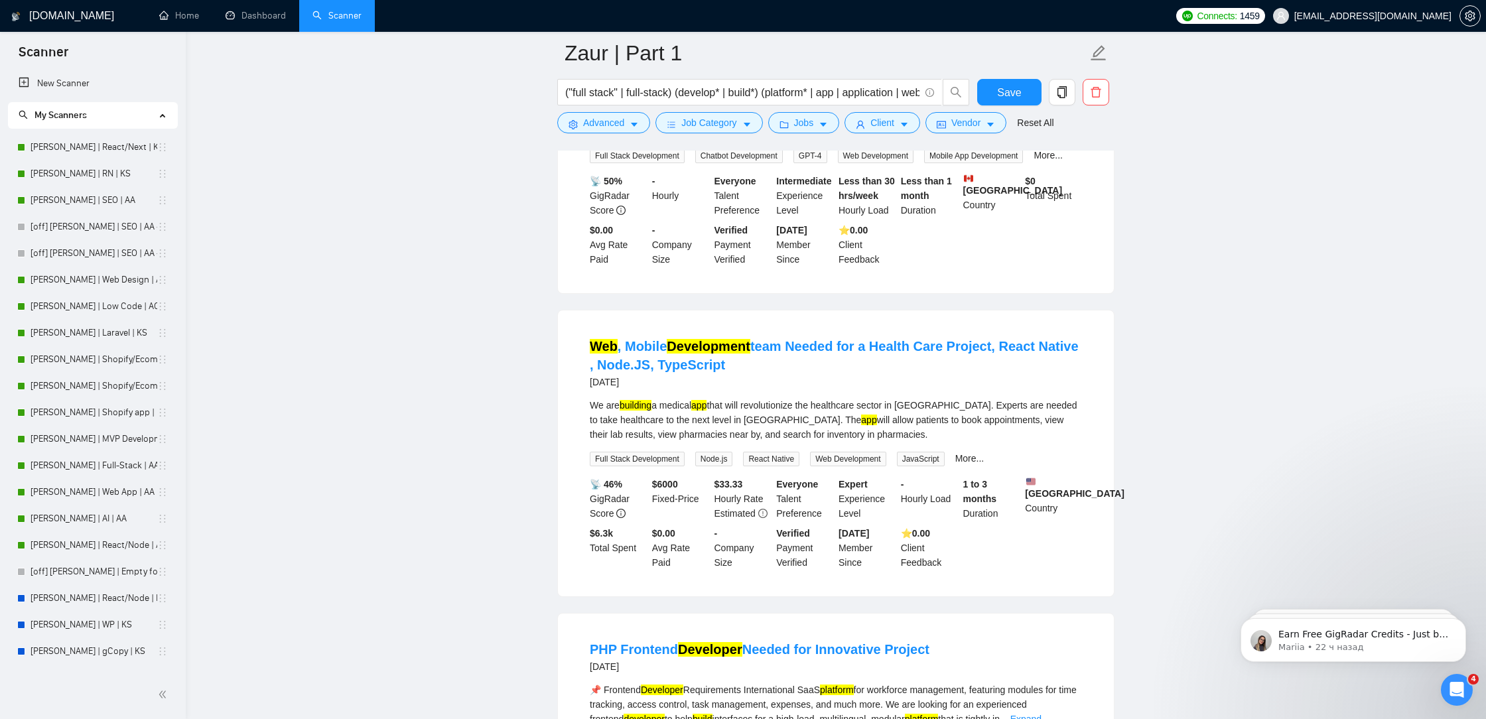
scroll to position [5424, 0]
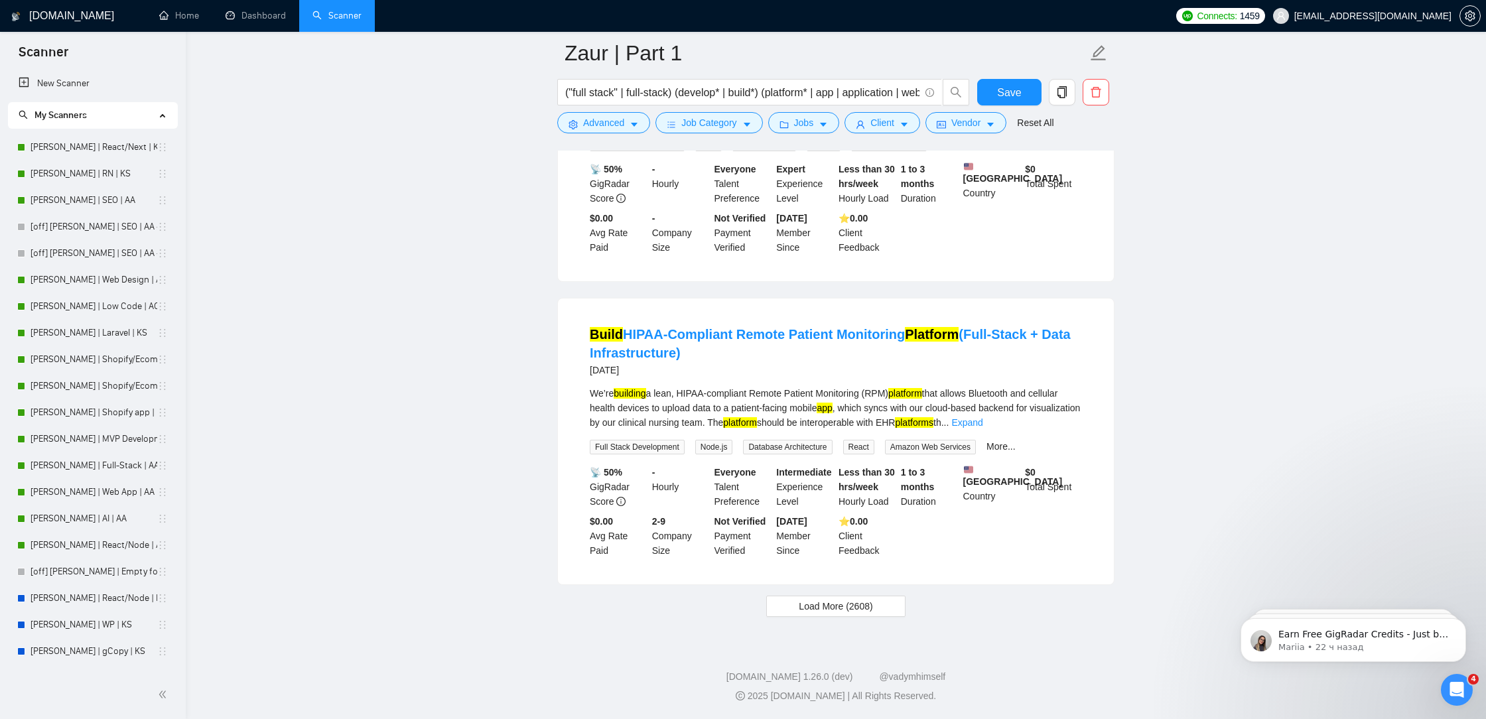
click at [810, 609] on span "Load More (2608)" at bounding box center [836, 606] width 74 height 15
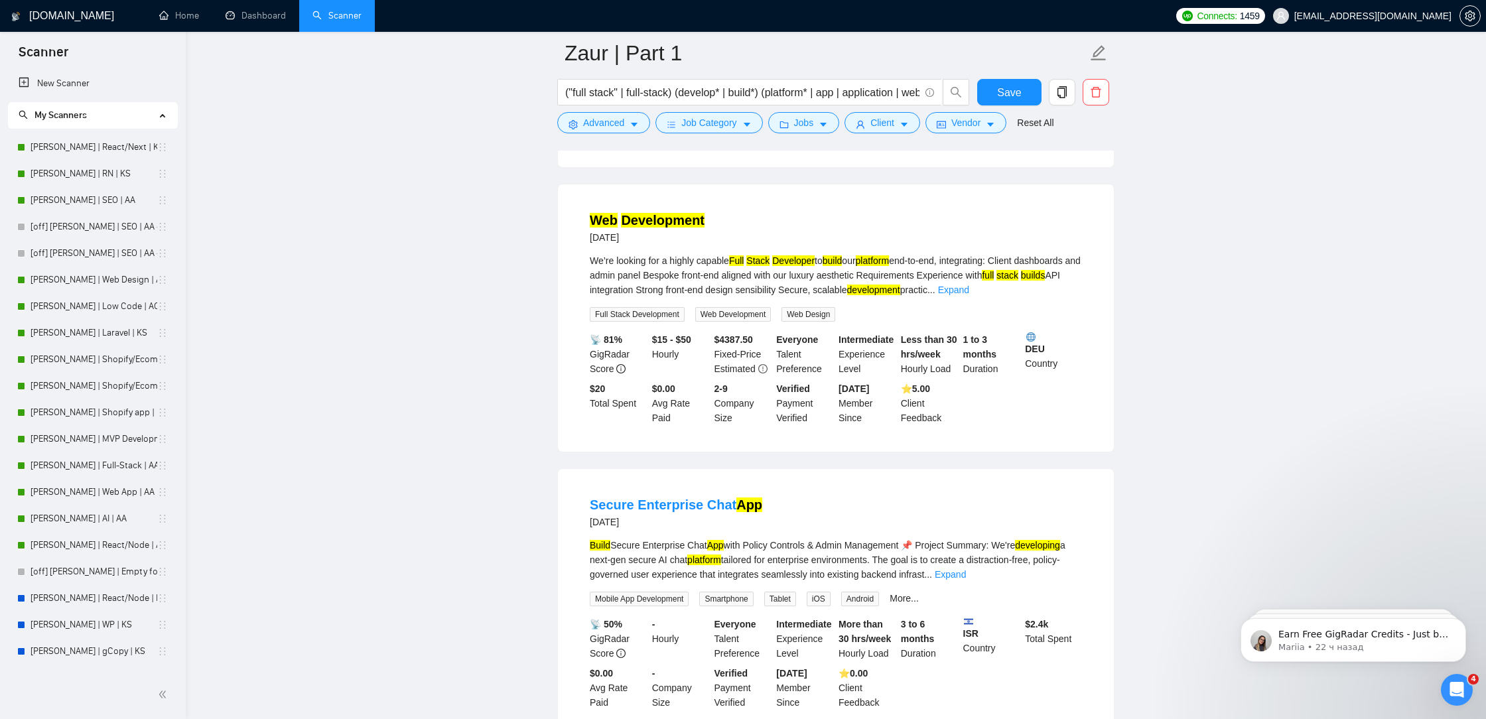
scroll to position [5834, 0]
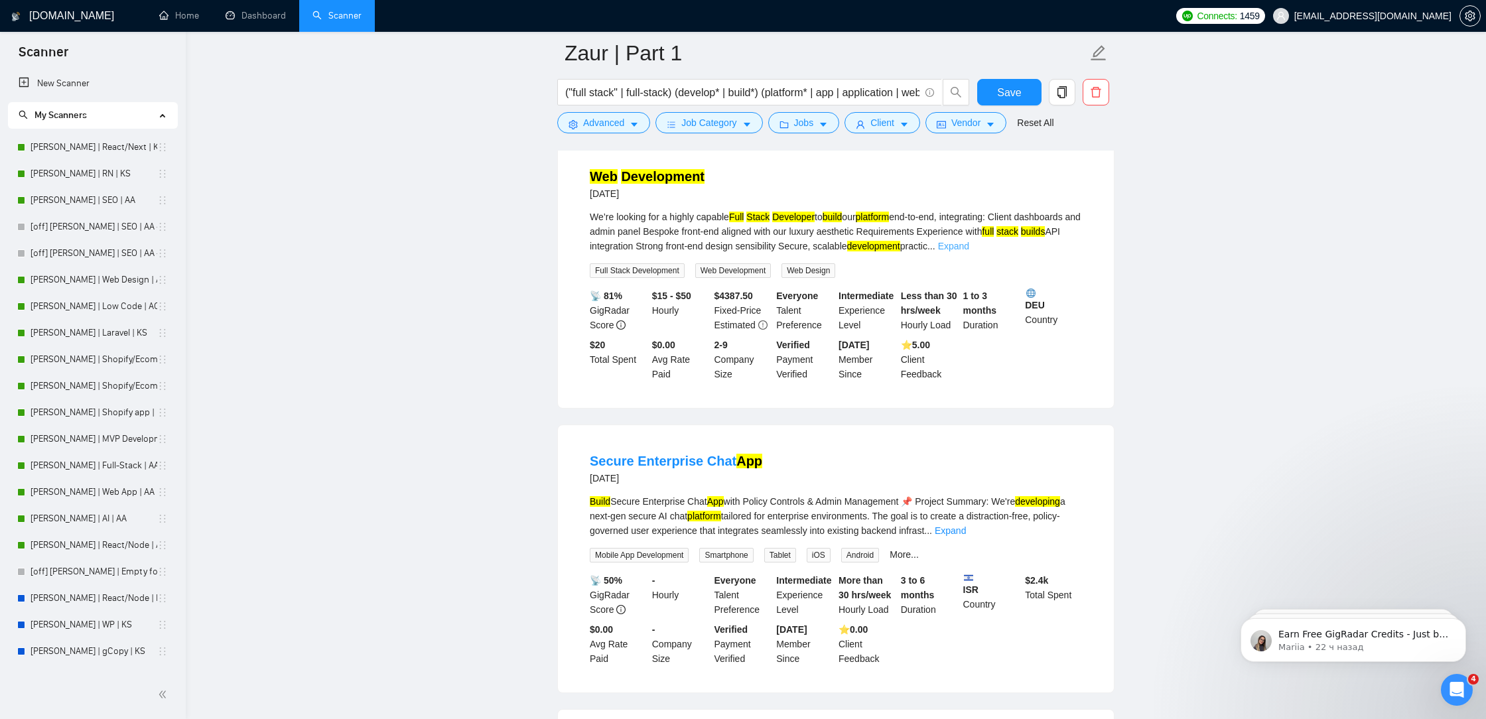
click at [970, 251] on link "Expand" at bounding box center [953, 246] width 31 height 11
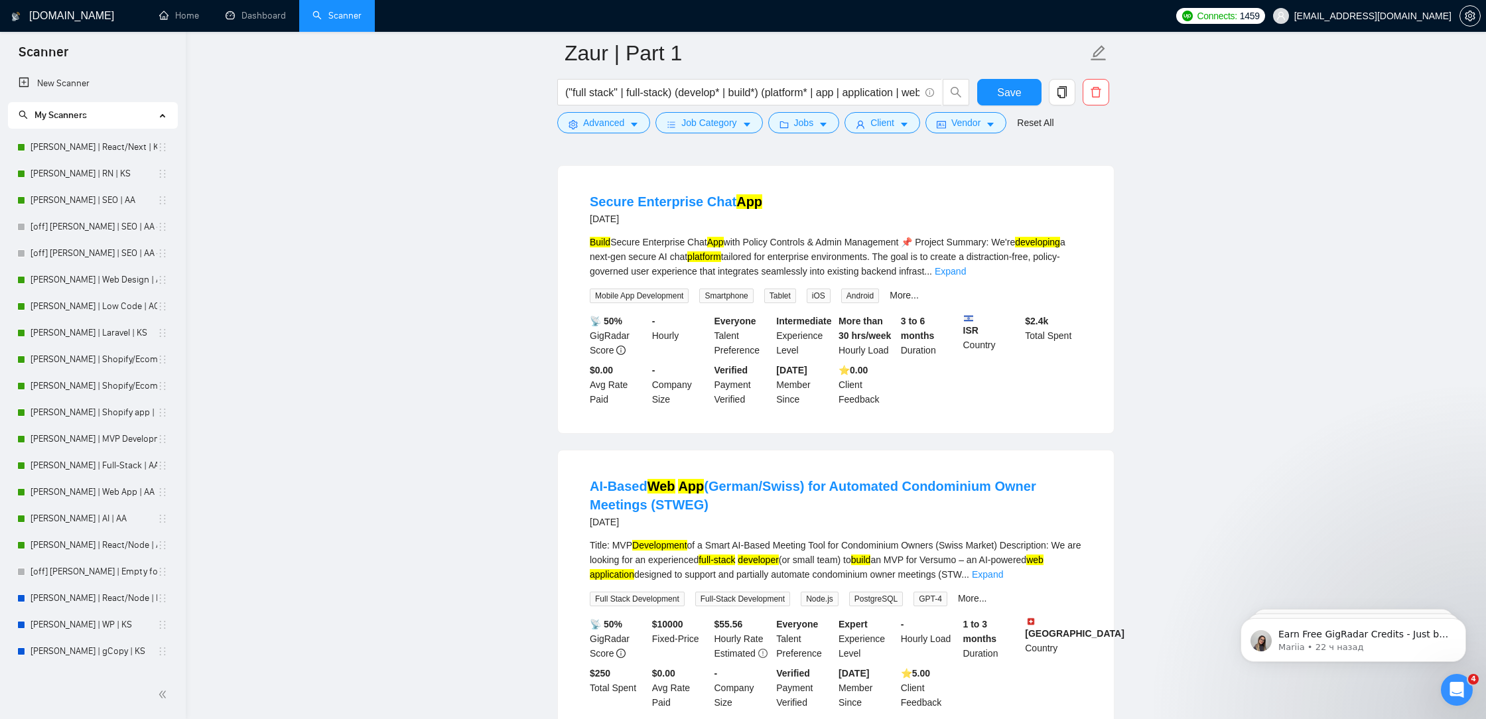
scroll to position [6135, 0]
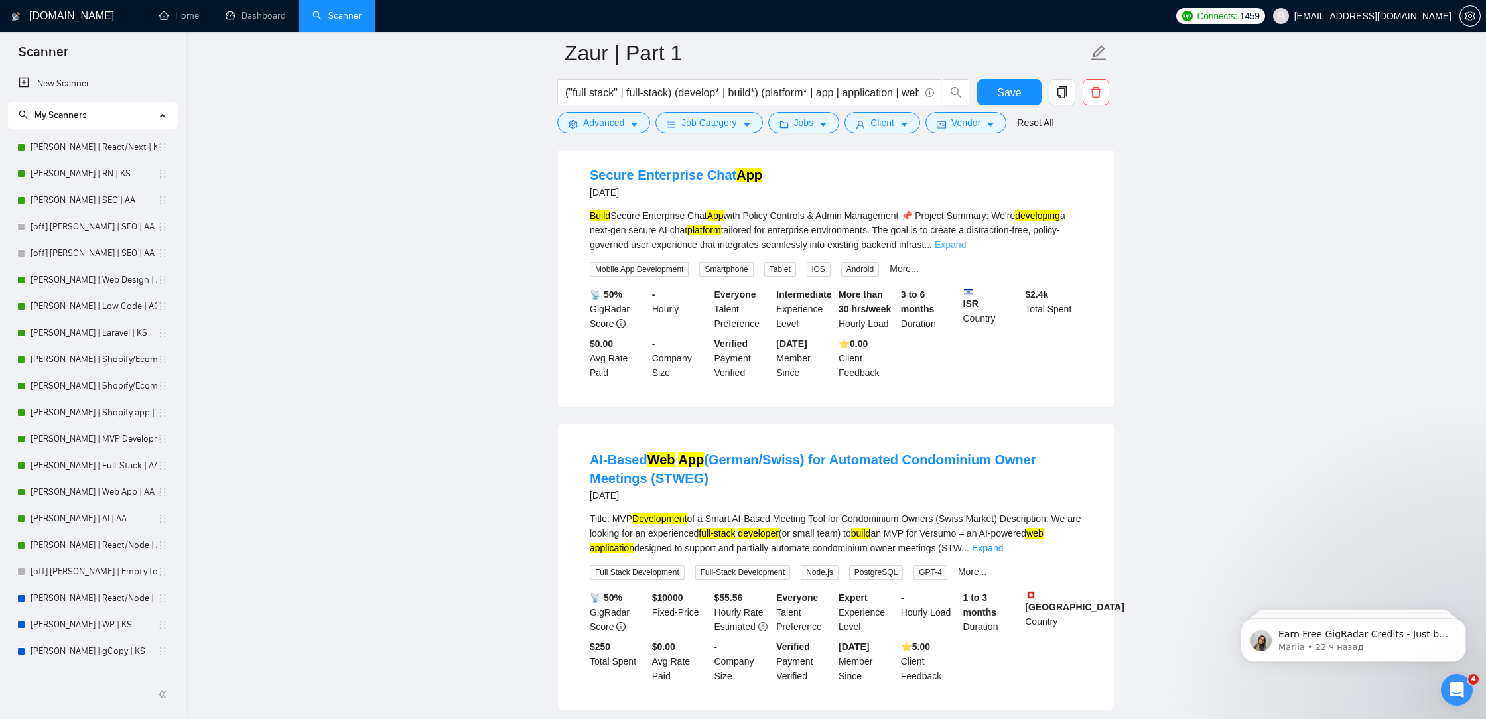
click at [966, 250] on link "Expand" at bounding box center [950, 245] width 31 height 11
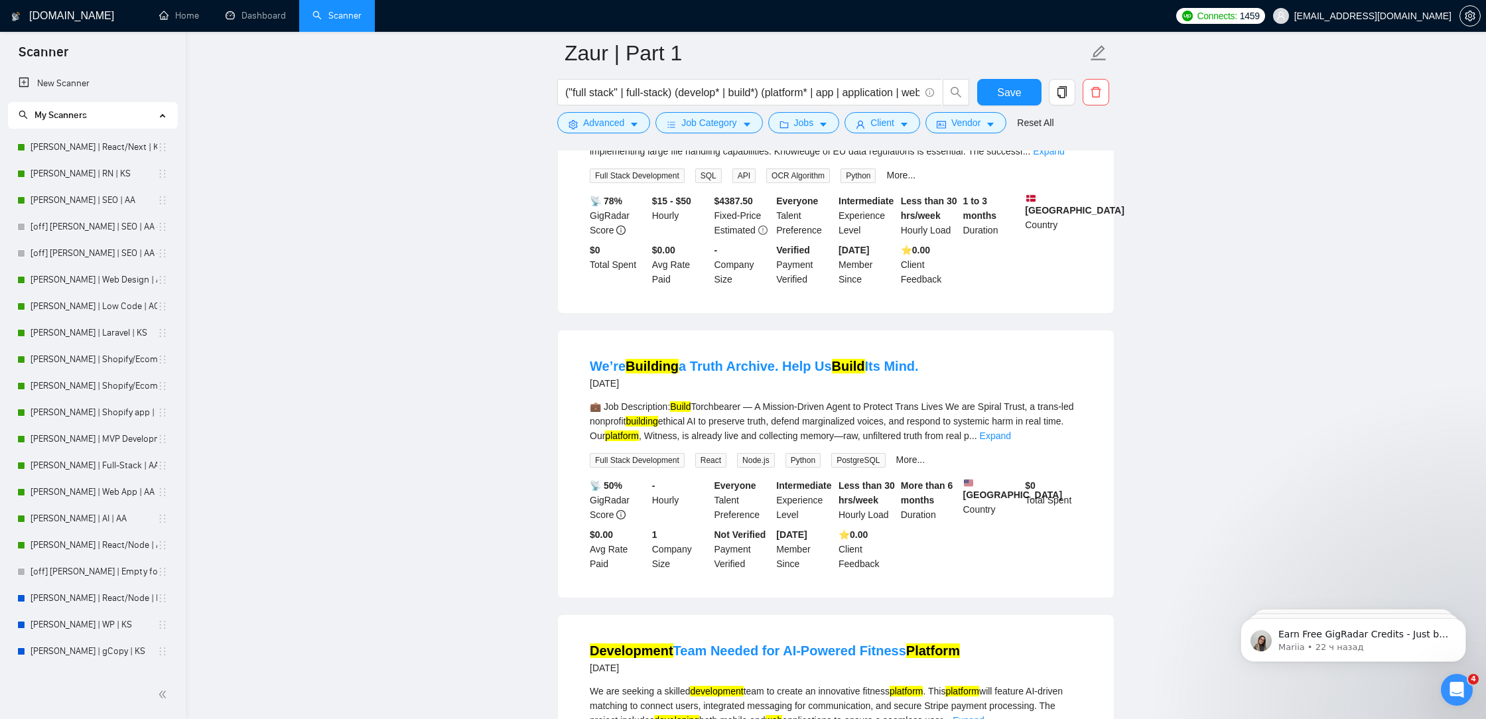
scroll to position [7727, 0]
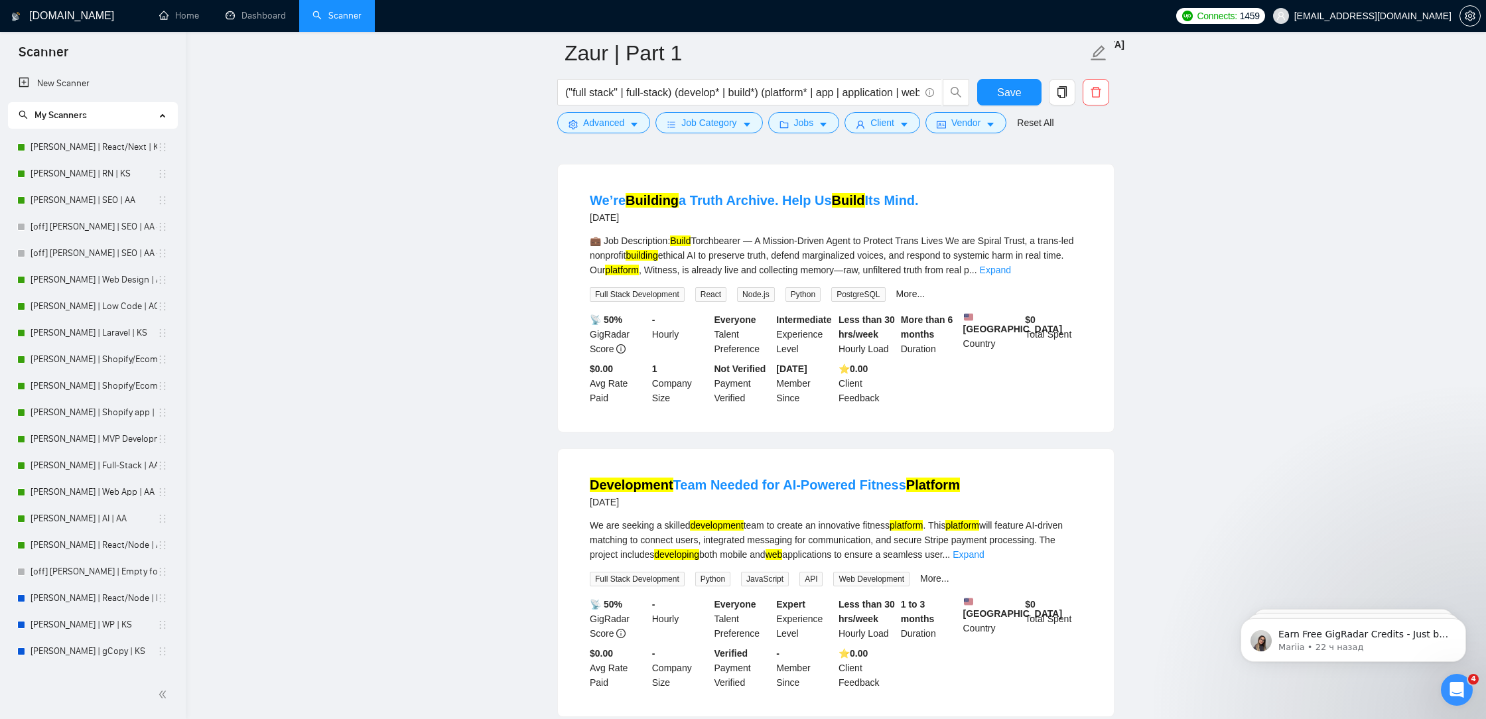
click at [1068, 277] on div "💼 Job Description: Build Torchbearer — A Mission-Driven Agent to Protect Trans …" at bounding box center [836, 256] width 492 height 44
click at [1011, 275] on link "Expand" at bounding box center [995, 270] width 31 height 11
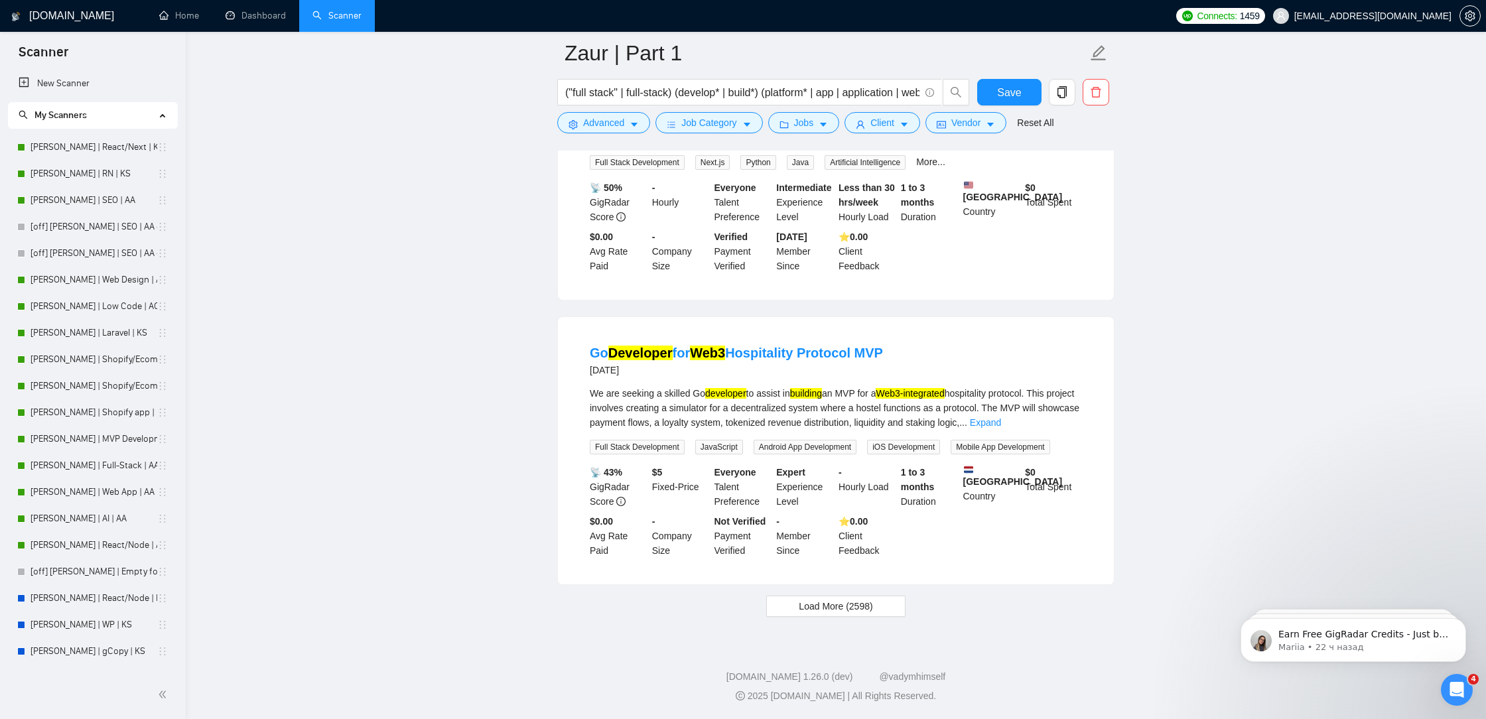
scroll to position [8793, 0]
click at [826, 609] on span "Load More (2598)" at bounding box center [836, 606] width 74 height 15
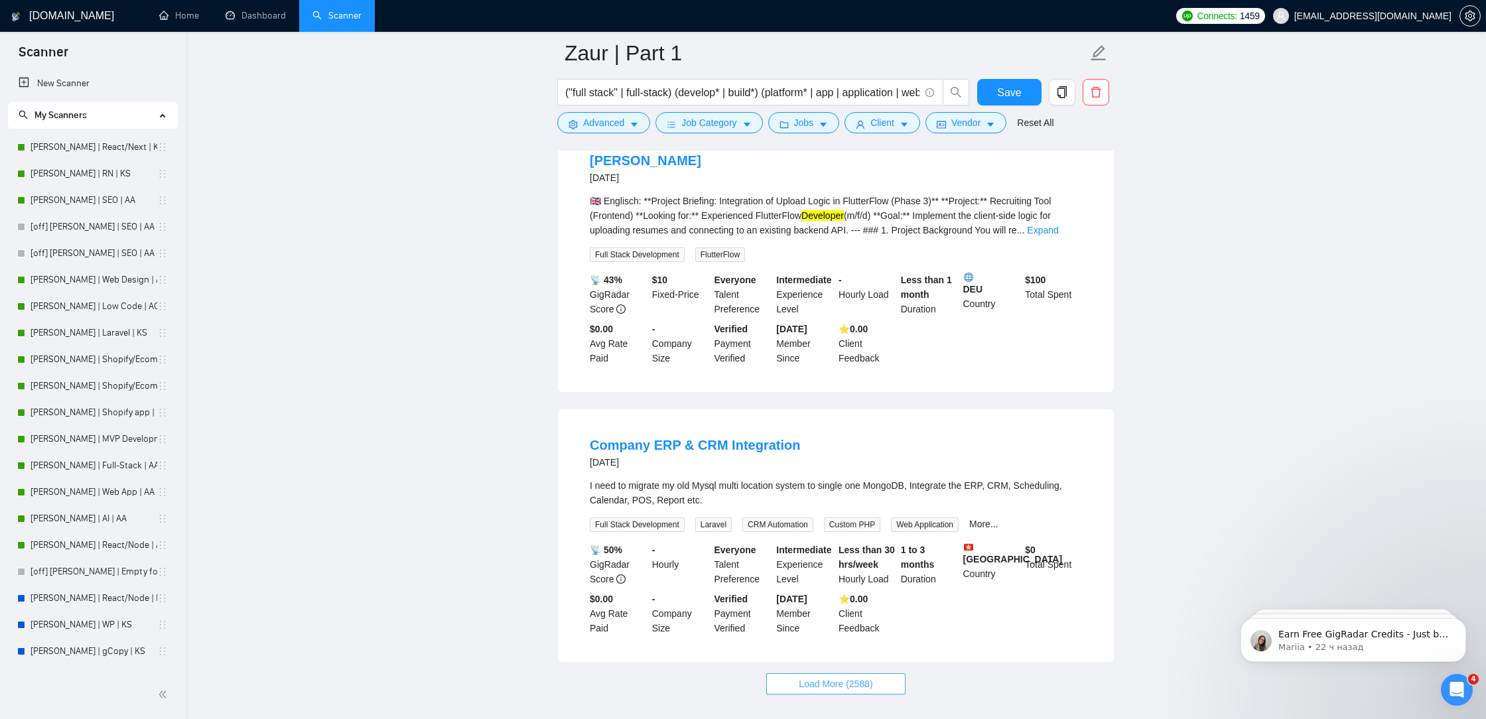
scroll to position [11646, 0]
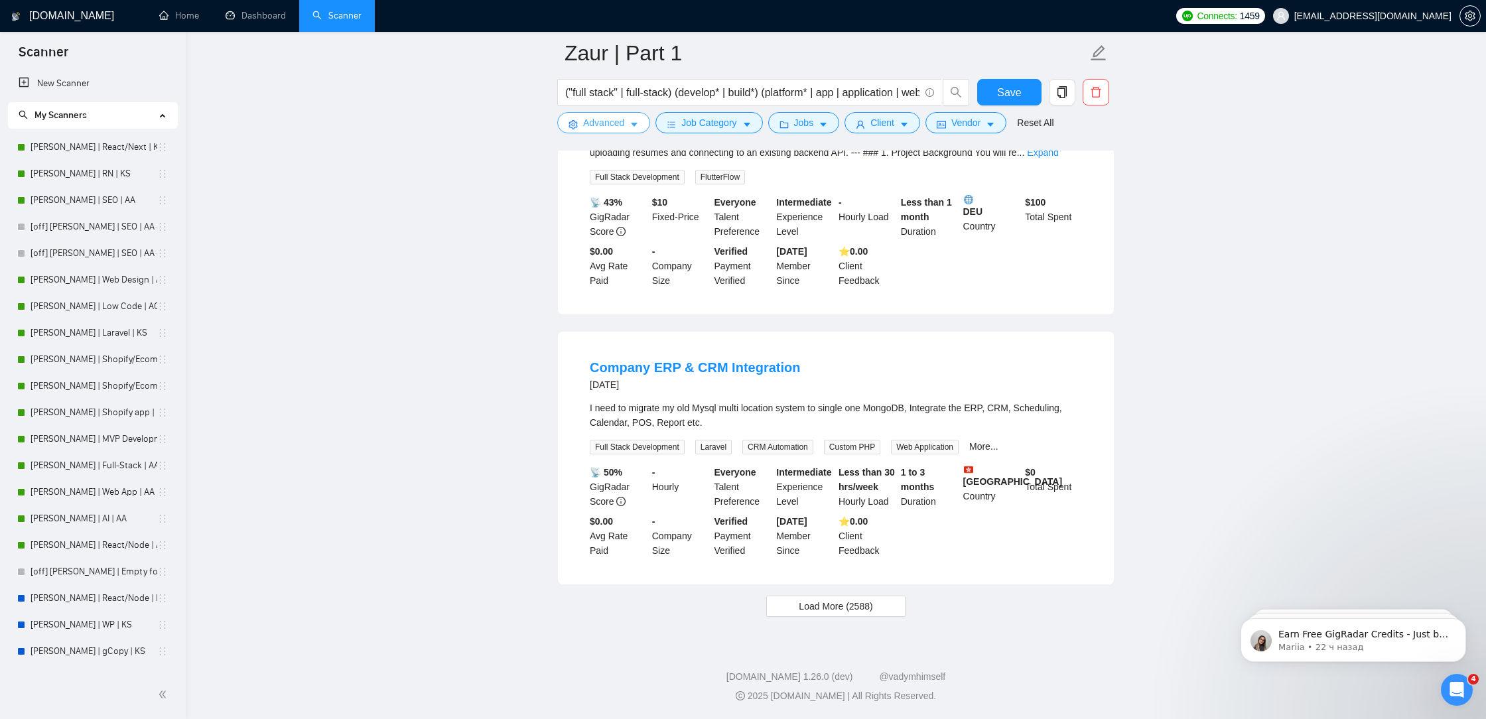
click at [631, 124] on icon "caret-down" at bounding box center [634, 124] width 9 height 9
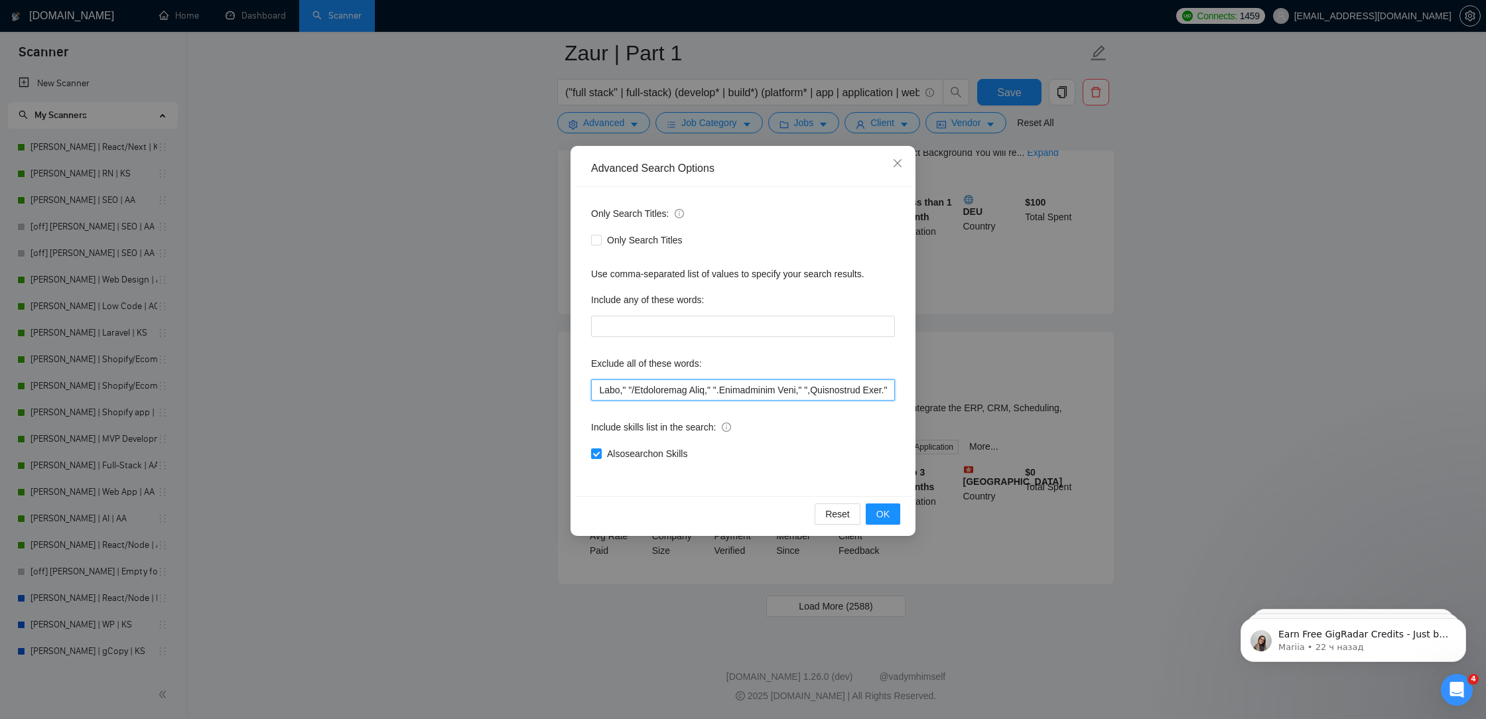
scroll to position [0, 10379]
drag, startPoint x: 719, startPoint y: 389, endPoint x: 1094, endPoint y: 414, distance: 375.1
click at [1094, 414] on div "Advanced Search Options Only Search Titles: Only Search Titles Use comma-separa…" at bounding box center [743, 359] width 1486 height 719
click at [818, 396] on input "text" at bounding box center [743, 390] width 304 height 21
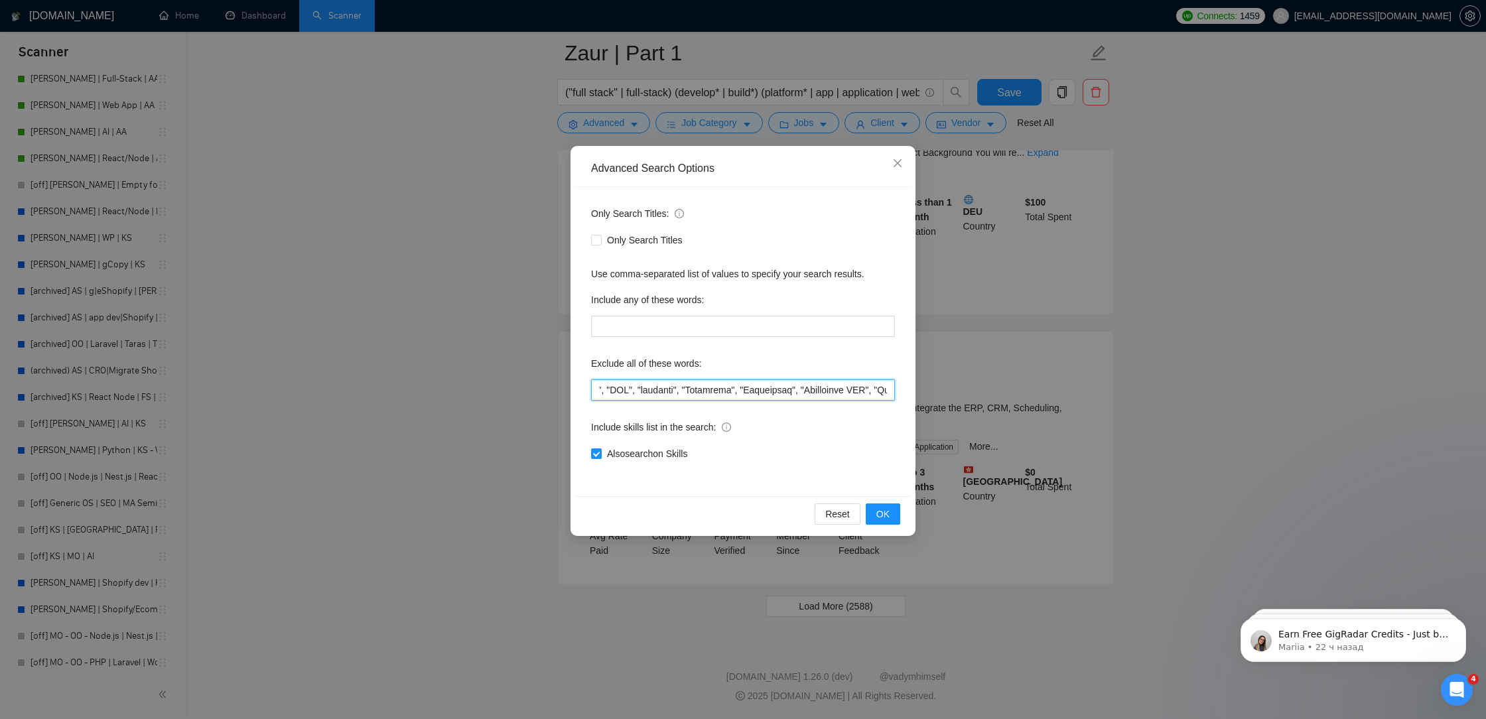
click at [803, 394] on input "text" at bounding box center [743, 390] width 304 height 21
drag, startPoint x: 820, startPoint y: 395, endPoint x: 290, endPoint y: 374, distance: 530.0
click at [290, 374] on div "Advanced Search Options Only Search Titles: Only Search Titles Use comma-separa…" at bounding box center [743, 359] width 1486 height 719
click at [606, 396] on input "text" at bounding box center [743, 390] width 304 height 21
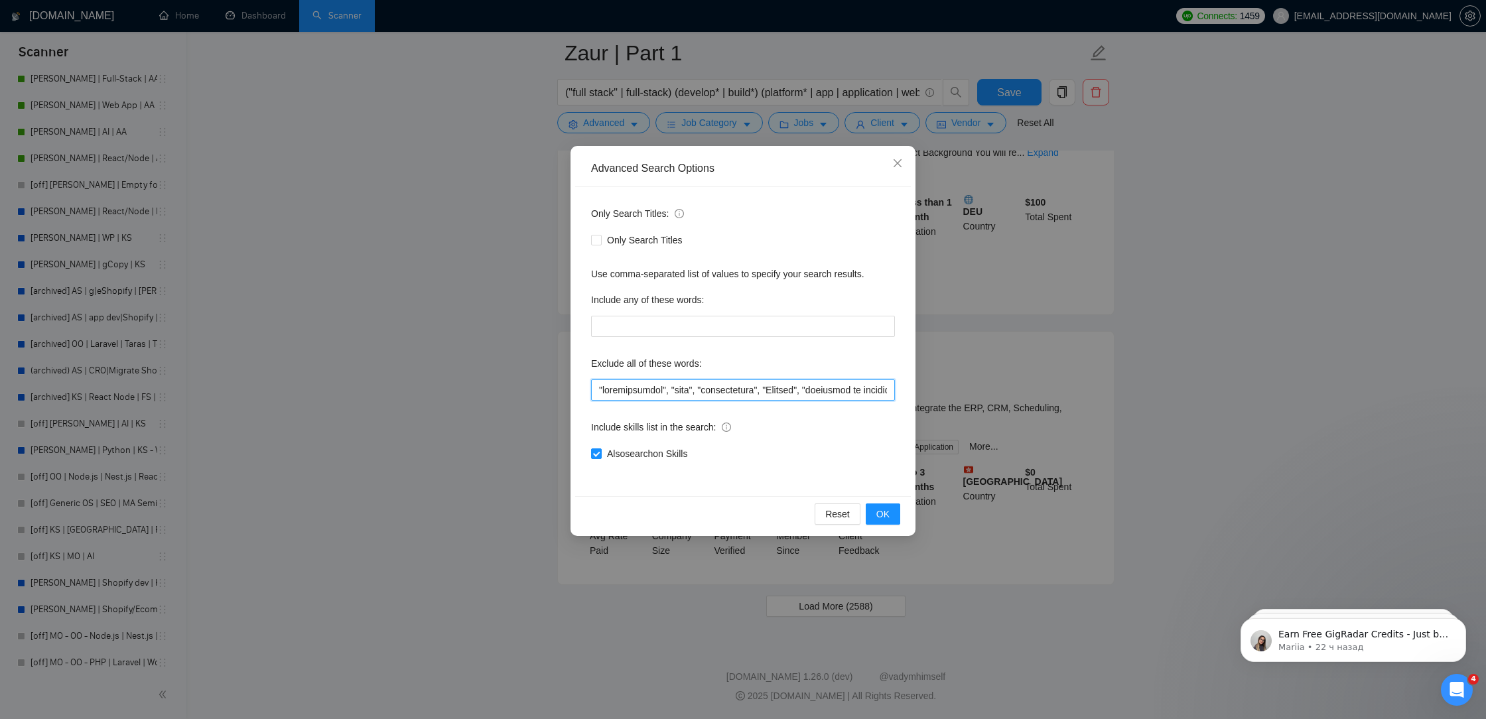
drag, startPoint x: 605, startPoint y: 395, endPoint x: 594, endPoint y: 390, distance: 12.2
click at [594, 390] on input "text" at bounding box center [743, 390] width 304 height 21
paste input """
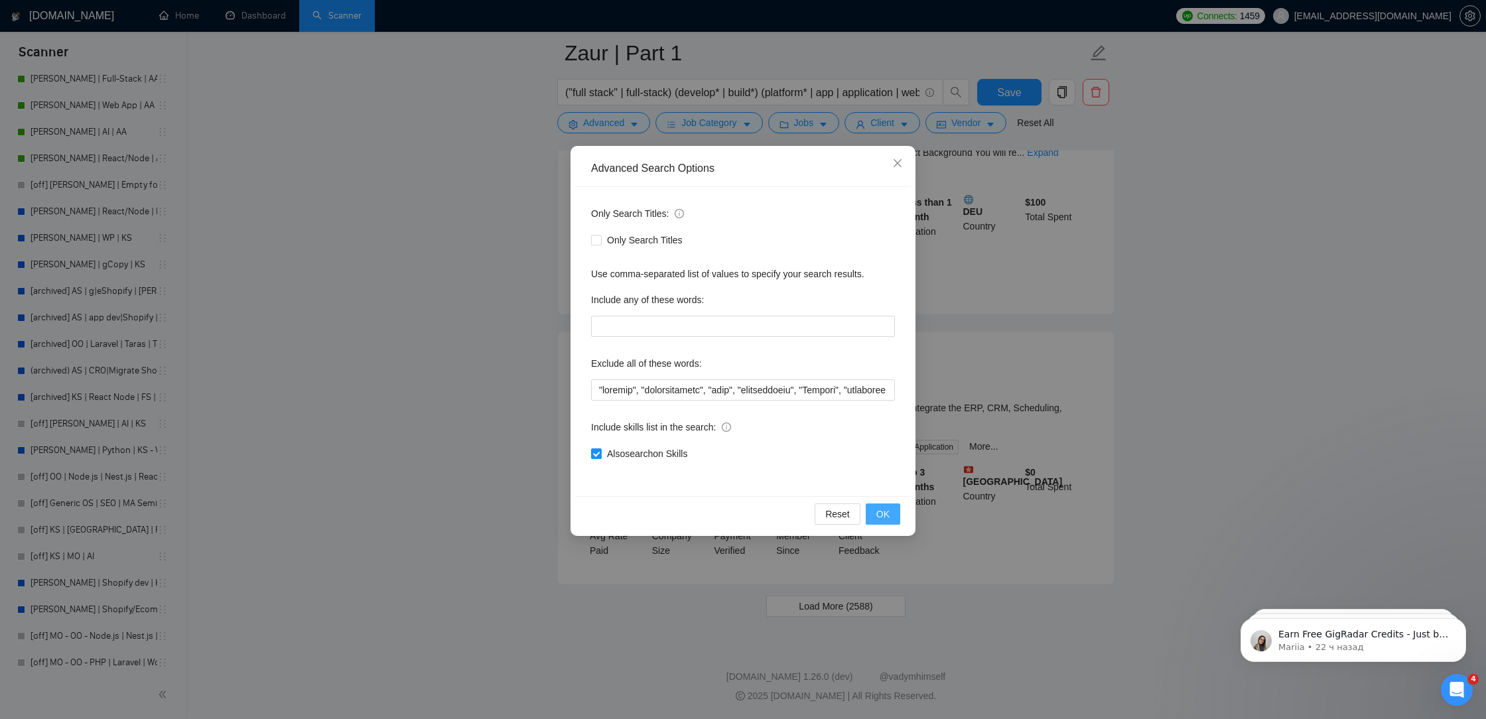
click at [884, 514] on span "OK" at bounding box center [883, 514] width 13 height 15
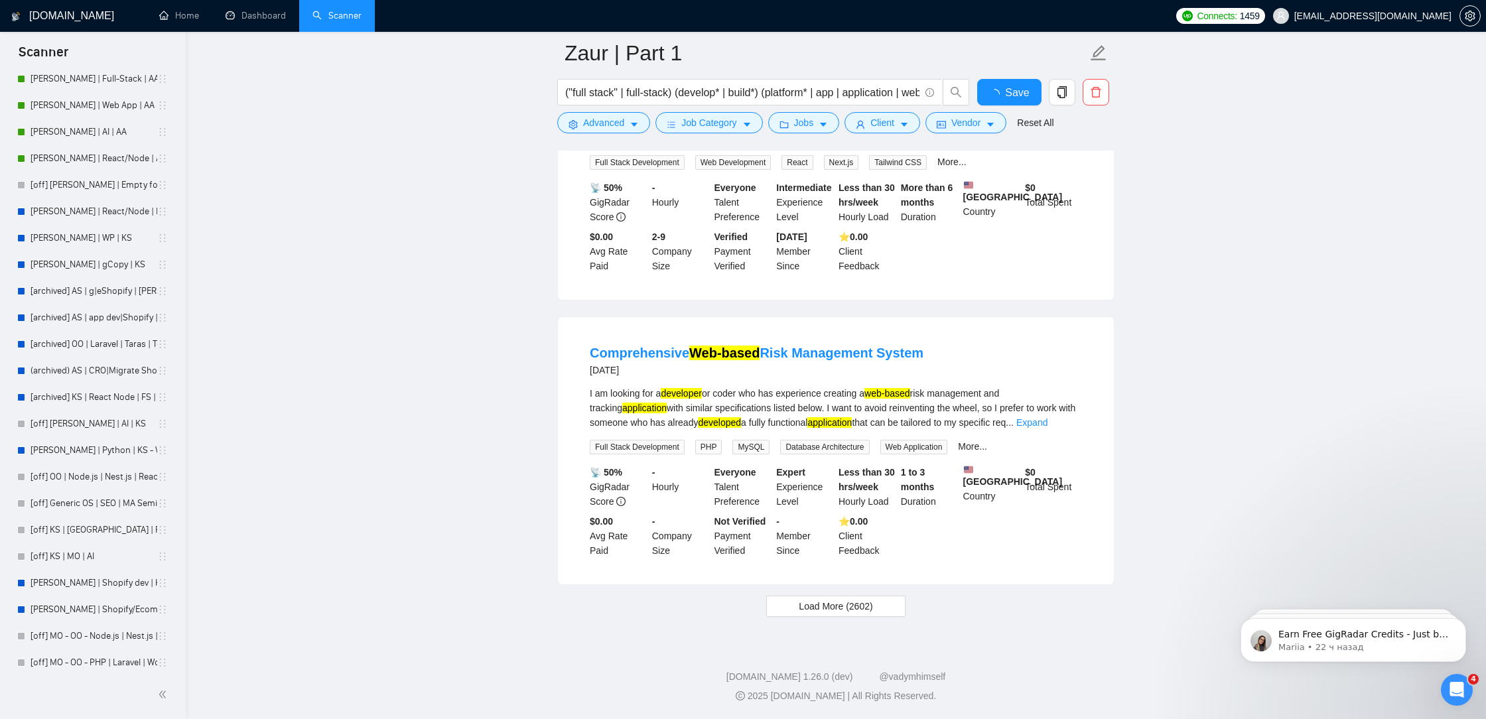
scroll to position [2563, 0]
click at [841, 609] on span "Load More (2602)" at bounding box center [836, 606] width 74 height 15
click at [1013, 87] on span "Save" at bounding box center [1009, 92] width 24 height 17
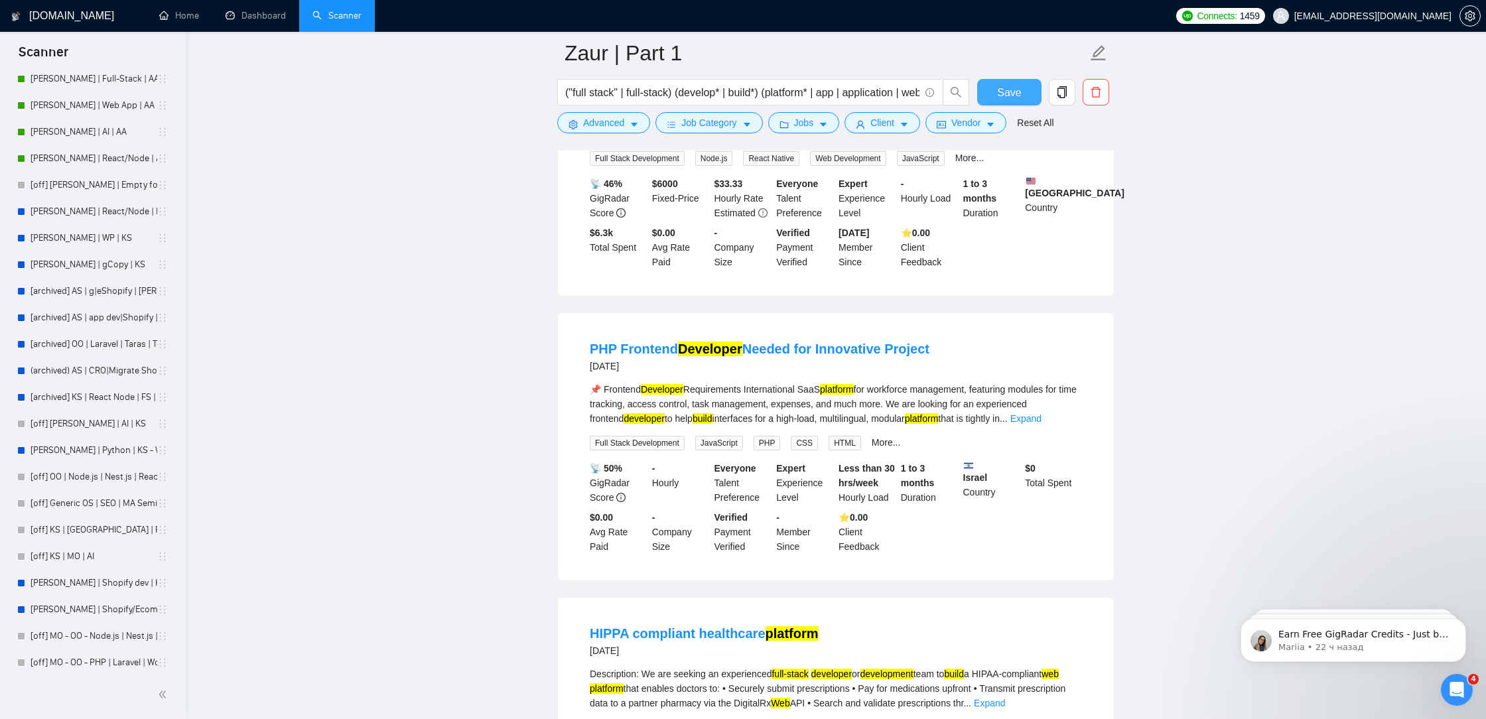
scroll to position [5424, 0]
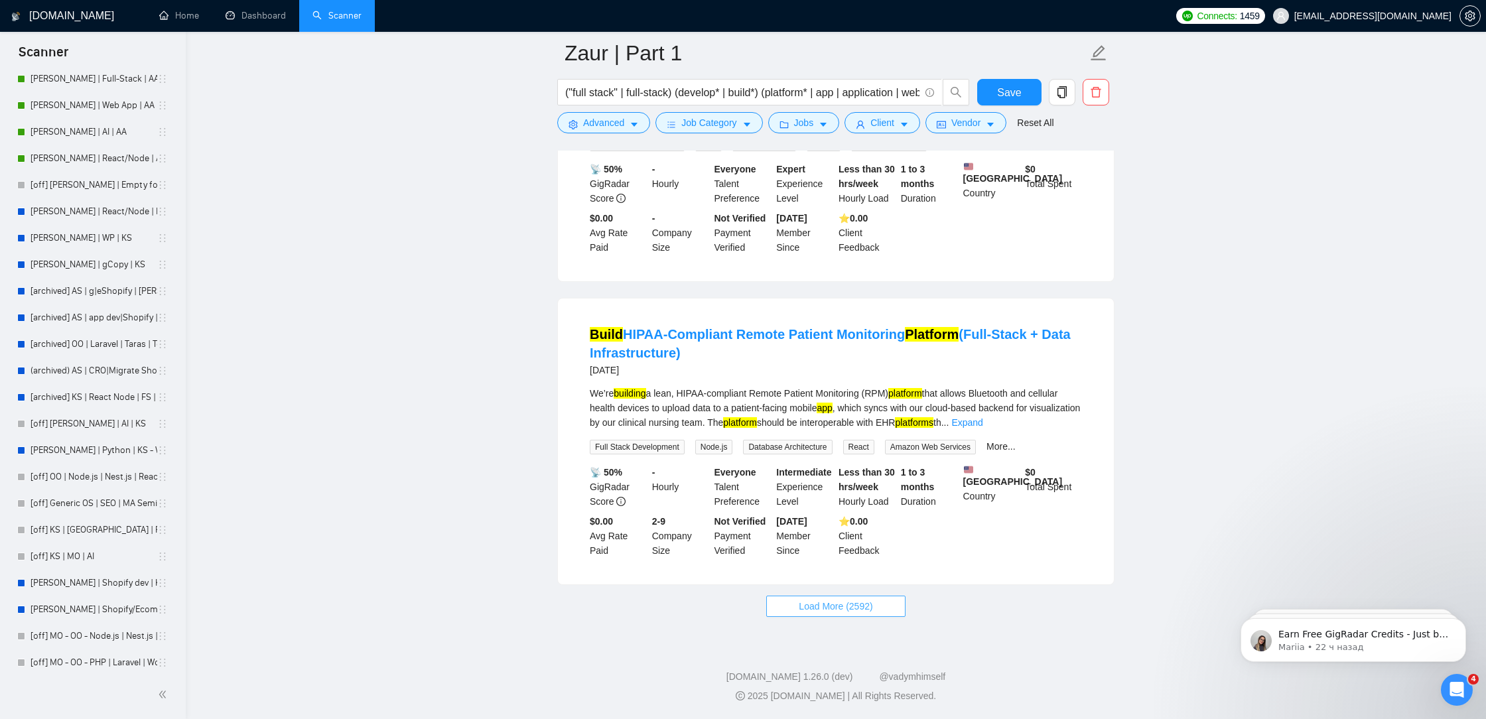
click at [792, 609] on button "Load More (2592)" at bounding box center [835, 606] width 139 height 21
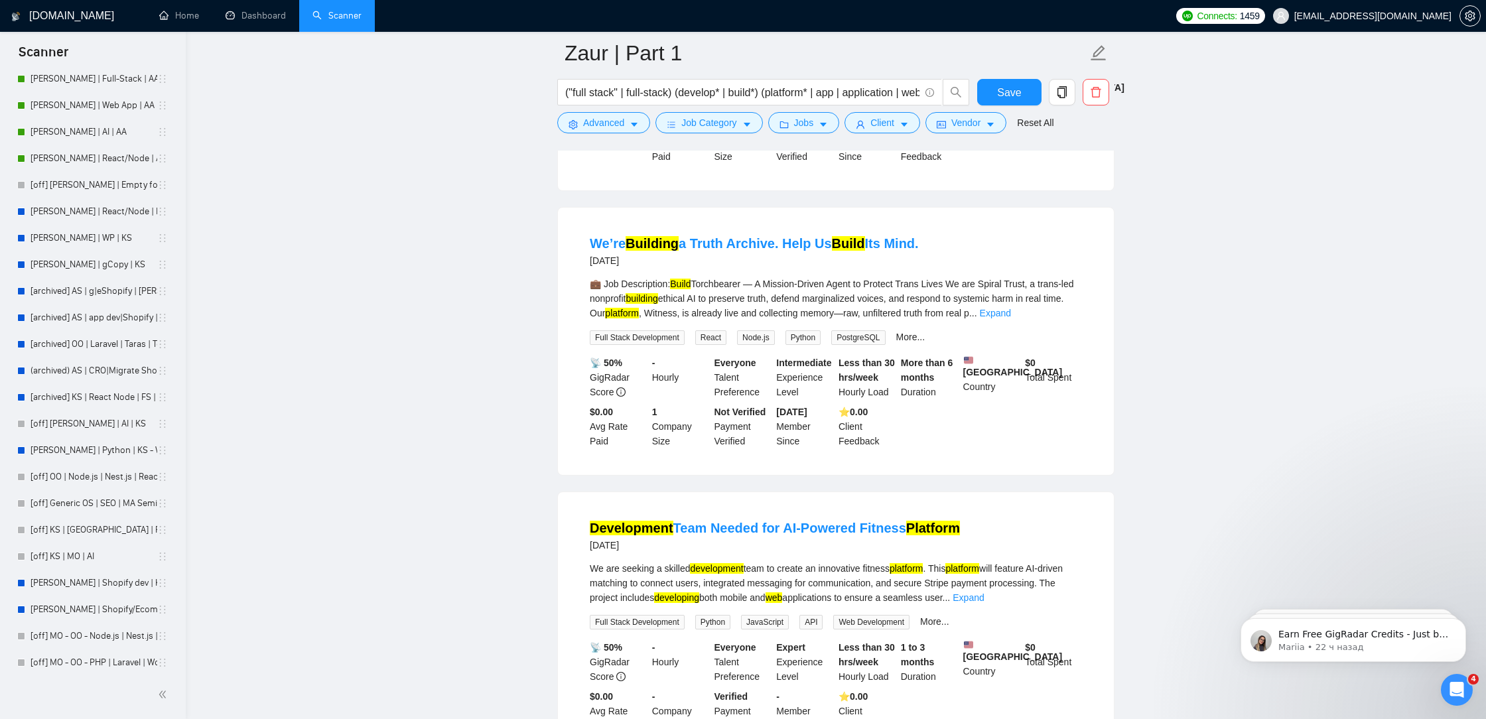
scroll to position [8311, 0]
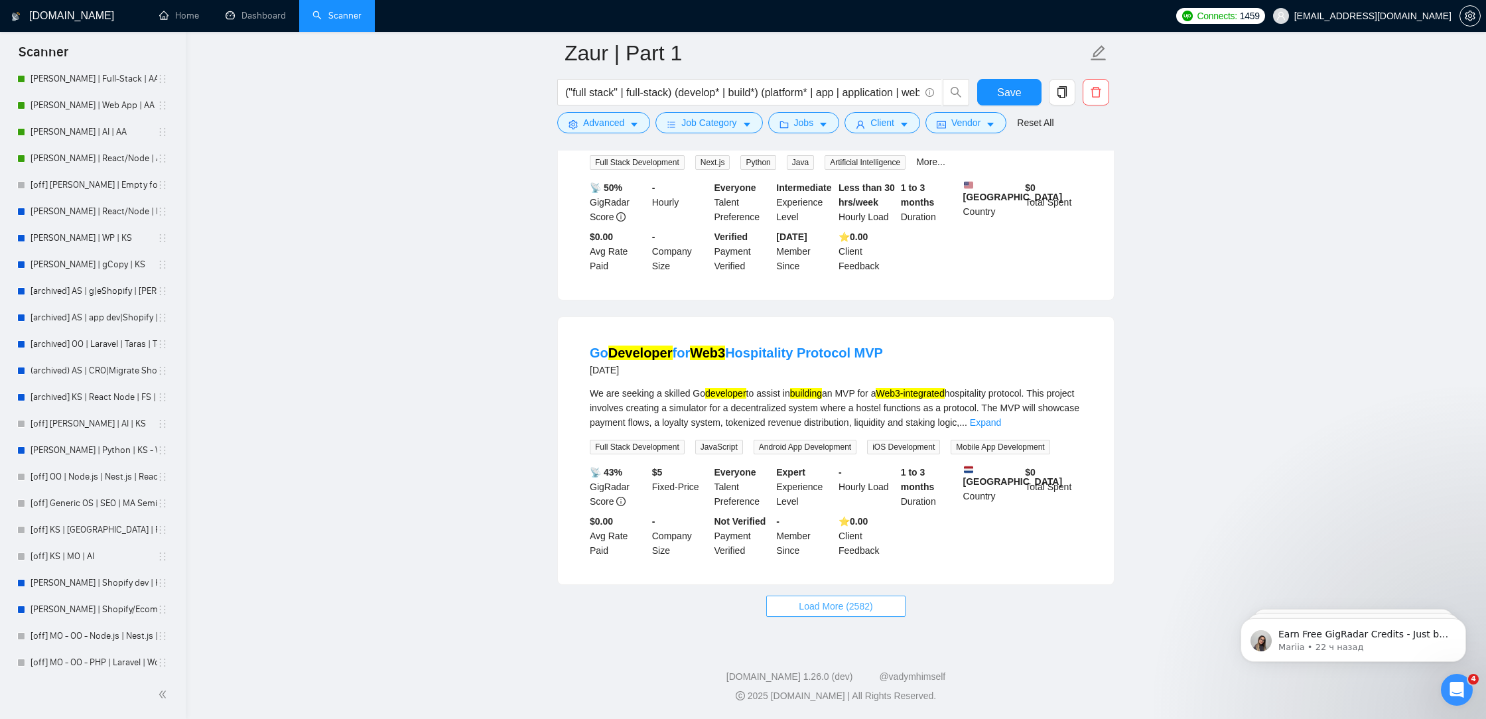
click at [818, 601] on span "Load More (2582)" at bounding box center [836, 606] width 74 height 15
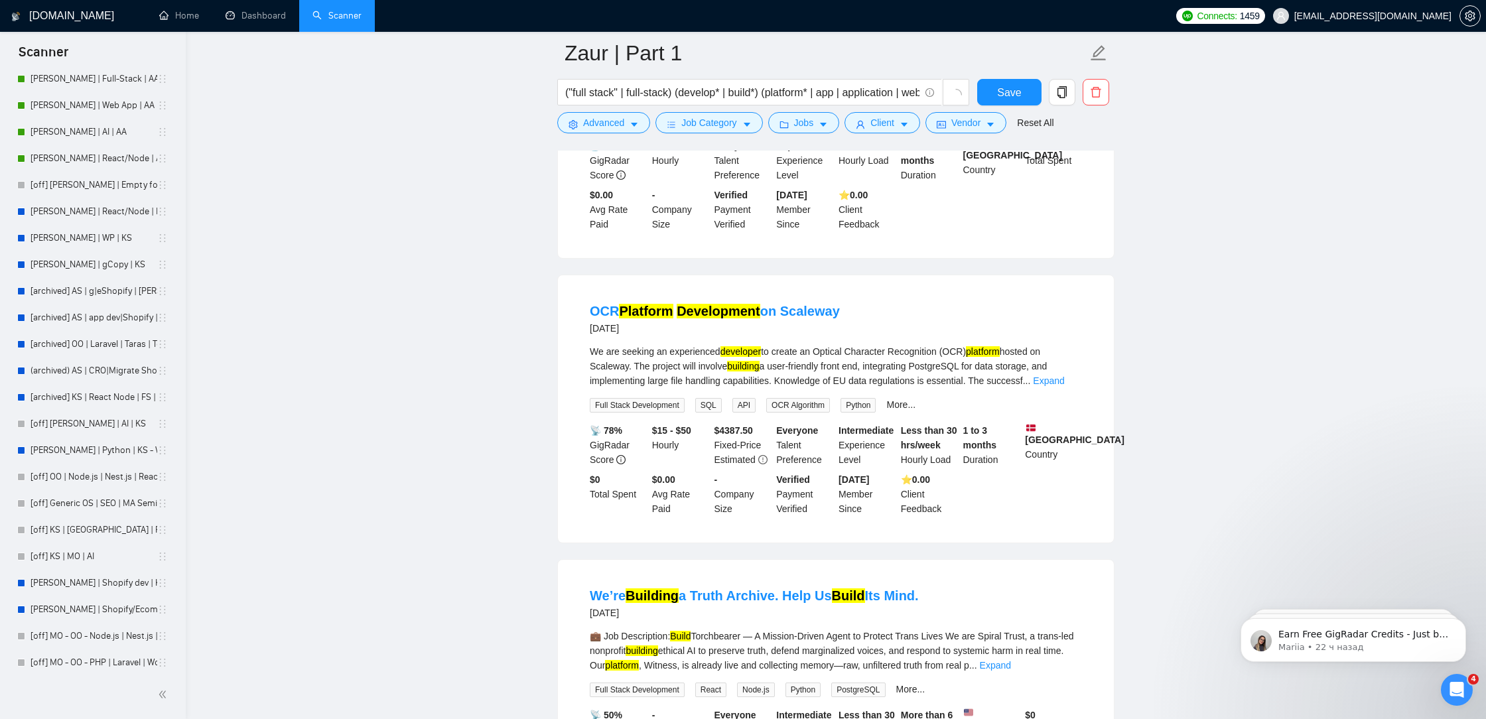
scroll to position [7095, 0]
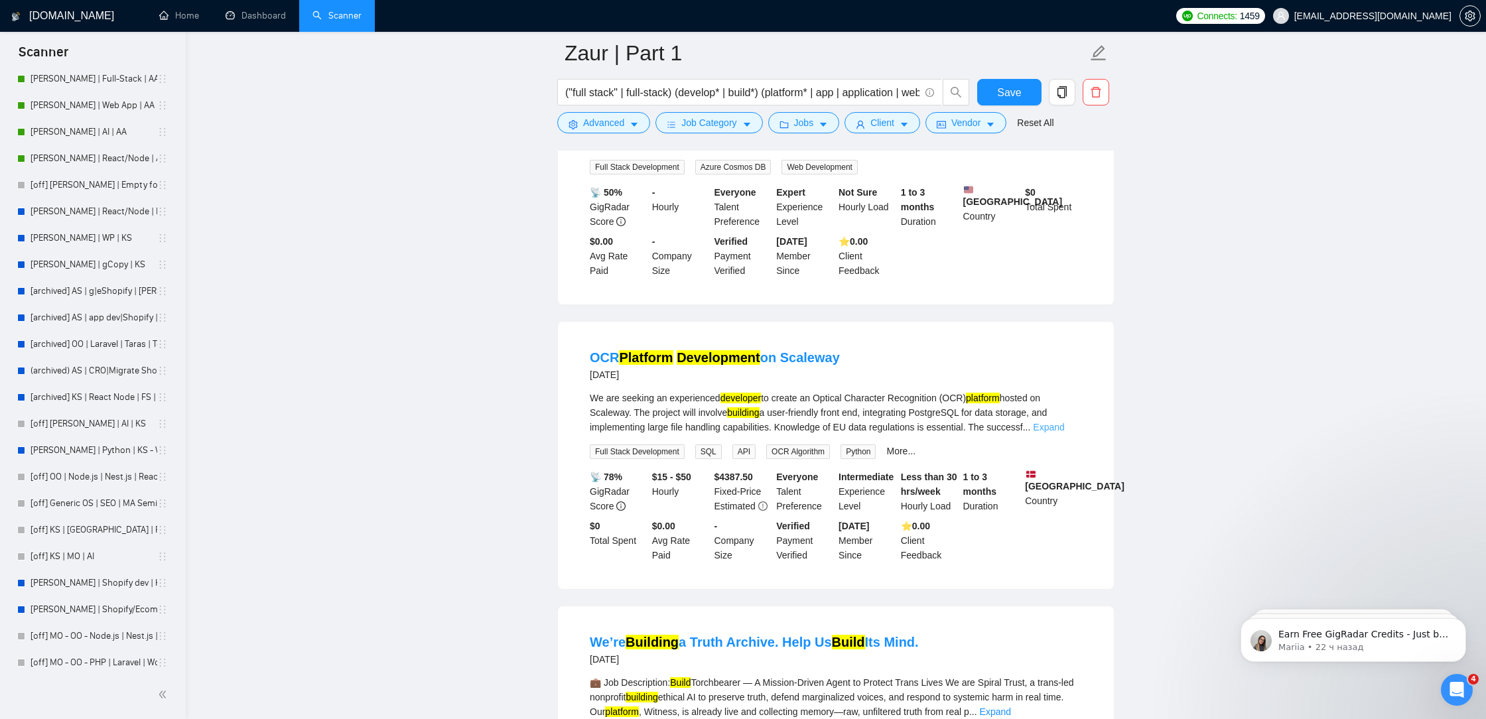
click at [1062, 433] on link "Expand" at bounding box center [1048, 427] width 31 height 11
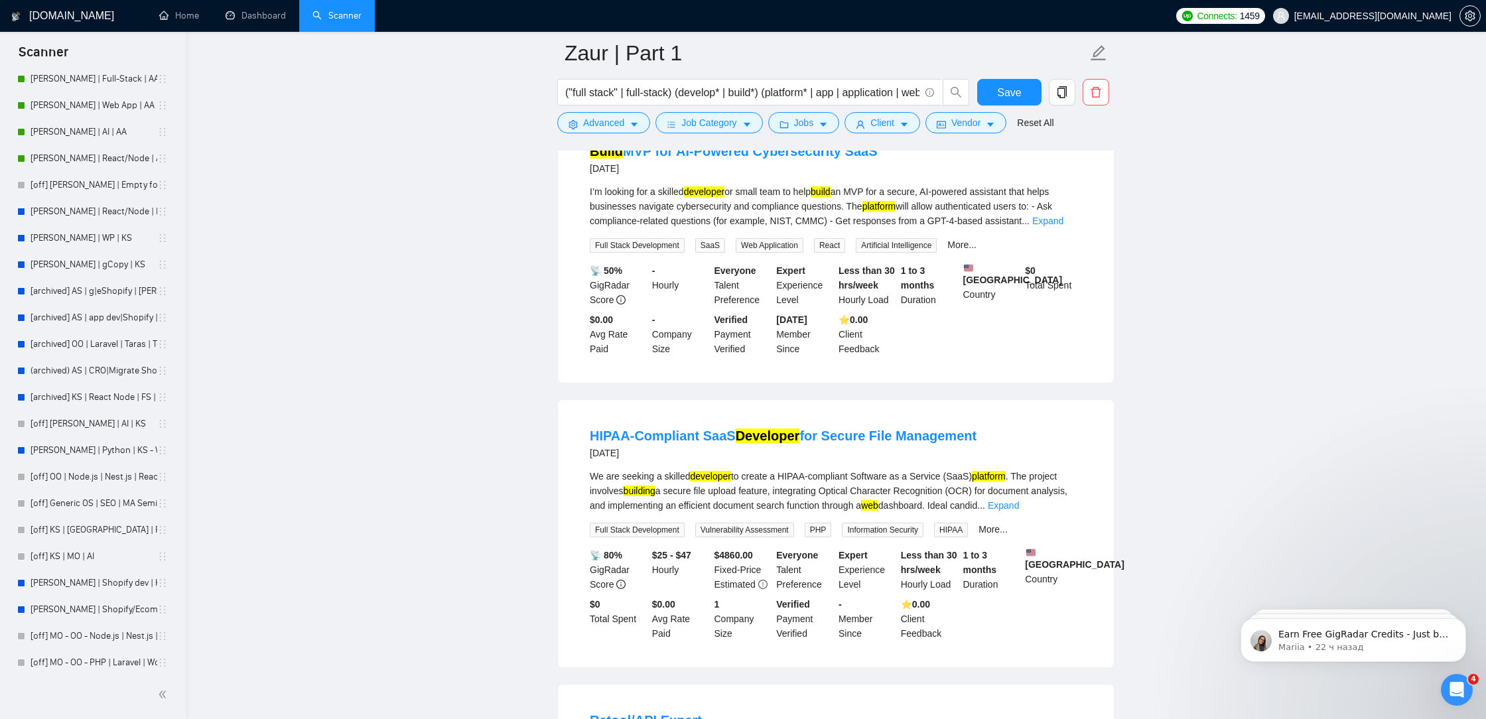
scroll to position [10120, 0]
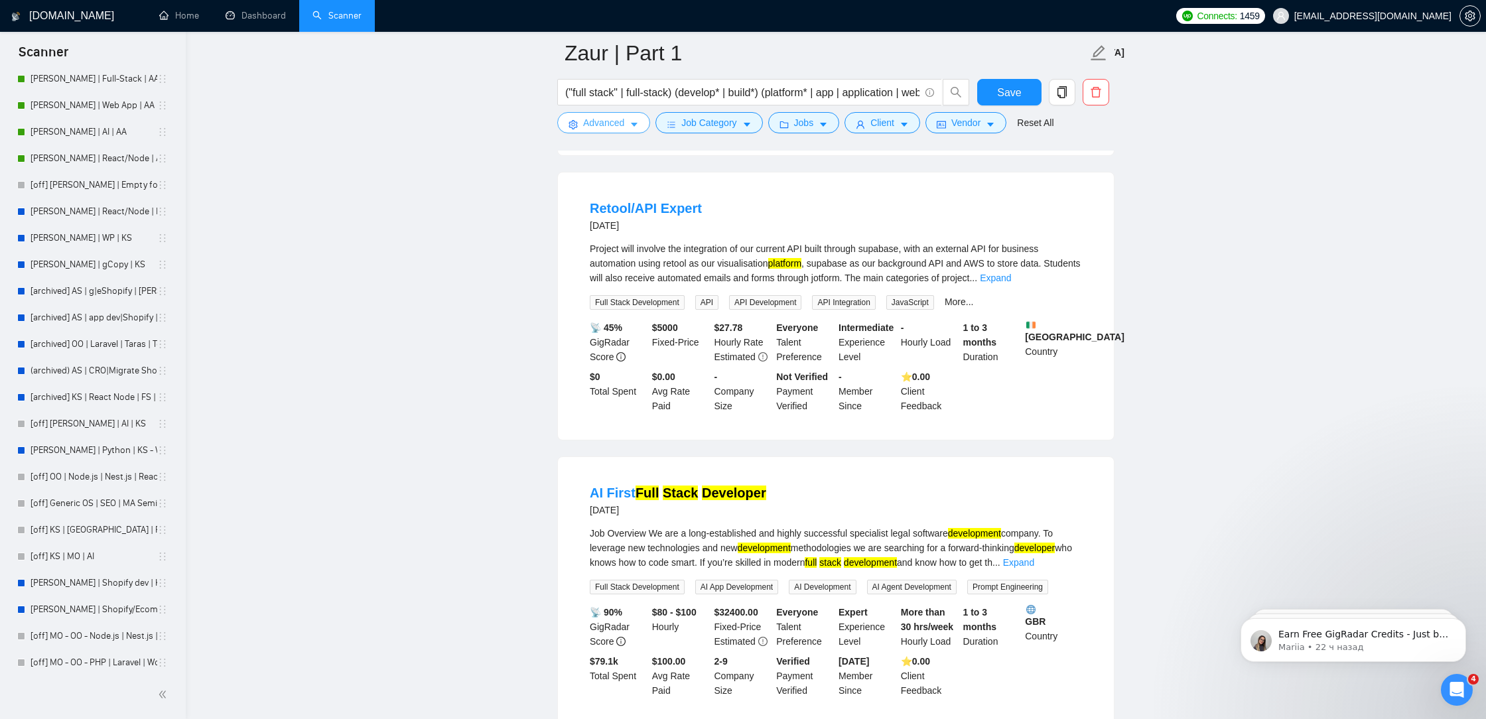
click at [616, 112] on button "Advanced" at bounding box center [603, 122] width 93 height 21
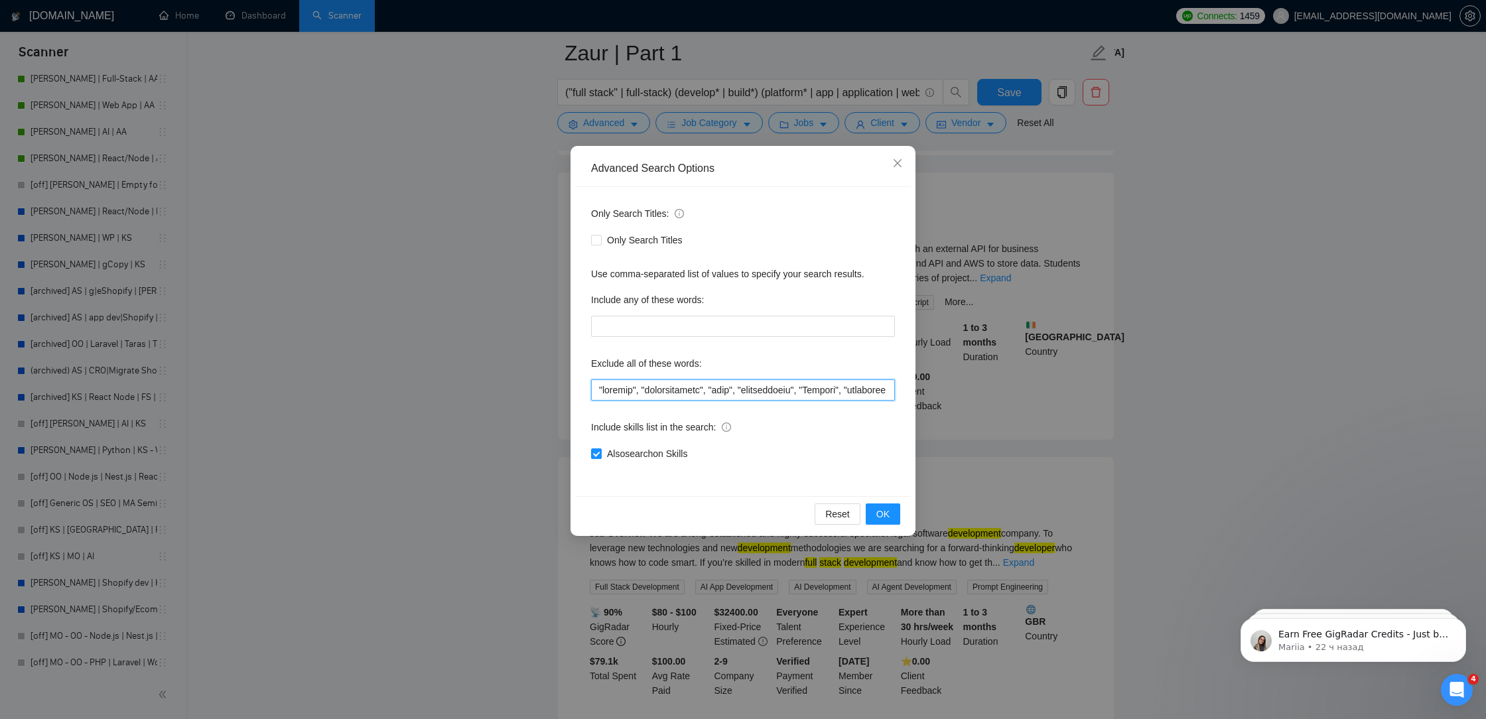
click at [603, 392] on input "text" at bounding box center [743, 390] width 304 height 21
paste input """
click at [881, 520] on span "OK" at bounding box center [883, 514] width 13 height 15
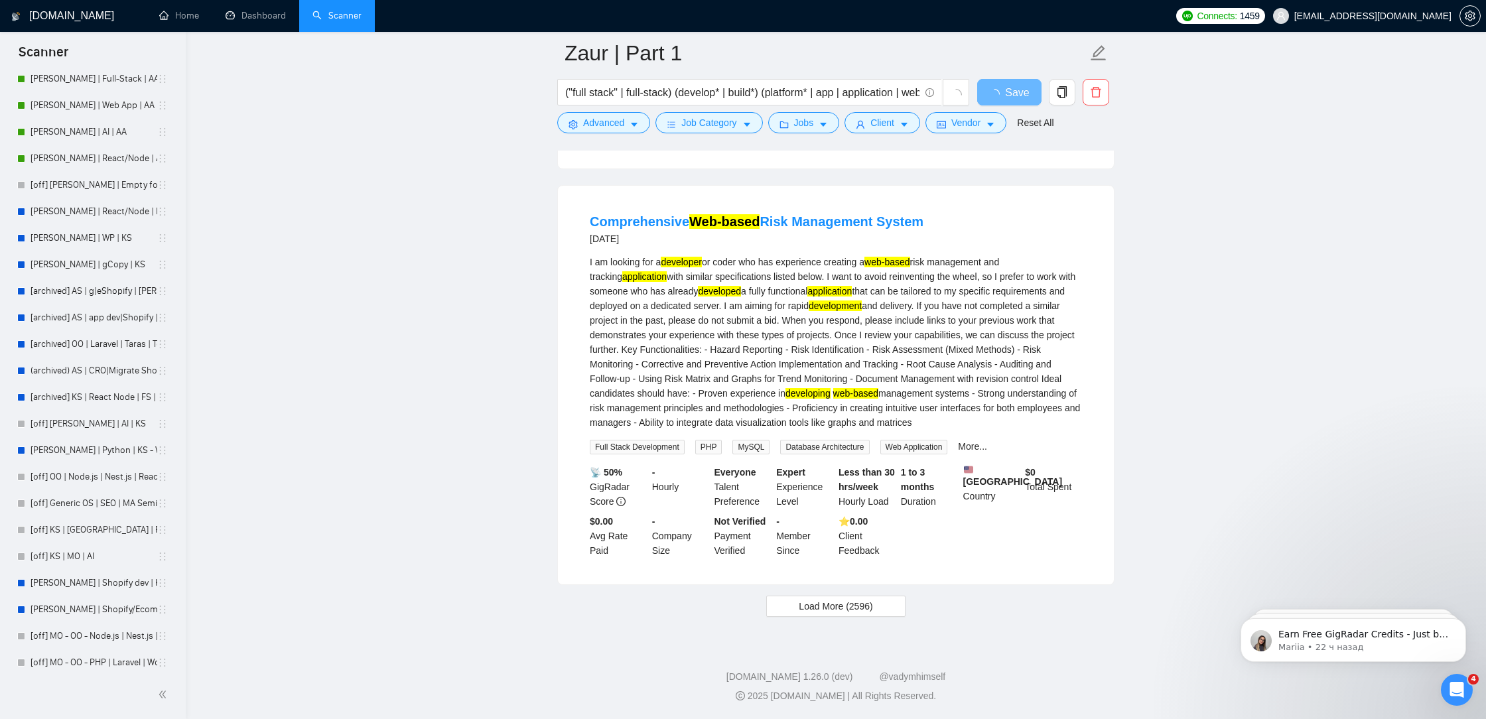
scroll to position [2563, 0]
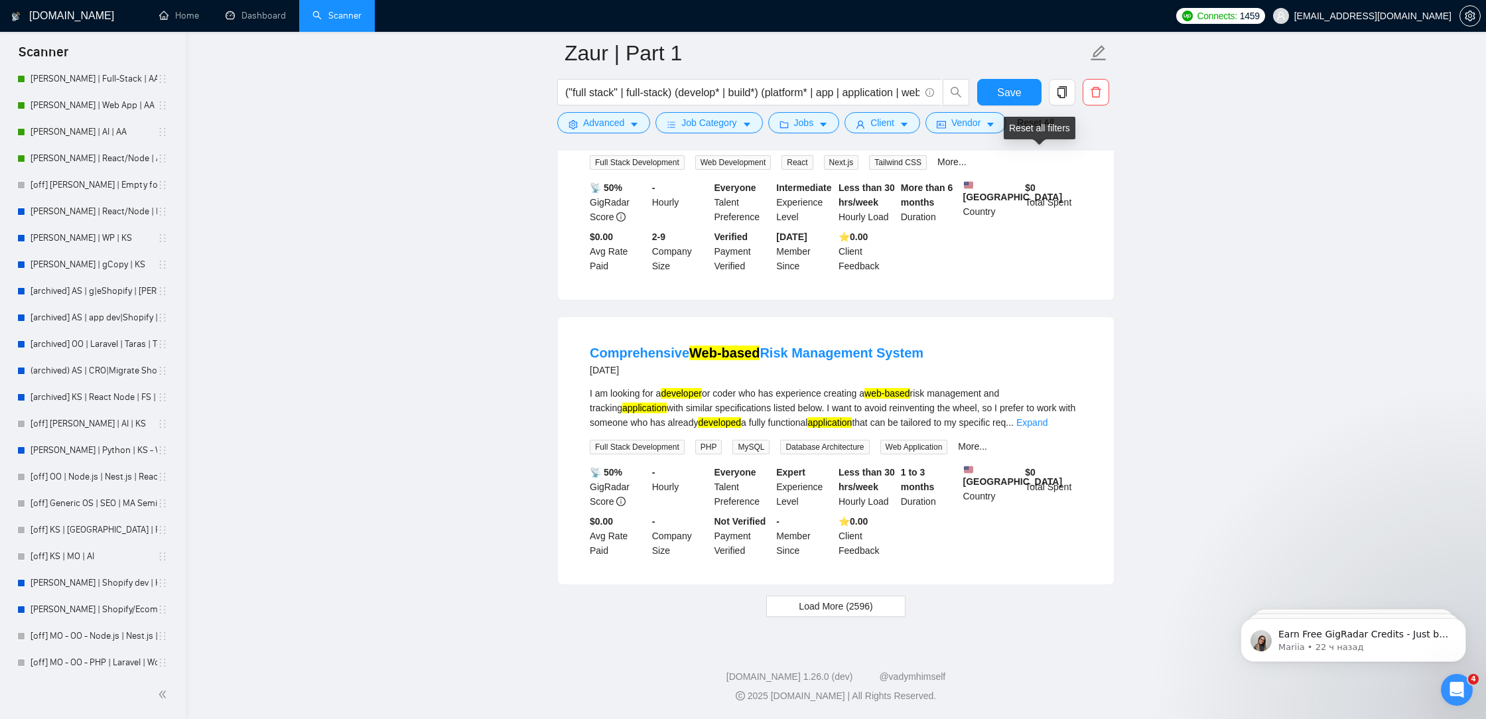
click at [1017, 117] on div "Reset all filters" at bounding box center [1040, 128] width 72 height 23
click at [997, 93] on span "Save" at bounding box center [1009, 92] width 24 height 17
click at [858, 603] on span "Load More (2596)" at bounding box center [836, 606] width 74 height 15
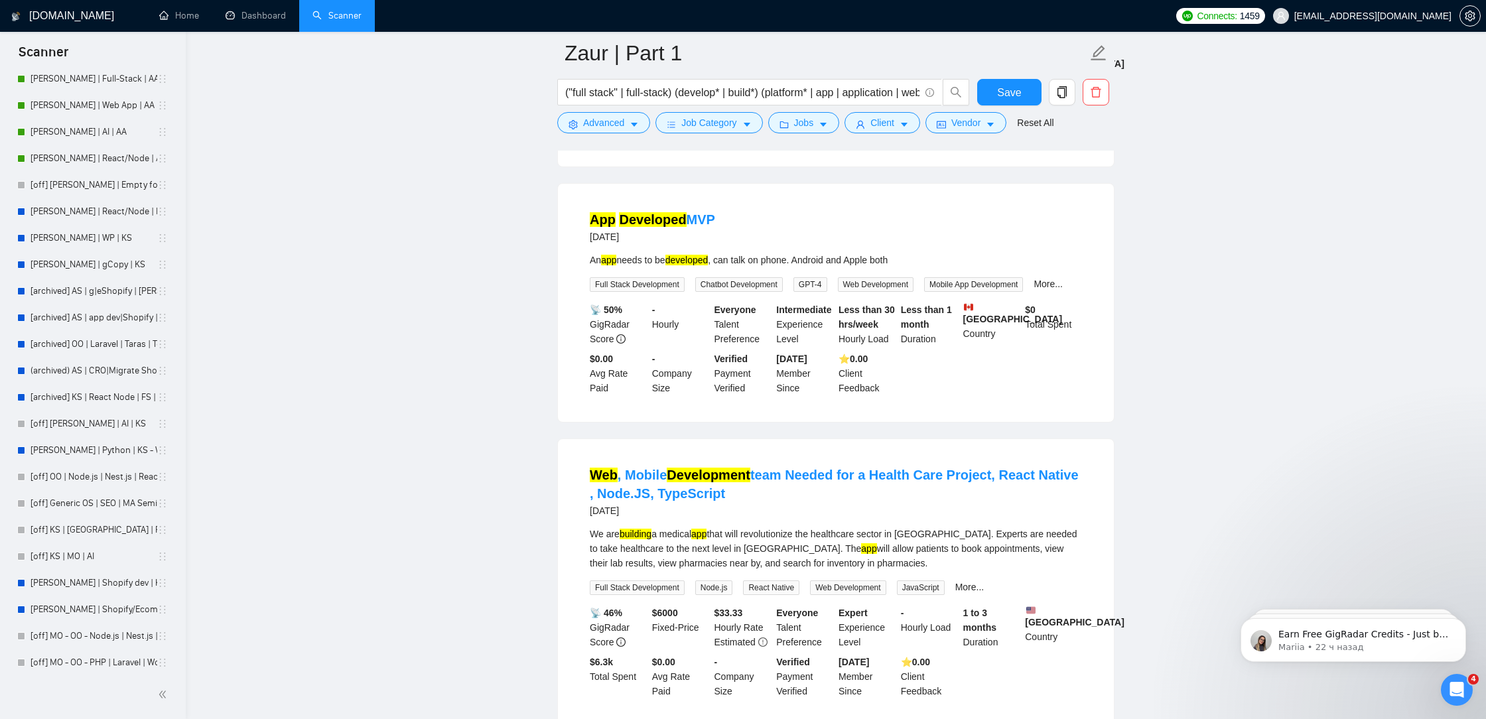
scroll to position [5424, 0]
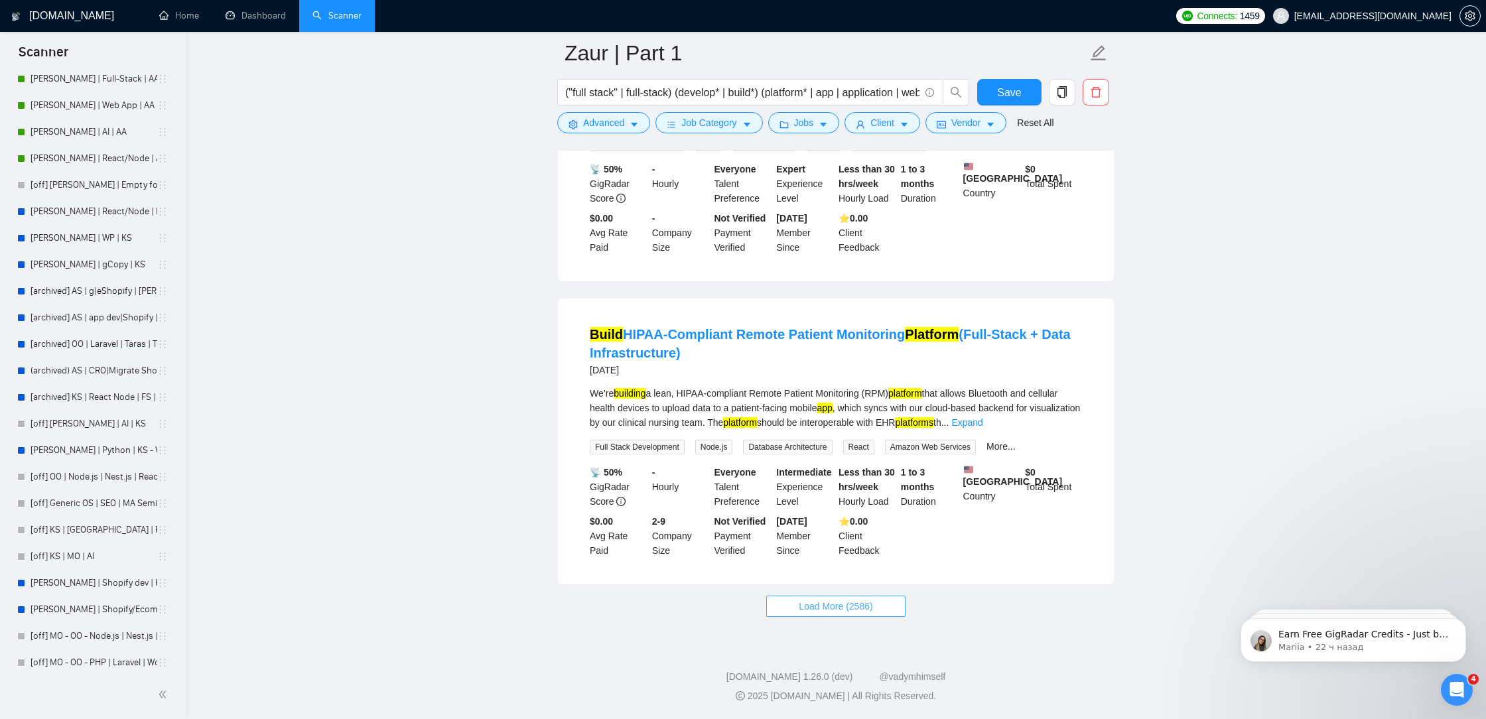
click at [810, 603] on span "Load More (2586)" at bounding box center [836, 606] width 74 height 15
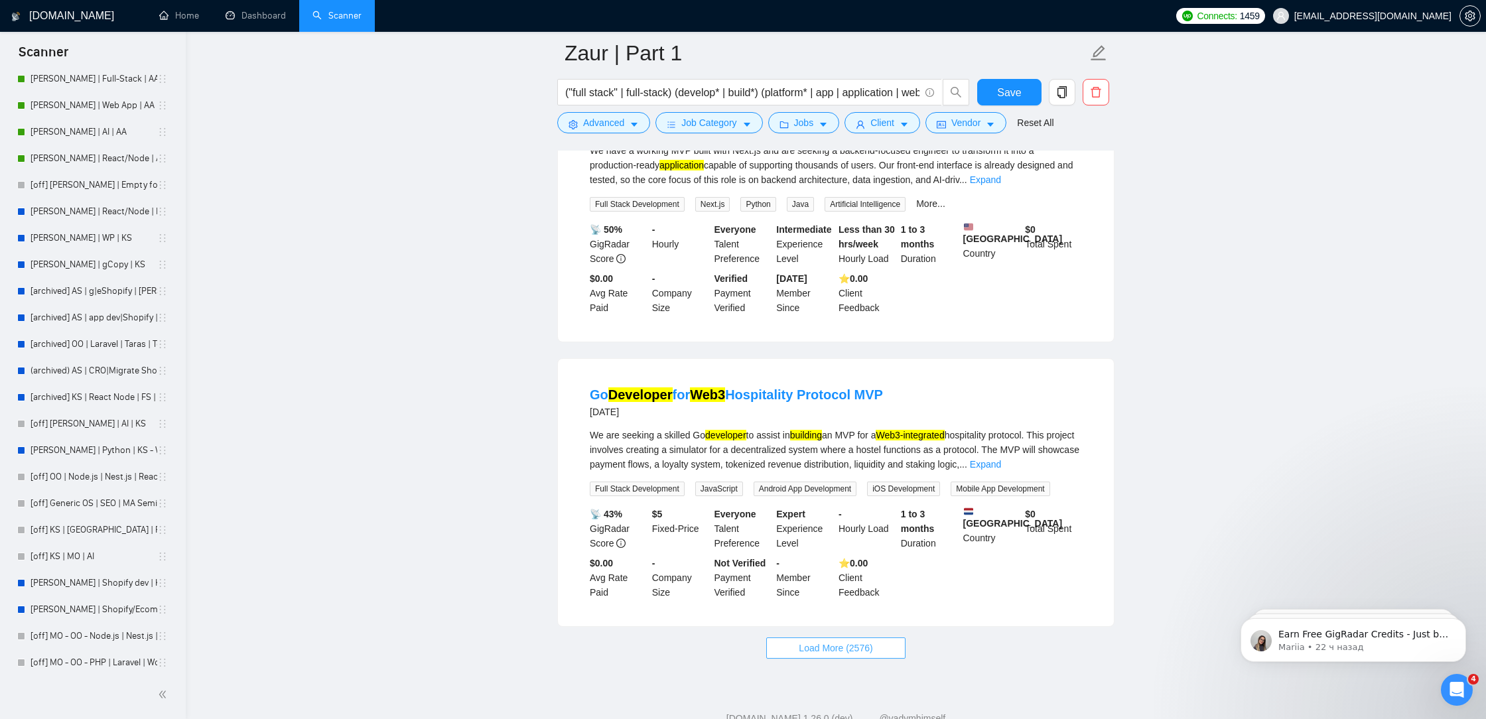
scroll to position [8311, 0]
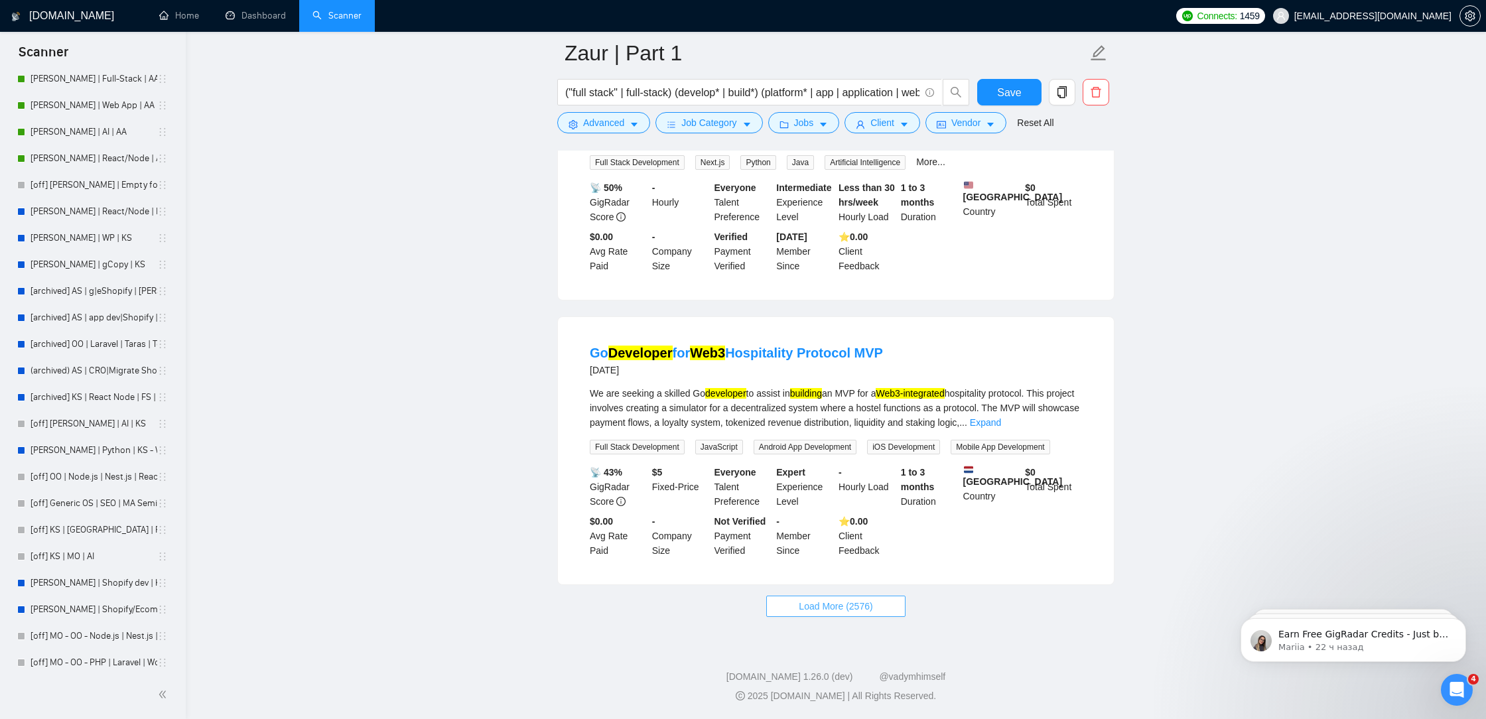
click at [806, 611] on span "Load More (2576)" at bounding box center [836, 606] width 74 height 15
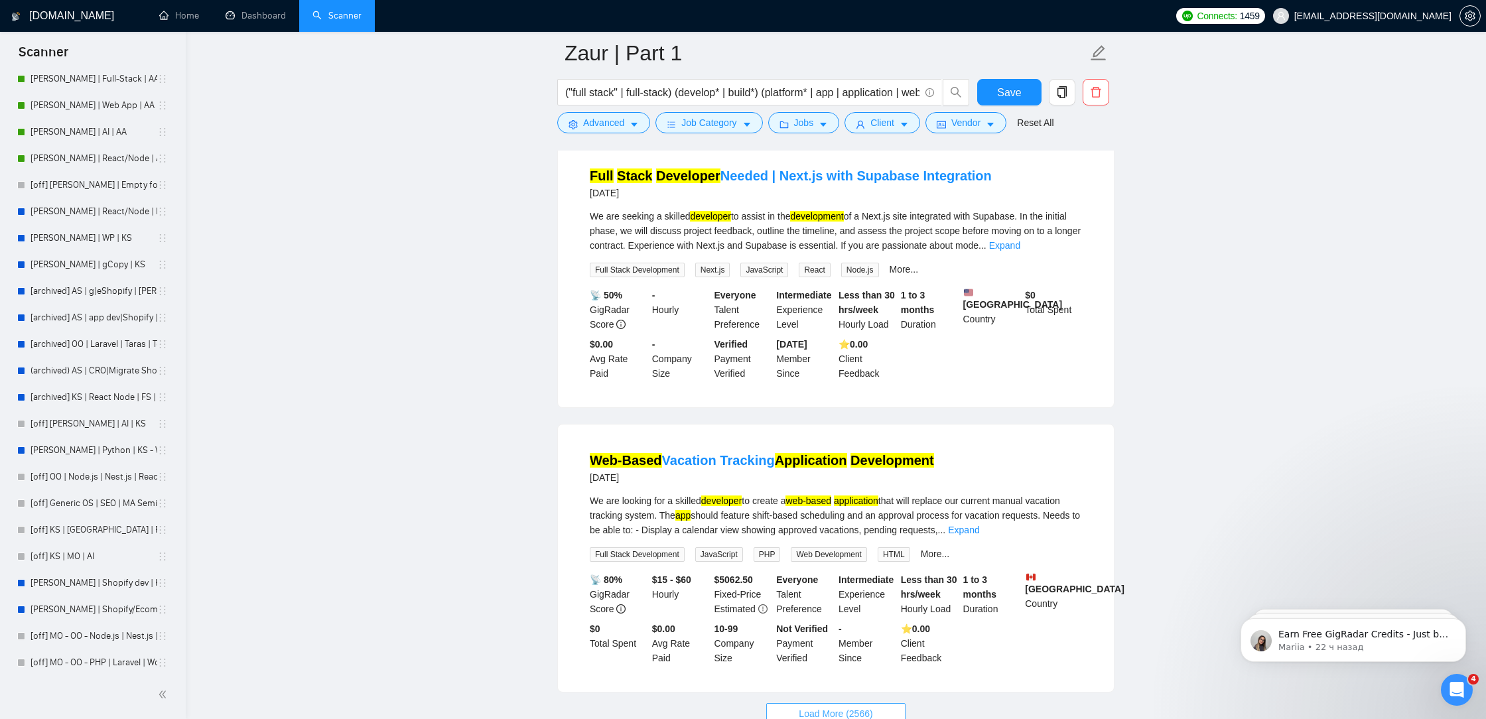
scroll to position [11188, 0]
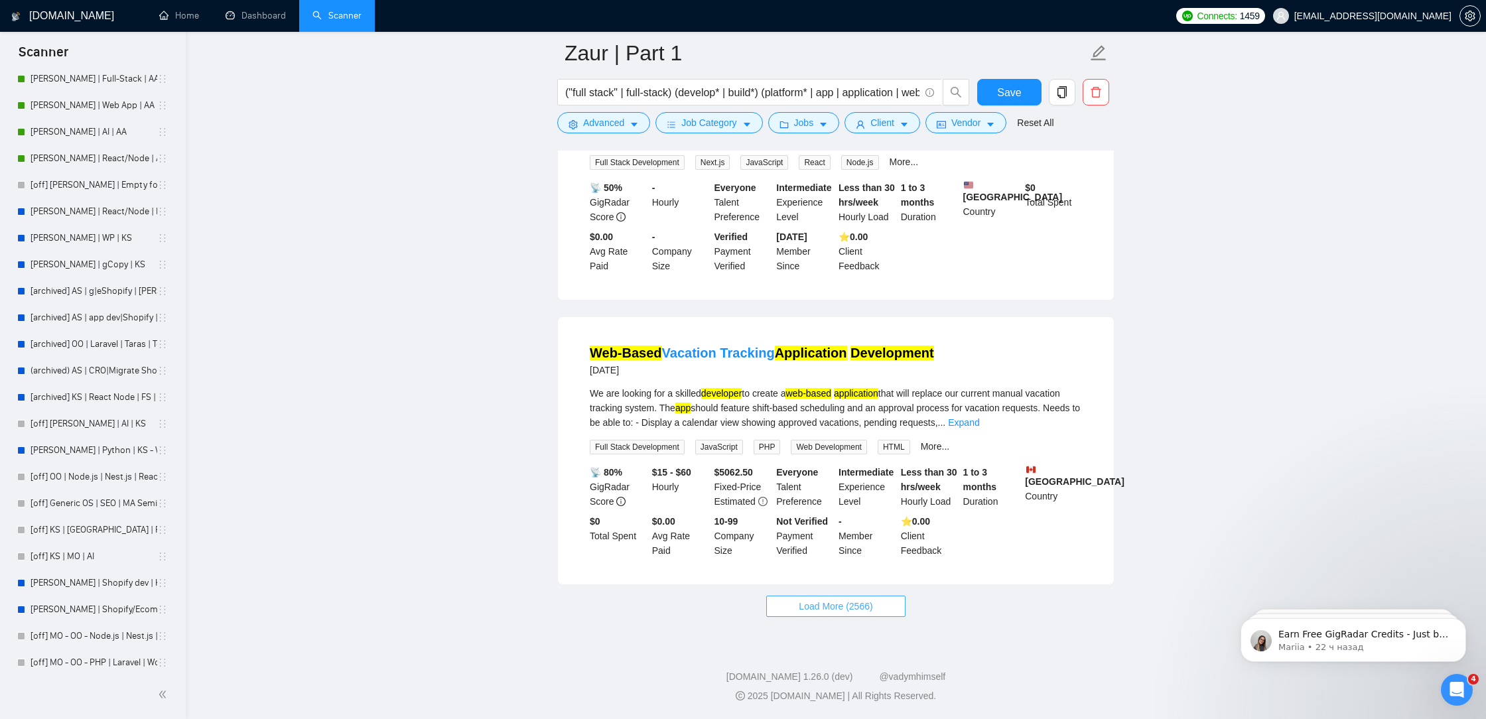
click at [816, 606] on span "Load More (2566)" at bounding box center [836, 606] width 74 height 15
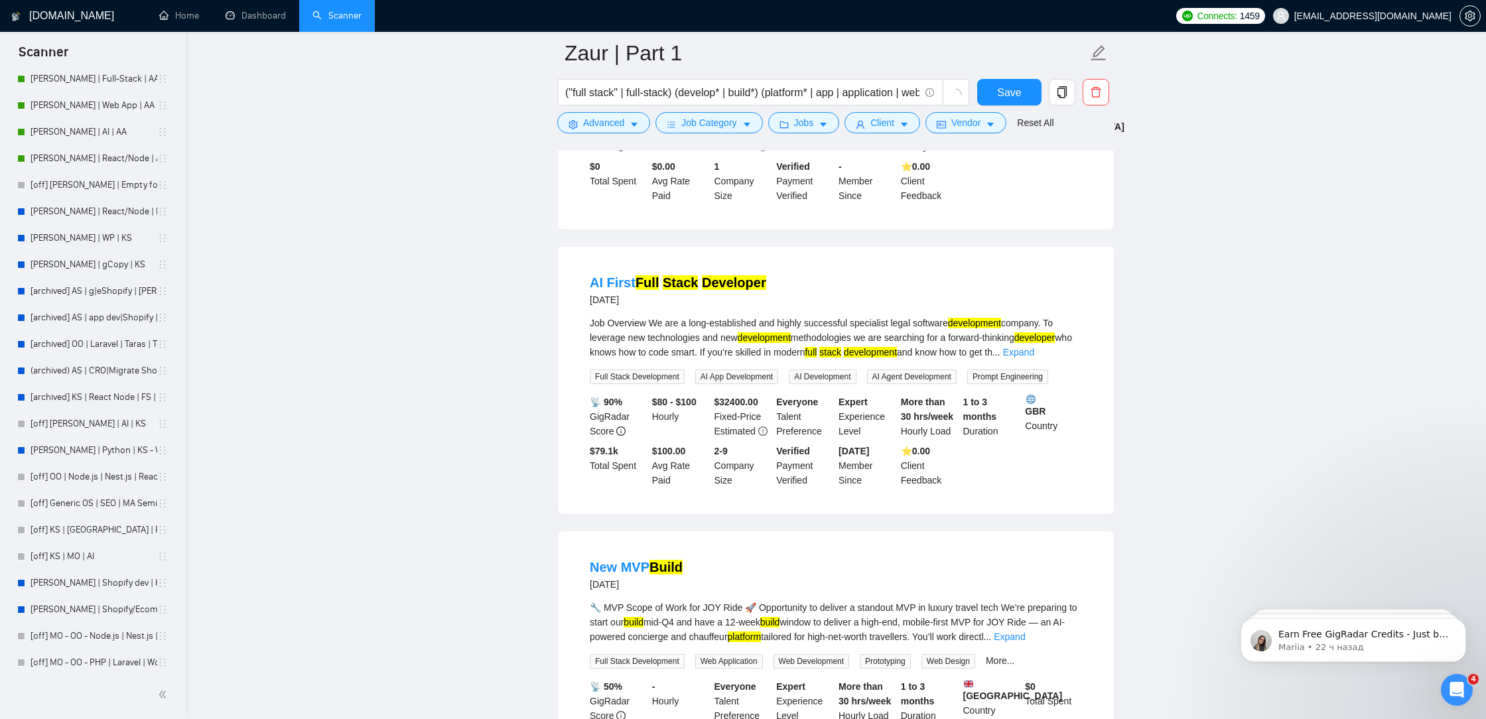
scroll to position [10502, 0]
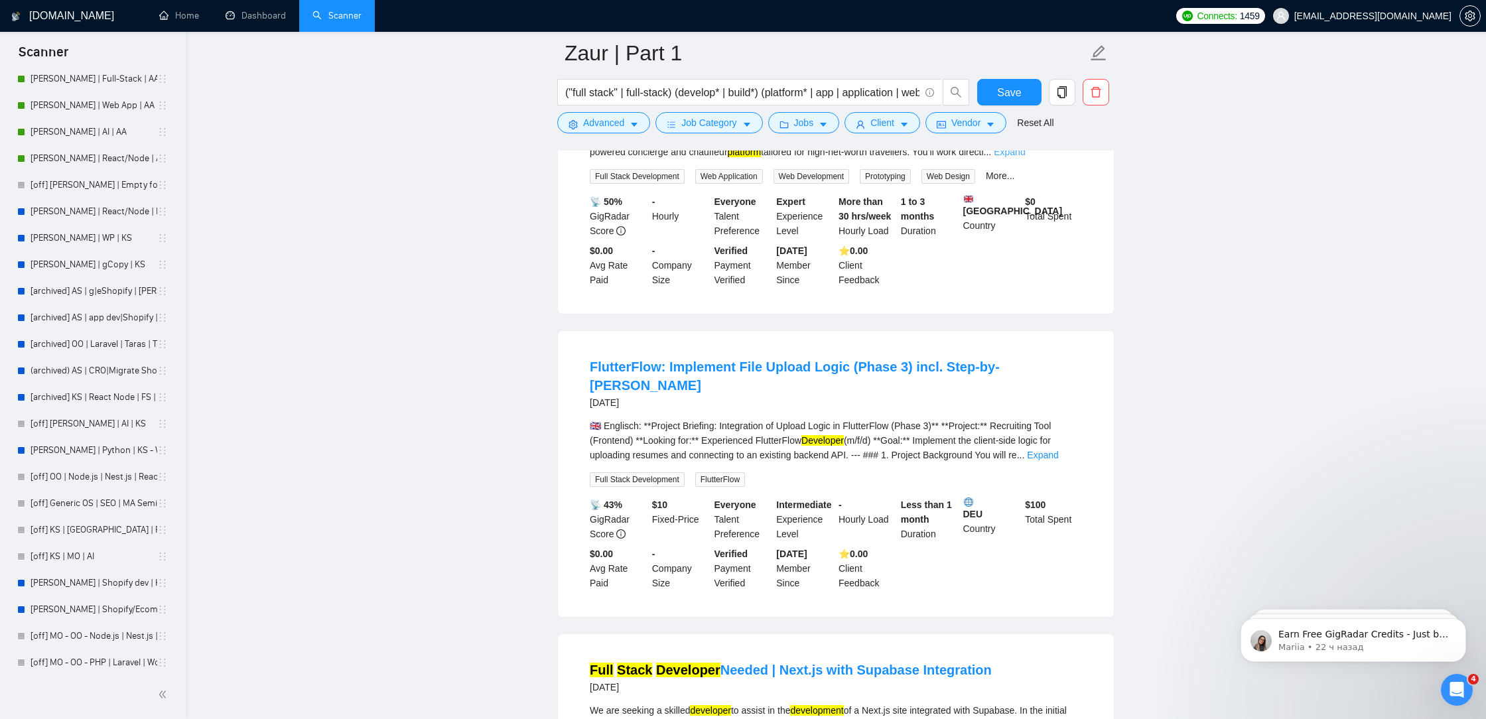
click at [1025, 157] on link "Expand" at bounding box center [1009, 152] width 31 height 11
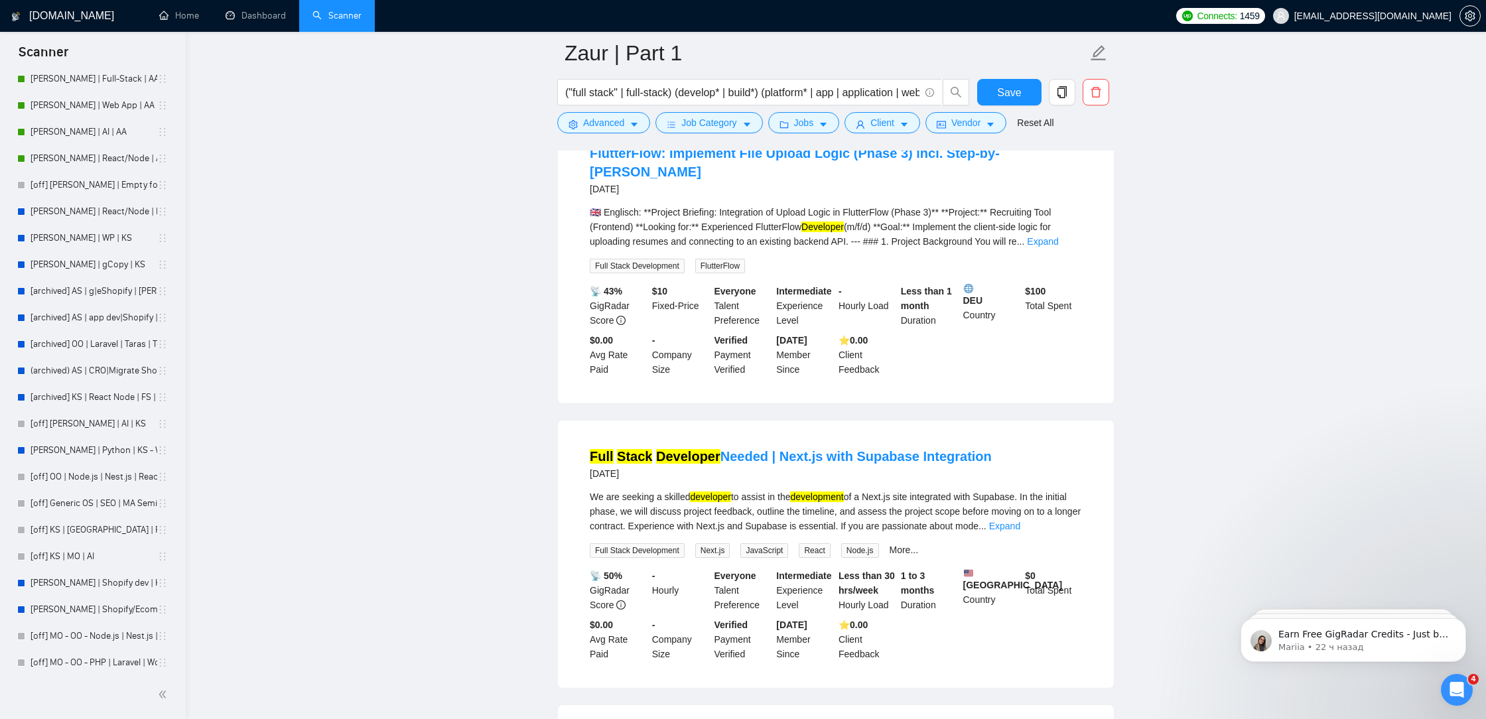
scroll to position [10744, 0]
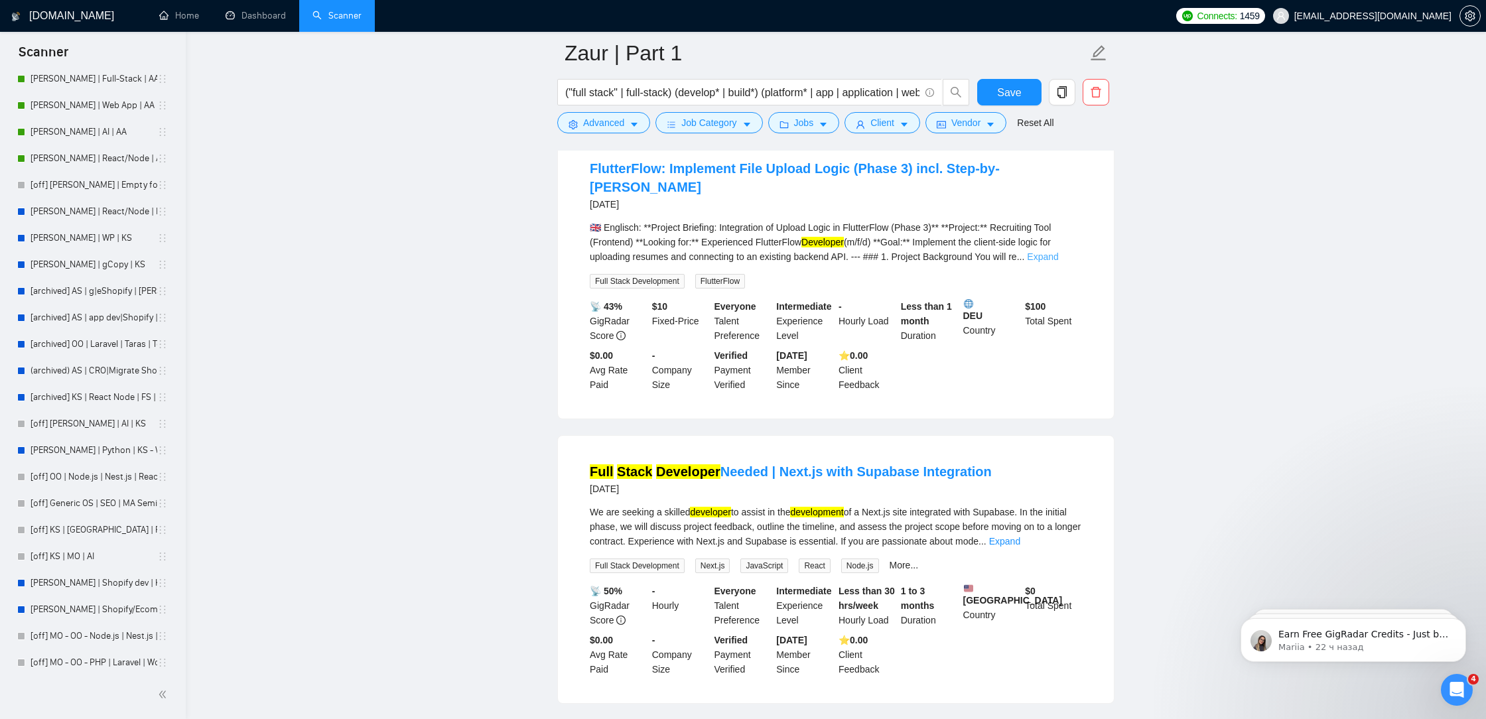
click at [1058, 262] on link "Expand" at bounding box center [1042, 256] width 31 height 11
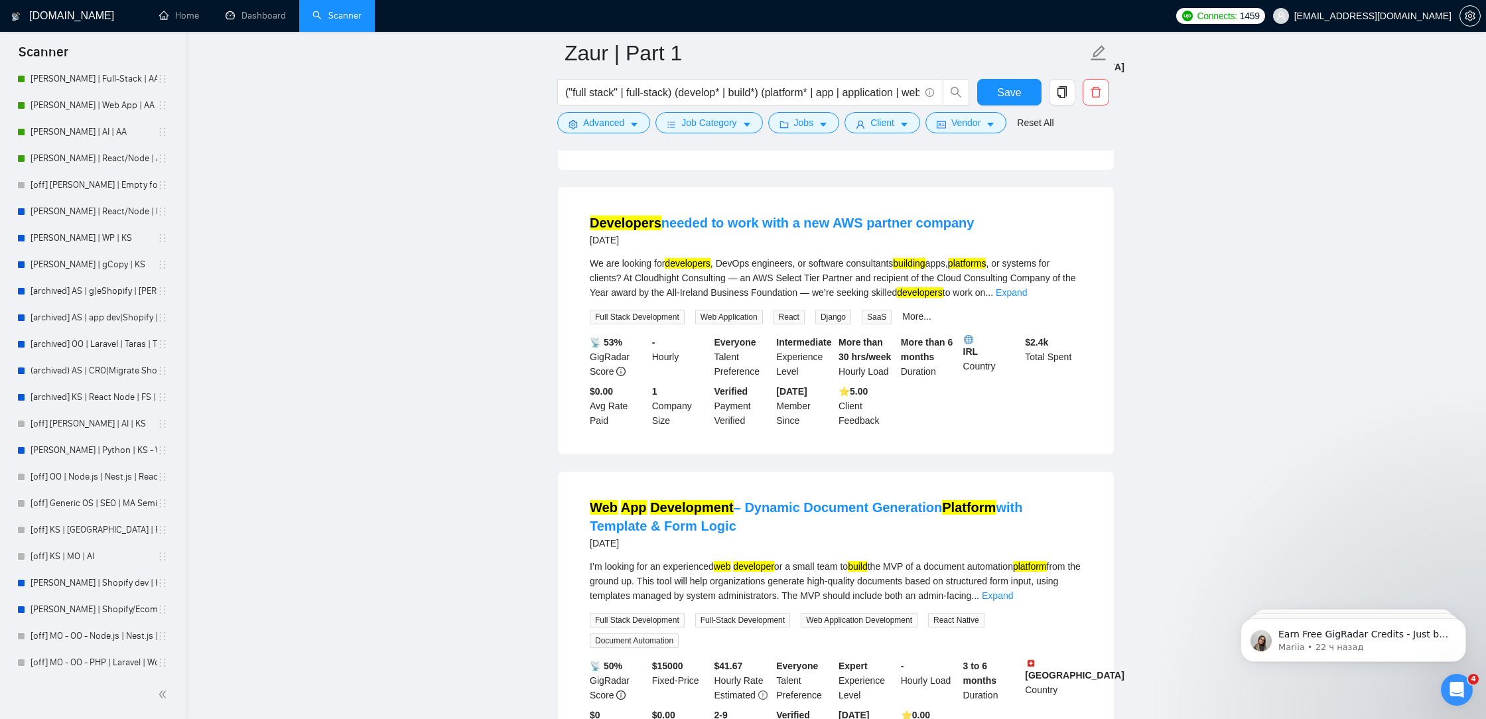
scroll to position [12534, 0]
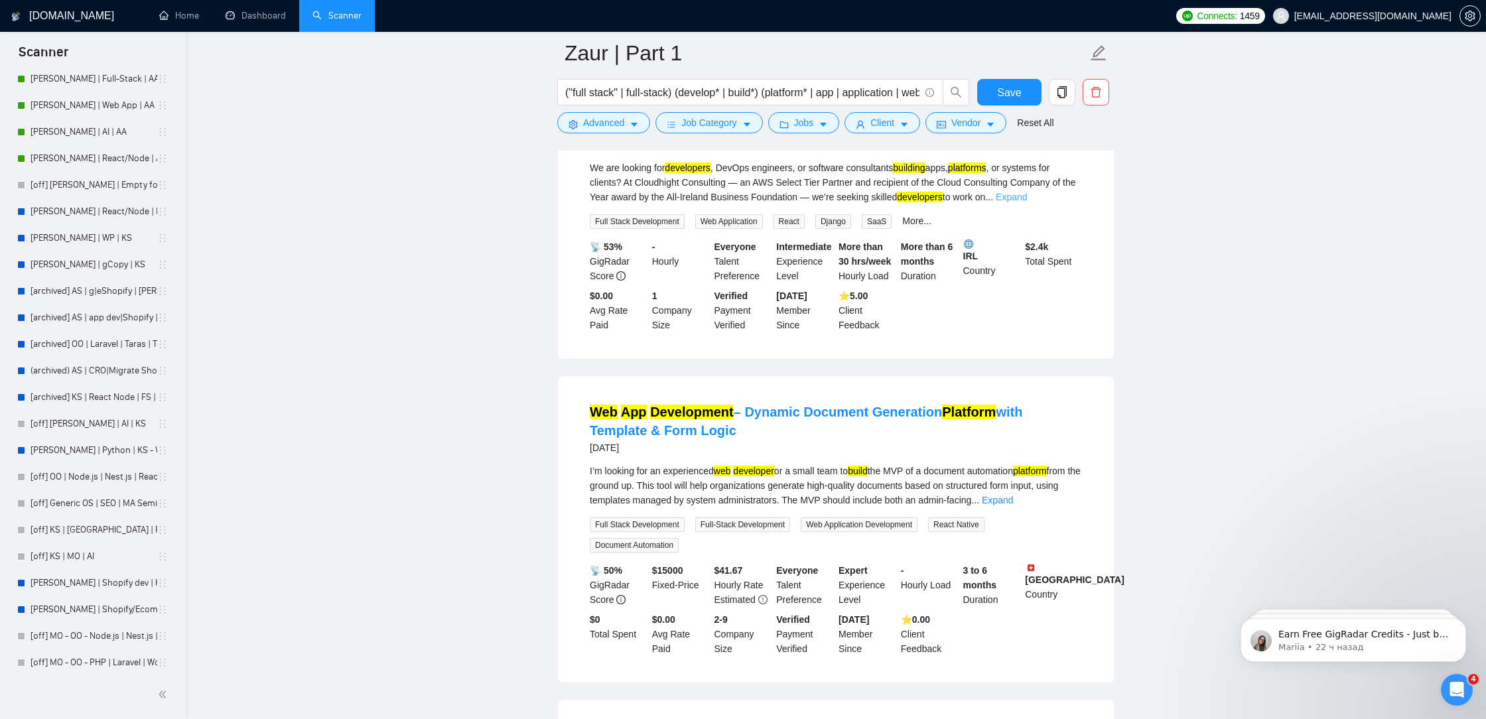
click at [1027, 202] on link "Expand" at bounding box center [1011, 197] width 31 height 11
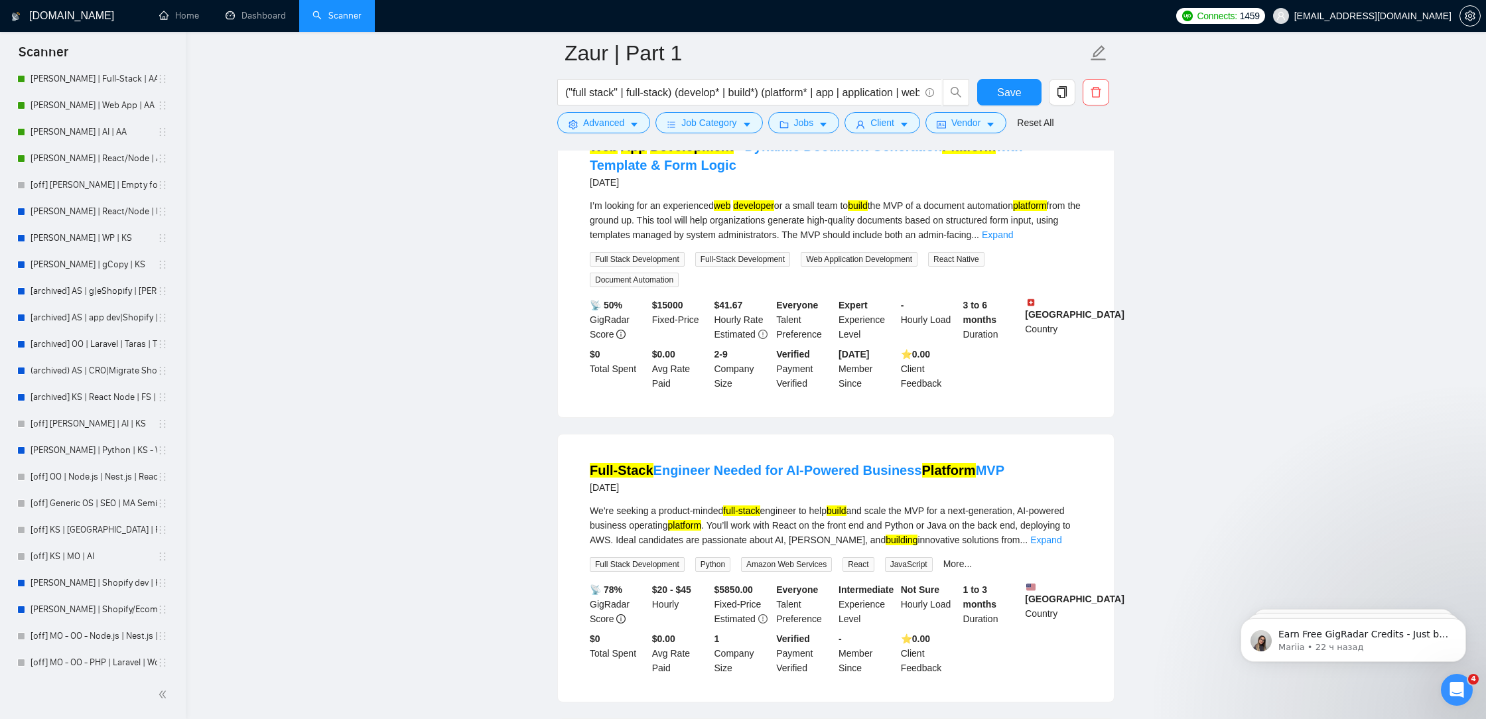
scroll to position [12958, 0]
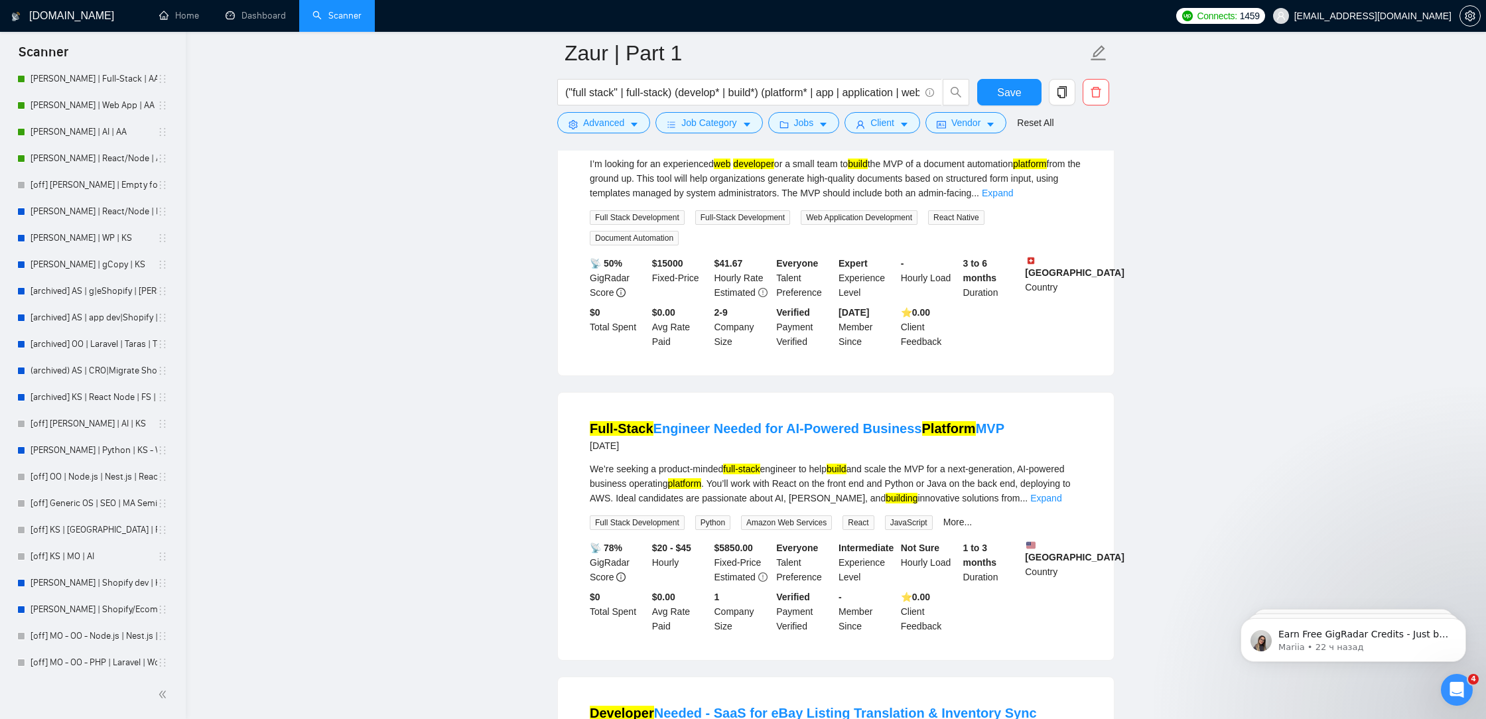
click at [1071, 246] on div "I’m looking for an experienced web developer or a small team to build the MVP o…" at bounding box center [836, 201] width 492 height 89
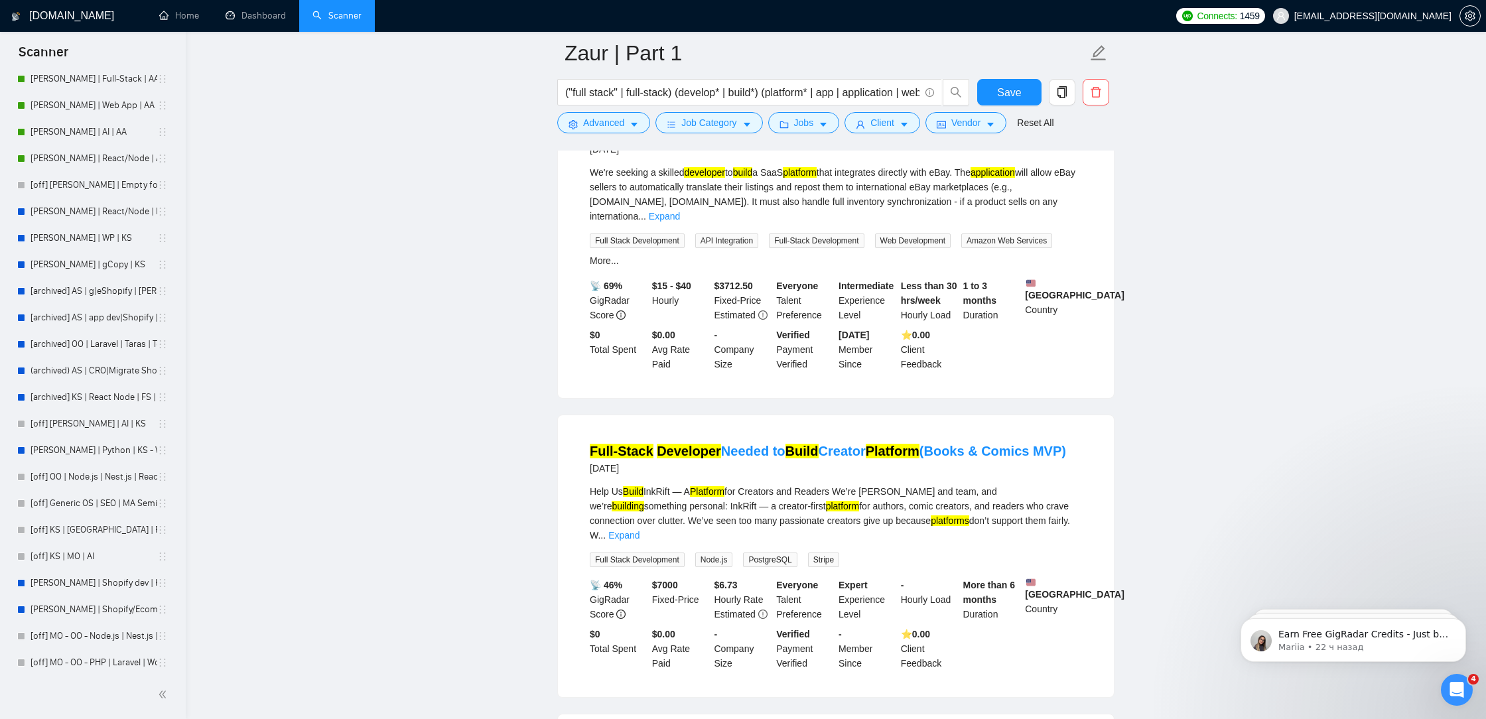
scroll to position [13588, 0]
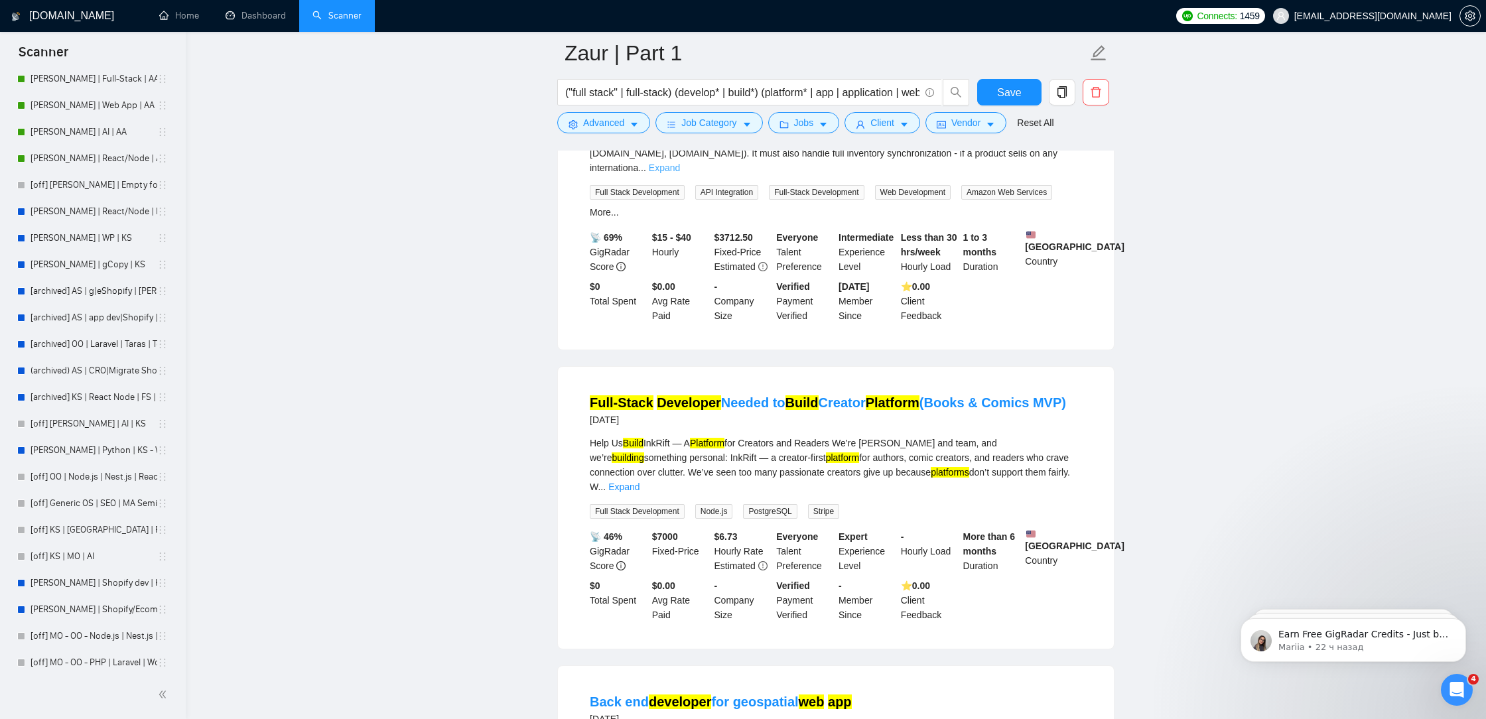
click at [680, 173] on link "Expand" at bounding box center [664, 168] width 31 height 11
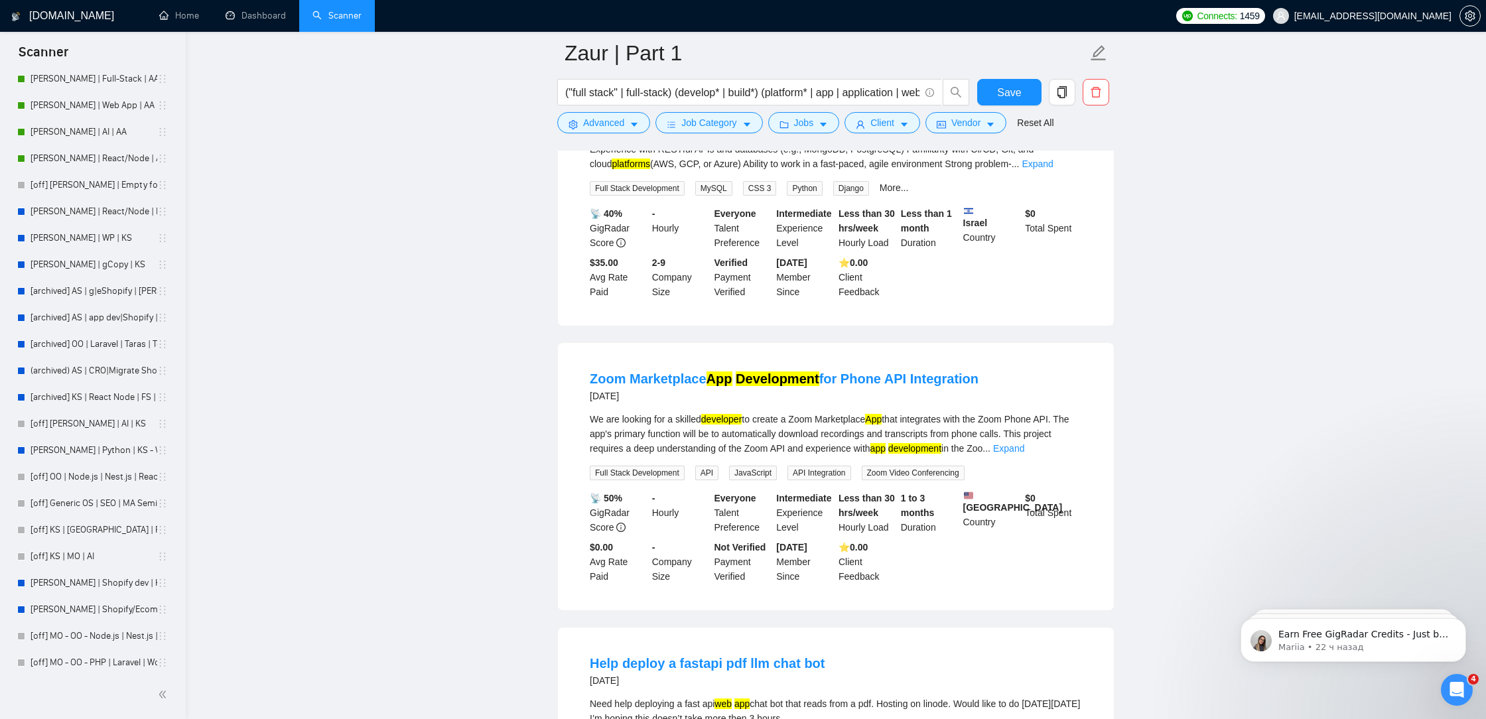
scroll to position [15036, 0]
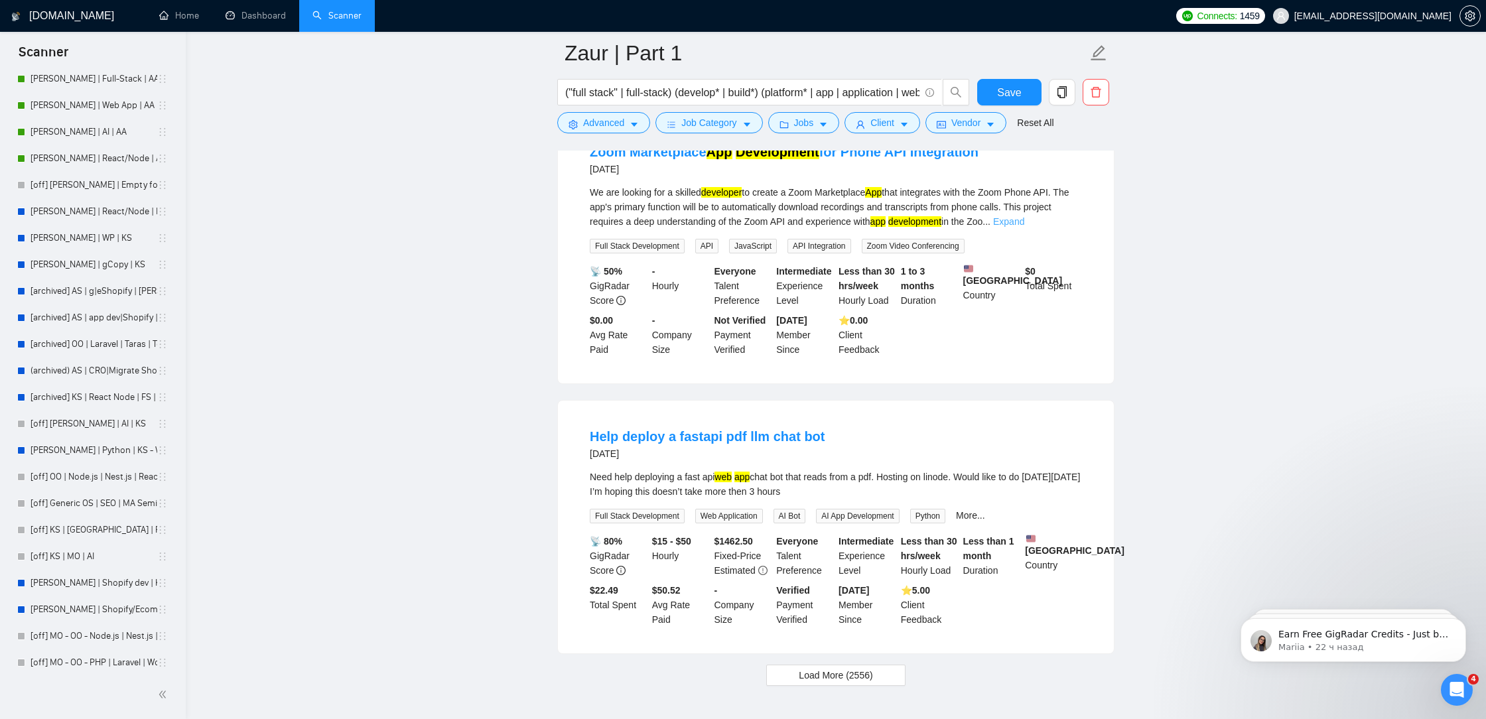
click at [1025, 227] on link "Expand" at bounding box center [1008, 221] width 31 height 11
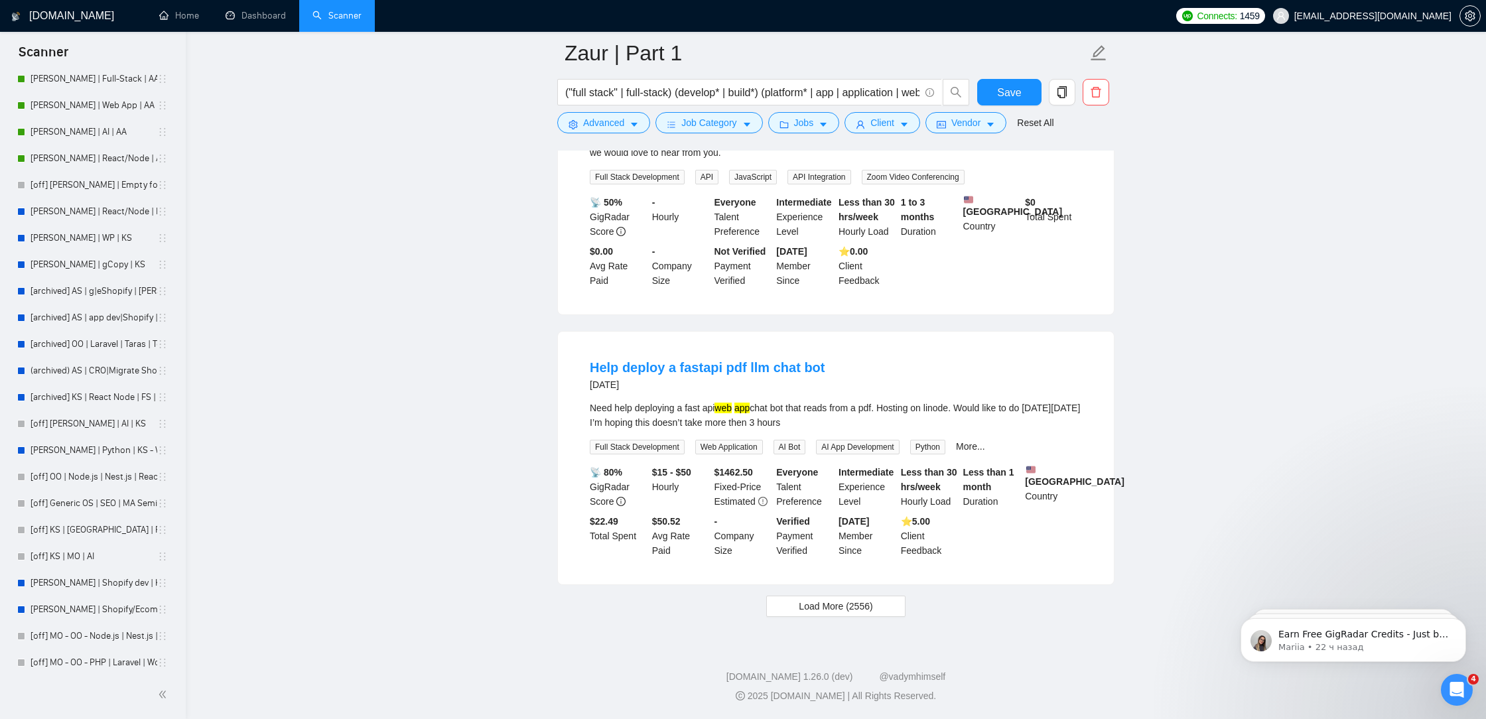
scroll to position [15296, 0]
click at [869, 611] on span "Load More (2556)" at bounding box center [836, 606] width 74 height 15
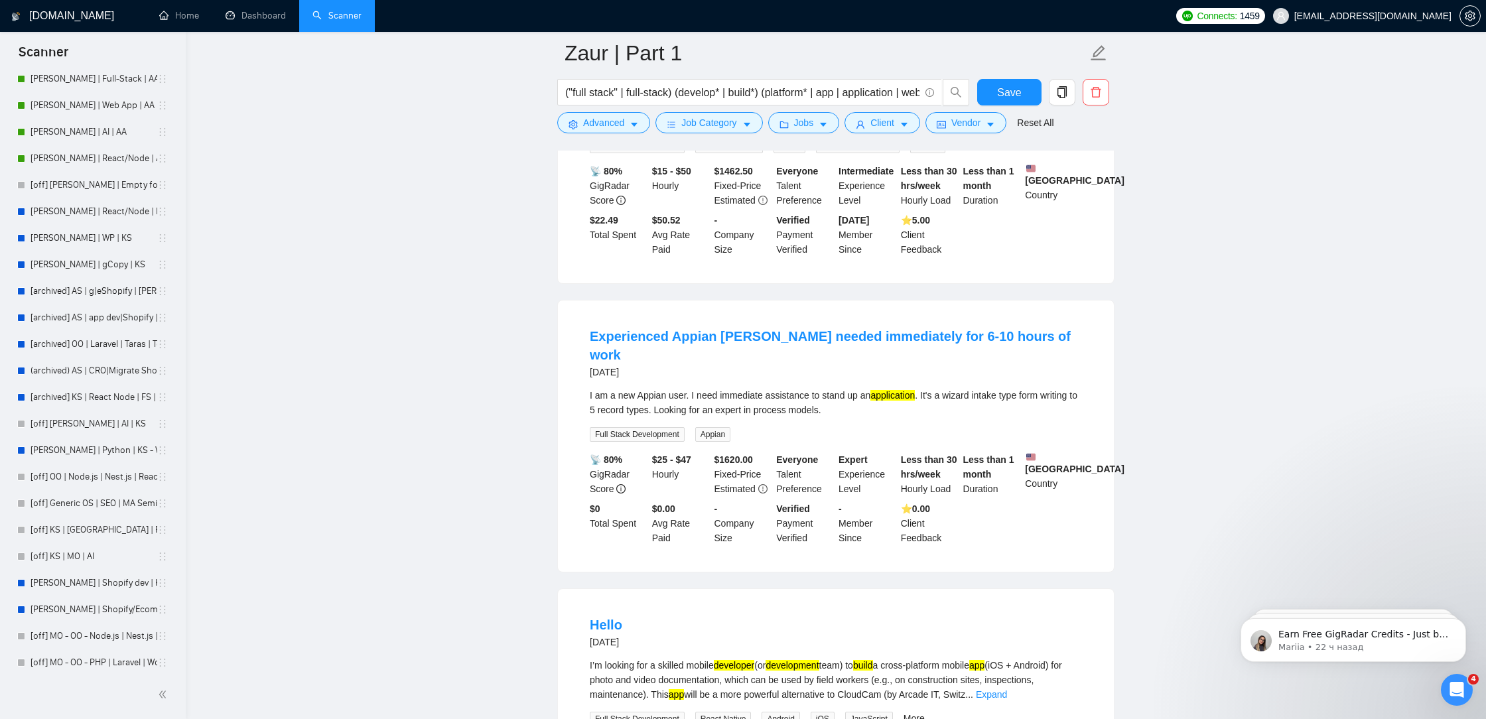
scroll to position [15487, 0]
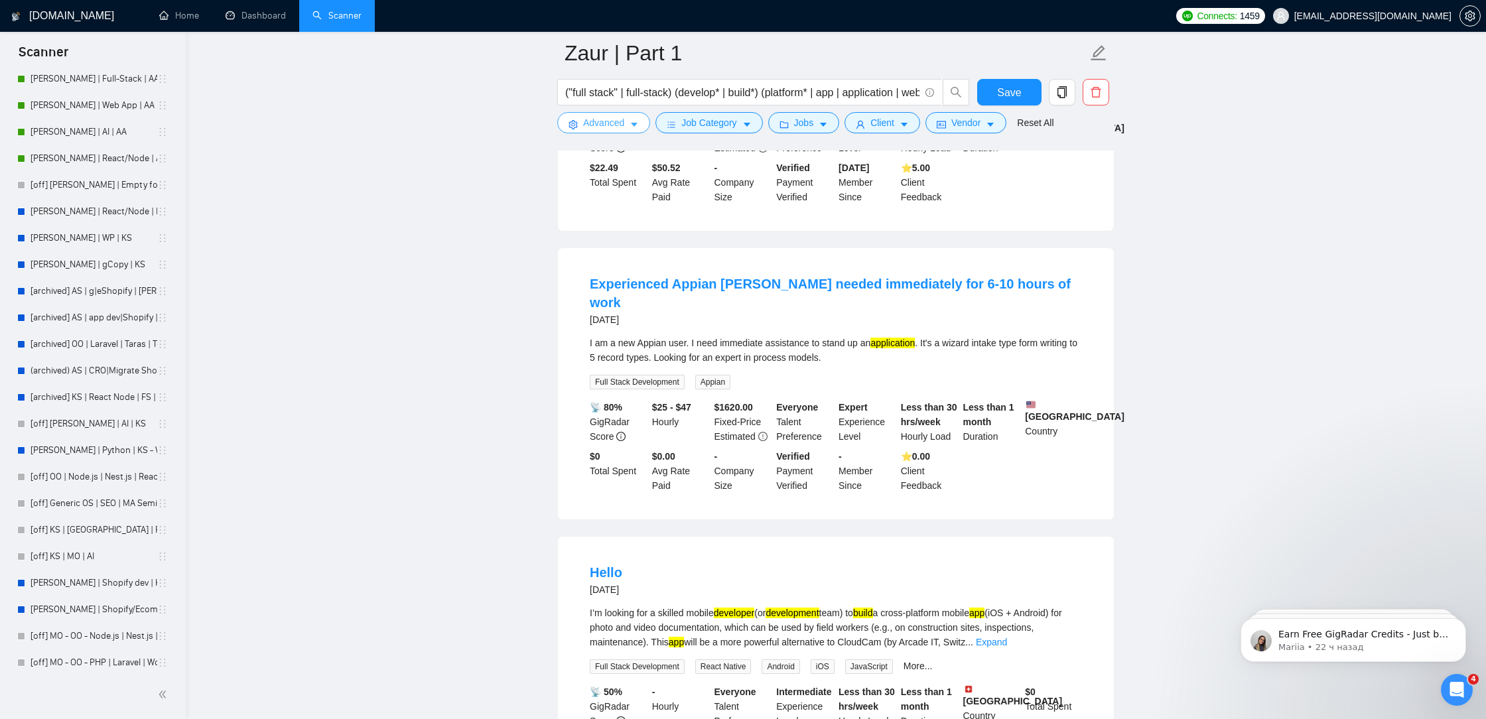
click at [582, 123] on button "Advanced" at bounding box center [603, 122] width 93 height 21
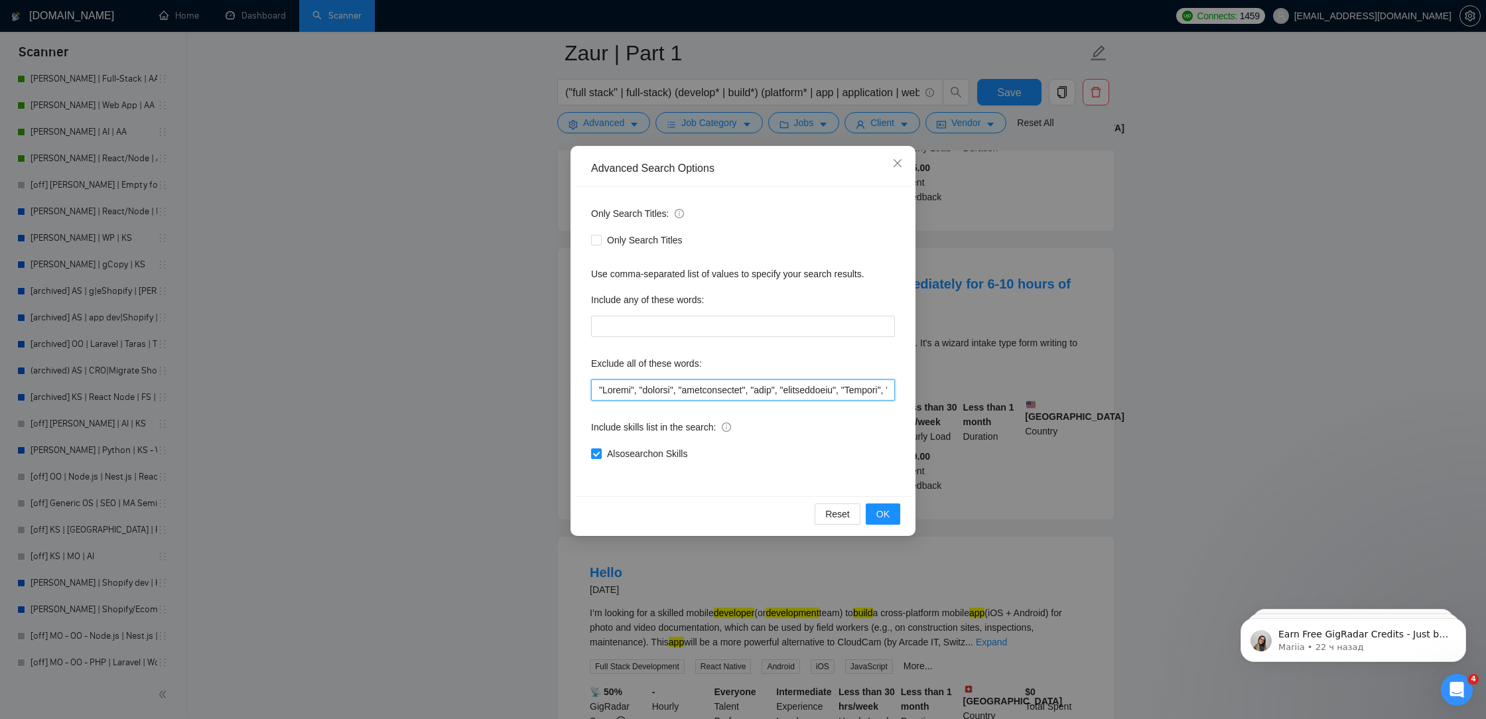
click at [598, 392] on input "text" at bounding box center [743, 390] width 304 height 21
paste input """
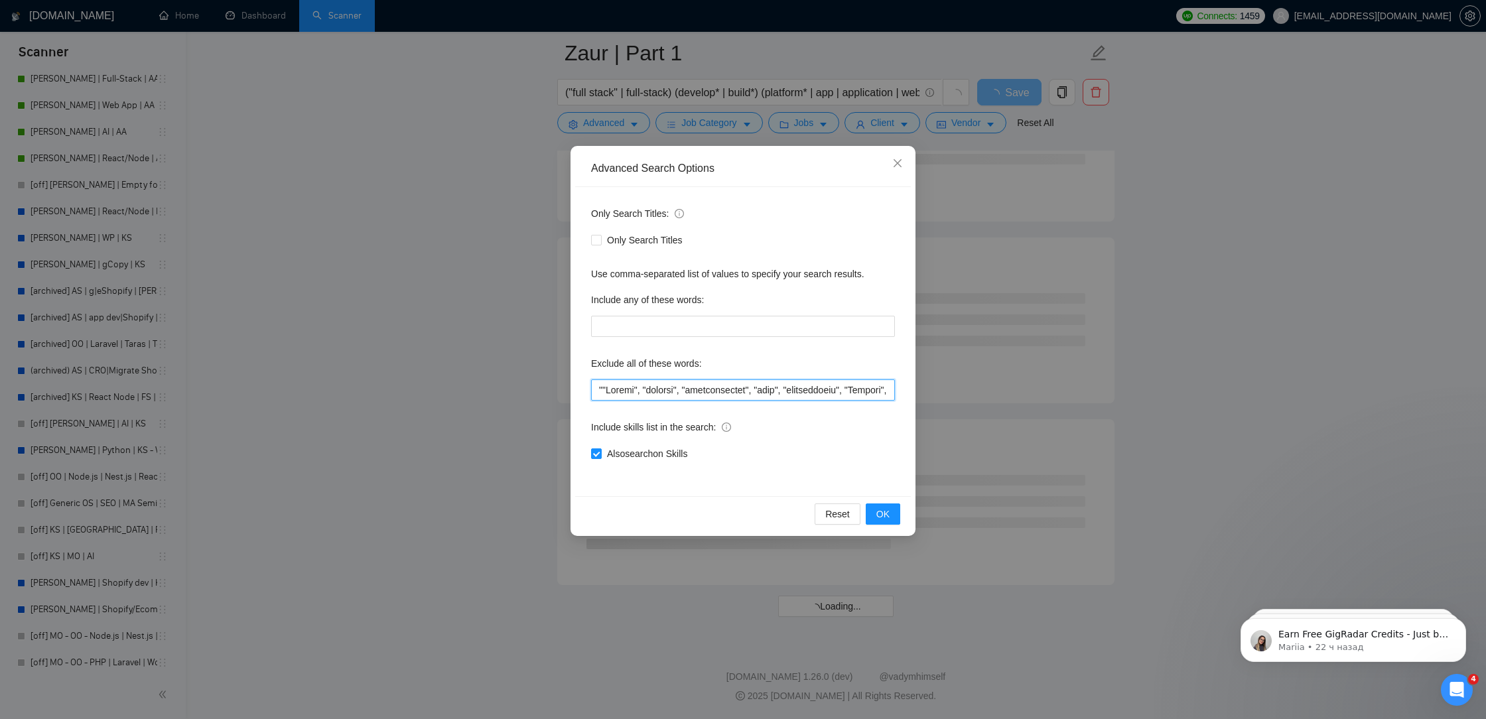
scroll to position [10586, 0]
paste input """
type input ""Loremi", "Dolors", "ametcon", "adipiscingeli", "sedd", "eiusmodtempo", "Incidi…"
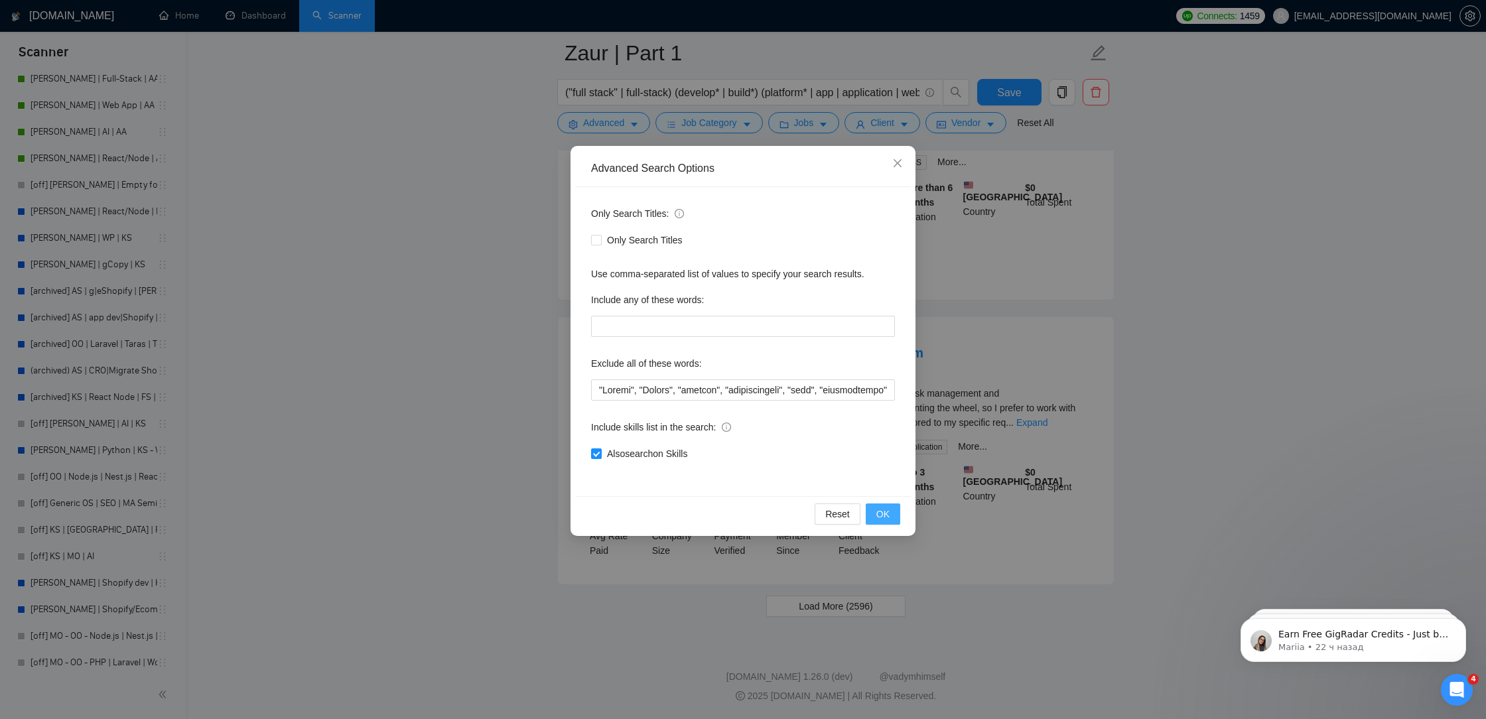
click at [879, 510] on span "OK" at bounding box center [883, 514] width 13 height 15
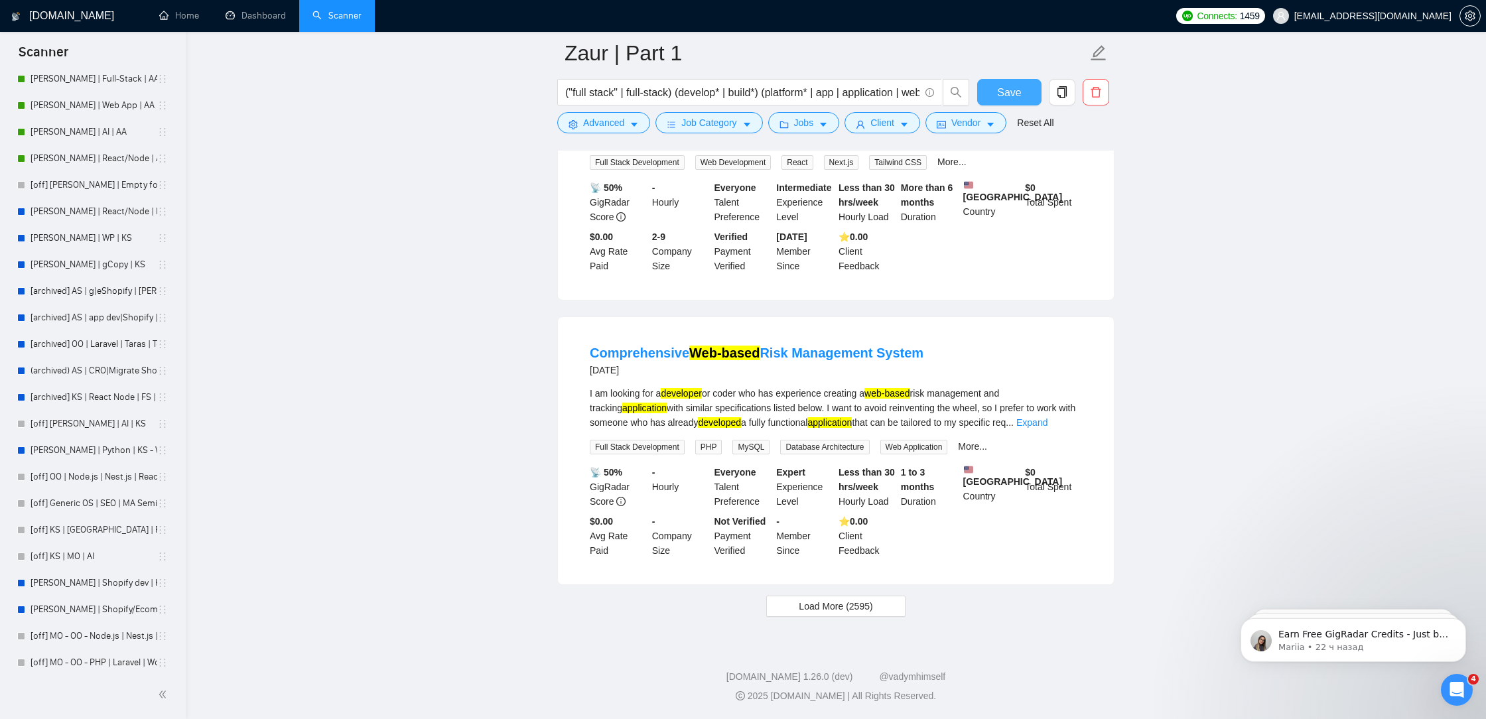
click at [1011, 94] on span "Save" at bounding box center [1009, 92] width 24 height 17
click at [813, 605] on span "Load More (2595)" at bounding box center [836, 606] width 74 height 15
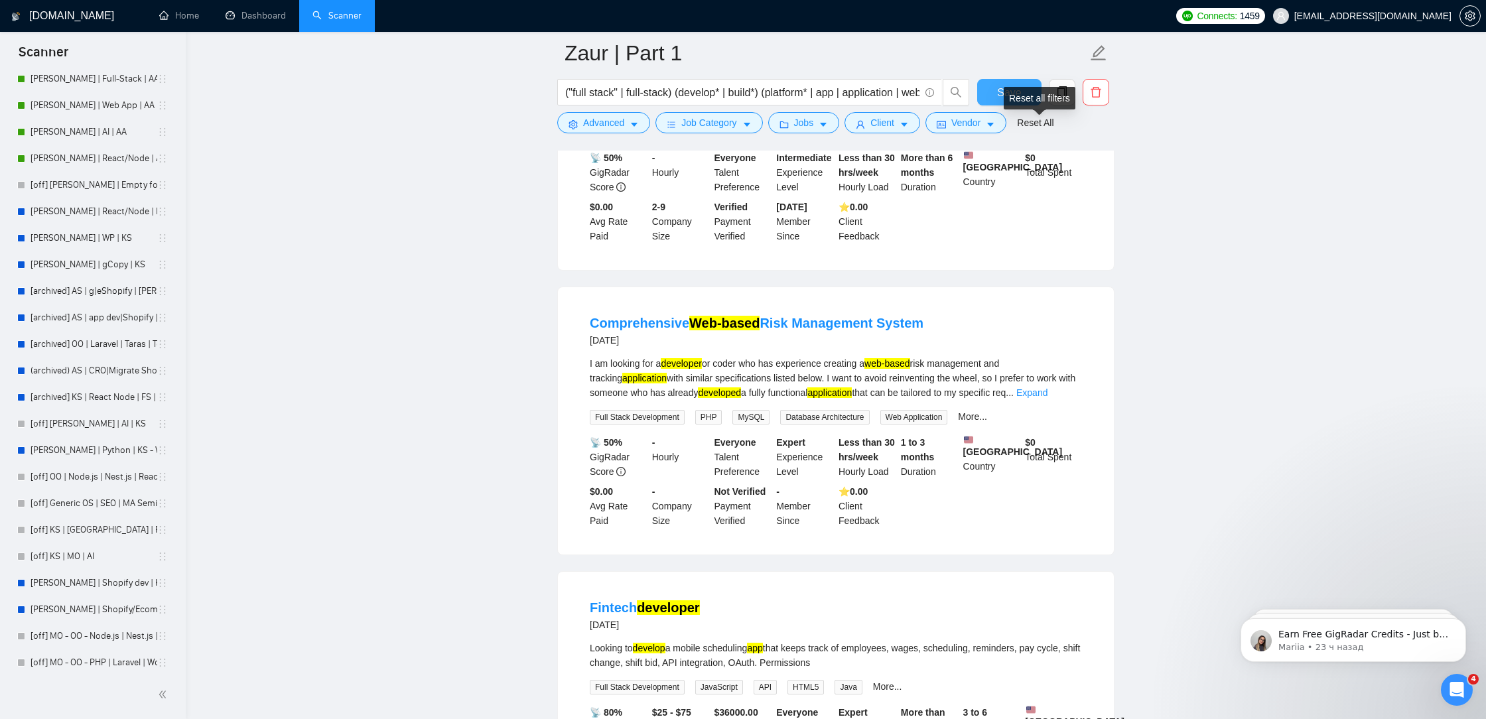
click at [1020, 84] on span "Save" at bounding box center [1009, 92] width 24 height 17
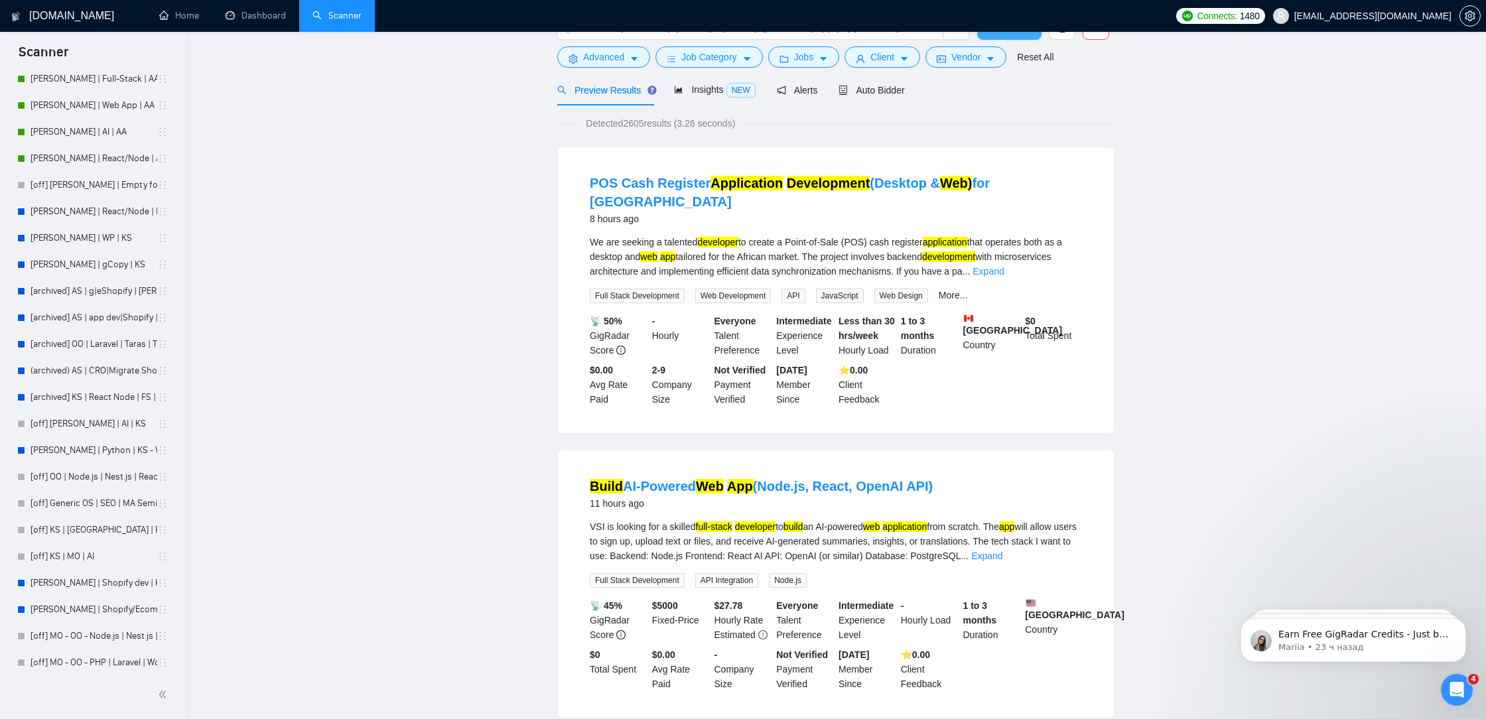
scroll to position [0, 0]
